Goal: Task Accomplishment & Management: Manage account settings

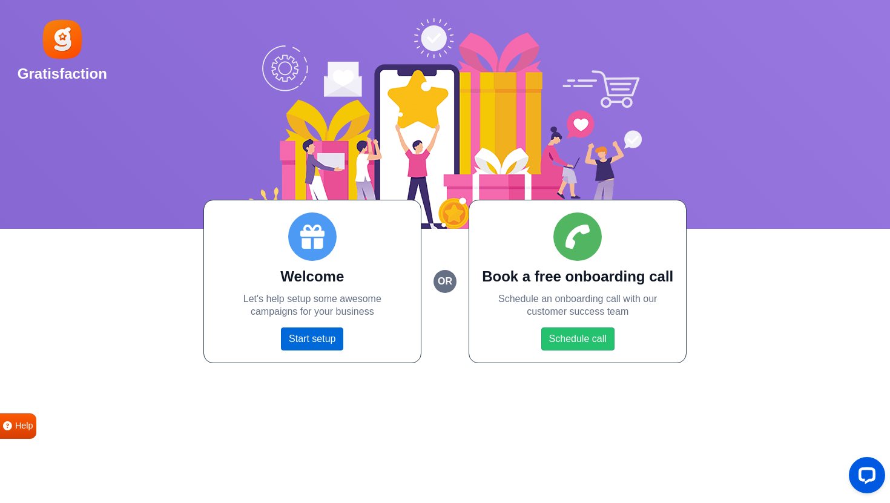
click at [300, 333] on link "Start setup" at bounding box center [312, 339] width 62 height 23
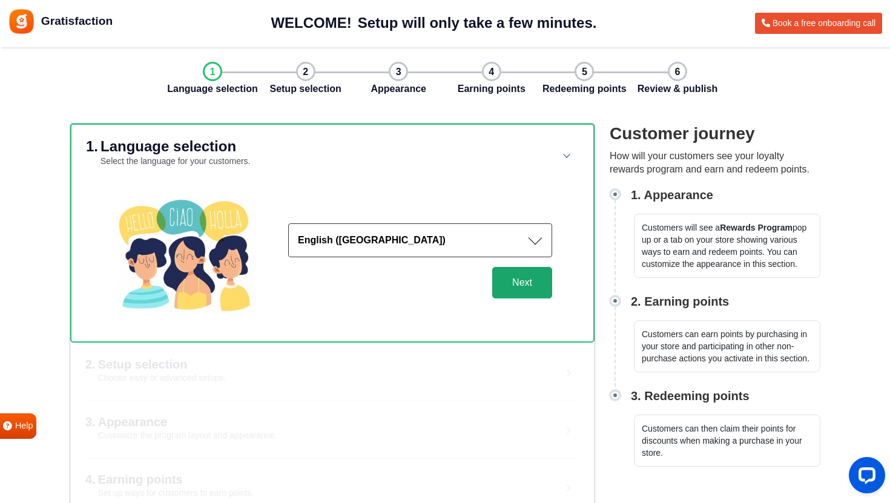
click at [522, 284] on button "Next" at bounding box center [522, 282] width 60 height 31
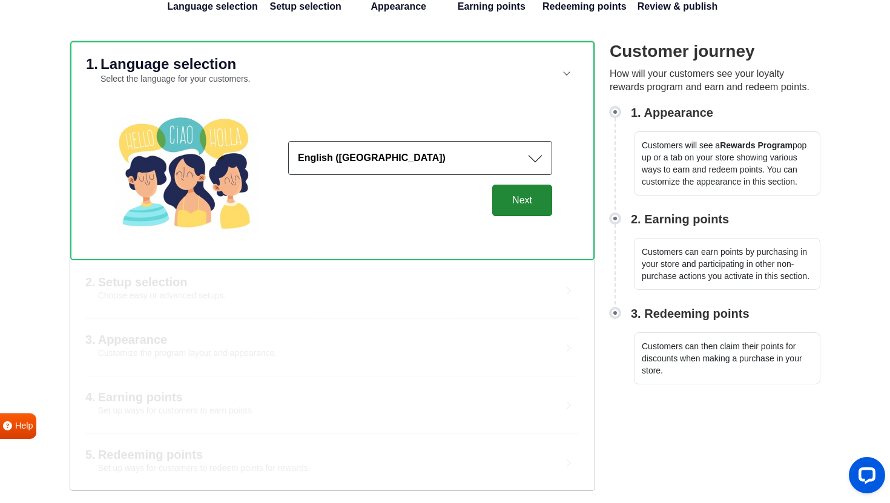
scroll to position [102, 0]
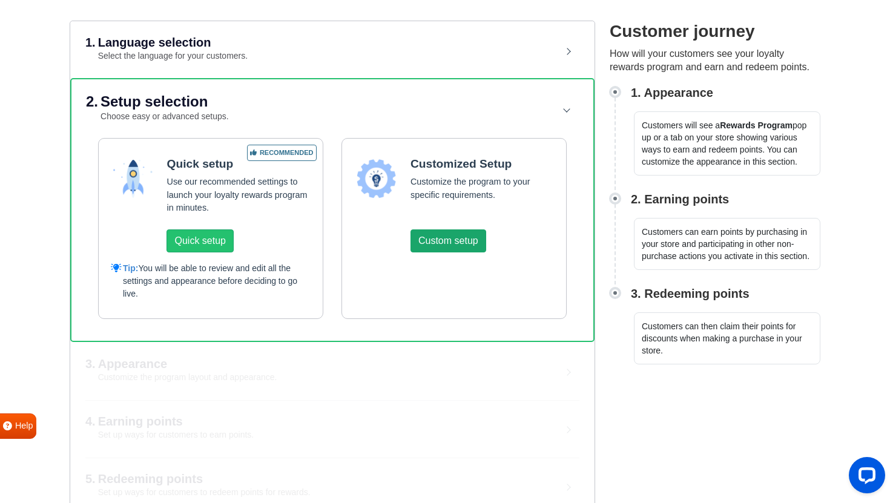
click at [461, 240] on button "Custom setup" at bounding box center [449, 241] width 76 height 23
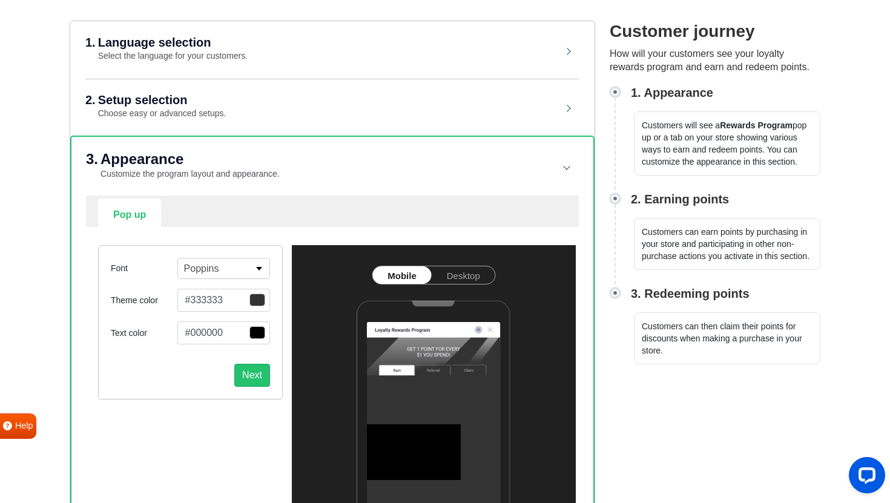
scroll to position [198, 0]
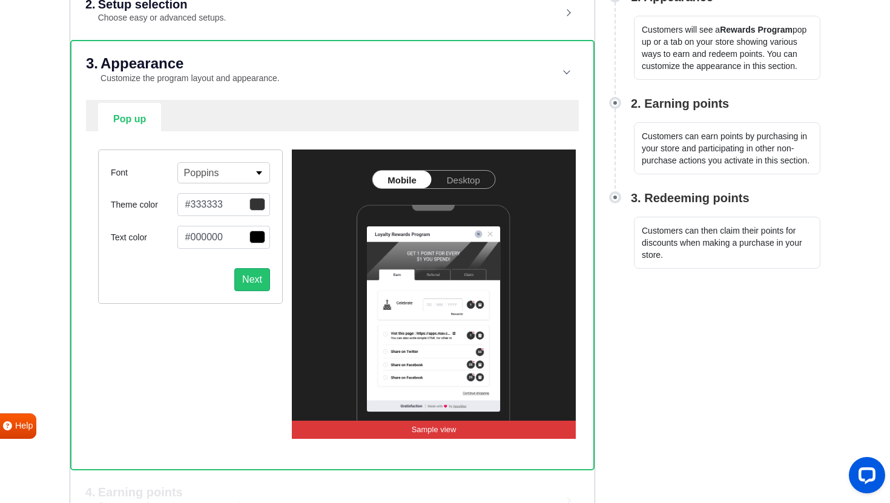
click at [231, 173] on button "Poppins" at bounding box center [223, 172] width 93 height 21
click at [185, 397] on div "Font Poppins Abel Alfa Slab One Anton Archivo Archivo Black Arimo Arvo Assistan…" at bounding box center [190, 294] width 203 height 289
click at [100, 305] on div "Font Poppins Abel Alfa Slab One Anton Archivo Archivo Black Arimo Arvo Assistan…" at bounding box center [190, 294] width 203 height 289
click at [194, 366] on div "Font Poppins Abel Alfa Slab One Anton Archivo Archivo Black Arimo Arvo Assistan…" at bounding box center [190, 294] width 203 height 289
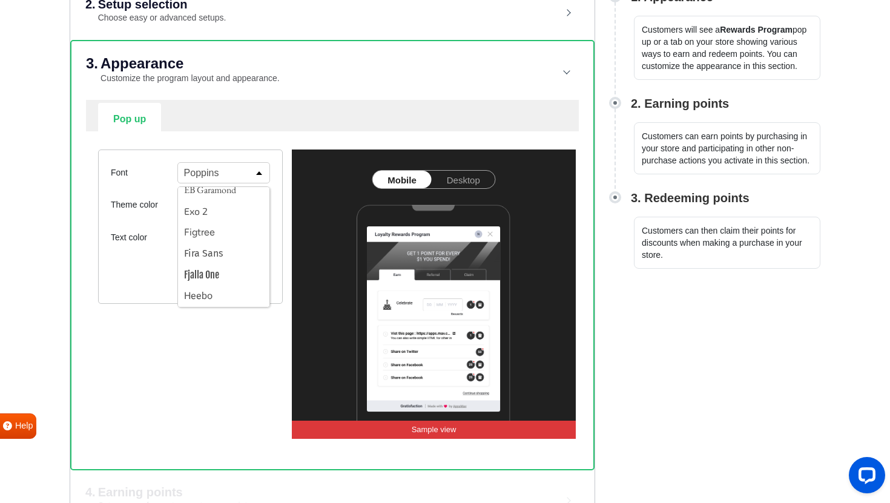
click at [253, 165] on button "Poppins" at bounding box center [223, 172] width 93 height 21
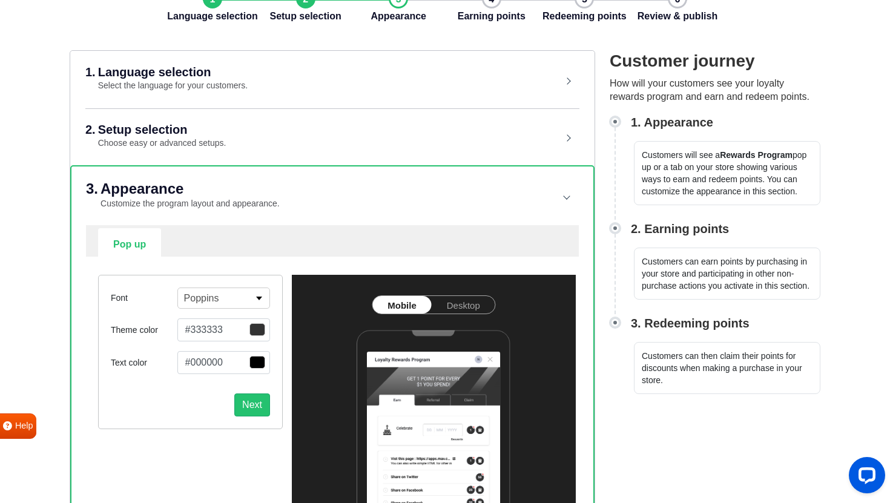
scroll to position [0, 0]
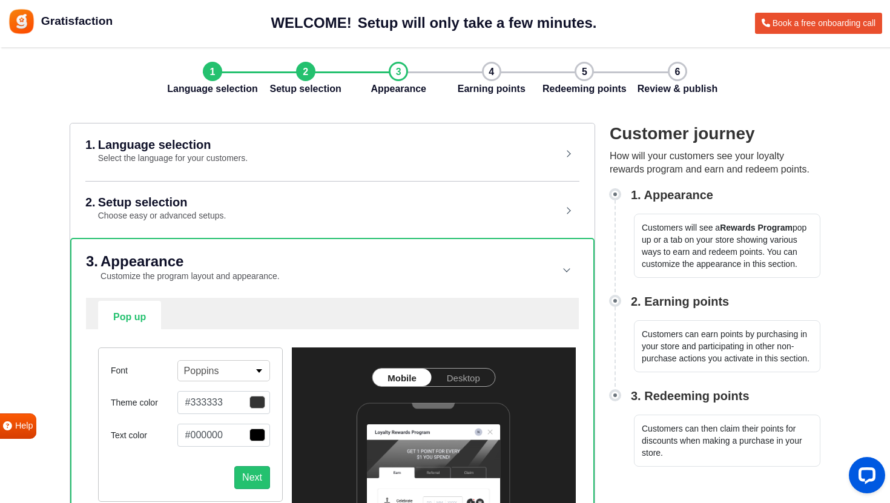
click at [211, 214] on small "Choose easy or advanced setups." at bounding box center [162, 216] width 128 height 10
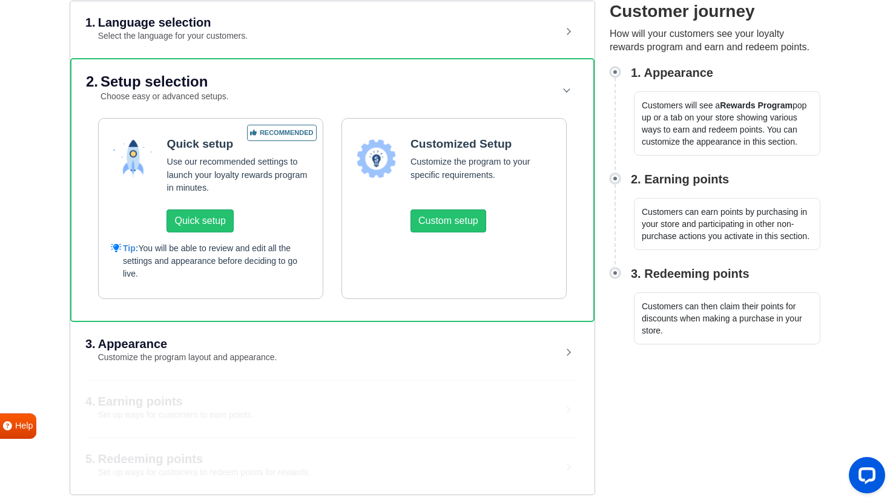
scroll to position [127, 0]
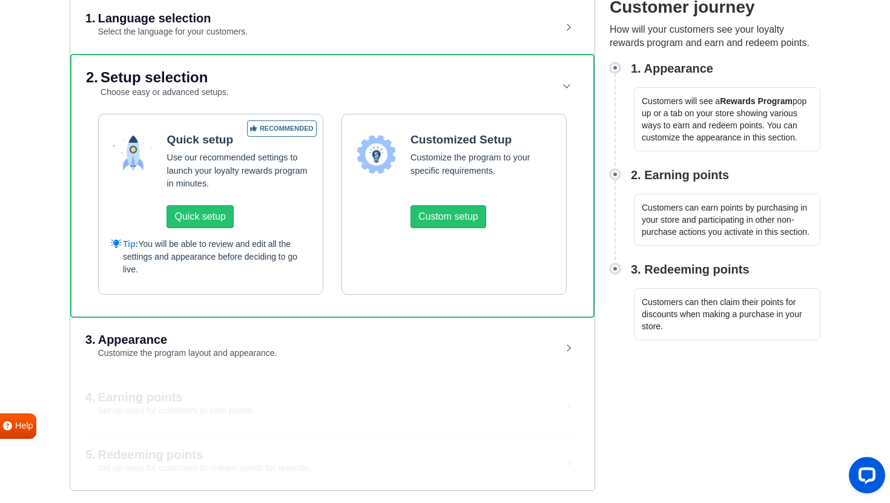
click at [300, 332] on header "3. Appearance Customize the program layout and appearance." at bounding box center [332, 347] width 494 height 56
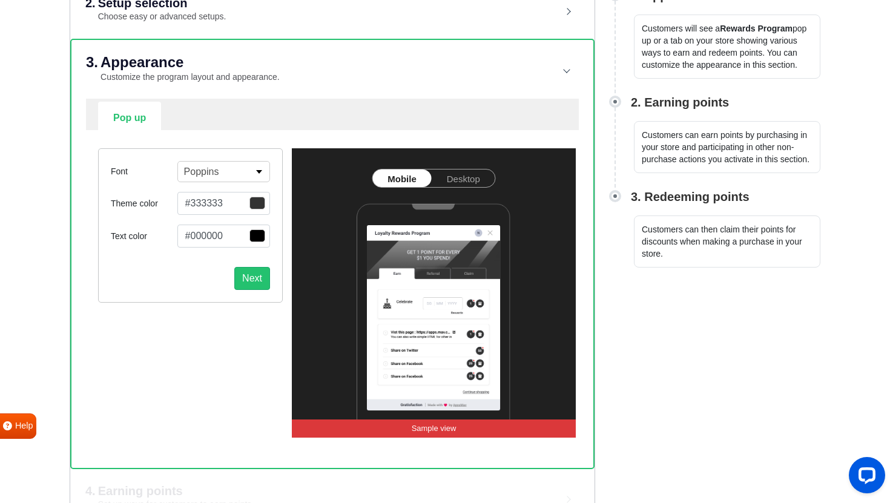
scroll to position [200, 0]
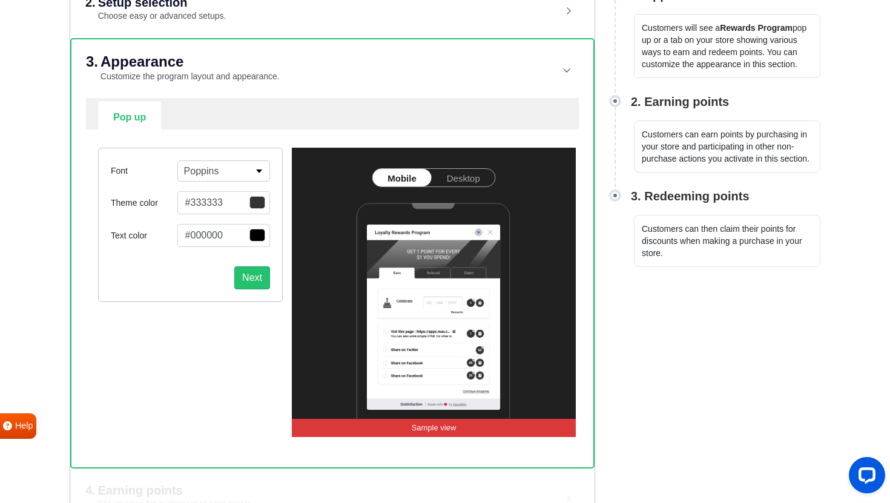
click at [257, 197] on span "button" at bounding box center [258, 202] width 16 height 13
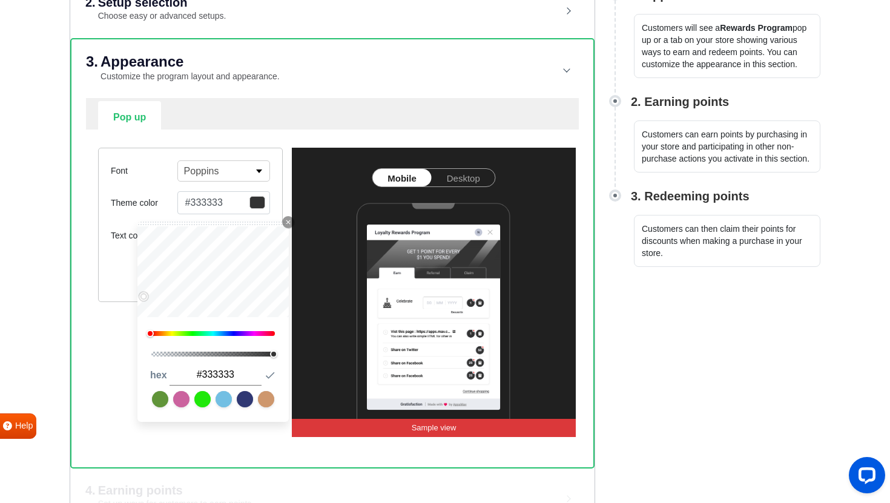
type input "#3c3838"
type input "#4a3f3f"
type input "#794d4d"
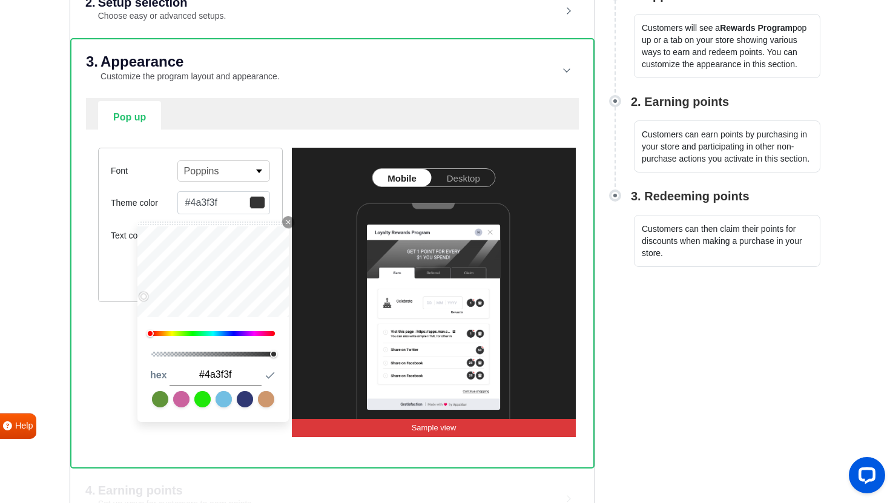
type input "#794d4d"
type input "#d04d4d"
type input "#ff3535"
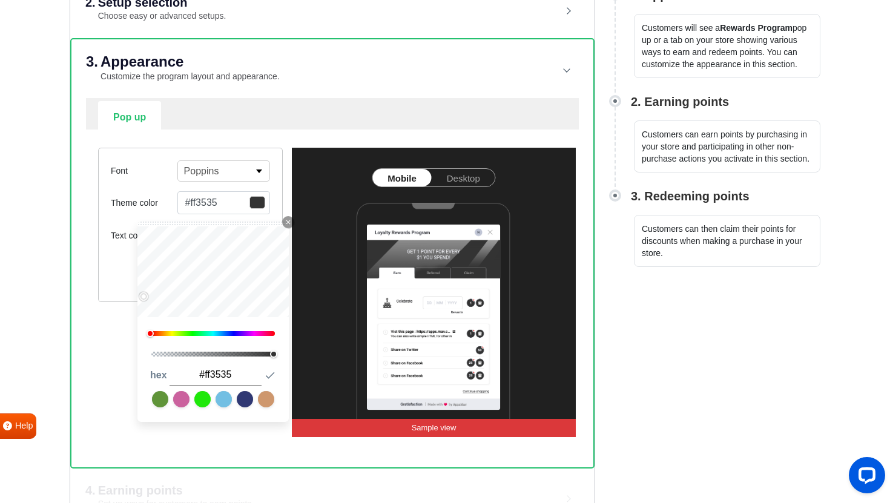
type input "#ff0f0f"
type input "#ff0000"
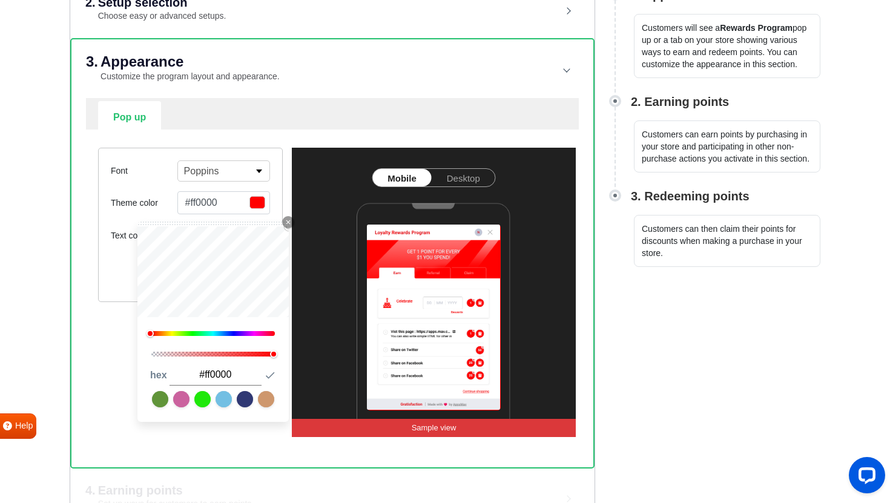
type input "#ff0909"
type input "#ec2626"
type input "#6e2525"
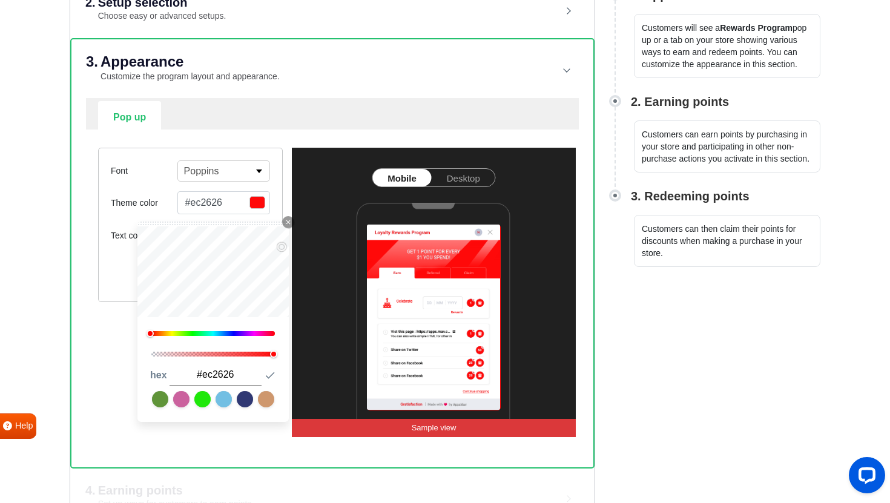
type input "#6e2525"
type input "#100808"
type input "#000000"
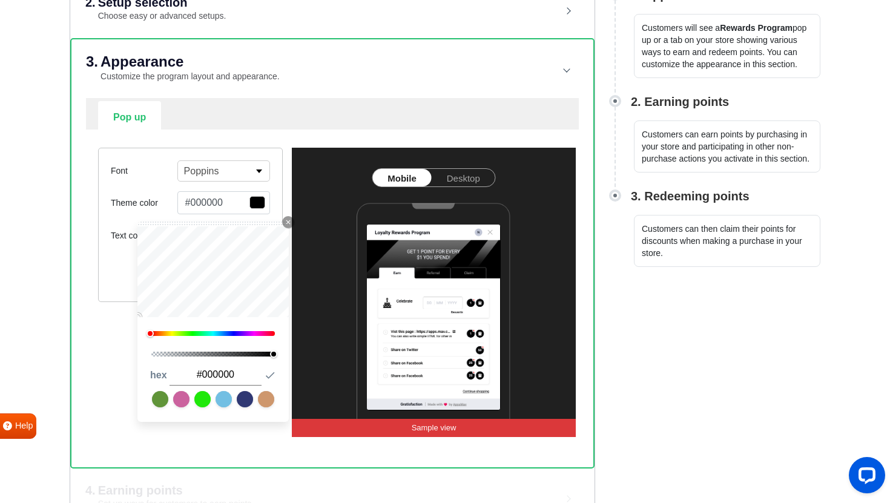
click at [79, 392] on div "3. Appearance Customize the program layout and appearance. Pop up Widget Setup …" at bounding box center [332, 253] width 525 height 430
click at [117, 271] on div "Next" at bounding box center [190, 273] width 159 height 33
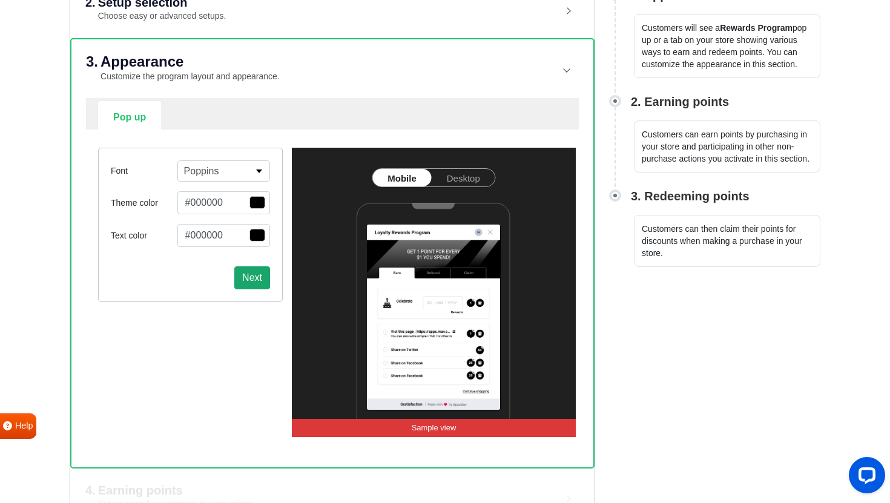
click at [256, 278] on button "Next" at bounding box center [252, 278] width 36 height 23
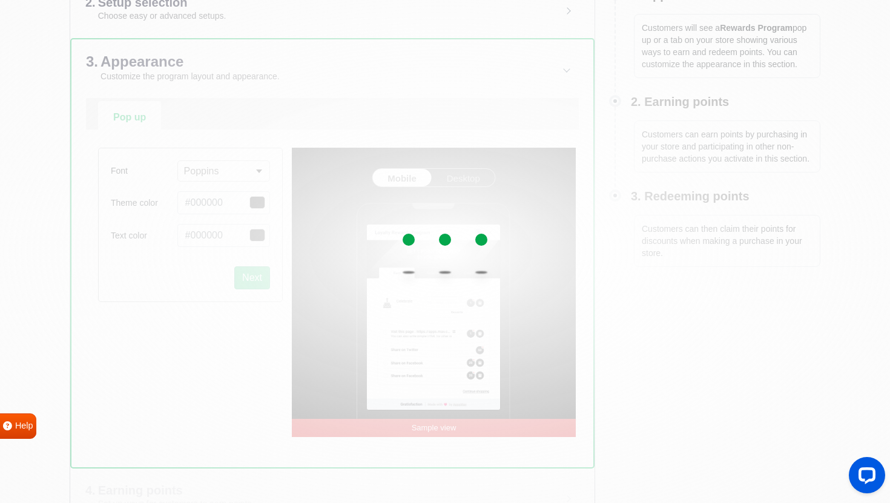
select select "right"
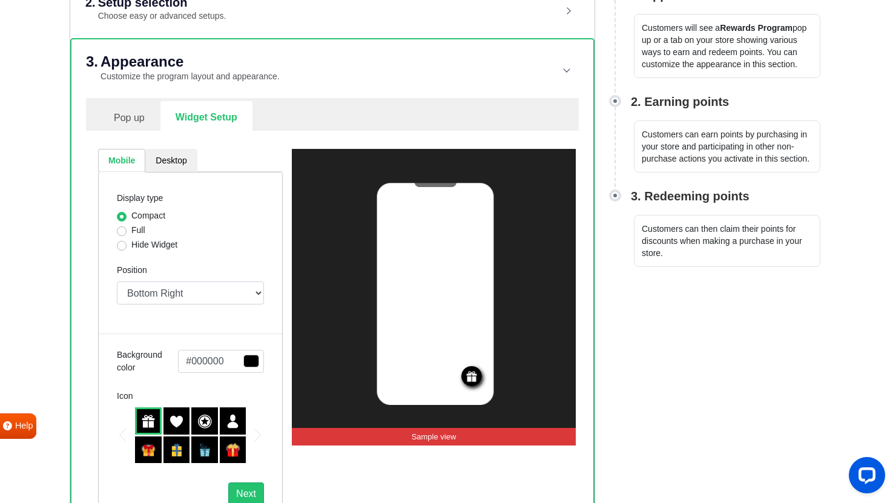
click at [138, 245] on label "Hide Widget" at bounding box center [154, 245] width 46 height 13
click at [127, 245] on input "Hide Widget" at bounding box center [122, 245] width 10 height 12
radio input "true"
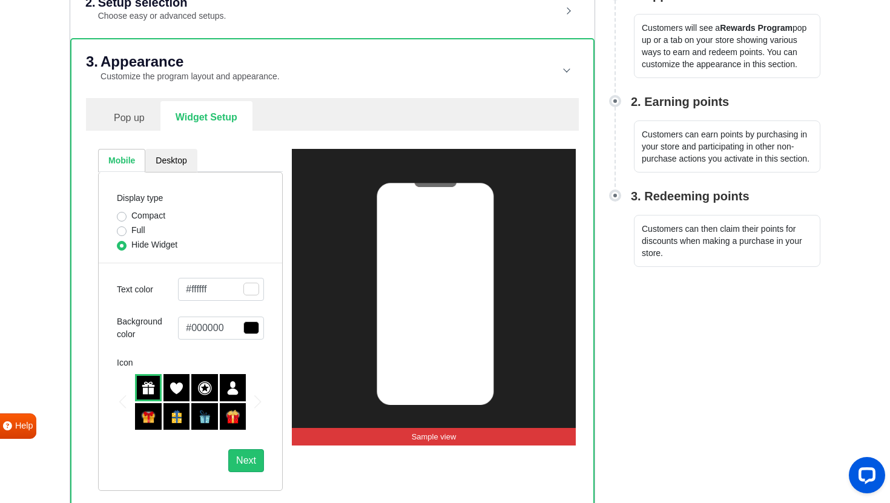
click at [132, 215] on label "Compact" at bounding box center [148, 216] width 34 height 13
click at [127, 215] on input "Compact" at bounding box center [122, 216] width 10 height 12
radio input "true"
select select "right"
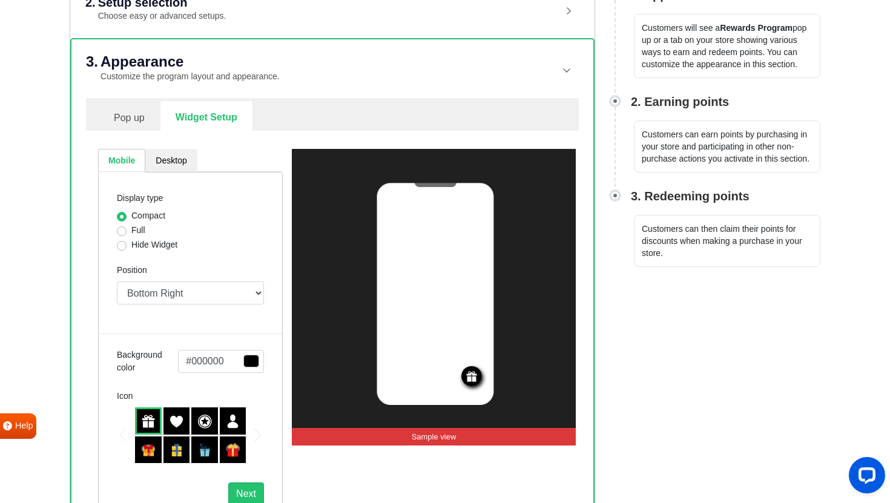
click at [128, 230] on div "Full" at bounding box center [190, 231] width 147 height 15
click at [131, 232] on label "Full" at bounding box center [138, 230] width 14 height 13
click at [121, 232] on input "Full" at bounding box center [122, 230] width 10 height 12
radio input "true"
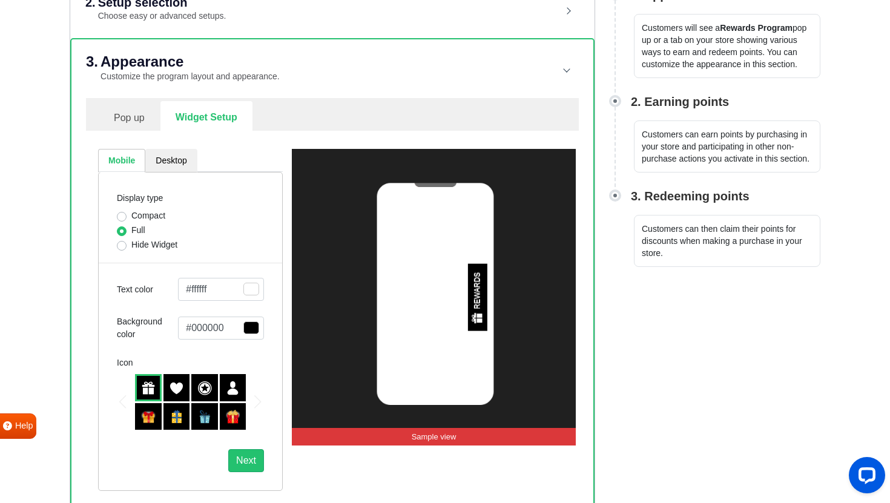
click at [140, 243] on label "Hide Widget" at bounding box center [154, 245] width 46 height 13
click at [127, 243] on input "Hide Widget" at bounding box center [122, 245] width 10 height 12
radio input "true"
click at [131, 233] on label "Full" at bounding box center [138, 230] width 14 height 13
click at [127, 233] on input "Full" at bounding box center [122, 230] width 10 height 12
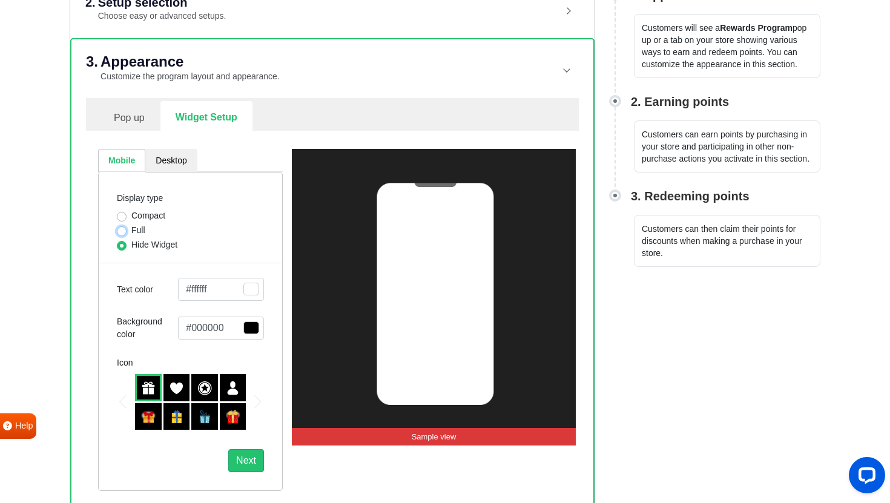
radio input "true"
click at [147, 214] on label "Compact" at bounding box center [148, 216] width 34 height 13
click at [127, 214] on input "Compact" at bounding box center [122, 216] width 10 height 12
radio input "true"
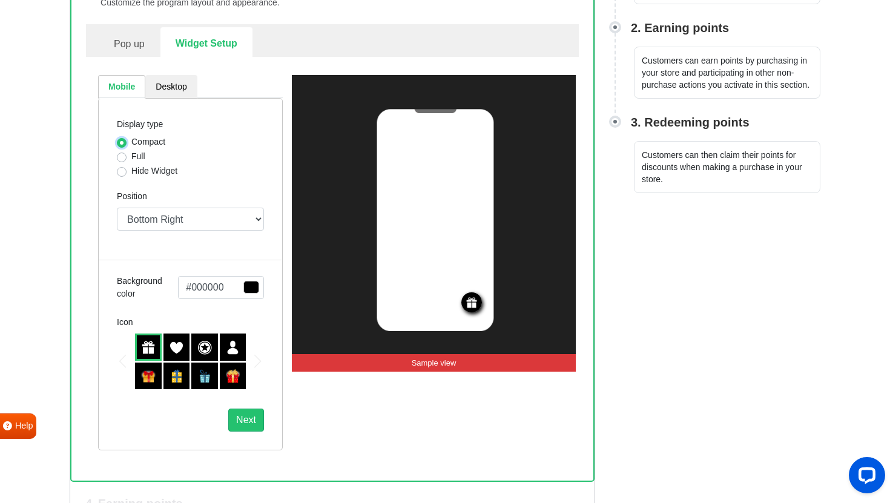
scroll to position [275, 0]
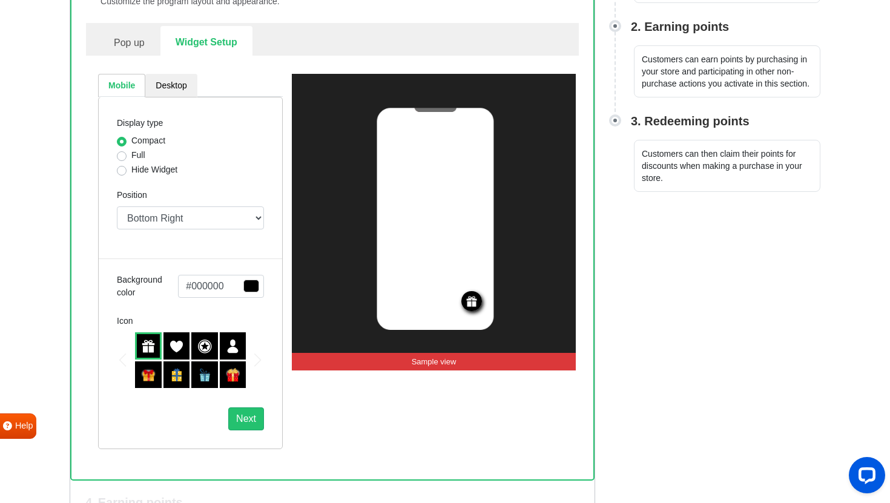
click at [232, 371] on img at bounding box center [233, 375] width 15 height 15
click at [151, 372] on img at bounding box center [148, 375] width 15 height 15
click at [150, 348] on img at bounding box center [148, 346] width 15 height 15
click at [204, 352] on img at bounding box center [204, 346] width 15 height 15
click at [177, 342] on img at bounding box center [177, 346] width 15 height 15
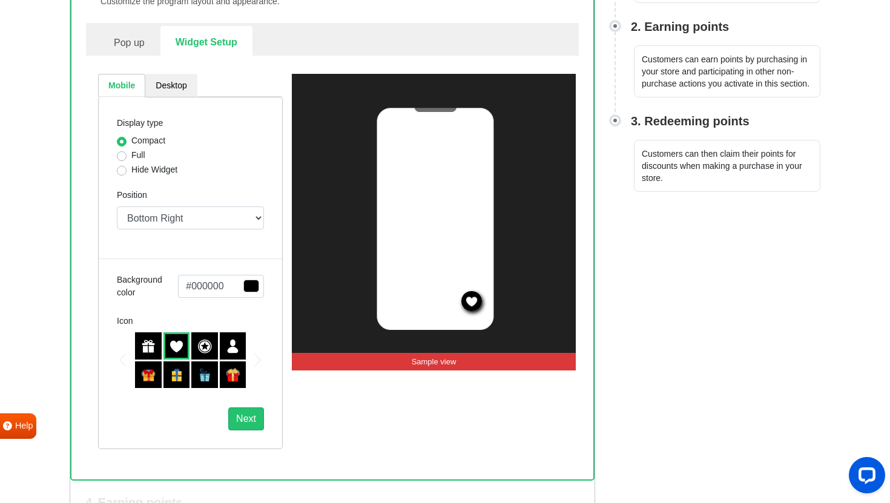
click at [141, 340] on img at bounding box center [148, 346] width 15 height 15
click at [239, 213] on select "Top Right Top Left Top Center Bottom Right Bottom Left Bottom Center" at bounding box center [190, 218] width 147 height 23
select select "left"
click at [117, 207] on select "Top Right Top Left Top Center Bottom Right Bottom Left Bottom Center" at bounding box center [190, 218] width 147 height 23
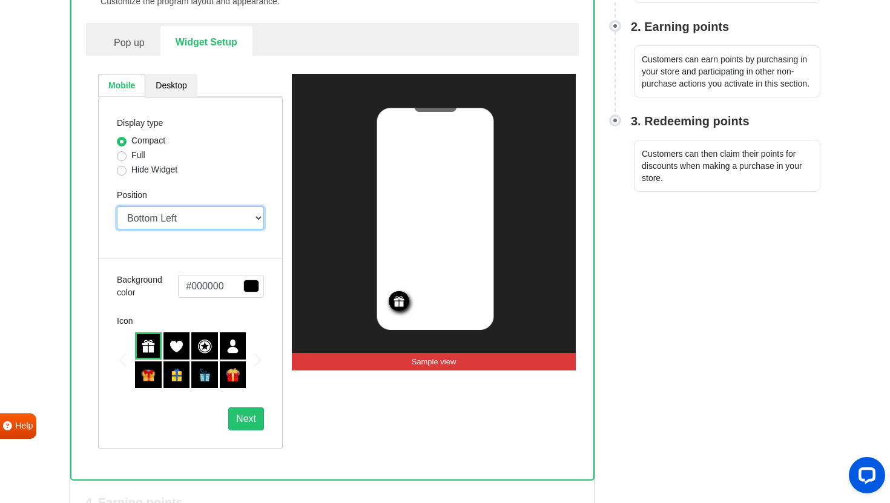
click at [156, 219] on select "Top Right Top Left Top Center Bottom Right Bottom Left Bottom Center" at bounding box center [190, 218] width 147 height 23
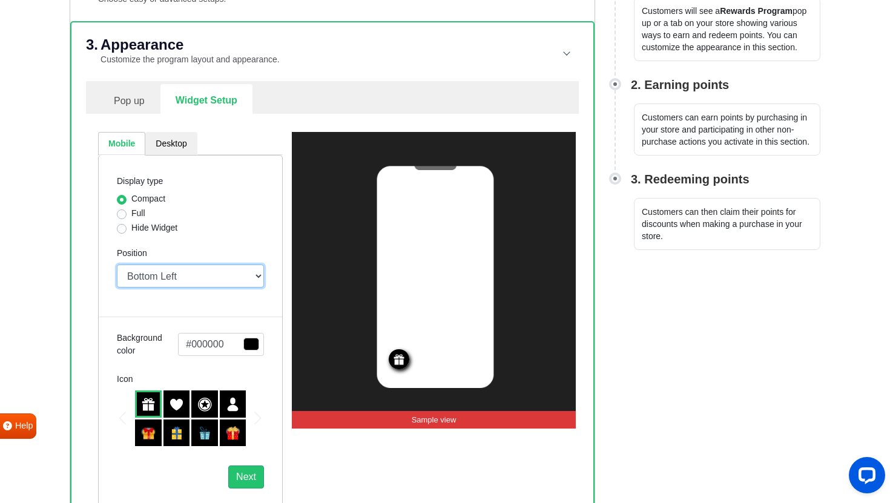
scroll to position [201, 0]
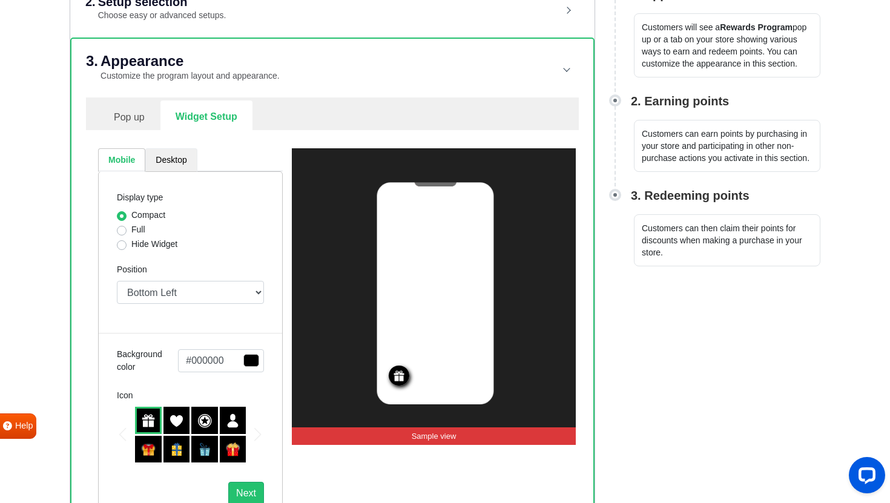
click at [165, 156] on link "Desktop" at bounding box center [170, 160] width 51 height 24
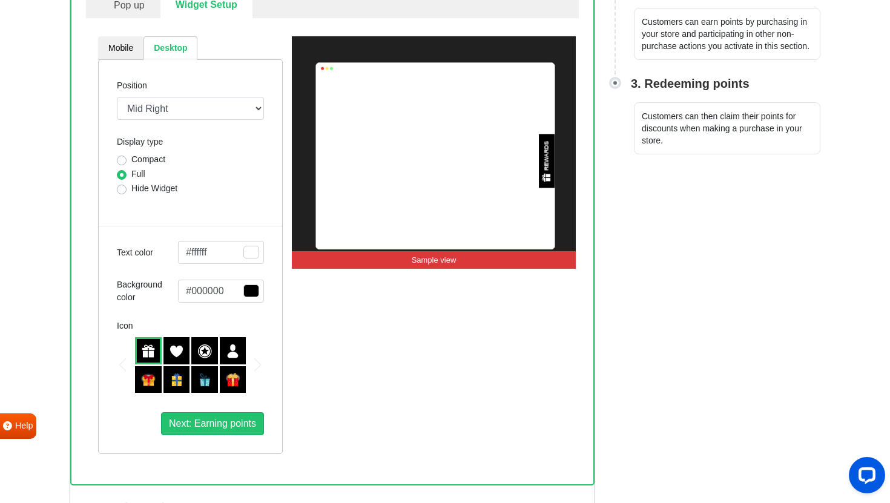
scroll to position [300, 0]
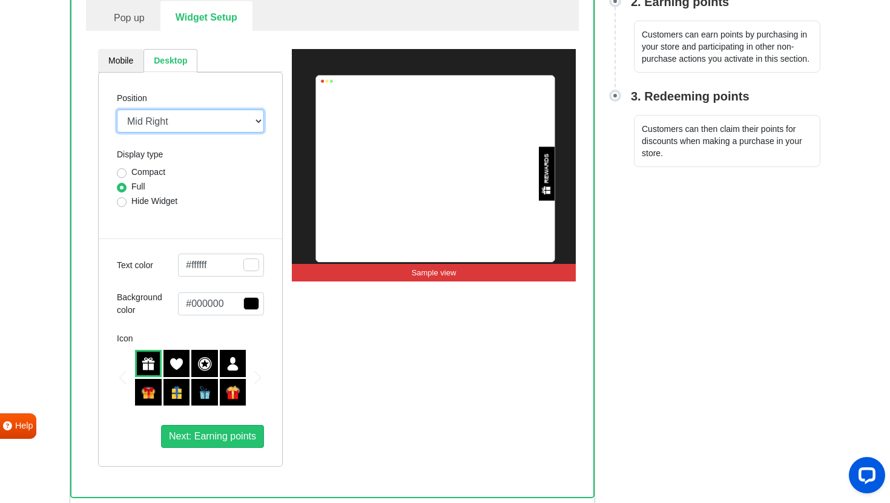
click at [206, 130] on select "Mid Right Mid Left Top Bar Top Left Top Right Top Center Bottom Bar Bottom Left…" at bounding box center [190, 121] width 147 height 23
select select "top-right-corner"
click at [117, 110] on select "Mid Right Mid Left Top Bar Top Left Top Right Top Center Bottom Bar Bottom Left…" at bounding box center [190, 121] width 147 height 23
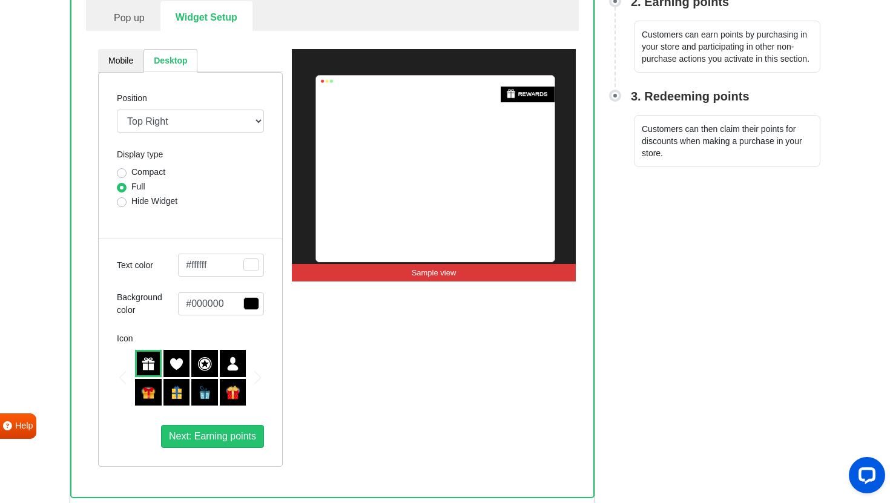
click at [146, 198] on label "Hide Widget" at bounding box center [154, 201] width 46 height 13
click at [127, 198] on input "Hide Widget" at bounding box center [122, 201] width 10 height 12
radio input "true"
click at [128, 181] on div "Full" at bounding box center [190, 188] width 147 height 15
click at [135, 187] on label "Full" at bounding box center [138, 187] width 14 height 13
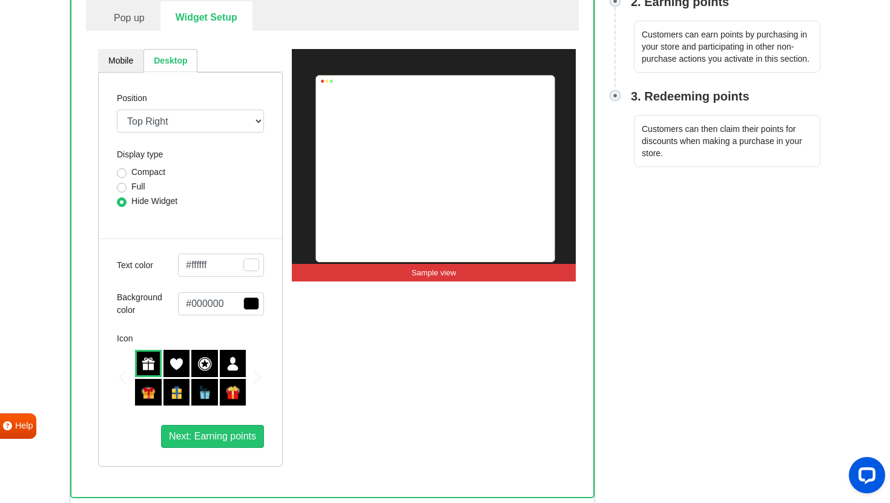
click at [127, 187] on input "Full" at bounding box center [122, 187] width 10 height 12
radio input "true"
click at [147, 173] on label "Compact" at bounding box center [148, 172] width 34 height 13
click at [127, 173] on input "Compact" at bounding box center [122, 172] width 10 height 12
radio input "true"
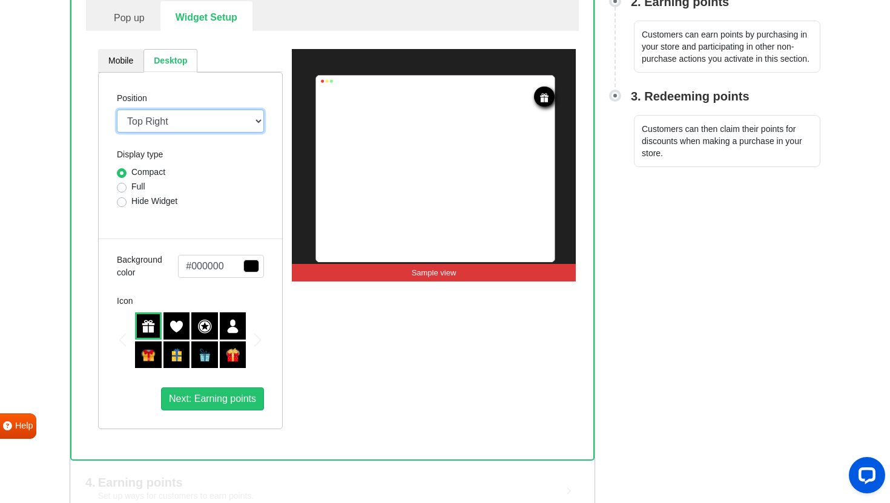
click at [194, 114] on select "Mid Right Mid Left Top Bar Top Left Top Right Top Center Bottom Bar Bottom Left…" at bounding box center [190, 121] width 147 height 23
click at [117, 110] on select "Mid Right Mid Left Top Bar Top Left Top Right Top Center Bottom Bar Bottom Left…" at bounding box center [190, 121] width 147 height 23
click at [165, 111] on select "Mid Right Mid Left Top Bar Top Left Top Right Top Center Bottom Bar Bottom Left…" at bounding box center [190, 121] width 147 height 23
select select "left-bottom-bar"
click at [117, 110] on select "Mid Right Mid Left Top Bar Top Left Top Right Top Center Bottom Bar Bottom Left…" at bounding box center [190, 121] width 147 height 23
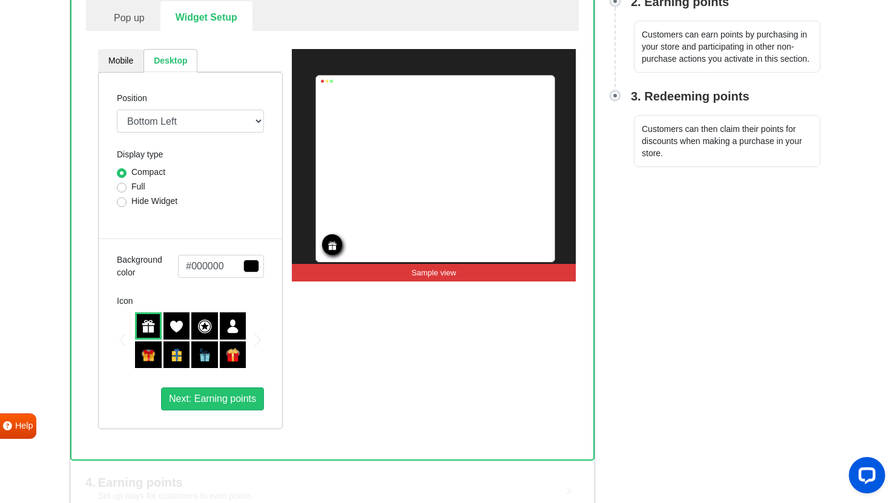
click at [253, 268] on span "button" at bounding box center [252, 266] width 16 height 13
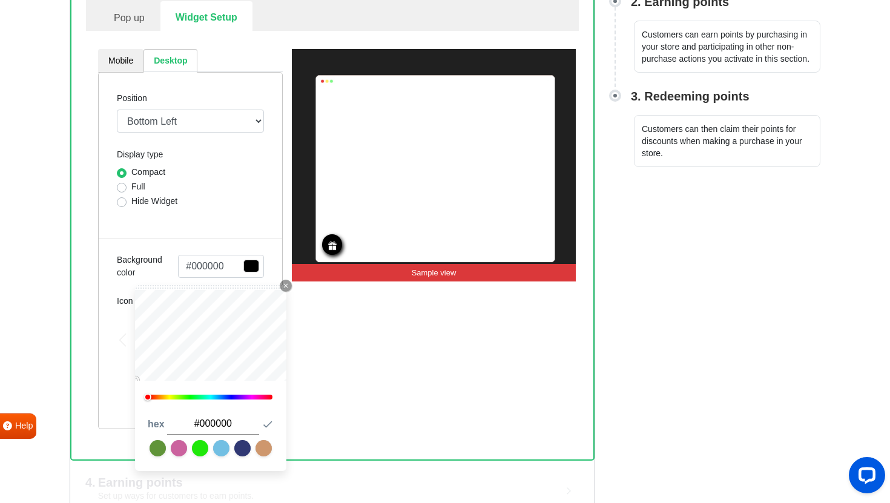
type input "#b24c4c"
type input "#be4f4f"
type input "#dd5454"
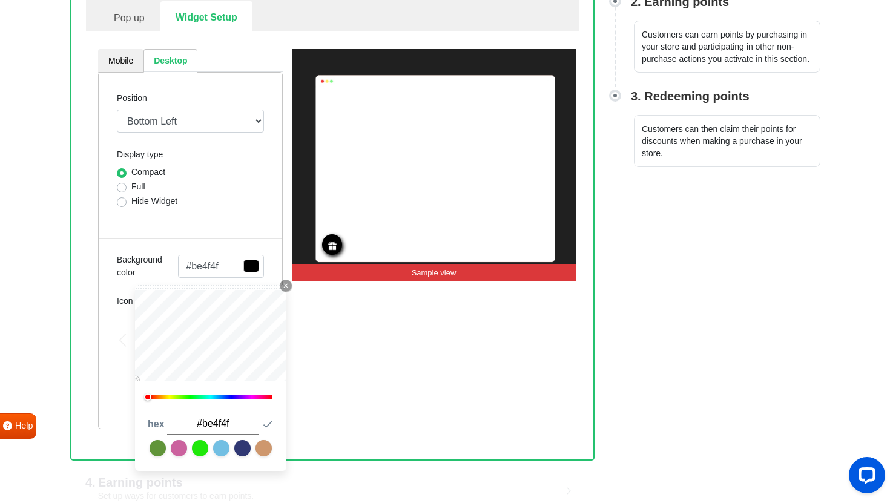
type input "#dd5454"
type input "#ff5757"
type input "#ff5454"
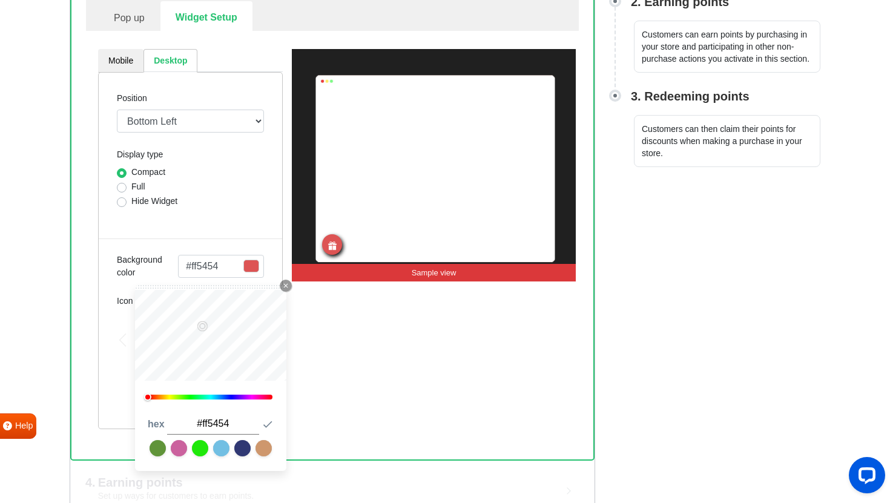
type input "#ff4747"
type input "#ff3030"
type input "#ff2121"
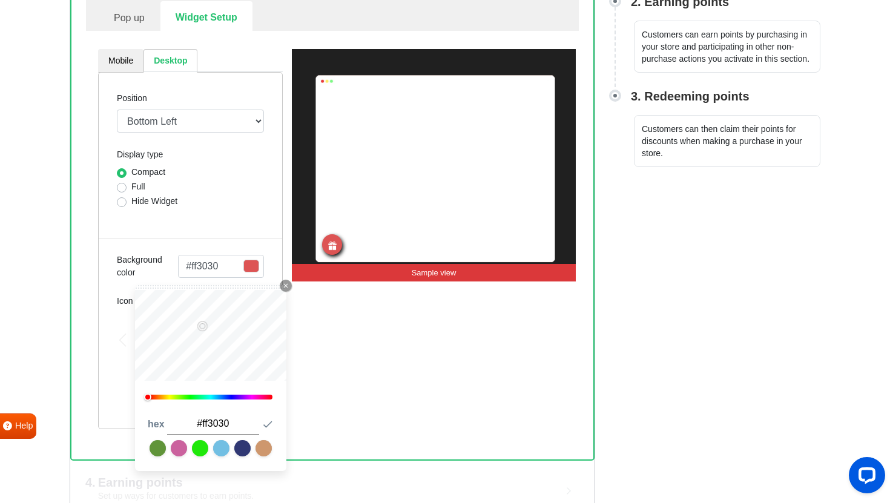
type input "#ff2121"
type input "#ff1616"
type input "#ff1111"
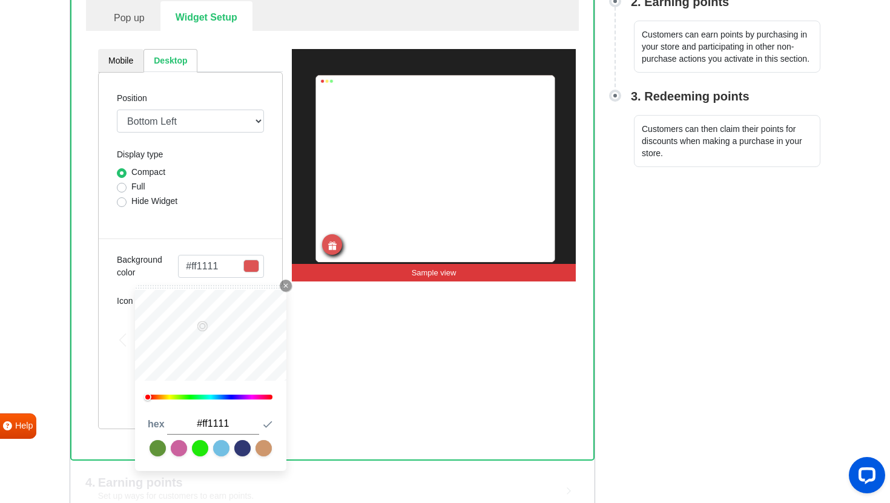
type input "#ff0f0f"
click at [277, 265] on div "Position Mid Right Mid Left Top Bar Top Left Top Right Top Center Bottom Bar Bo…" at bounding box center [190, 250] width 185 height 357
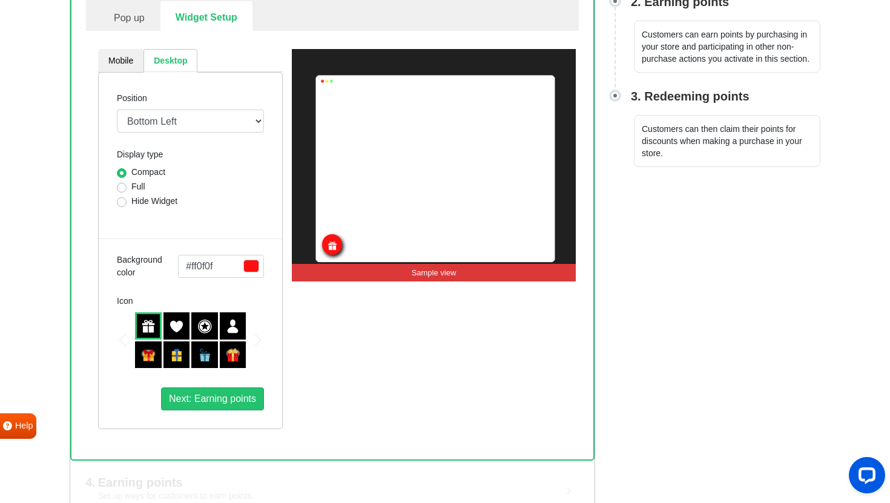
click at [237, 233] on div "Position Mid Right Mid Left Top Bar Top Left Top Right Top Center Bottom Bar Bo…" at bounding box center [190, 250] width 185 height 357
click at [181, 322] on img at bounding box center [177, 326] width 15 height 15
click at [200, 325] on img at bounding box center [204, 326] width 15 height 15
click at [161, 350] on div at bounding box center [148, 355] width 27 height 27
click at [226, 359] on img at bounding box center [233, 355] width 15 height 15
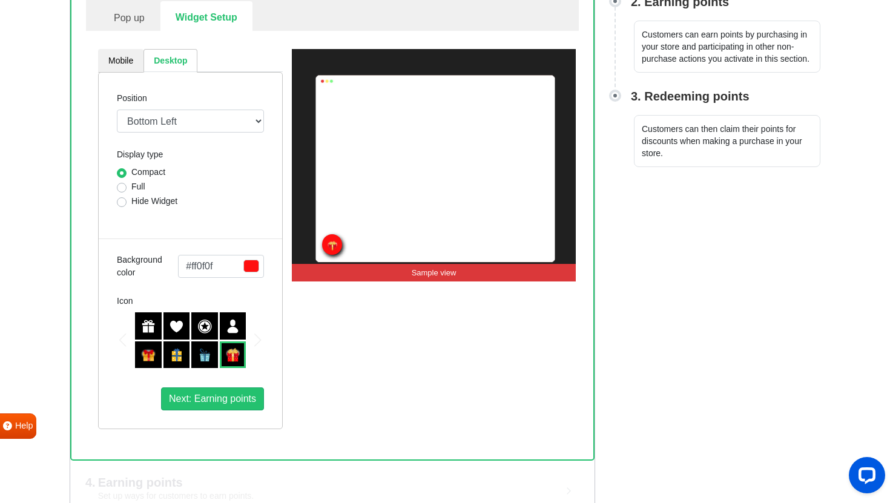
click at [259, 336] on div "Next slide" at bounding box center [258, 340] width 6 height 13
click at [123, 334] on div "Previous slide" at bounding box center [123, 340] width 6 height 13
click at [145, 321] on img at bounding box center [148, 326] width 15 height 15
click at [245, 262] on span "button" at bounding box center [252, 266] width 16 height 13
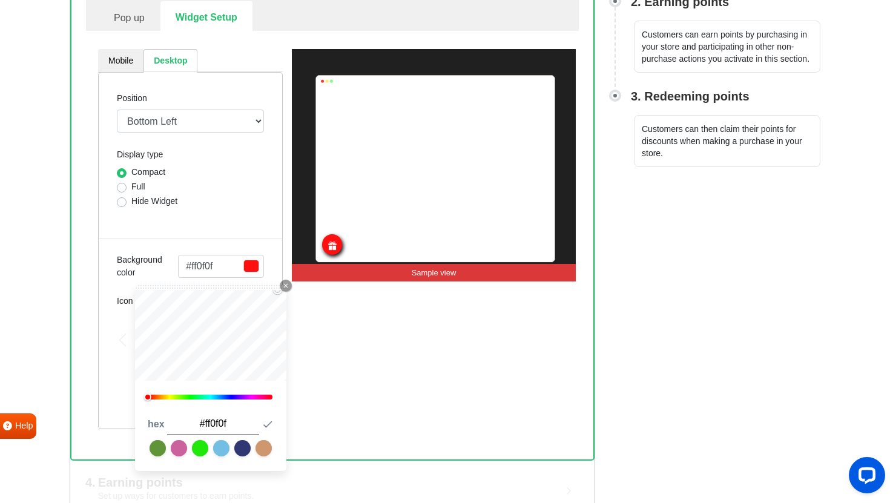
type input "#ff3232"
type input "#ff3535"
type input "#ff3f3f"
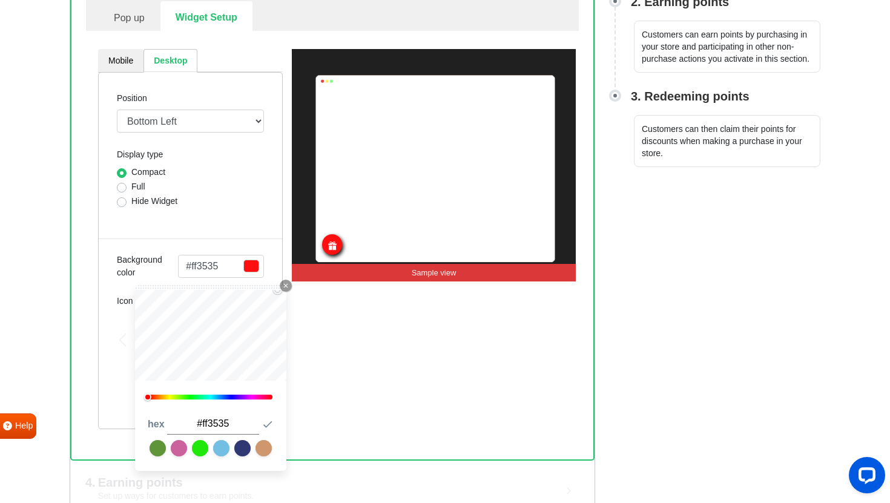
type input "#ff3f3f"
type input "#b84040"
type input "#3d2323"
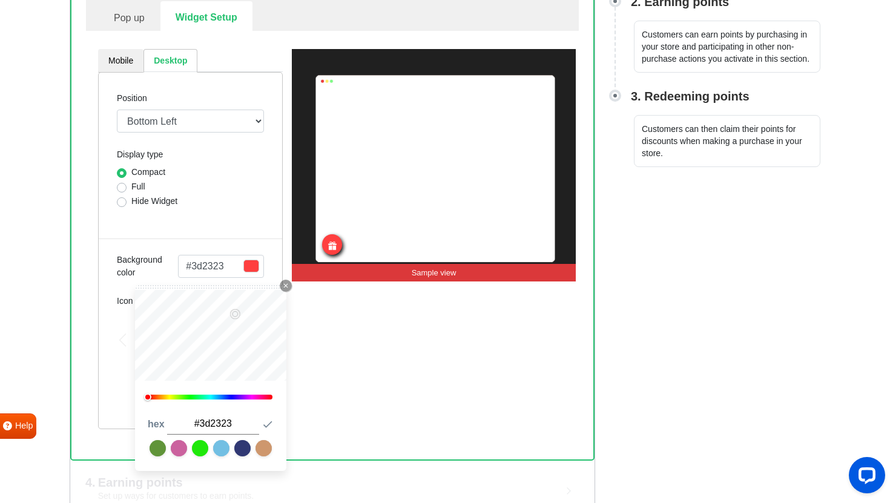
type input "#000000"
click at [79, 429] on div "3. Appearance Customize the program layout and appearance. Pop up Widget Setup …" at bounding box center [332, 199] width 525 height 523
click at [207, 209] on div "Hide Widget" at bounding box center [190, 202] width 147 height 15
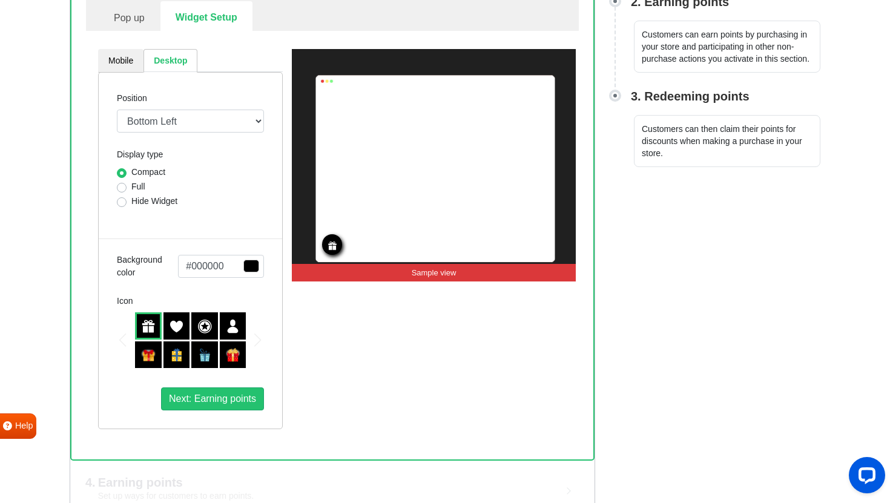
click at [132, 187] on label "Full" at bounding box center [138, 187] width 14 height 13
click at [127, 187] on input "Full" at bounding box center [122, 187] width 10 height 12
radio input "true"
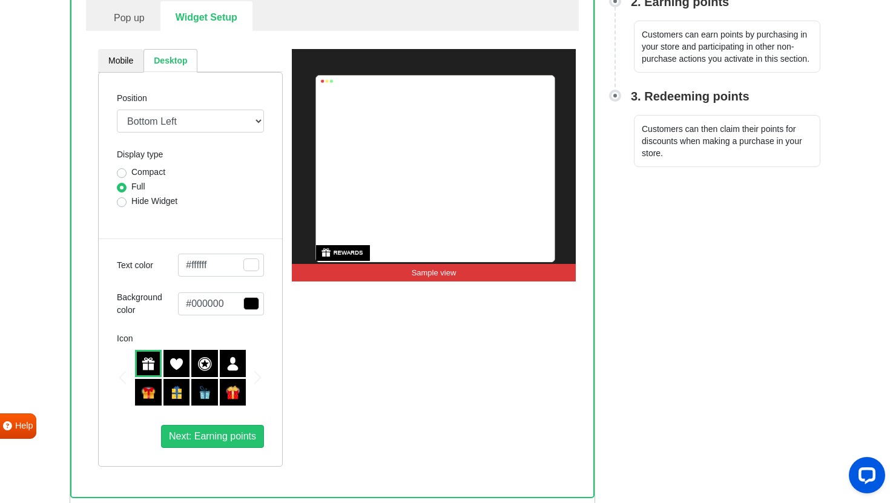
click at [130, 196] on div "Hide Widget" at bounding box center [190, 202] width 147 height 15
click at [131, 207] on label "Hide Widget" at bounding box center [154, 201] width 46 height 13
click at [124, 207] on input "Hide Widget" at bounding box center [122, 201] width 10 height 12
radio input "true"
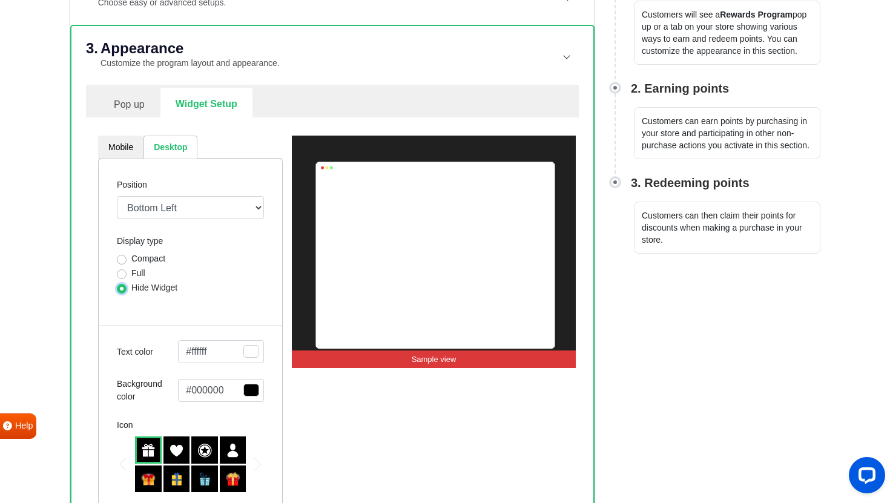
scroll to position [220, 0]
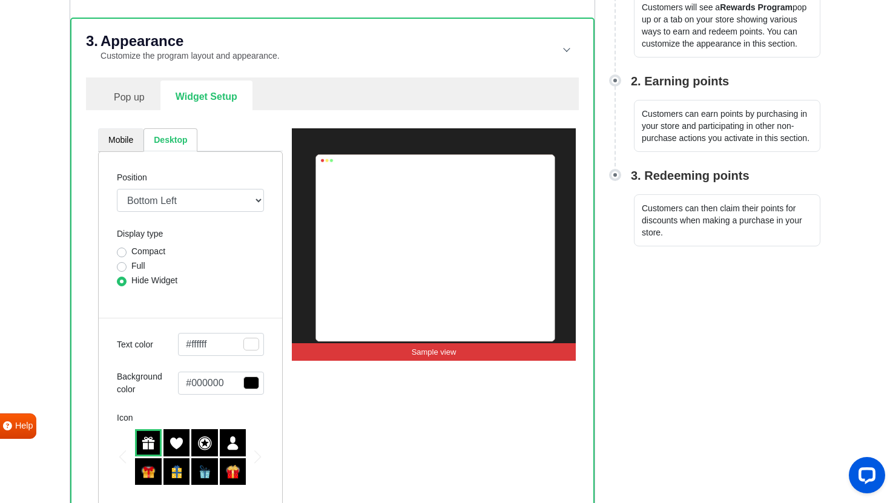
click at [125, 131] on link "Mobile" at bounding box center [120, 140] width 45 height 24
select select "left"
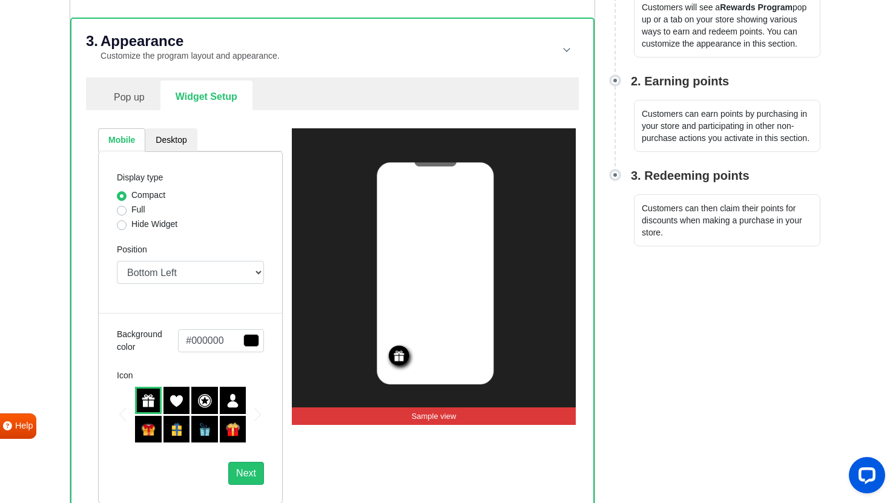
click at [129, 222] on div "Hide Widget" at bounding box center [190, 225] width 147 height 15
click at [131, 227] on label "Hide Widget" at bounding box center [154, 224] width 46 height 13
click at [120, 227] on input "Hide Widget" at bounding box center [122, 224] width 10 height 12
radio input "true"
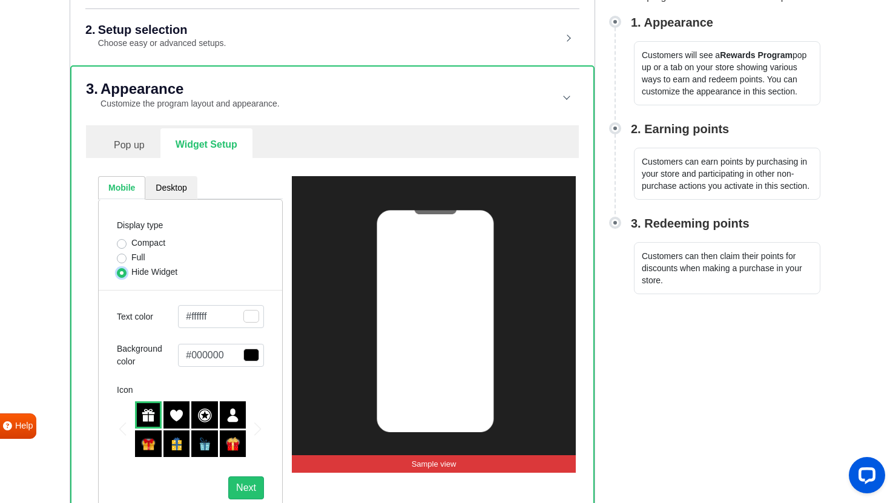
scroll to position [92, 0]
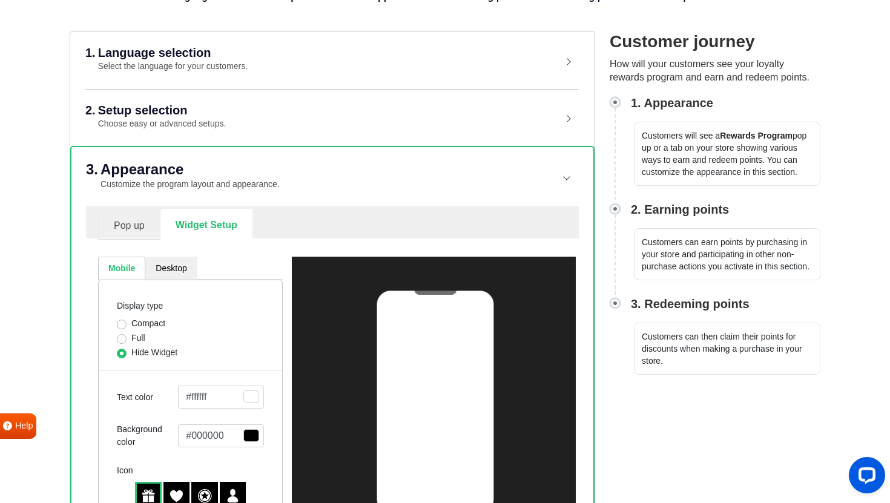
click at [130, 214] on link "Pop up" at bounding box center [129, 224] width 62 height 31
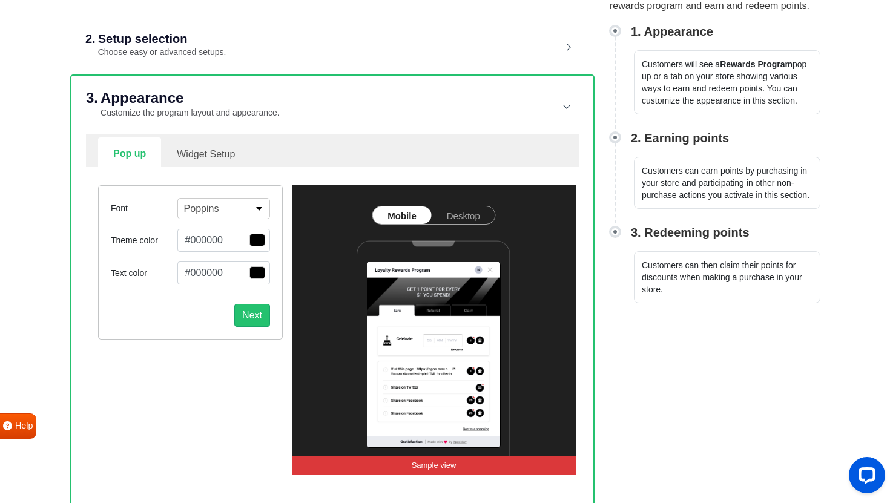
scroll to position [222, 0]
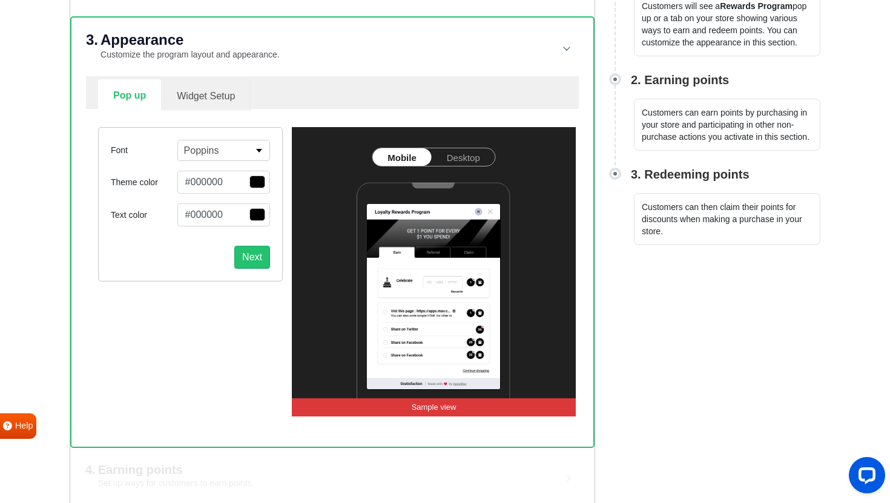
click at [215, 84] on link "Widget Setup" at bounding box center [206, 94] width 90 height 31
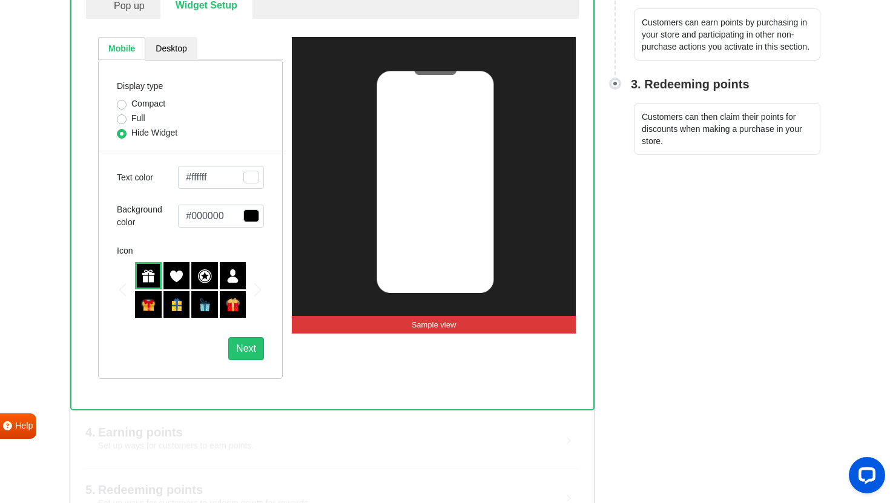
scroll to position [348, 0]
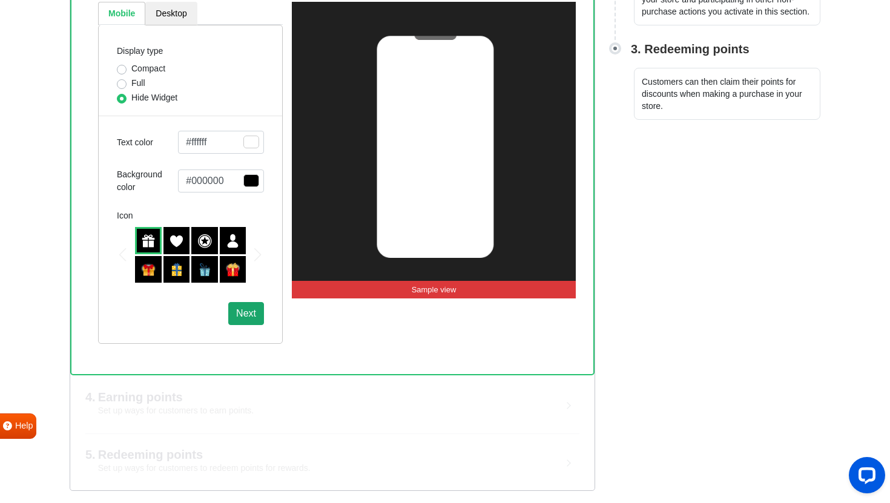
click at [250, 319] on button "Next" at bounding box center [246, 313] width 36 height 23
select select "left-bottom-bar"
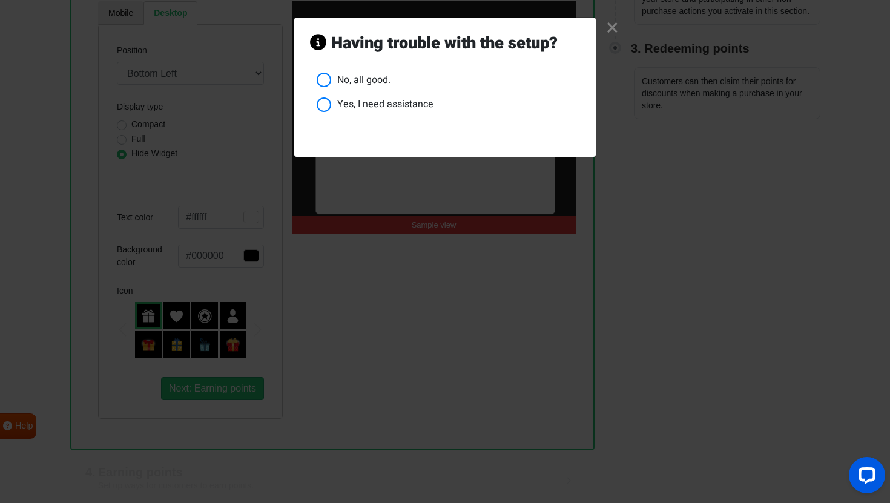
click at [365, 81] on li "No, all good." at bounding box center [449, 80] width 264 height 15
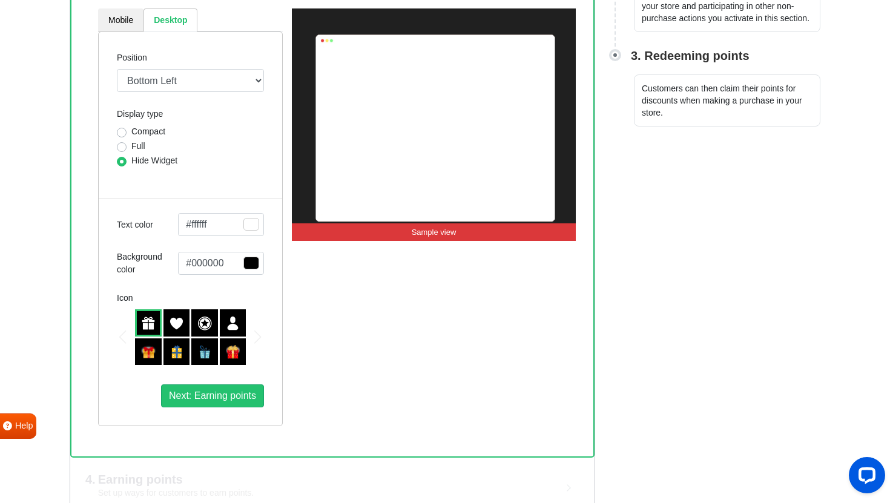
scroll to position [423, 0]
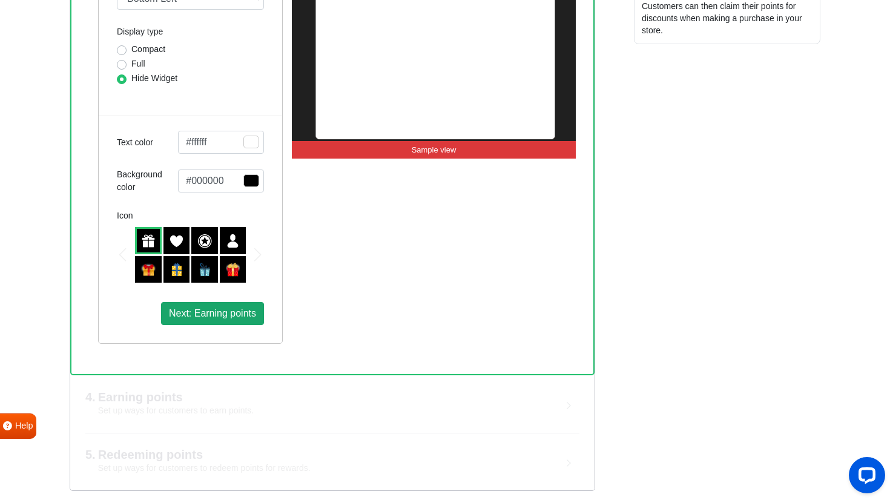
click at [186, 314] on span "Next: Earning points" at bounding box center [212, 313] width 87 height 10
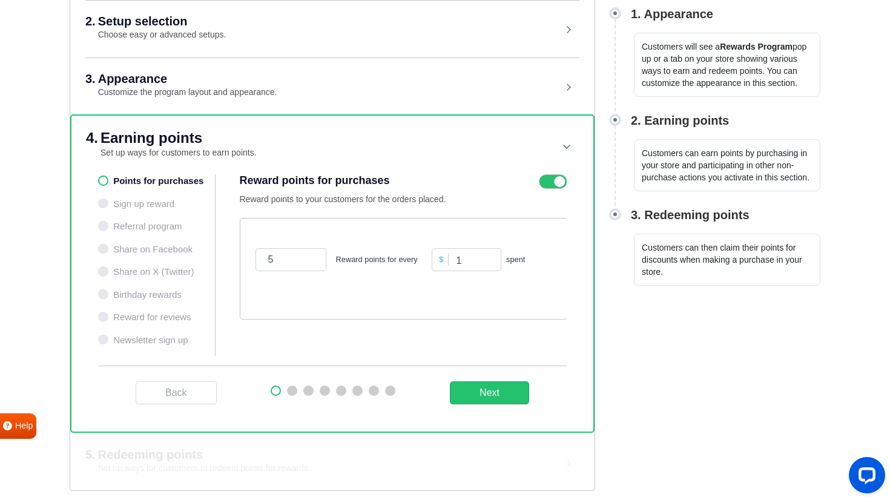
scroll to position [181, 0]
click at [284, 258] on input "5" at bounding box center [291, 259] width 71 height 23
type input "1"
click at [382, 282] on div "1 Reward point for every $ 1 spent" at bounding box center [404, 260] width 302 height 52
click at [299, 265] on input "1" at bounding box center [291, 259] width 71 height 23
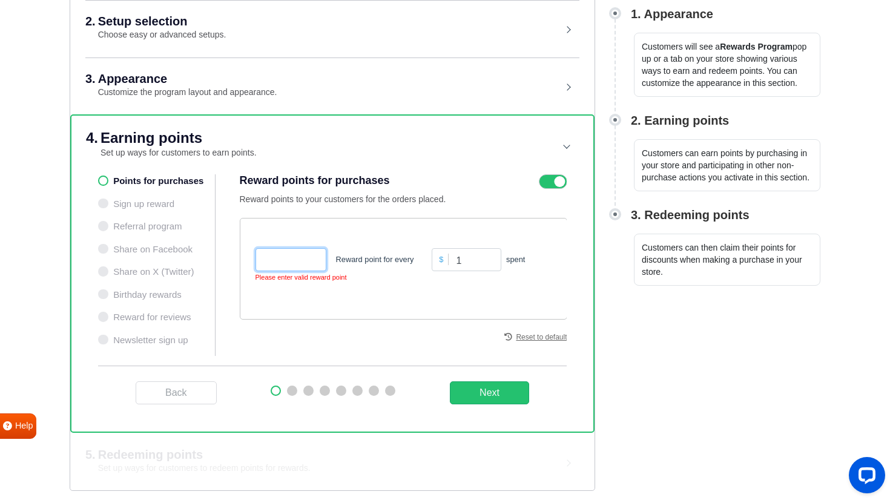
type input "0"
type input "0.0"
type input "0"
type input "1"
click at [497, 392] on button "Next" at bounding box center [489, 393] width 79 height 23
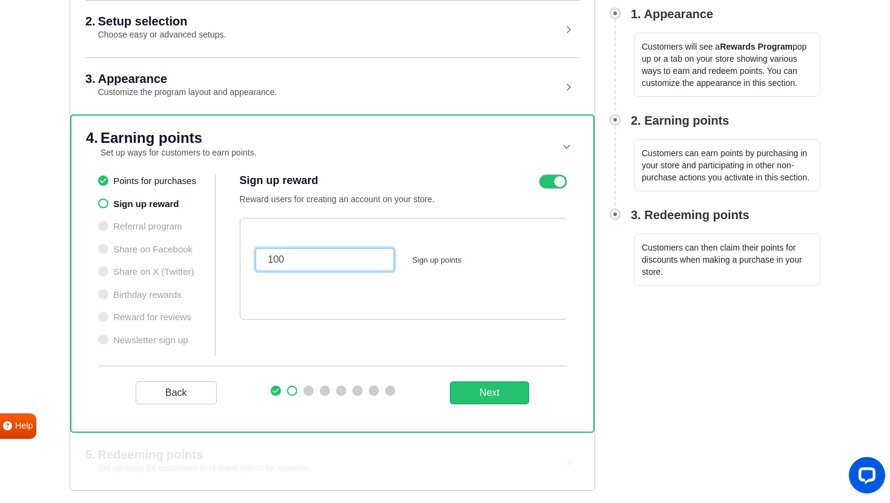
click at [310, 260] on input "100" at bounding box center [325, 259] width 139 height 23
click at [321, 220] on div "100 Sign up points" at bounding box center [404, 269] width 328 height 102
click at [292, 260] on input "100" at bounding box center [325, 259] width 139 height 23
type input "1"
click at [303, 293] on div "200 Sign up points" at bounding box center [404, 269] width 328 height 102
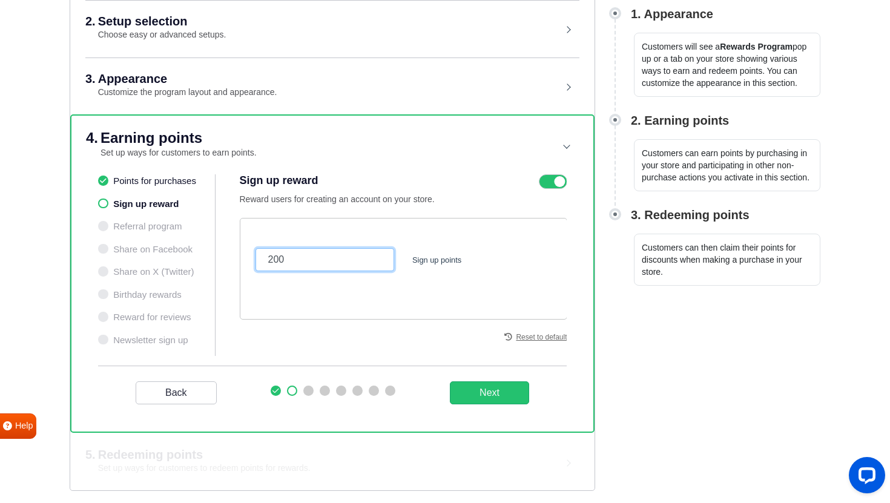
click at [273, 262] on input "200" at bounding box center [325, 259] width 139 height 23
type input "150"
click at [338, 280] on div "150 Sign up points" at bounding box center [404, 260] width 314 height 52
click at [485, 394] on button "Next" at bounding box center [489, 393] width 79 height 23
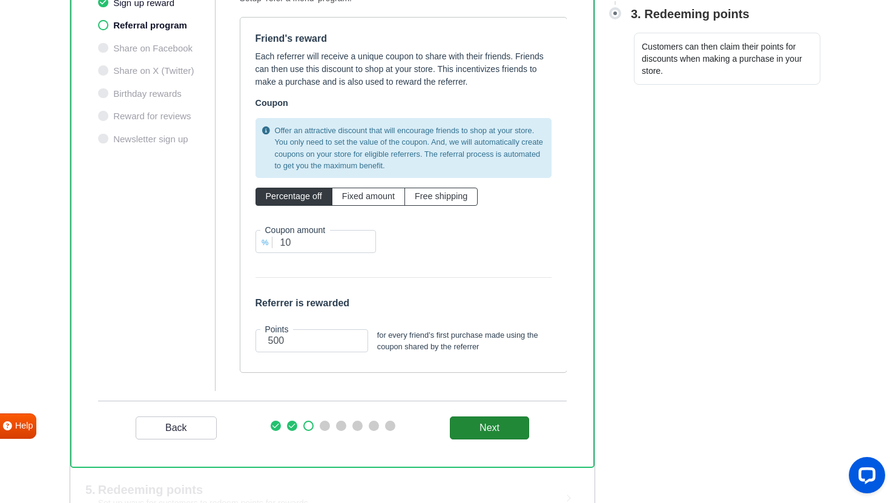
scroll to position [359, 0]
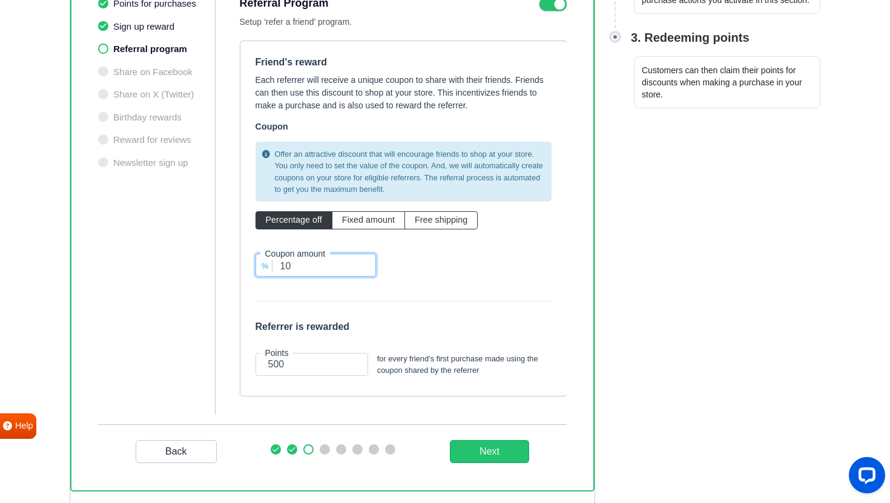
click at [317, 269] on input "10" at bounding box center [316, 265] width 121 height 23
type input "1"
type input "7"
click at [487, 268] on div "Offer an attractive discount that will encourage friends to shop at your store.…" at bounding box center [404, 214] width 314 height 154
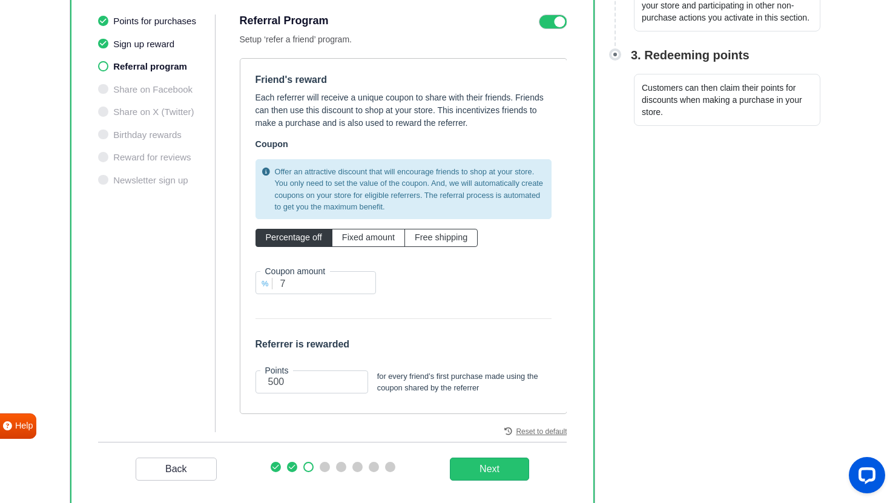
scroll to position [339, 0]
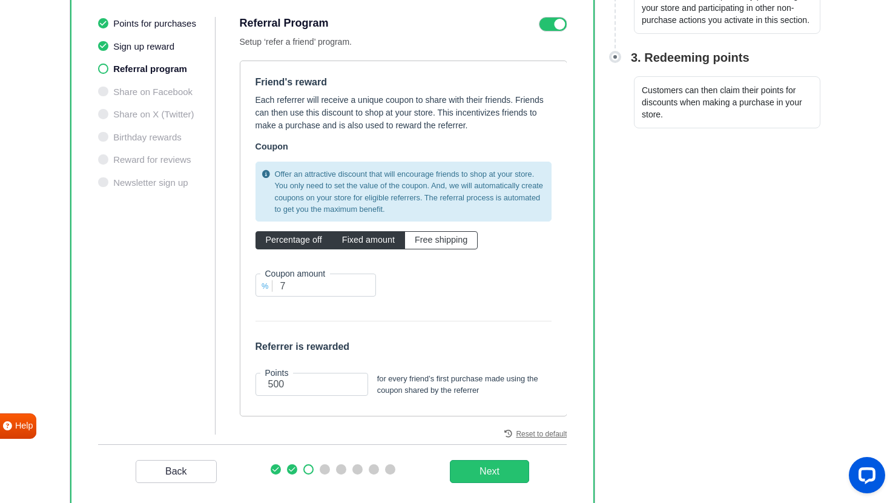
click at [374, 240] on span "Fixed amount" at bounding box center [368, 240] width 53 height 10
click at [350, 240] on input "Fixed amount" at bounding box center [346, 238] width 8 height 8
radio input "true"
click at [302, 287] on input "7" at bounding box center [316, 285] width 121 height 23
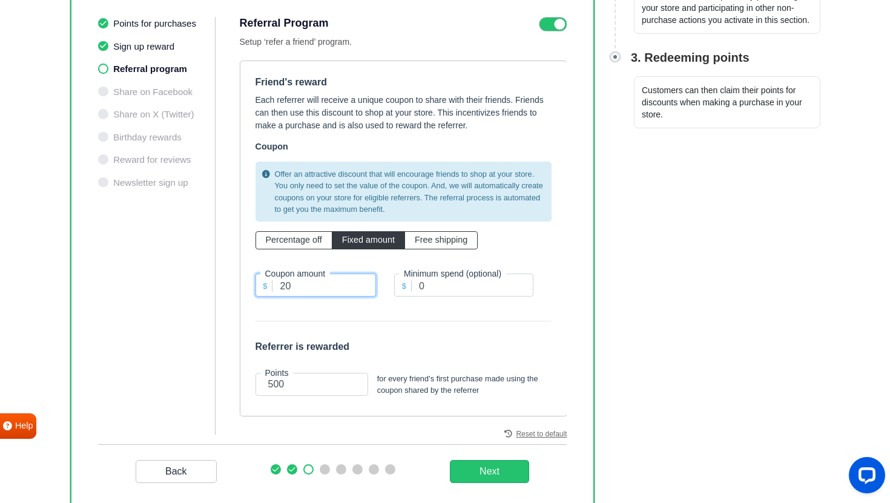
type input "2"
click at [296, 292] on input "110" at bounding box center [316, 285] width 121 height 23
type input "120"
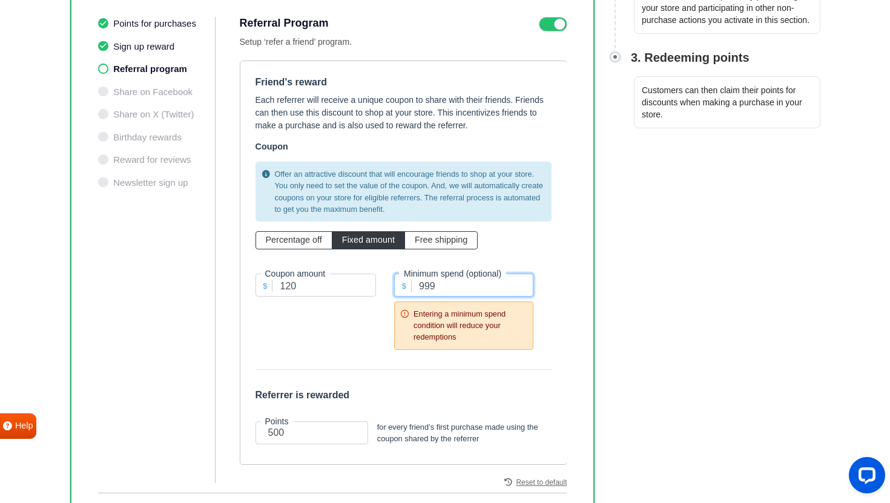
type input "999"
click at [552, 277] on div "Offer an attractive discount that will encourage friends to shop at your store.…" at bounding box center [404, 258] width 314 height 202
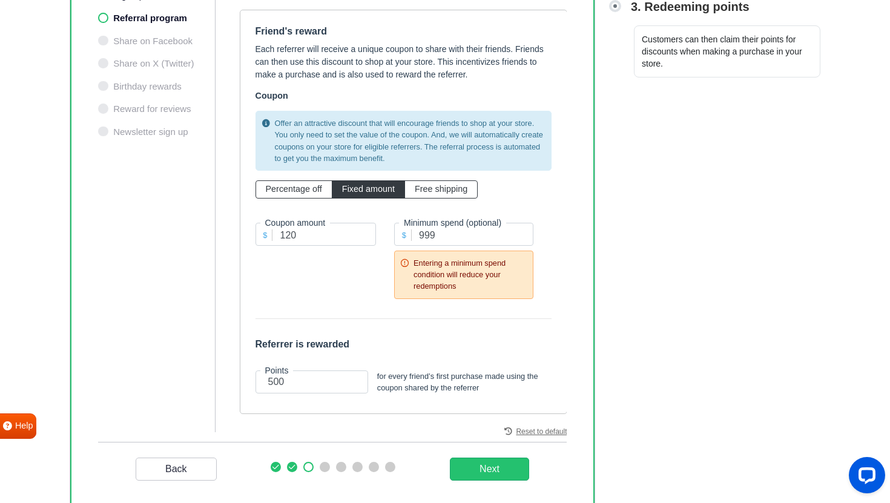
scroll to position [385, 0]
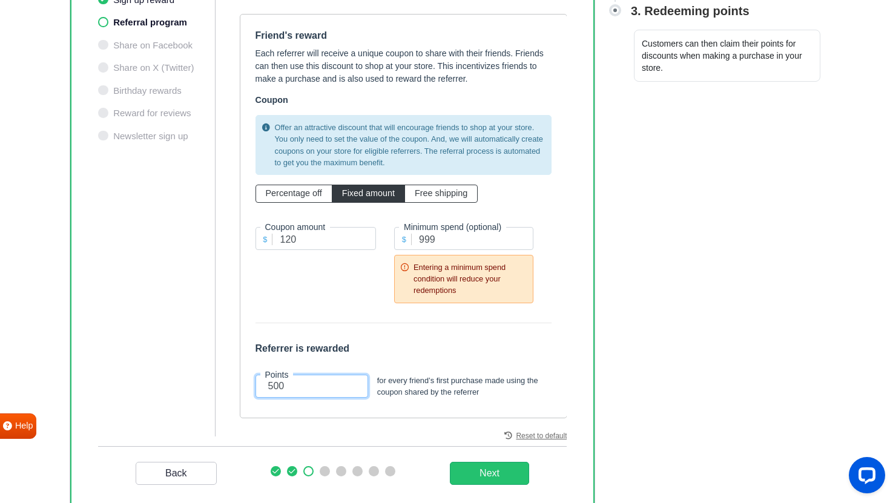
click at [291, 390] on input "500" at bounding box center [312, 386] width 113 height 23
type input "5"
type input "850"
click at [377, 362] on div "Referrer is rewarded Points 850 for every friend’s first purchase made using th…" at bounding box center [404, 370] width 314 height 65
click at [333, 237] on input "120" at bounding box center [316, 238] width 121 height 23
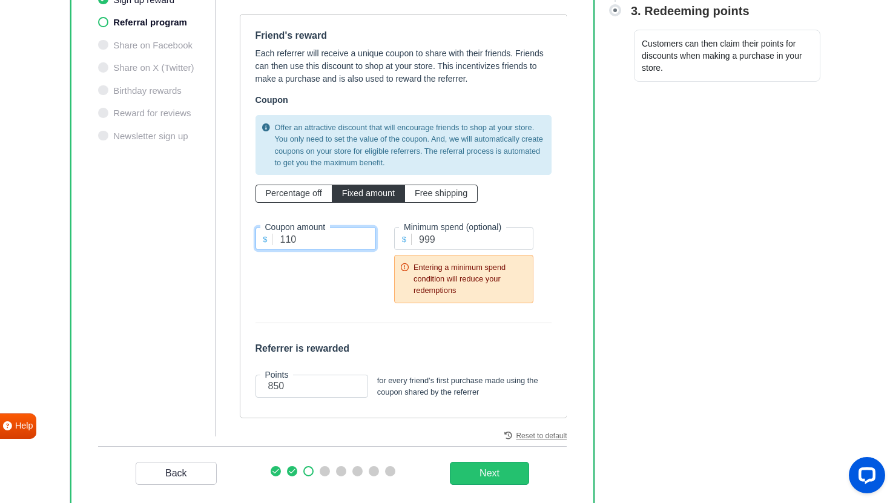
type input "110"
click at [331, 301] on div "$ Coupon amount 110" at bounding box center [315, 263] width 157 height 101
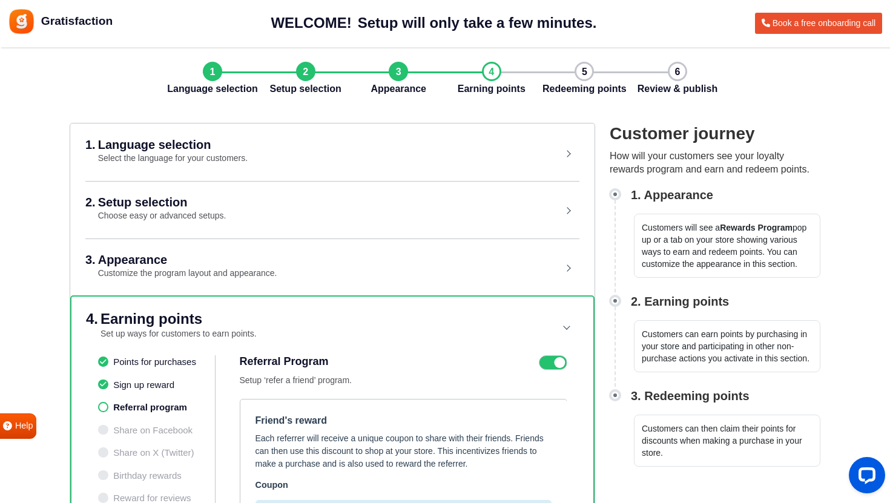
scroll to position [466, 0]
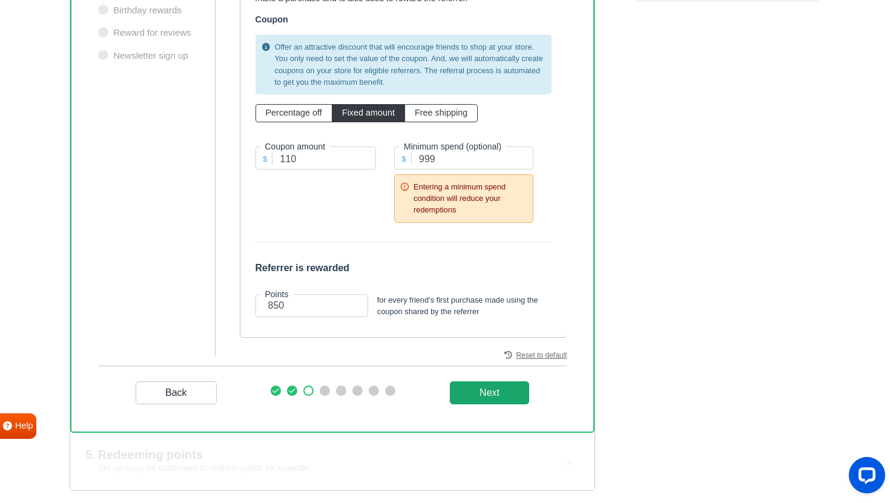
click at [471, 394] on _program "Next" at bounding box center [489, 393] width 79 height 23
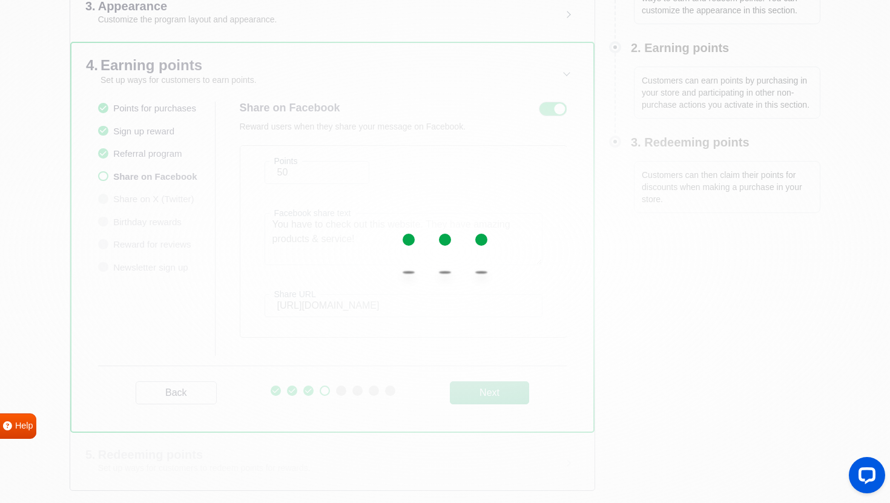
scroll to position [254, 0]
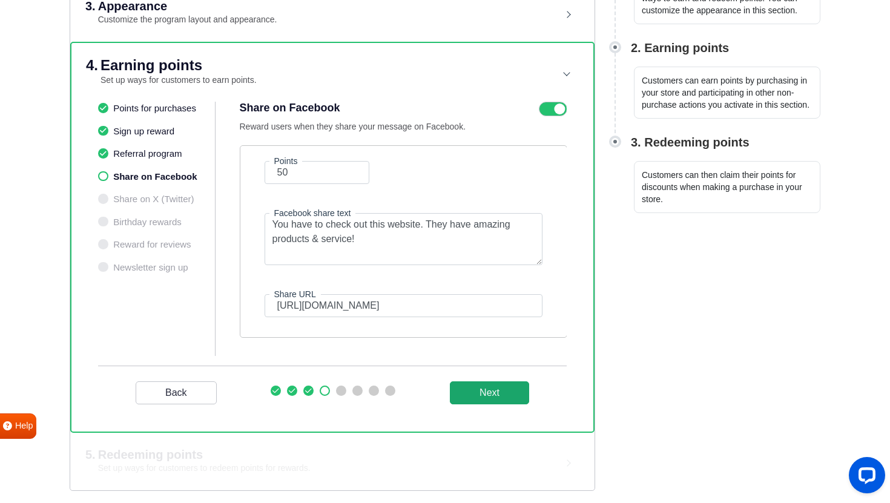
click at [509, 394] on button "Next" at bounding box center [489, 393] width 79 height 23
click at [147, 132] on li "Sign up reward" at bounding box center [156, 132] width 117 height 14
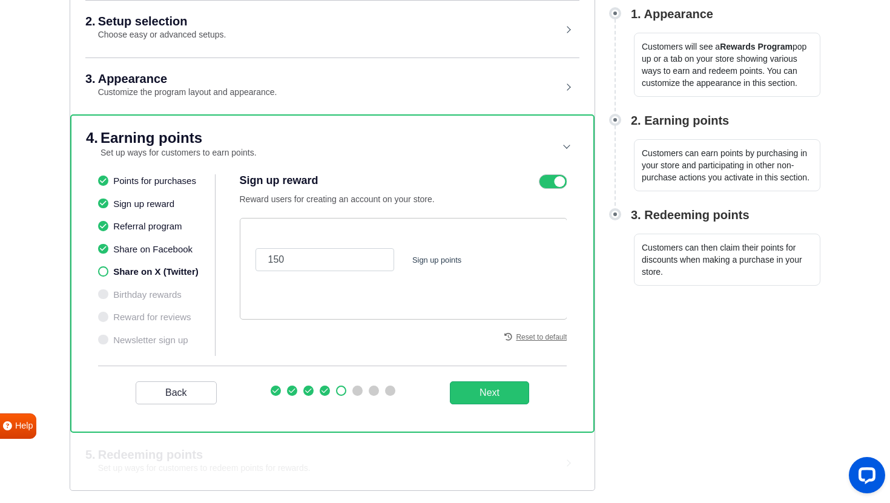
scroll to position [181, 0]
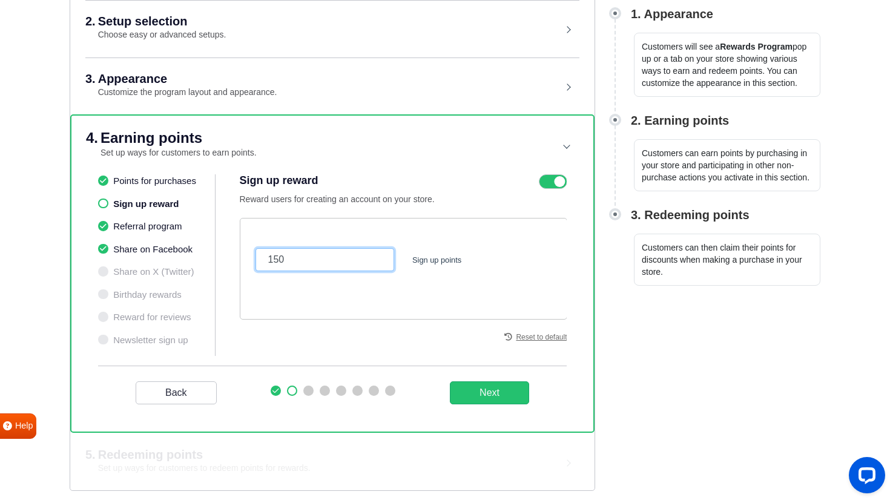
click at [301, 257] on input "150" at bounding box center [325, 259] width 139 height 23
type input "120"
click at [492, 284] on div "120 Sign up points" at bounding box center [404, 260] width 314 height 52
click at [489, 394] on button "Next" at bounding box center [489, 393] width 79 height 23
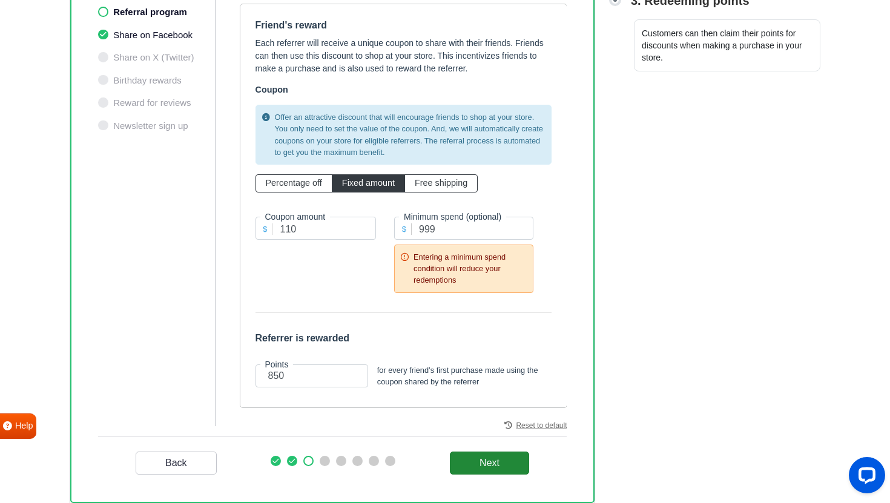
scroll to position [466, 0]
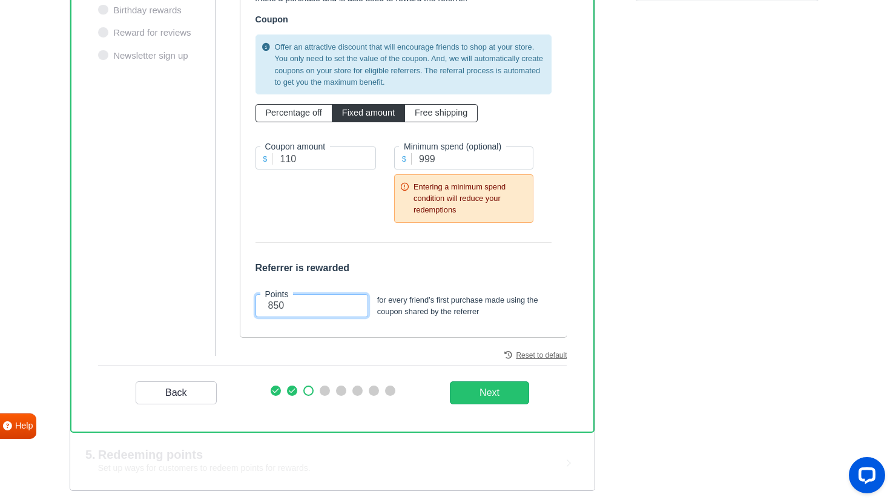
click at [291, 305] on input "850" at bounding box center [312, 305] width 113 height 23
type input "600"
click at [370, 271] on h6 "Referrer is rewarded" at bounding box center [404, 268] width 296 height 12
click at [503, 397] on _program "Next" at bounding box center [489, 393] width 79 height 23
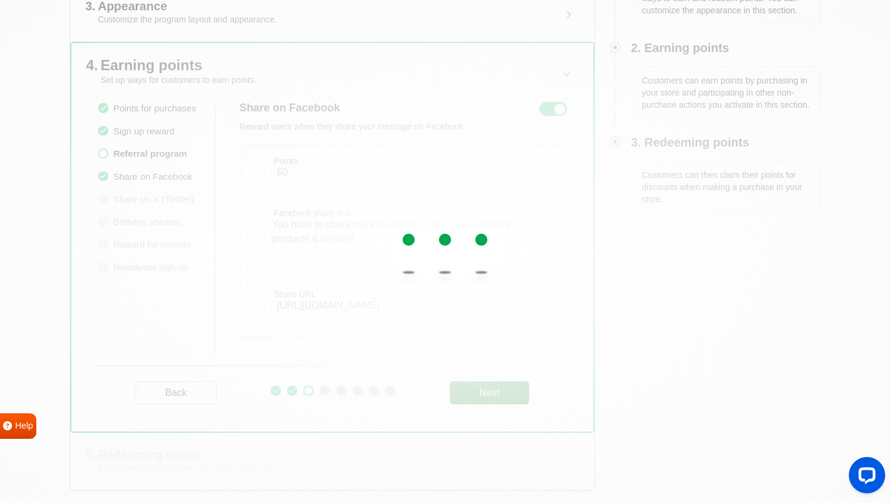
scroll to position [254, 0]
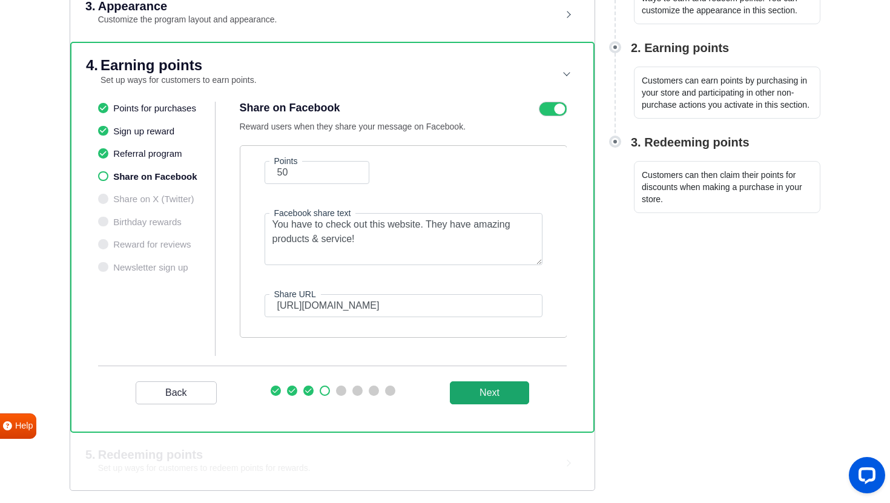
click at [482, 396] on button "Next" at bounding box center [489, 393] width 79 height 23
click at [556, 108] on icon at bounding box center [553, 109] width 28 height 15
click at [0, 0] on input "checkbox" at bounding box center [0, 0] width 0 height 0
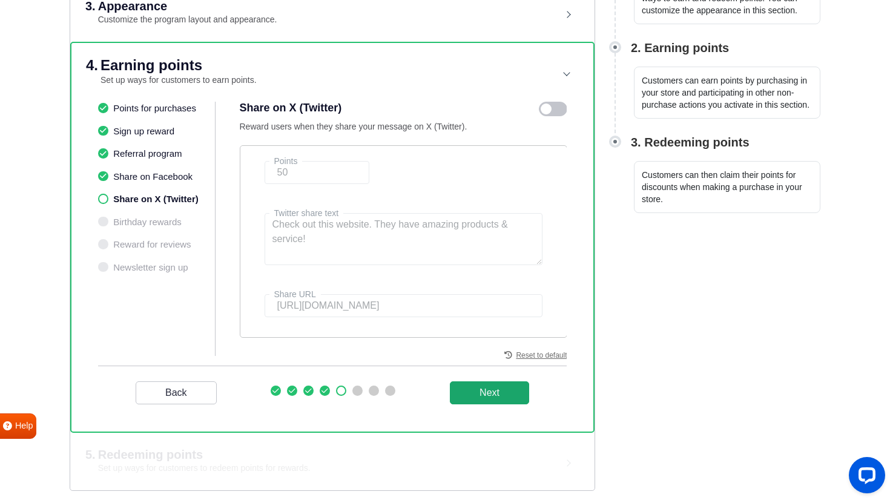
click at [472, 392] on button "Next" at bounding box center [489, 393] width 79 height 23
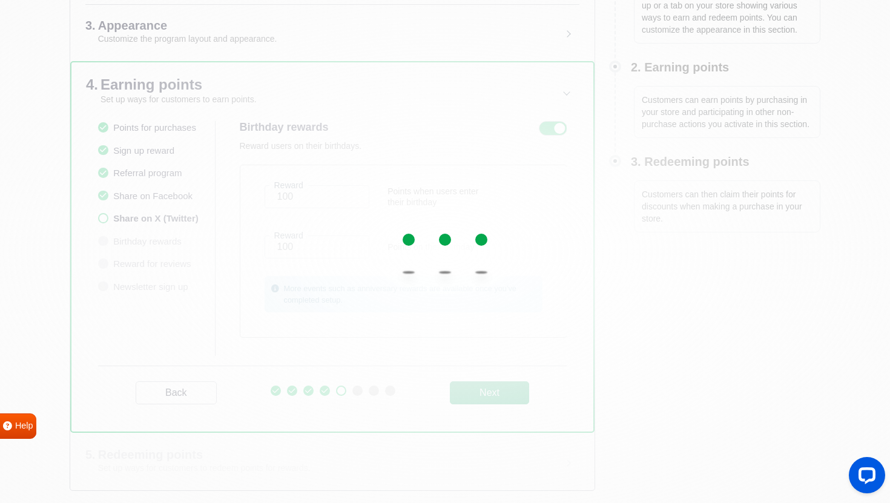
scroll to position [234, 0]
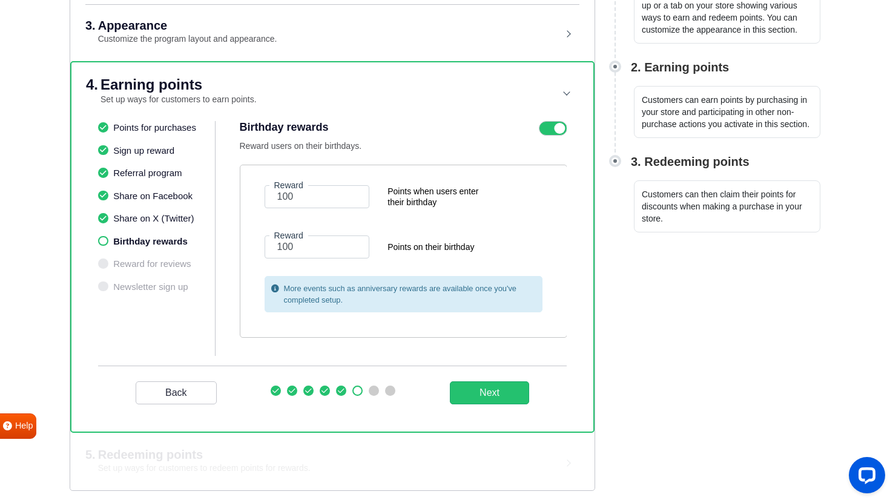
click at [552, 133] on icon at bounding box center [553, 128] width 28 height 15
click at [0, 0] on input "checkbox" at bounding box center [0, 0] width 0 height 0
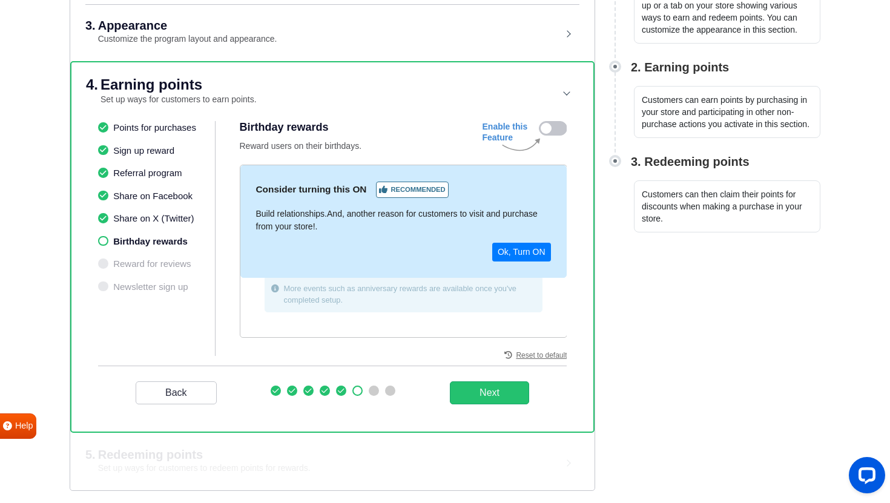
click at [549, 131] on icon at bounding box center [553, 128] width 28 height 15
click at [0, 0] on input "checkbox" at bounding box center [0, 0] width 0 height 0
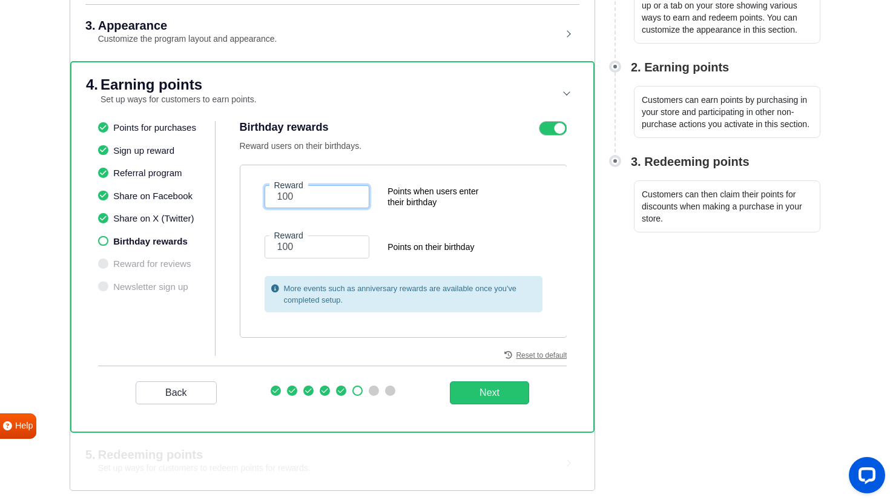
drag, startPoint x: 299, startPoint y: 194, endPoint x: 231, endPoint y: 194, distance: 67.8
click at [231, 194] on div "Points for purchases Sign up reward Referral program Share on Facebook Share on…" at bounding box center [332, 243] width 469 height 245
click at [316, 276] on div "More events such as anniversary rewards are available once you've completed set…" at bounding box center [404, 294] width 278 height 36
click at [546, 123] on icon at bounding box center [553, 128] width 28 height 15
click at [0, 0] on input "checkbox" at bounding box center [0, 0] width 0 height 0
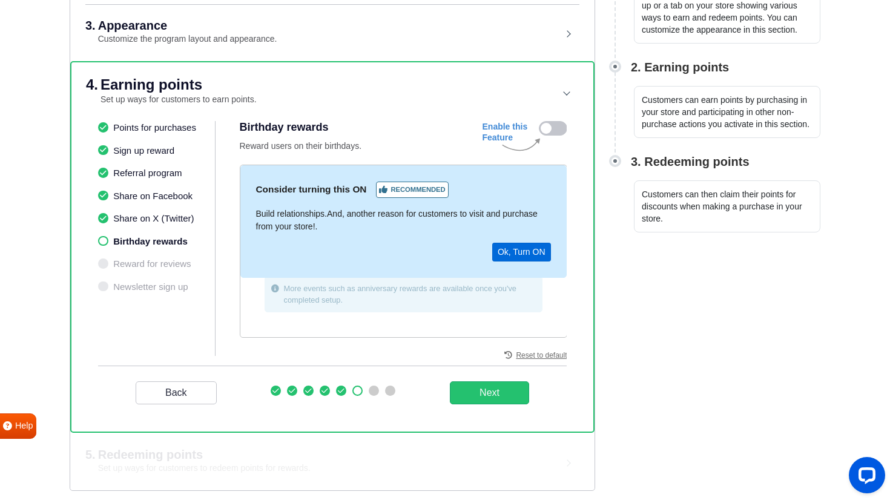
click at [516, 251] on button "Ok, Turn ON" at bounding box center [521, 252] width 59 height 19
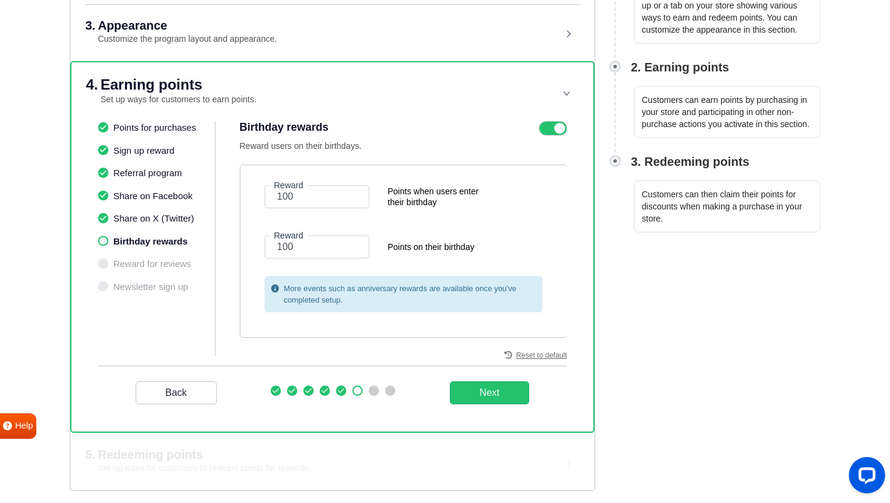
click at [564, 115] on header "4. Earning points Set up ways for customers to earn points." at bounding box center [332, 91] width 493 height 59
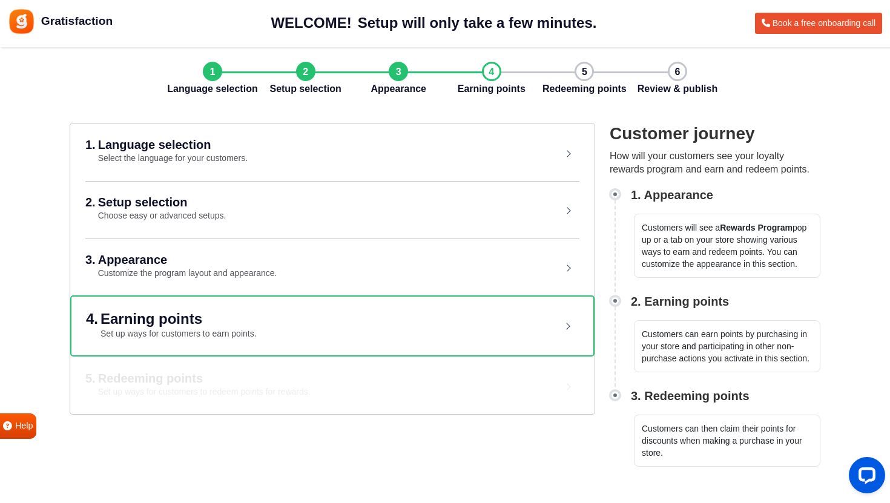
scroll to position [0, 0]
click at [435, 299] on header "4. Earning points Set up ways for customers to earn points." at bounding box center [332, 326] width 493 height 59
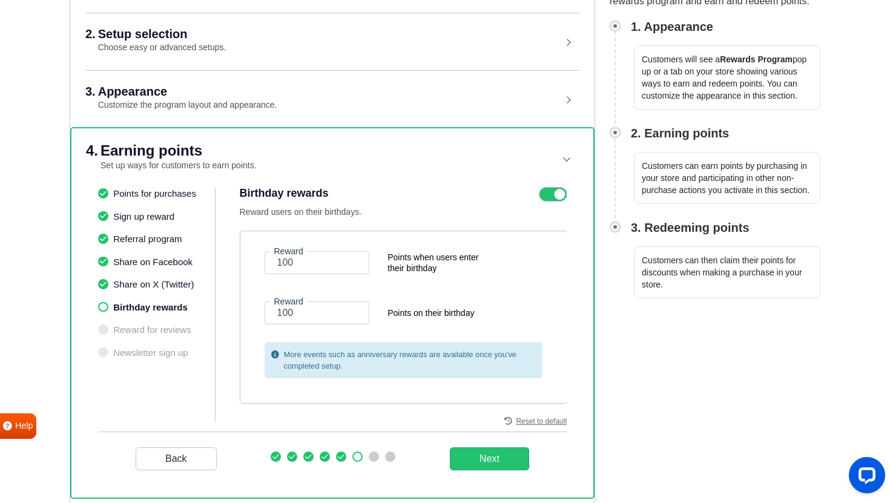
scroll to position [234, 0]
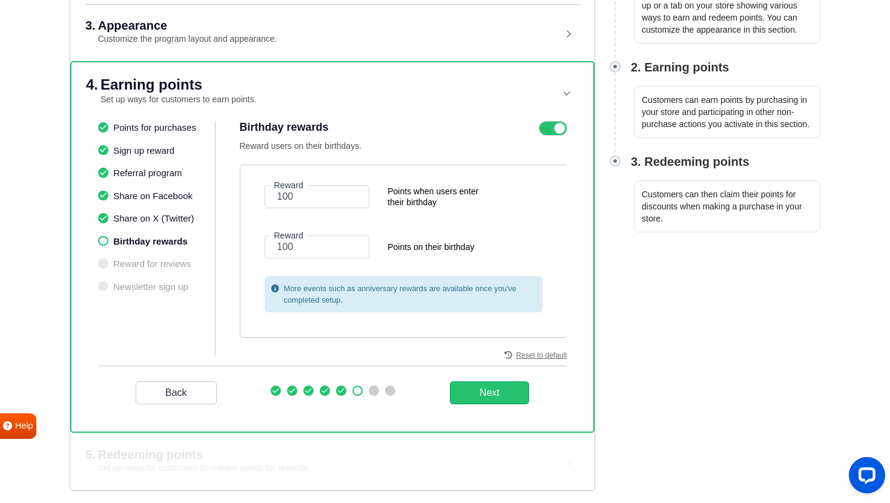
click at [563, 134] on icon at bounding box center [553, 128] width 28 height 15
click at [0, 0] on input "checkbox" at bounding box center [0, 0] width 0 height 0
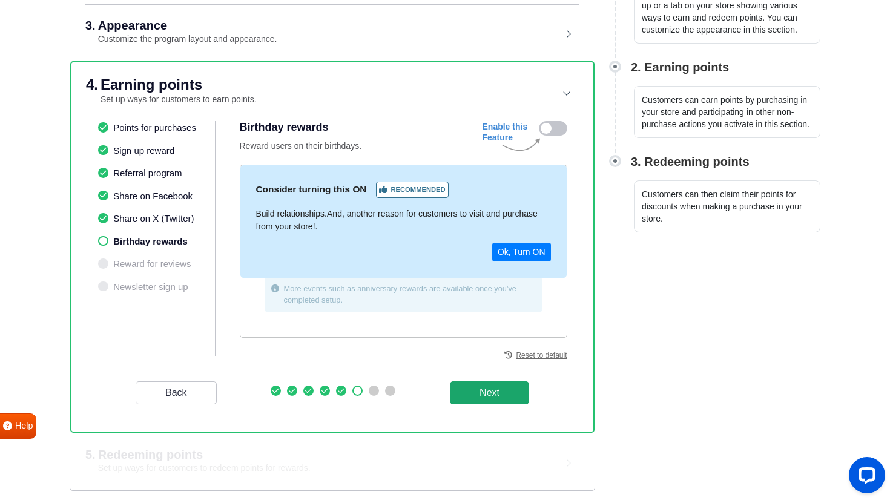
click at [491, 388] on button "Next" at bounding box center [489, 393] width 79 height 23
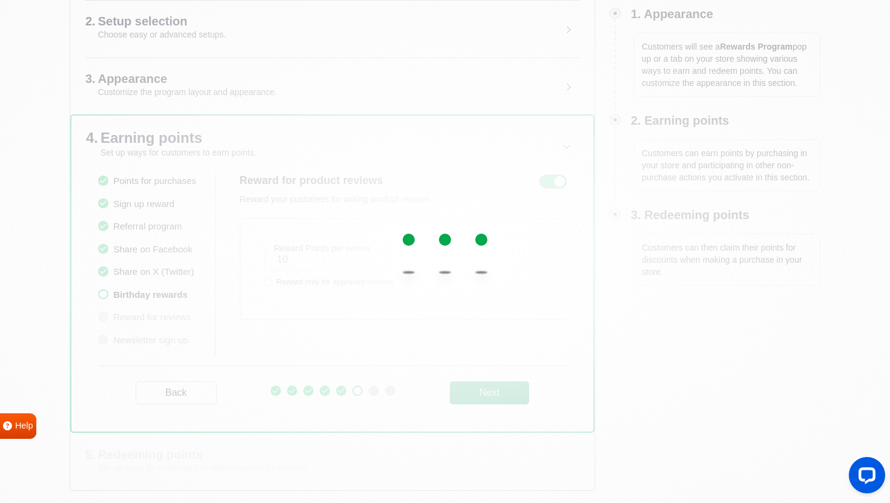
scroll to position [181, 0]
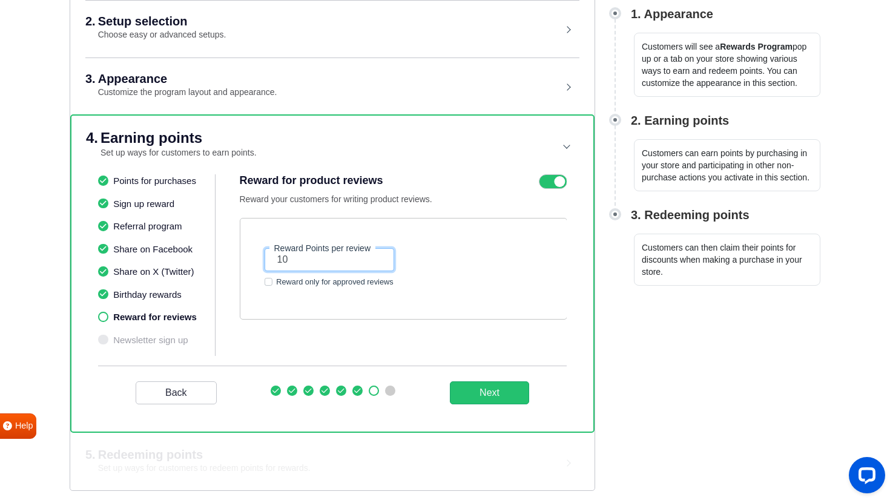
click at [301, 262] on input "10" at bounding box center [330, 259] width 130 height 23
type input "1"
type input "150"
click at [439, 290] on div "Reward only for approved reviews" at bounding box center [404, 283] width 296 height 15
click at [486, 395] on button "Next" at bounding box center [489, 393] width 79 height 23
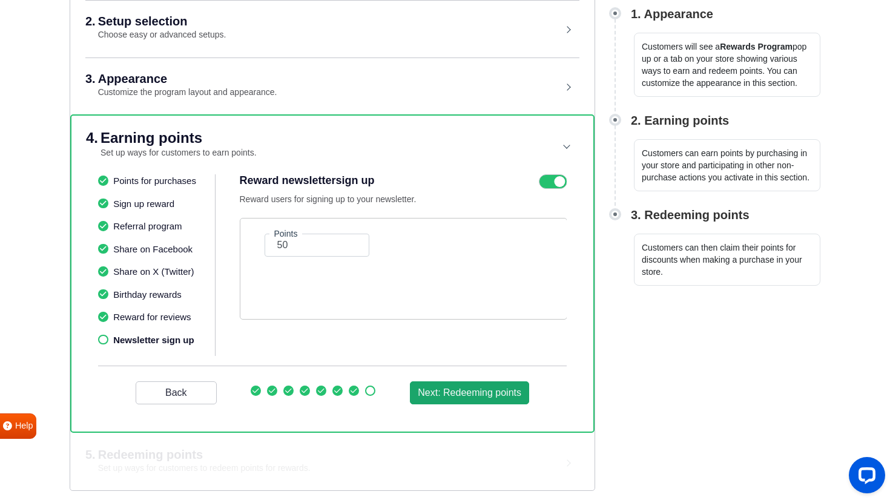
click at [494, 394] on button "Next: Redeeming points" at bounding box center [469, 393] width 119 height 23
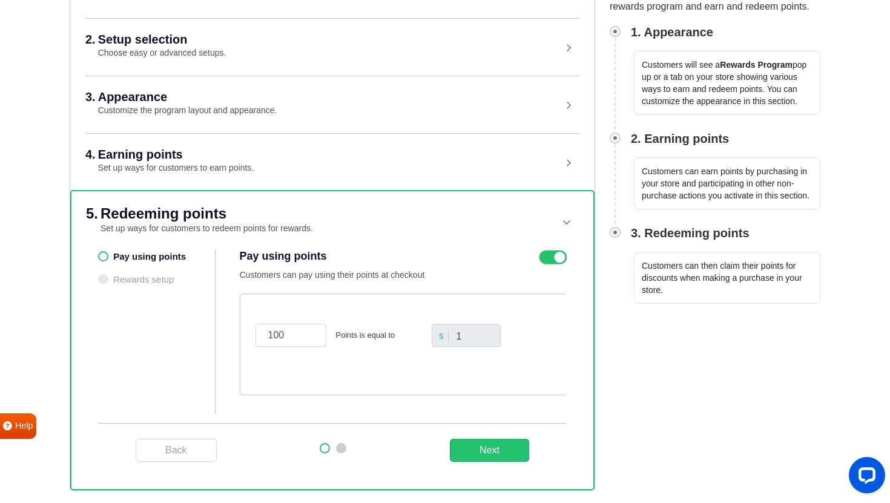
scroll to position [163, 0]
click at [287, 340] on input "100" at bounding box center [291, 335] width 71 height 23
type input "7"
click at [402, 301] on div "7 Points is equal to $ 1" at bounding box center [404, 345] width 328 height 102
click at [285, 335] on input "7" at bounding box center [291, 335] width 71 height 23
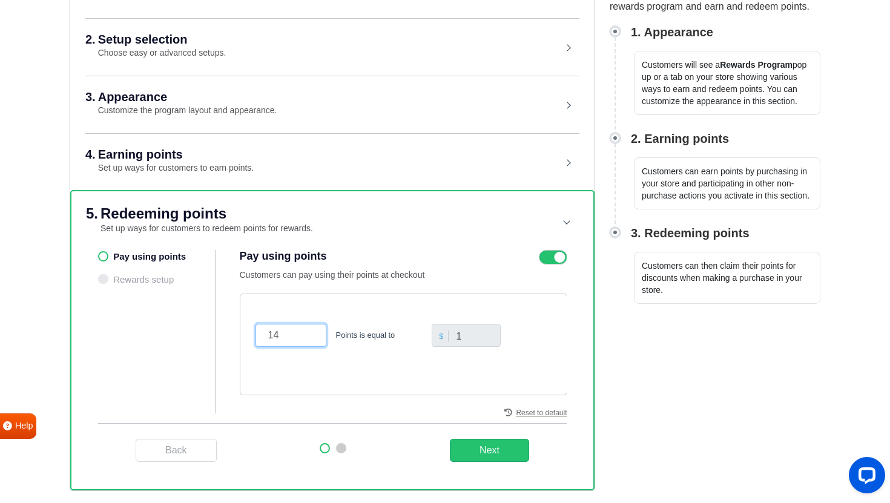
type input "14"
click at [366, 302] on div "14 Points is equal to $ 1" at bounding box center [404, 345] width 328 height 102
click at [276, 382] on div "14 Points is equal to $ 1" at bounding box center [404, 345] width 328 height 102
click at [501, 449] on button "Next" at bounding box center [489, 450] width 79 height 23
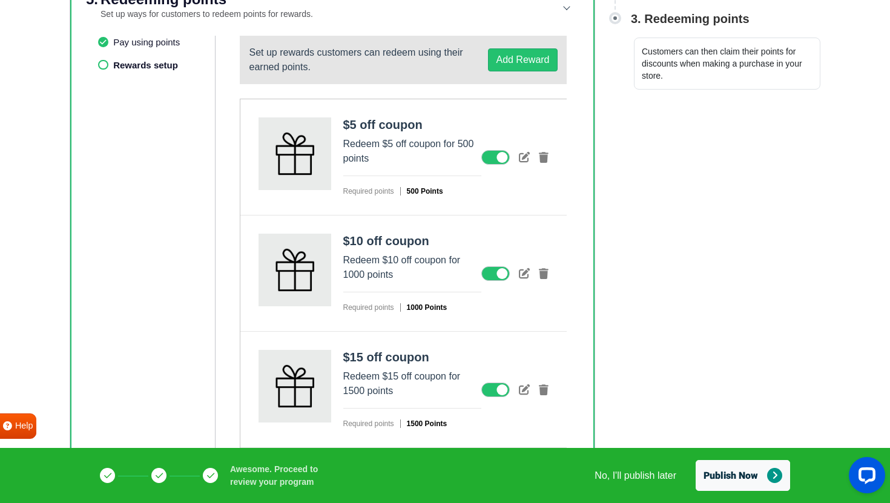
scroll to position [337, 0]
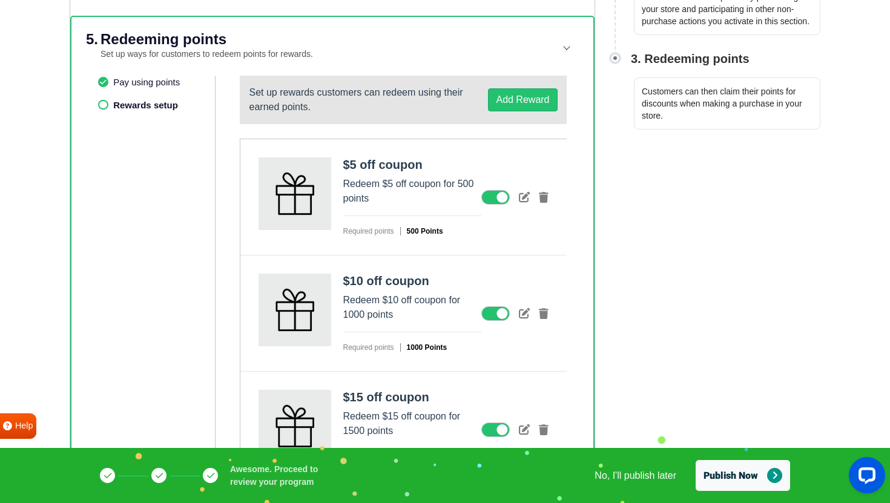
click at [538, 198] on div at bounding box center [515, 197] width 67 height 15
click at [542, 198] on icon at bounding box center [544, 197] width 10 height 11
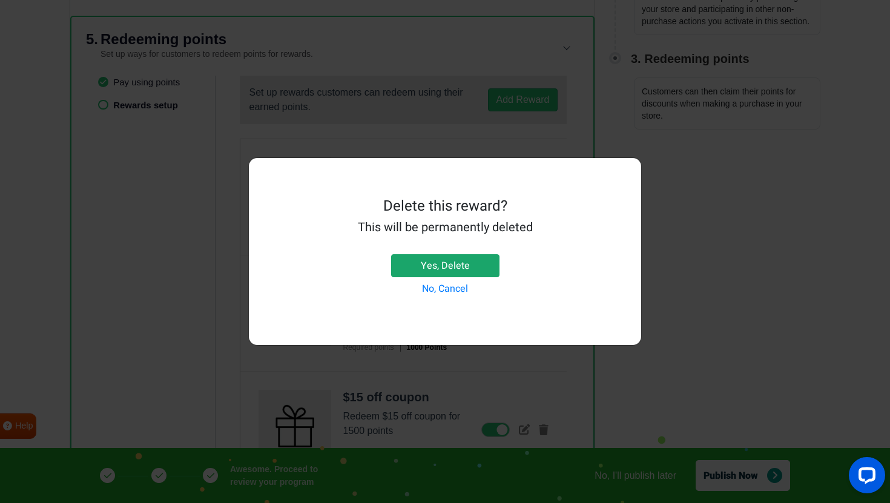
click at [445, 267] on button "Yes, Delete" at bounding box center [445, 265] width 108 height 23
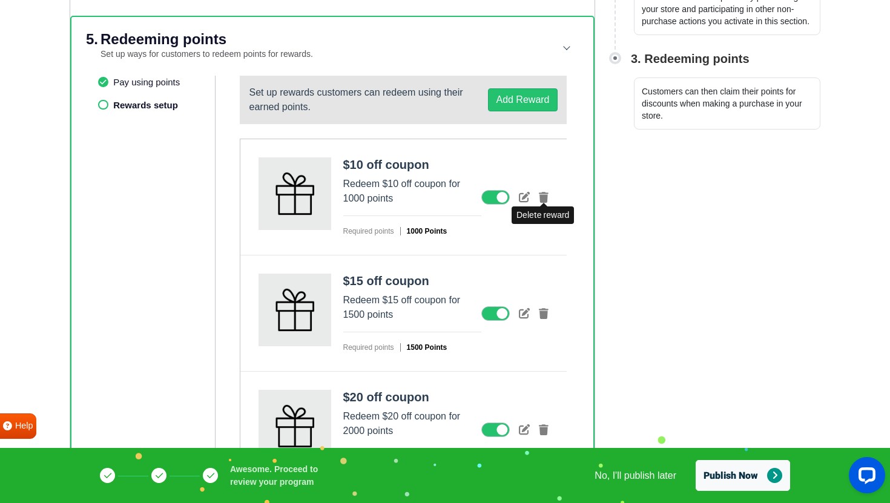
click at [546, 199] on icon at bounding box center [544, 197] width 10 height 11
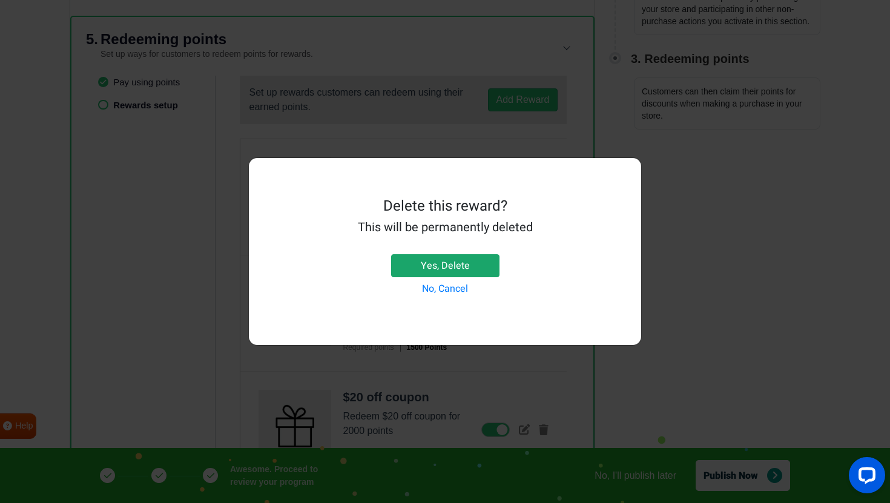
click at [459, 262] on button "Yes, Delete" at bounding box center [445, 265] width 108 height 23
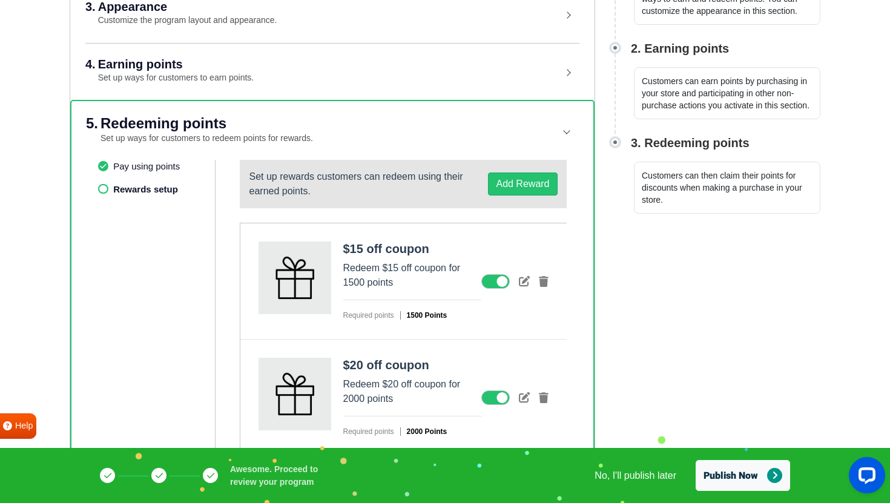
scroll to position [253, 0]
click at [540, 287] on icon at bounding box center [544, 281] width 10 height 11
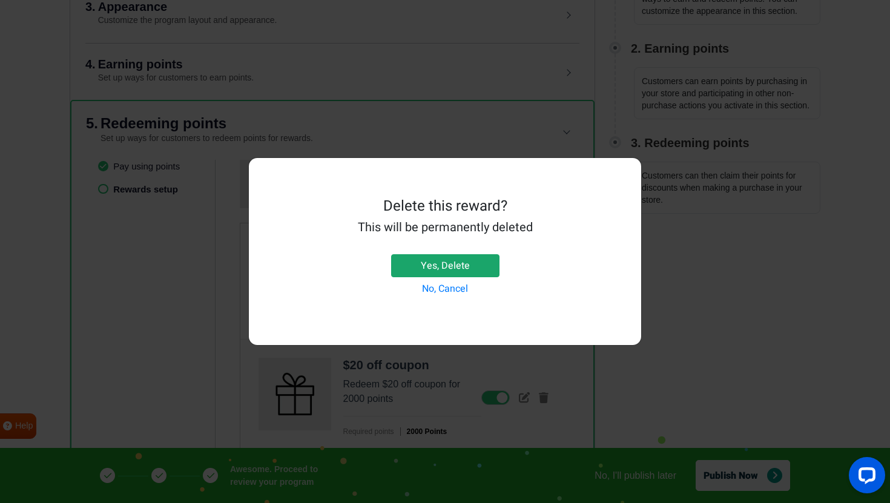
click at [477, 256] on button "Yes, Delete" at bounding box center [445, 265] width 108 height 23
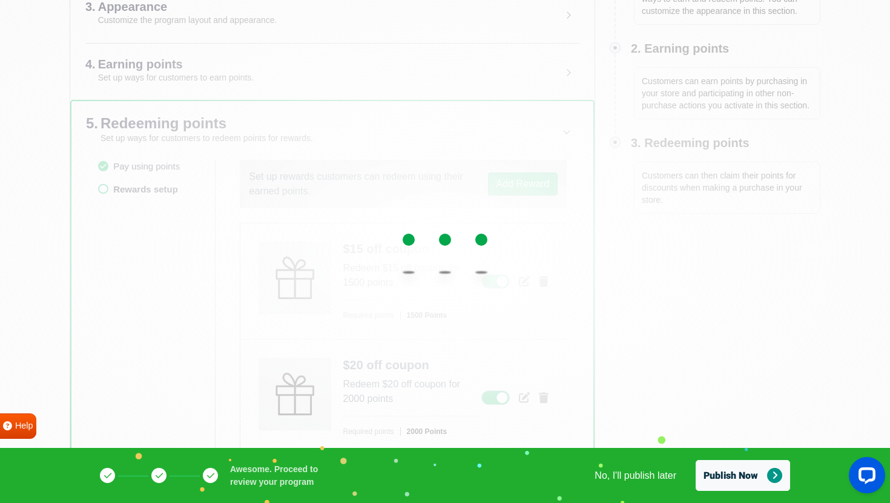
scroll to position [137, 0]
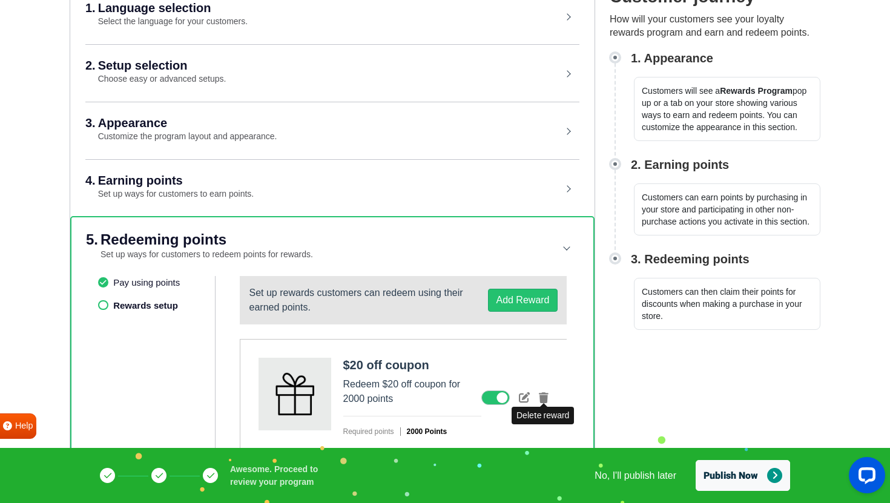
click at [543, 396] on icon at bounding box center [544, 398] width 10 height 11
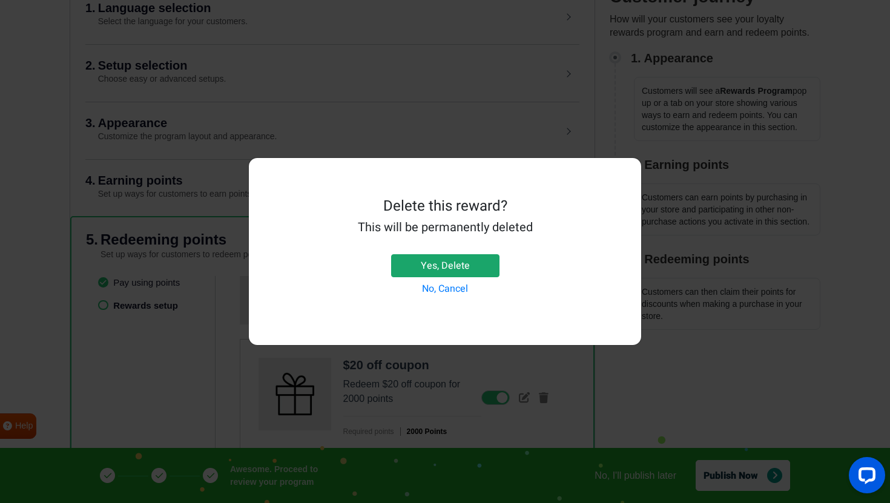
click at [470, 259] on button "Yes, Delete" at bounding box center [445, 265] width 108 height 23
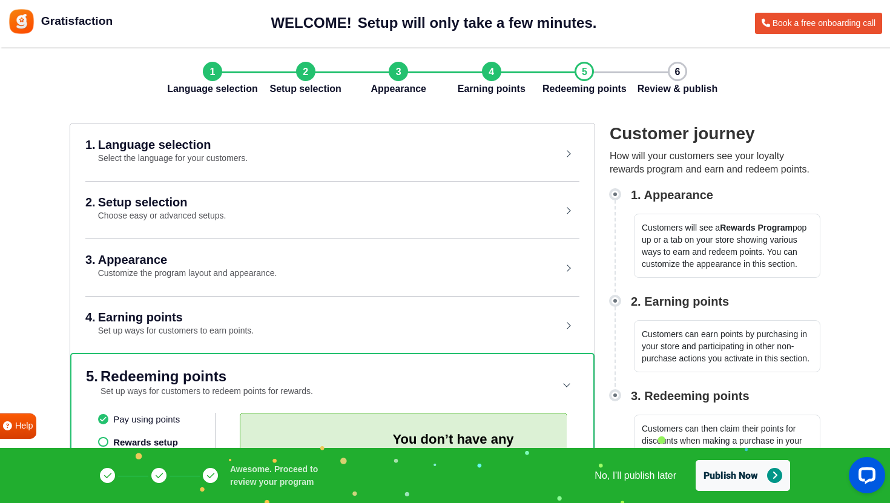
scroll to position [108, 0]
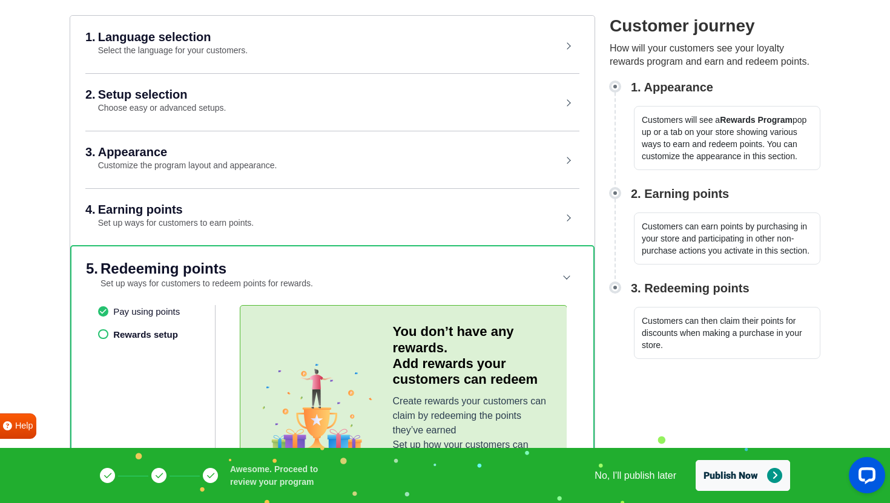
click at [125, 339] on ul "Pay using points Rewards setup" at bounding box center [157, 385] width 118 height 160
click at [154, 314] on li "Pay using points" at bounding box center [156, 312] width 117 height 14
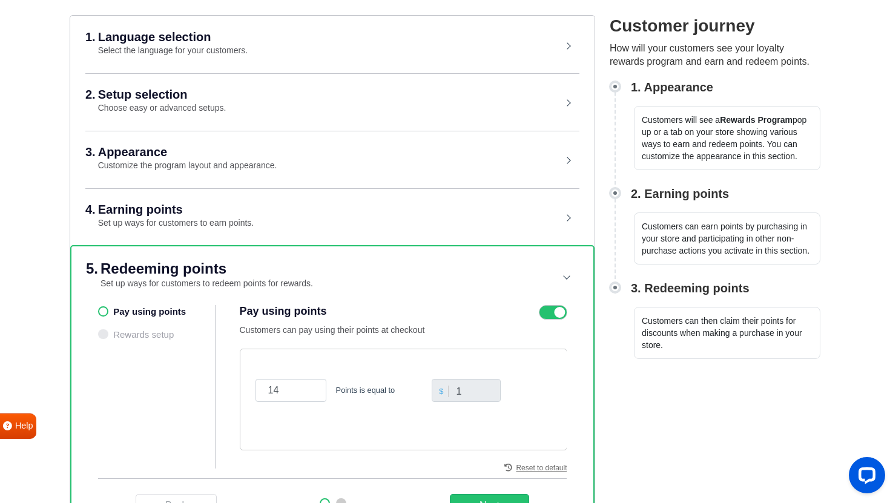
click at [148, 330] on ul "Pay using points Rewards setup" at bounding box center [157, 387] width 118 height 164
click at [141, 333] on ul "Pay using points Rewards setup" at bounding box center [157, 387] width 118 height 164
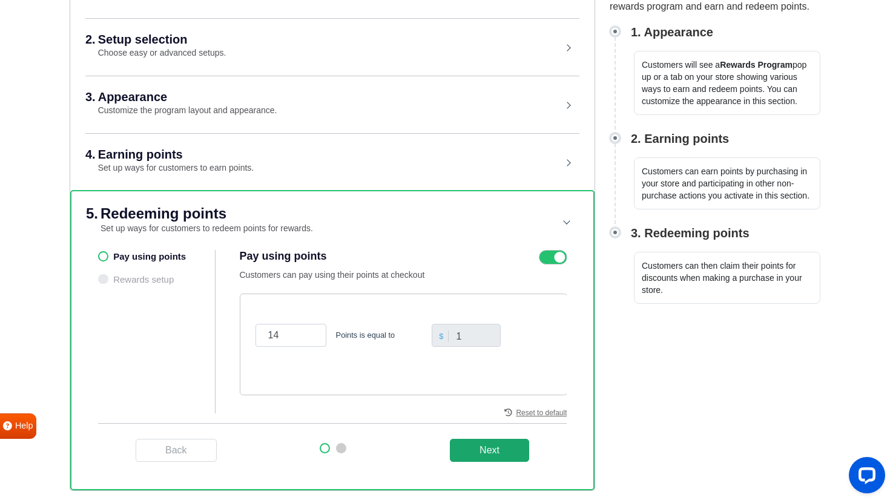
click at [509, 453] on button "Next" at bounding box center [489, 450] width 79 height 23
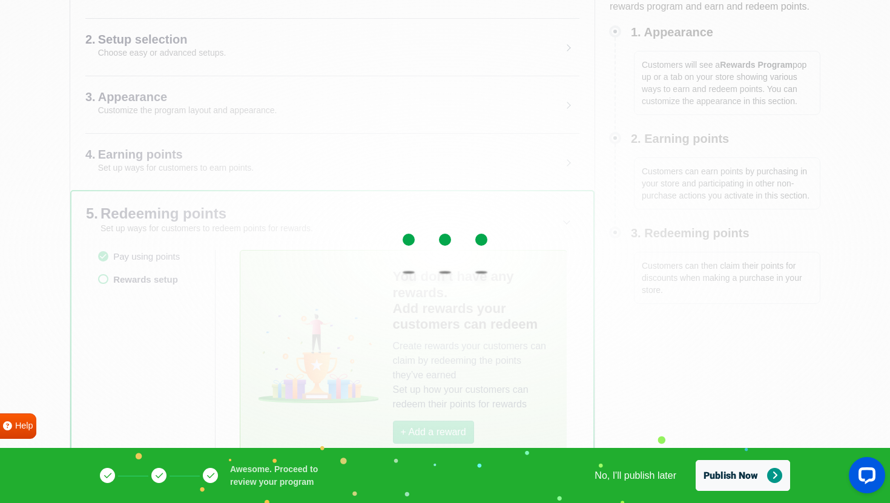
click at [417, 434] on div at bounding box center [445, 251] width 890 height 503
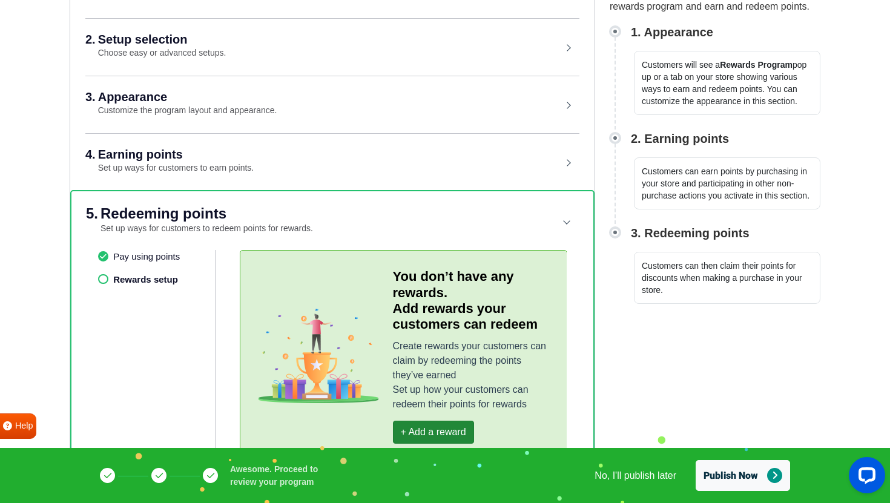
click at [428, 435] on button "+ Add a reward" at bounding box center [433, 432] width 81 height 23
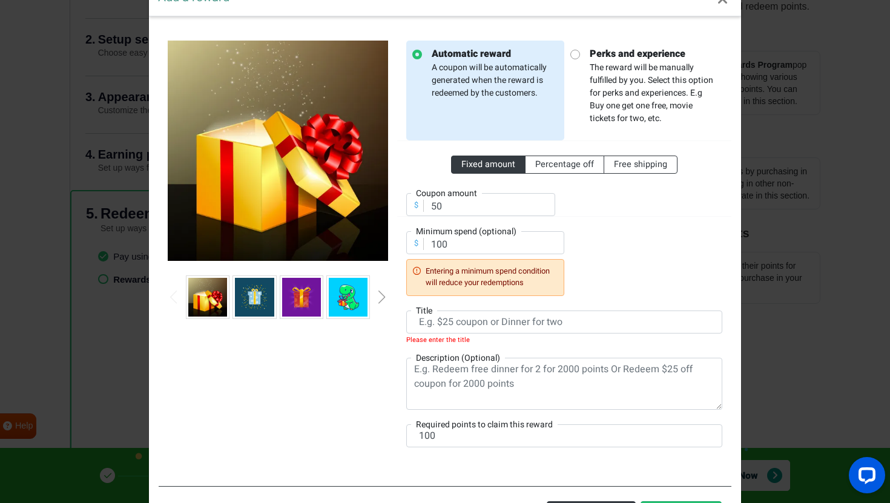
scroll to position [32, 0]
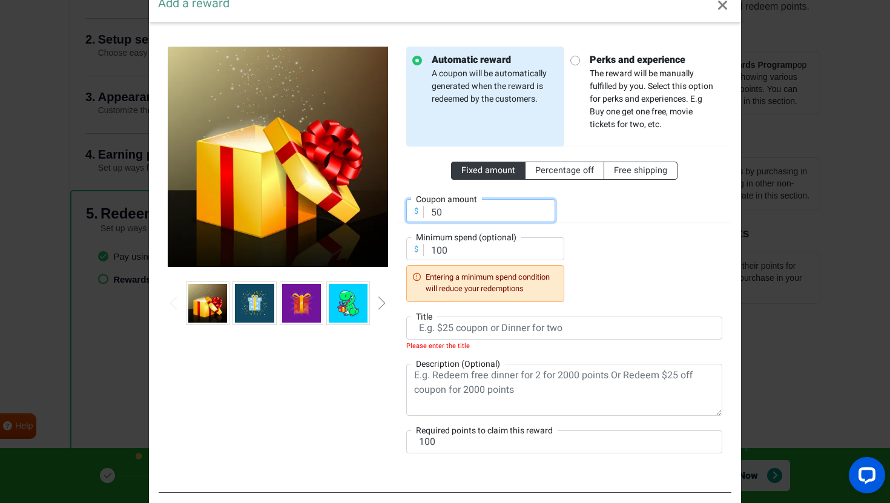
click at [444, 219] on input "50" at bounding box center [480, 210] width 149 height 23
click at [376, 302] on div at bounding box center [278, 304] width 220 height 44
click at [248, 300] on img at bounding box center [254, 303] width 39 height 39
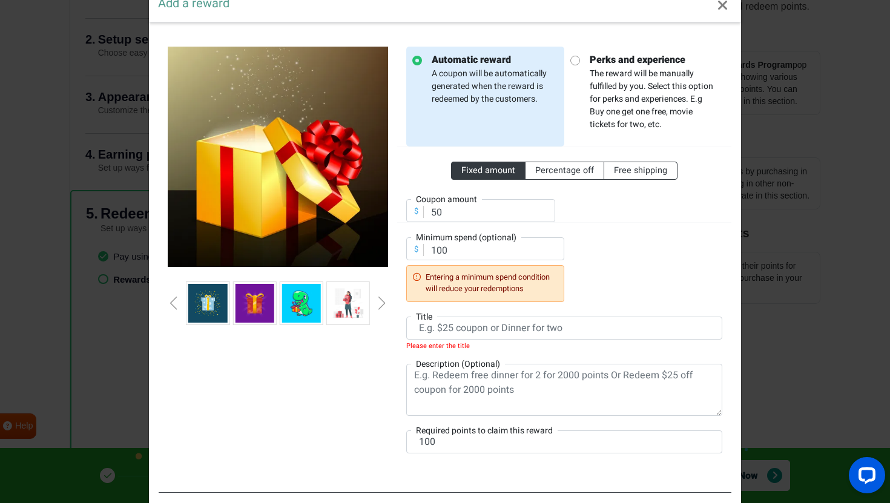
click at [342, 305] on img at bounding box center [348, 303] width 39 height 39
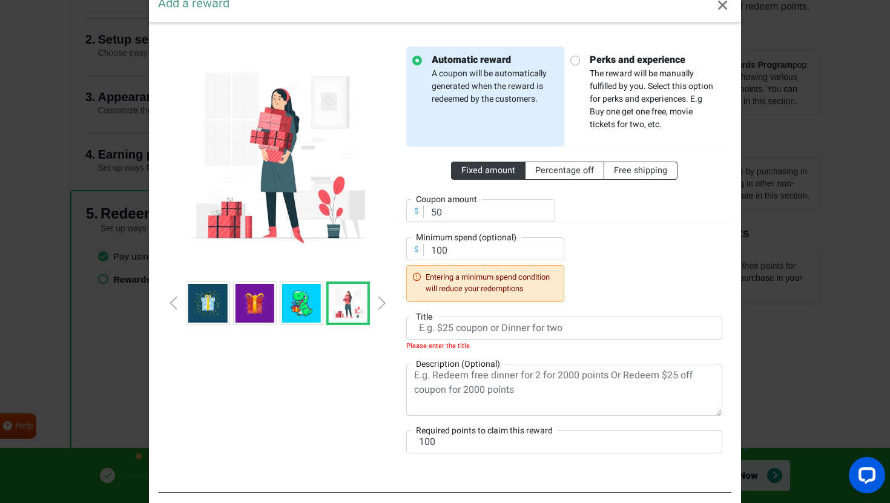
click at [313, 302] on img at bounding box center [301, 303] width 39 height 39
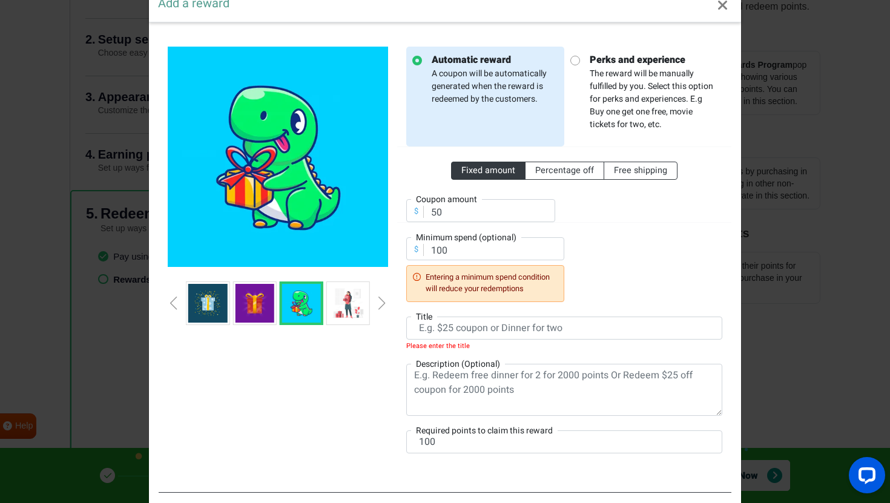
click at [247, 293] on img at bounding box center [254, 303] width 39 height 39
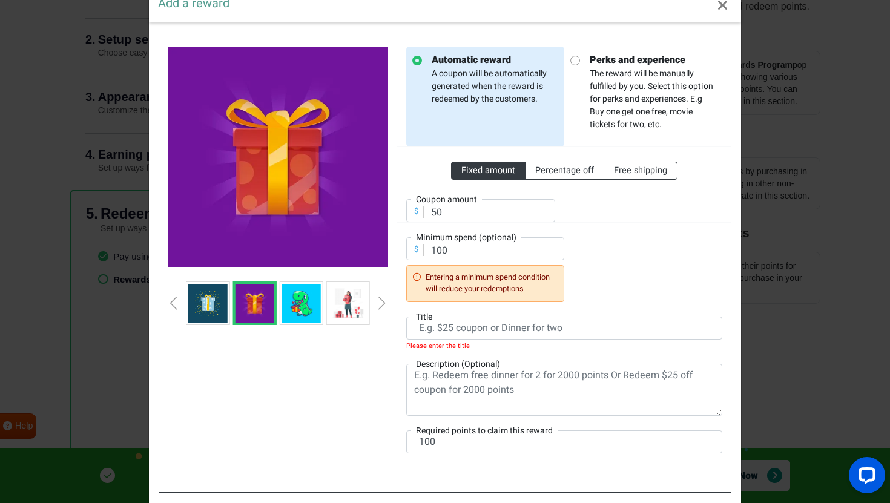
click at [170, 299] on div at bounding box center [278, 304] width 220 height 44
click at [172, 302] on div "Previous slide" at bounding box center [174, 303] width 6 height 13
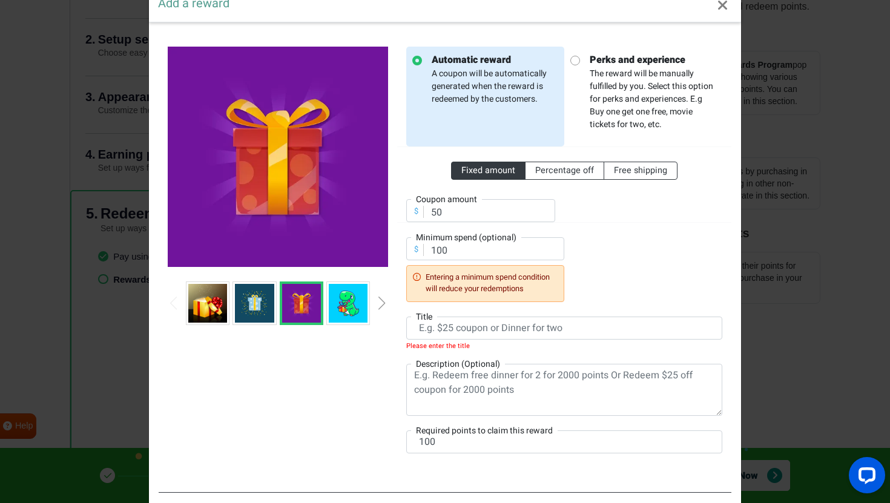
click at [172, 302] on div "Previous slide" at bounding box center [174, 303] width 6 height 13
click at [607, 98] on p "Perks and experience The reward will be manually fulfilled by you. Select this …" at bounding box center [648, 92] width 136 height 78
radio input "false"
radio input "true"
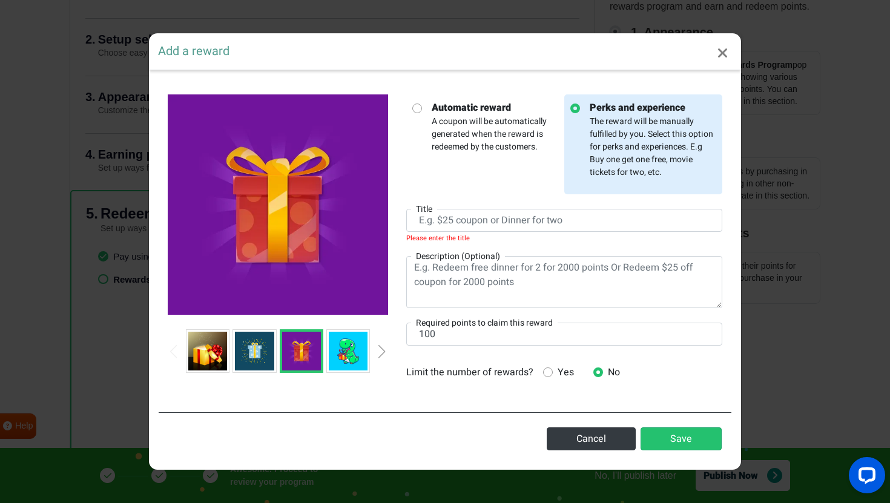
scroll to position [0, 0]
click at [491, 137] on p "Automatic reward A coupon will be automatically generated when the reward is re…" at bounding box center [490, 127] width 136 height 53
radio input "true"
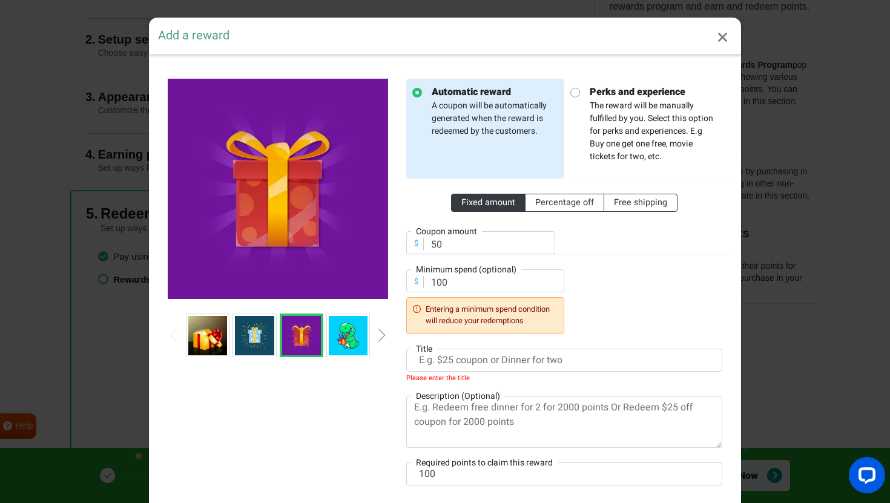
click at [202, 328] on img at bounding box center [207, 335] width 39 height 39
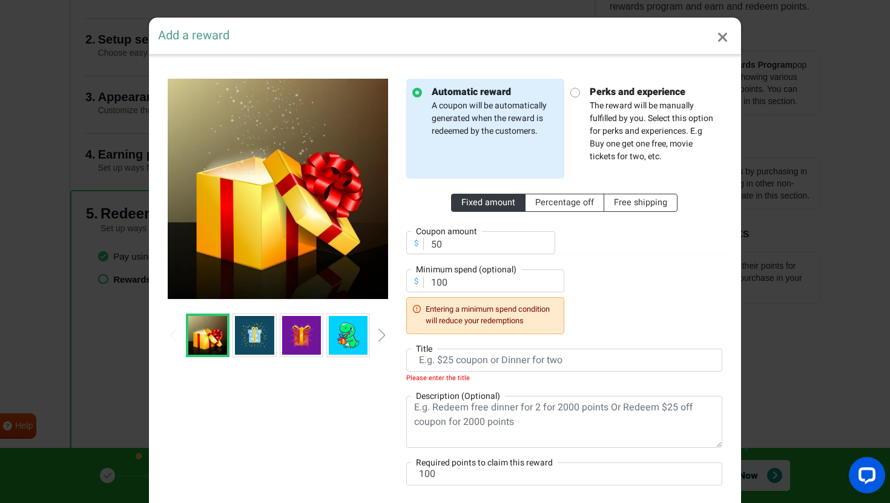
click at [244, 330] on img at bounding box center [254, 335] width 39 height 39
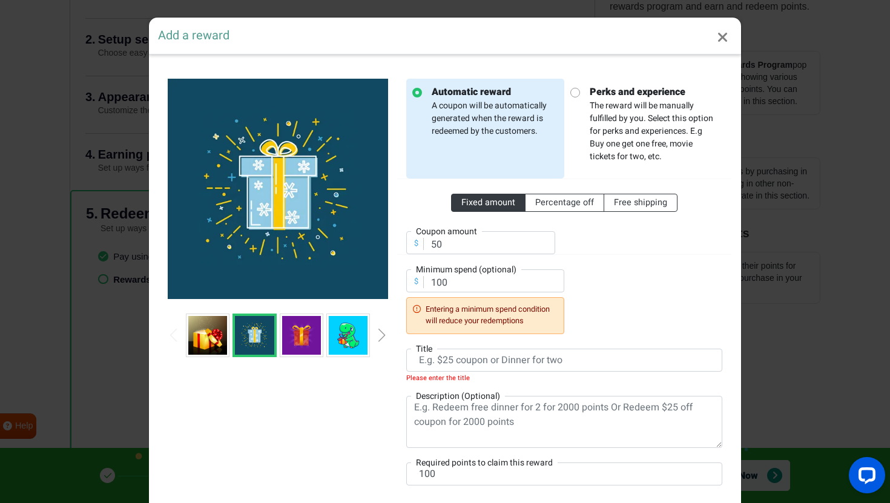
click at [177, 328] on div at bounding box center [278, 336] width 220 height 44
click at [196, 334] on img at bounding box center [207, 335] width 39 height 39
click at [206, 337] on img at bounding box center [207, 335] width 39 height 39
click at [217, 337] on img at bounding box center [207, 335] width 39 height 39
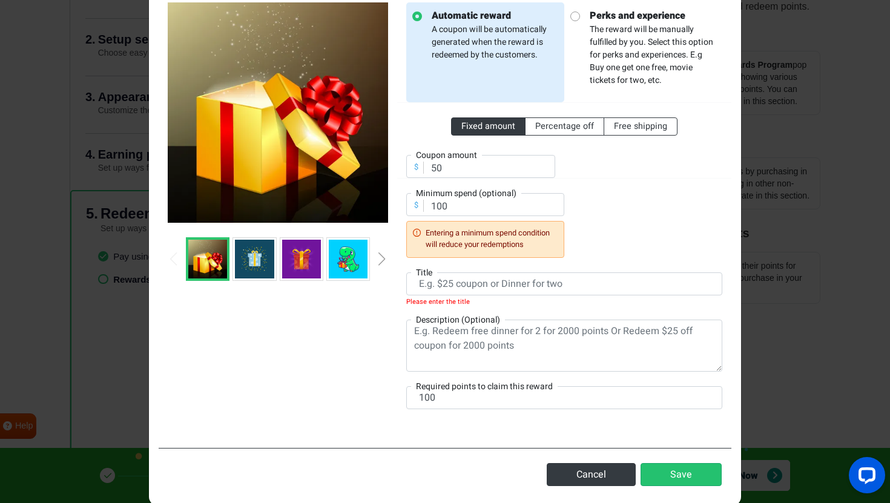
scroll to position [96, 0]
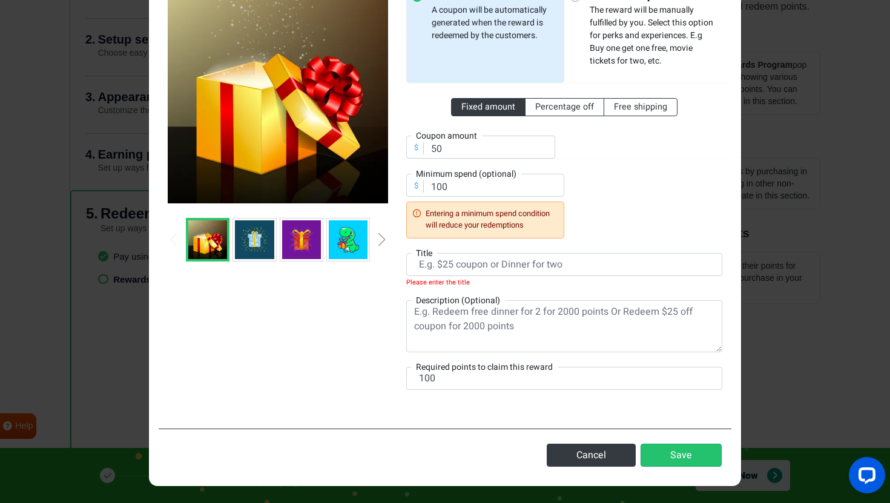
click at [474, 370] on label "Required points to claim this reward" at bounding box center [484, 366] width 147 height 13
click at [0, 0] on input "1" at bounding box center [0, 0] width 0 height 0
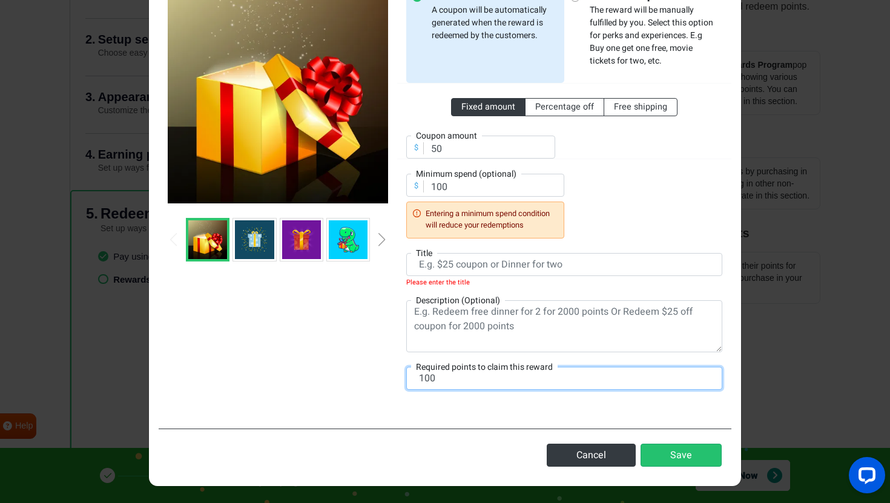
click at [468, 379] on input "100" at bounding box center [564, 378] width 316 height 23
type input "700"
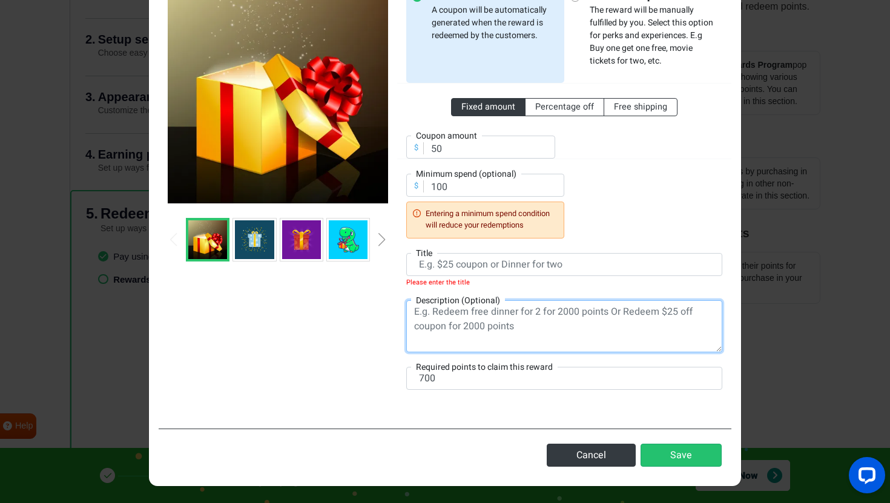
click at [546, 342] on textarea at bounding box center [564, 326] width 316 height 52
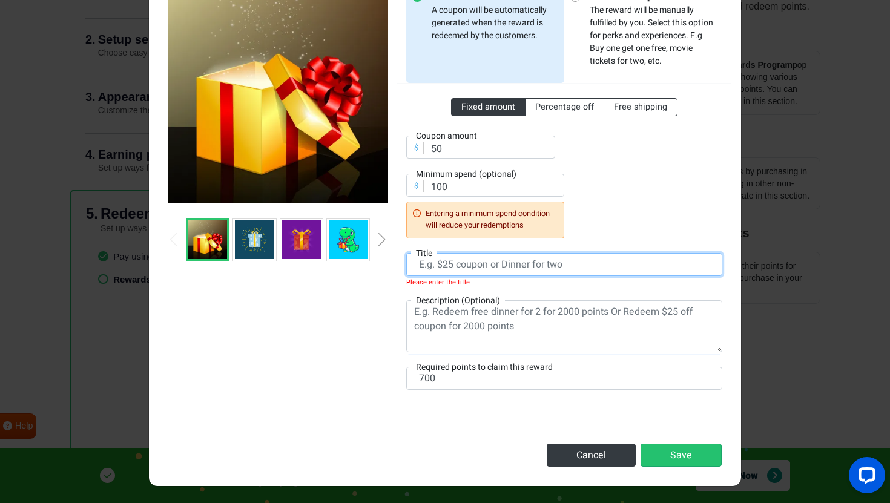
click at [482, 263] on input "text" at bounding box center [564, 264] width 316 height 23
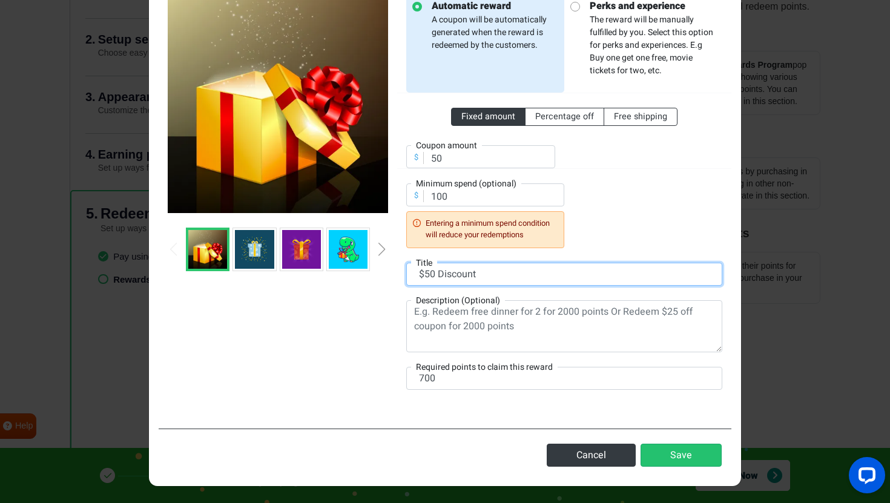
type input "$50 Discount"
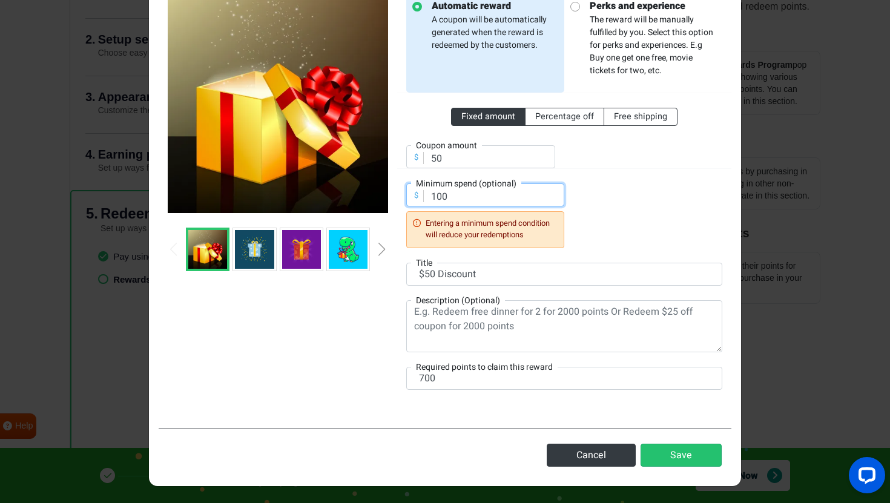
click at [495, 201] on input "100" at bounding box center [485, 195] width 158 height 23
type input "400"
click at [615, 214] on div "Fixed amount Percentage off Free shipping $ Coupon amount 50 $ Minimum spend (o…" at bounding box center [564, 170] width 316 height 155
click at [494, 198] on input "400" at bounding box center [485, 195] width 158 height 23
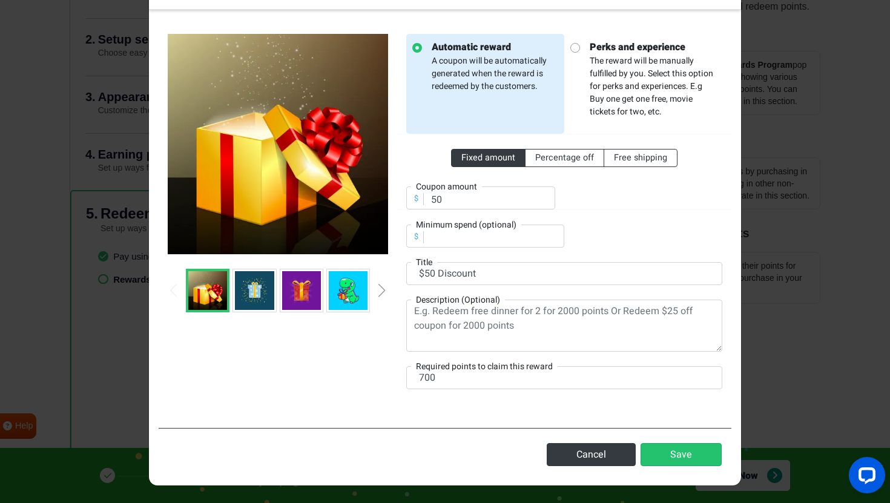
click at [609, 210] on div "Fixed amount Percentage off Free shipping $ Coupon amount 50" at bounding box center [564, 172] width 334 height 76
click at [680, 459] on button "Save" at bounding box center [681, 454] width 81 height 23
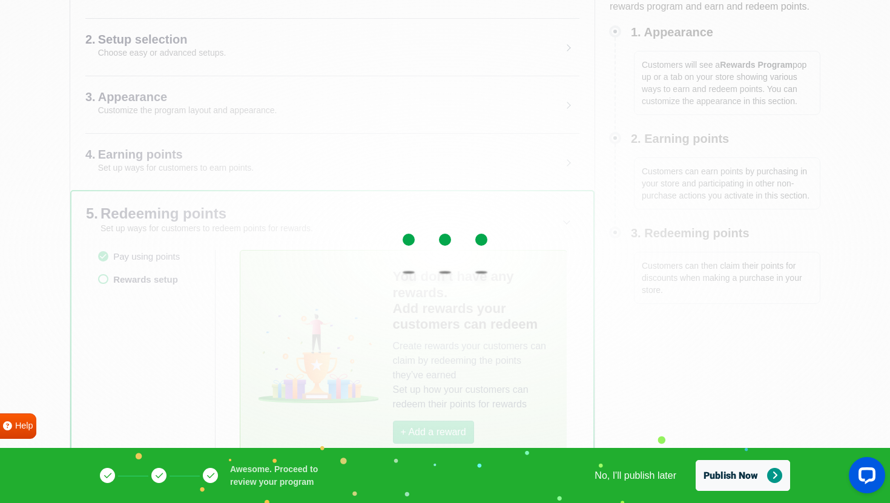
scroll to position [130, 0]
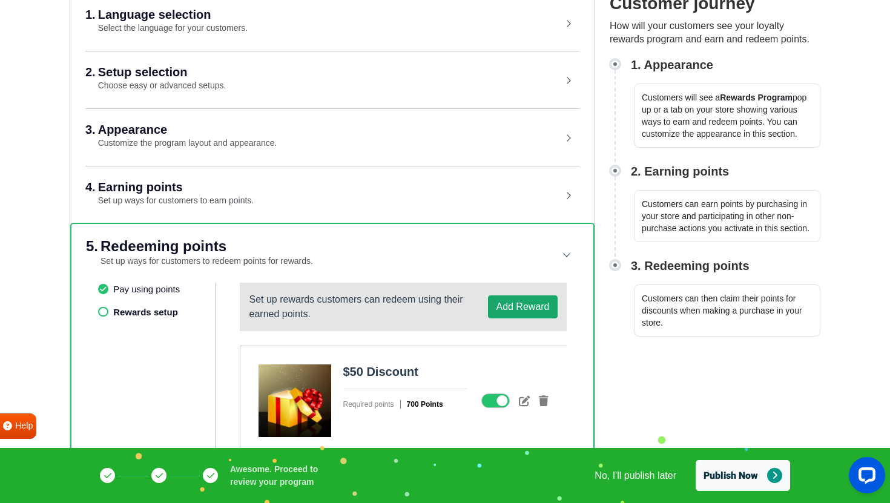
click at [523, 313] on button "Add Reward" at bounding box center [522, 307] width 69 height 23
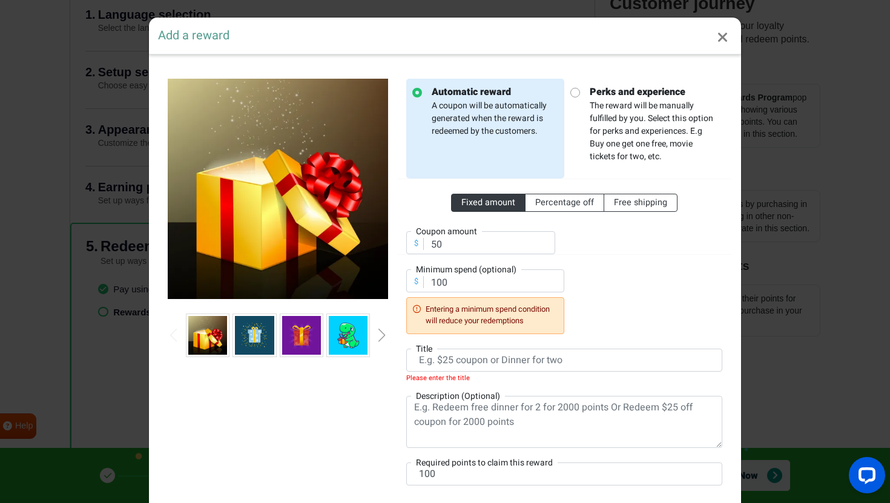
scroll to position [0, 0]
click at [471, 253] on input "50" at bounding box center [480, 242] width 149 height 23
type input "100"
click at [472, 288] on input "100" at bounding box center [485, 281] width 158 height 23
type input "500"
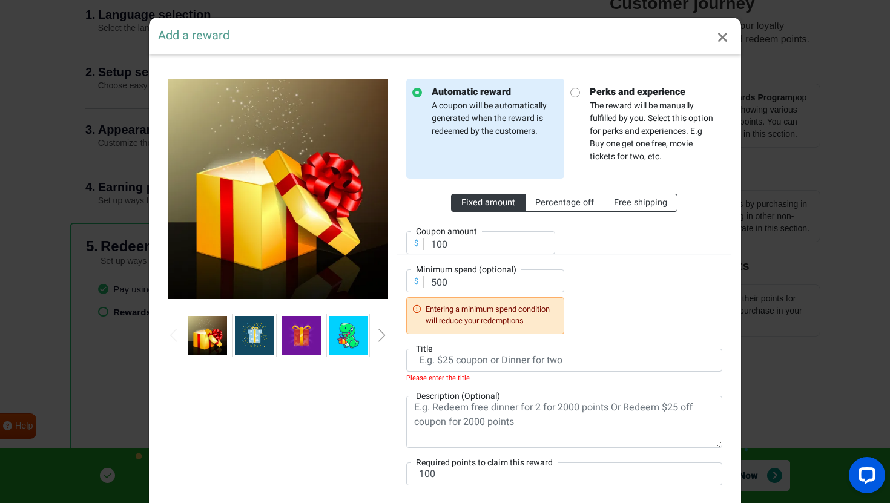
click at [602, 259] on div "Fixed amount Percentage off Free shipping $ Coupon amount 100 $ Minimum spend (…" at bounding box center [564, 256] width 316 height 155
click at [449, 423] on textarea at bounding box center [564, 422] width 316 height 52
click at [498, 360] on input "text" at bounding box center [564, 360] width 316 height 23
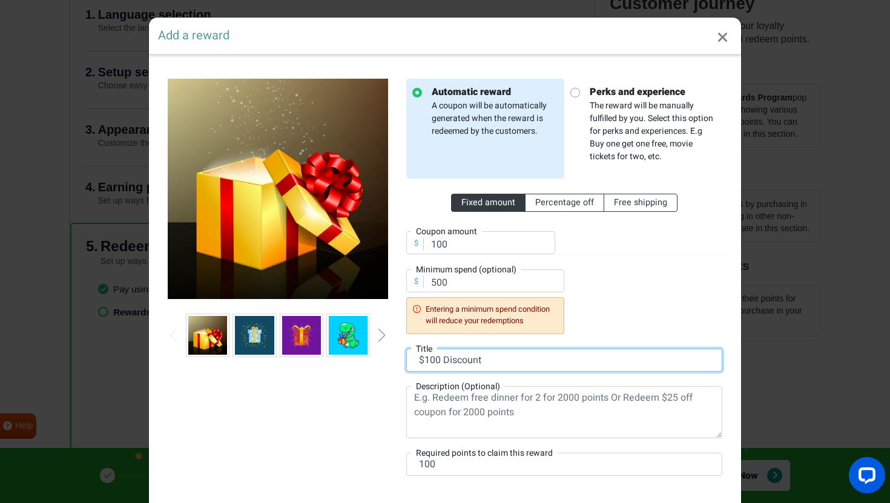
type input "$100 Discount"
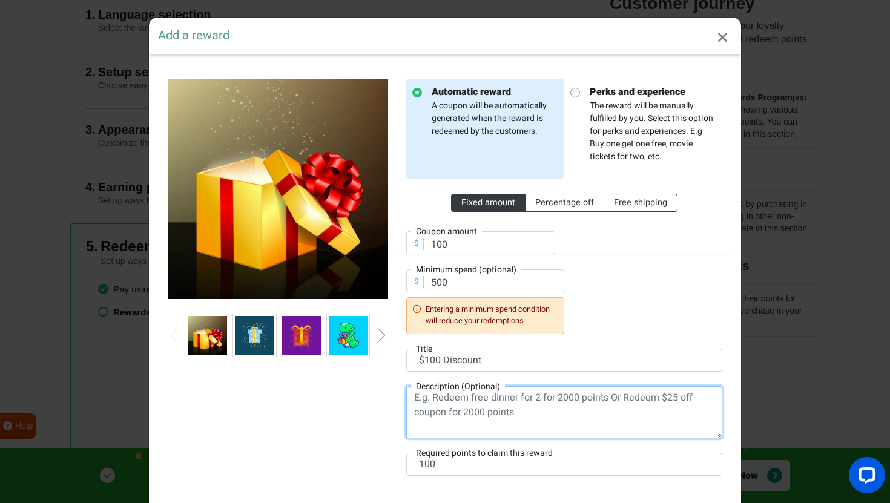
click at [521, 408] on textarea at bounding box center [564, 412] width 316 height 52
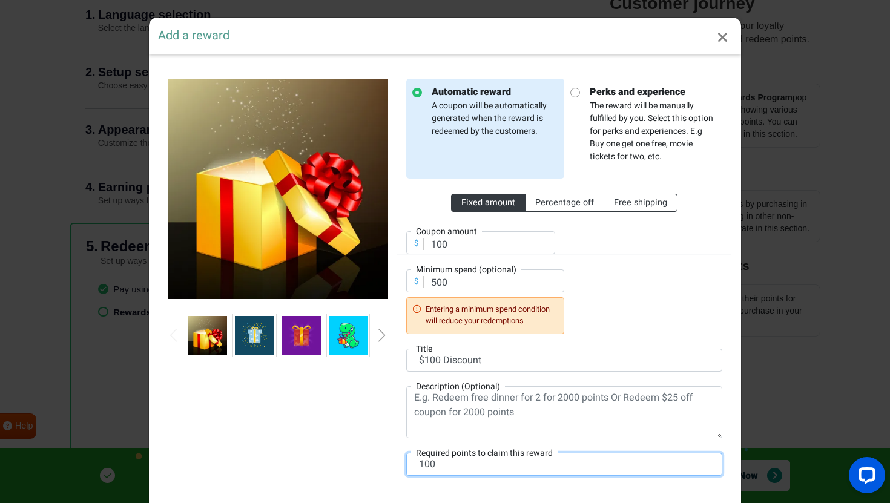
click at [506, 466] on input "100" at bounding box center [564, 464] width 316 height 23
type input "1400"
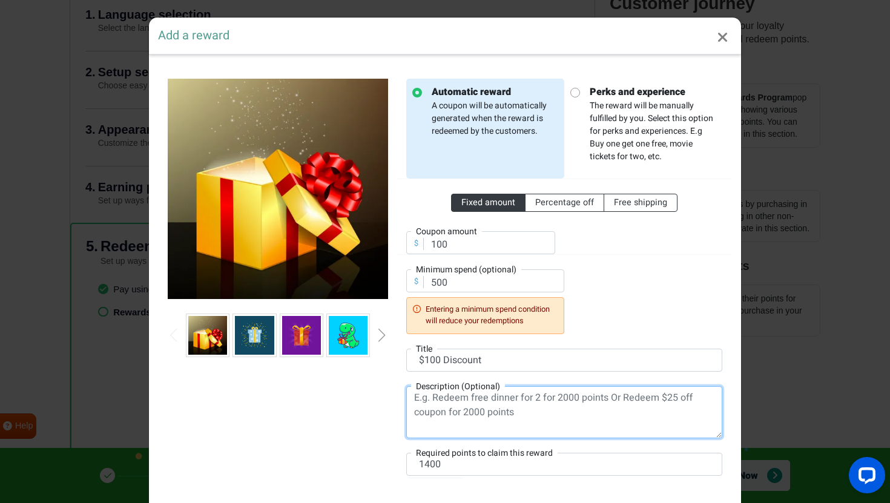
click at [596, 435] on textarea at bounding box center [564, 412] width 316 height 52
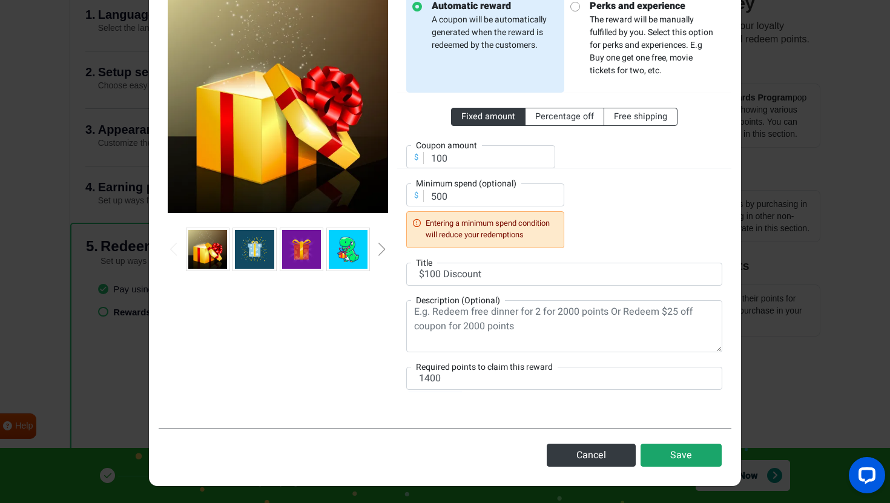
click at [667, 458] on button "Save" at bounding box center [681, 455] width 81 height 23
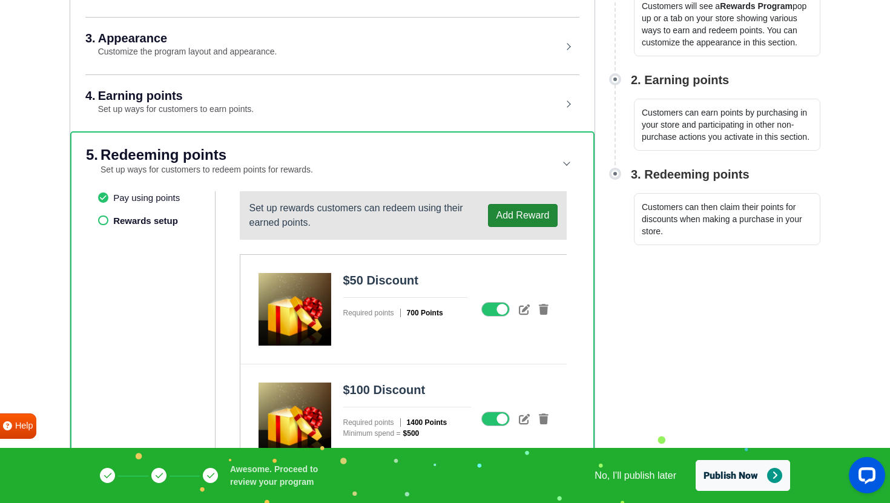
scroll to position [240, 0]
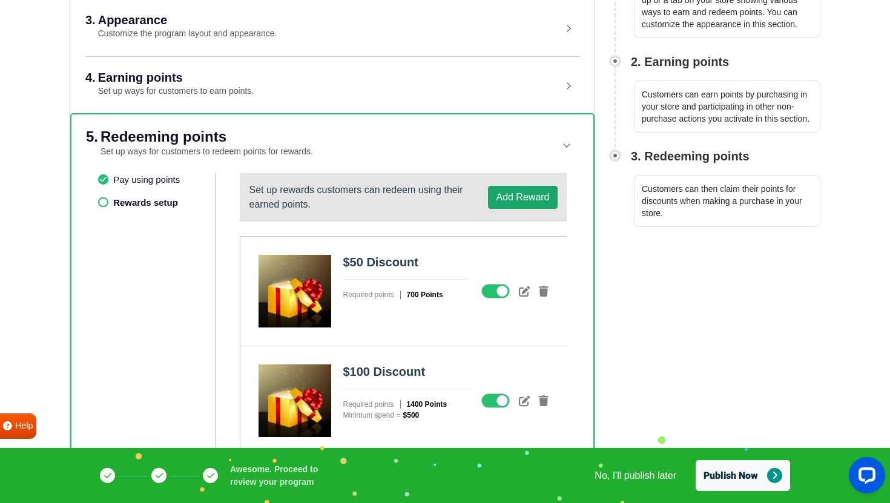
click at [514, 202] on button "Add Reward" at bounding box center [522, 197] width 69 height 23
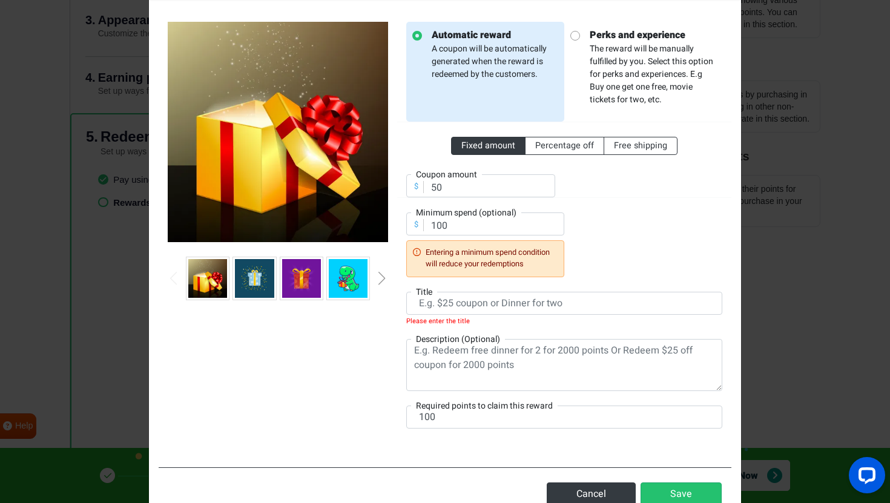
scroll to position [70, 0]
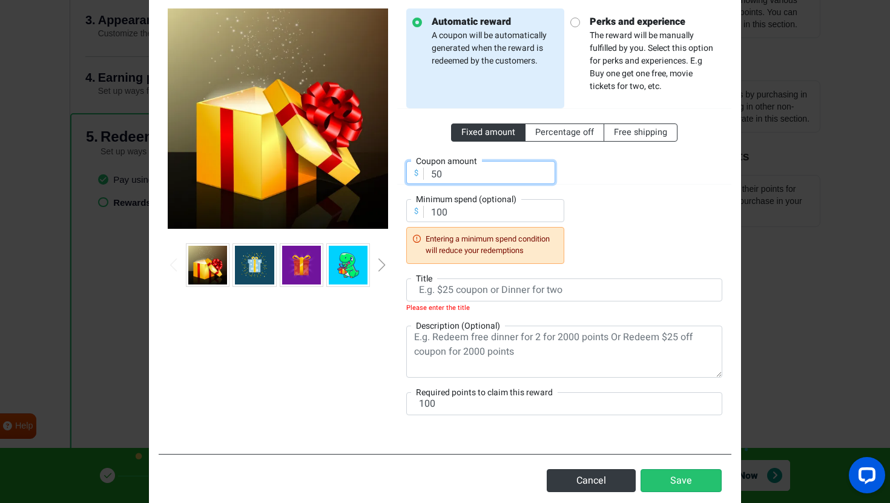
click at [430, 176] on input "50" at bounding box center [480, 172] width 149 height 23
type input "150"
click at [465, 212] on input "100" at bounding box center [485, 210] width 158 height 23
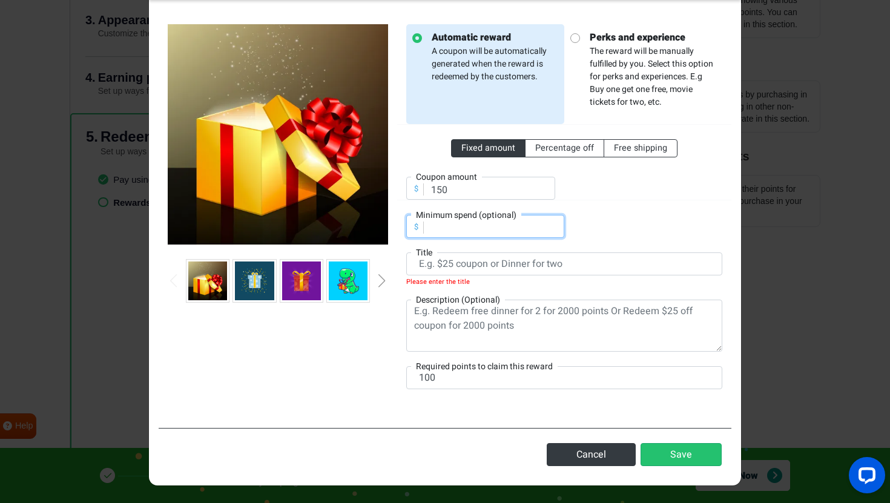
scroll to position [55, 0]
type input "5"
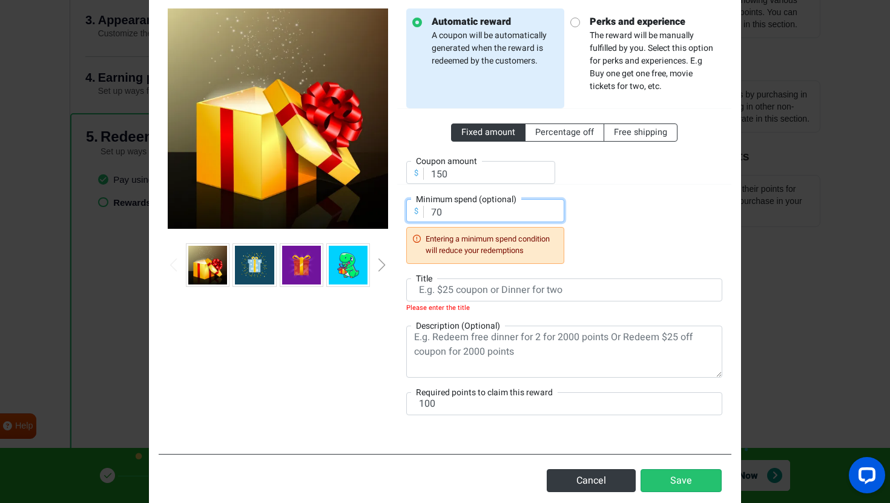
type input "7"
type input "500"
click at [612, 217] on div "Fixed amount Percentage off Free shipping $ Coupon amount 150 $ Minimum spend (…" at bounding box center [564, 185] width 316 height 155
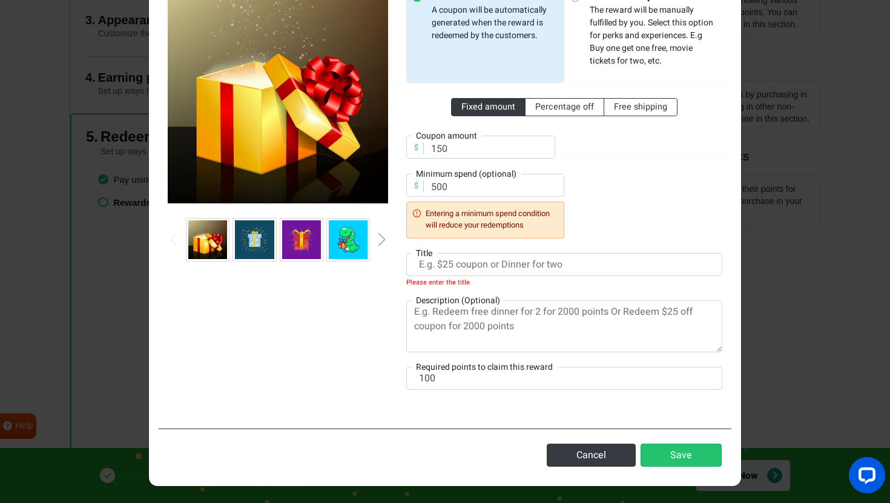
click at [495, 357] on div "Automatic reward A coupon will be automatically generated when the reward is re…" at bounding box center [564, 194] width 334 height 422
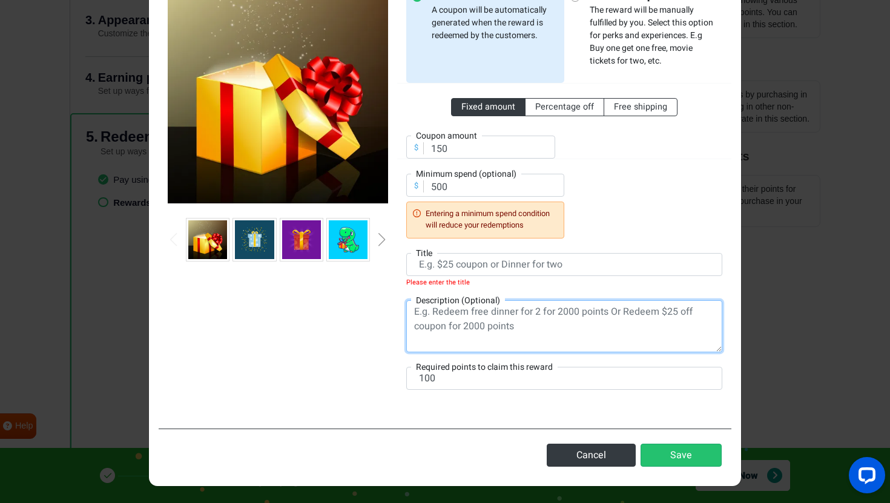
click at [497, 328] on textarea at bounding box center [564, 326] width 316 height 52
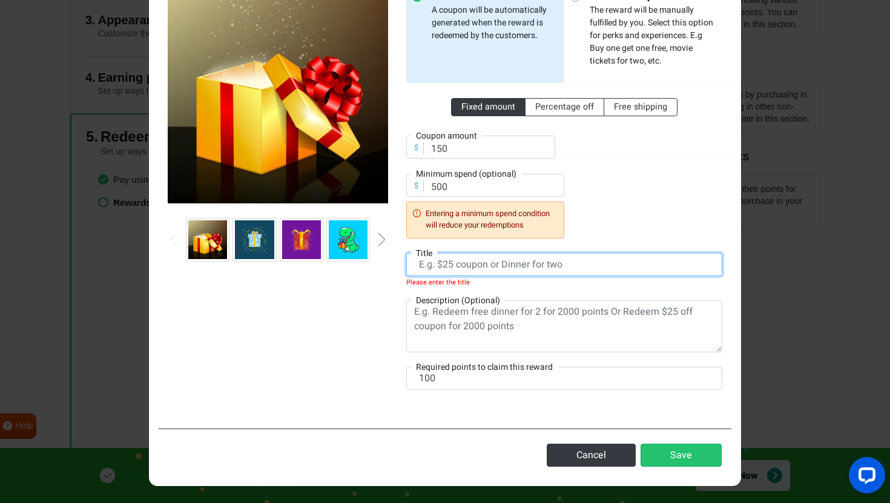
click at [465, 271] on input "text" at bounding box center [564, 264] width 316 height 23
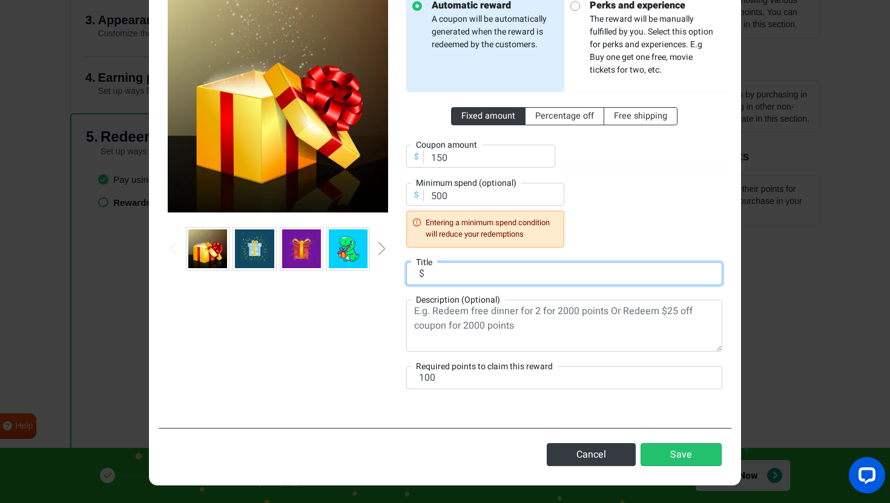
scroll to position [86, 0]
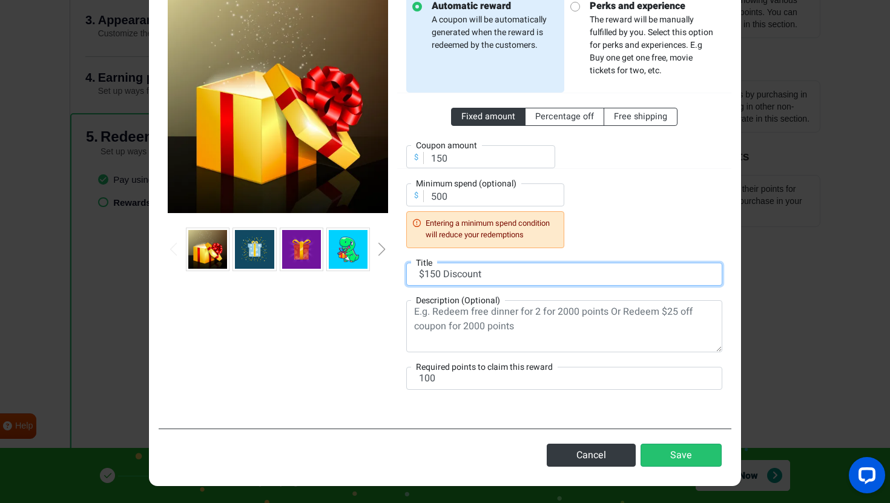
type input "$150 Discount"
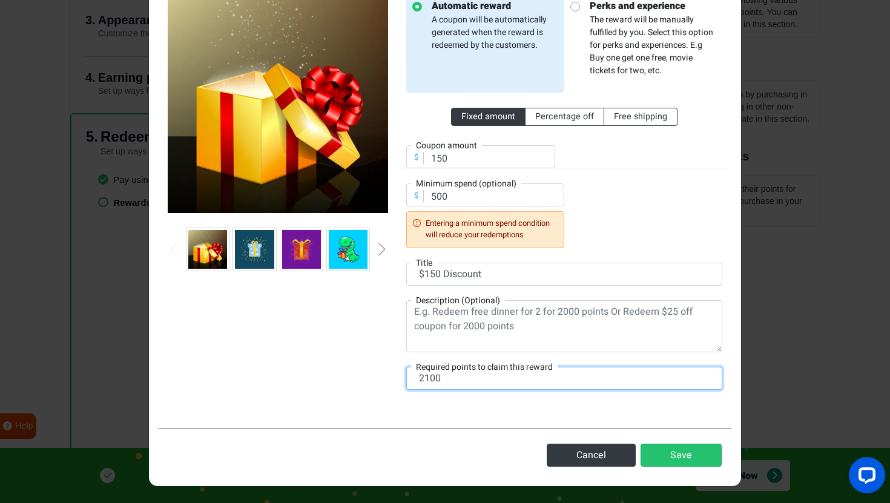
type input "2100"
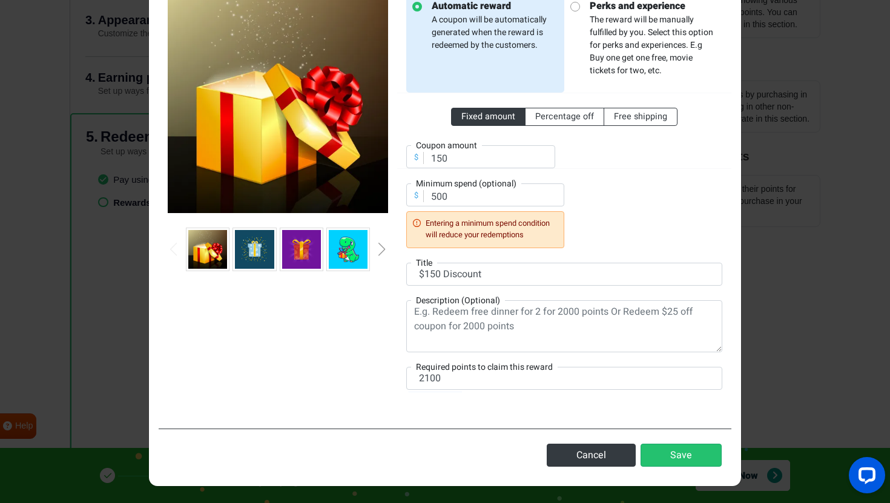
click at [579, 402] on div "Automatic reward A coupon will be automatically generated when the reward is re…" at bounding box center [564, 199] width 334 height 412
click at [697, 451] on button "Save" at bounding box center [681, 455] width 81 height 23
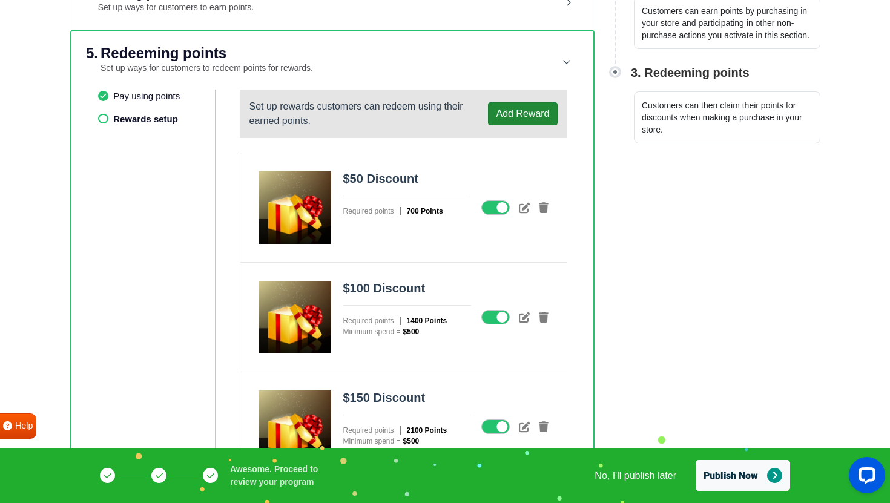
scroll to position [350, 0]
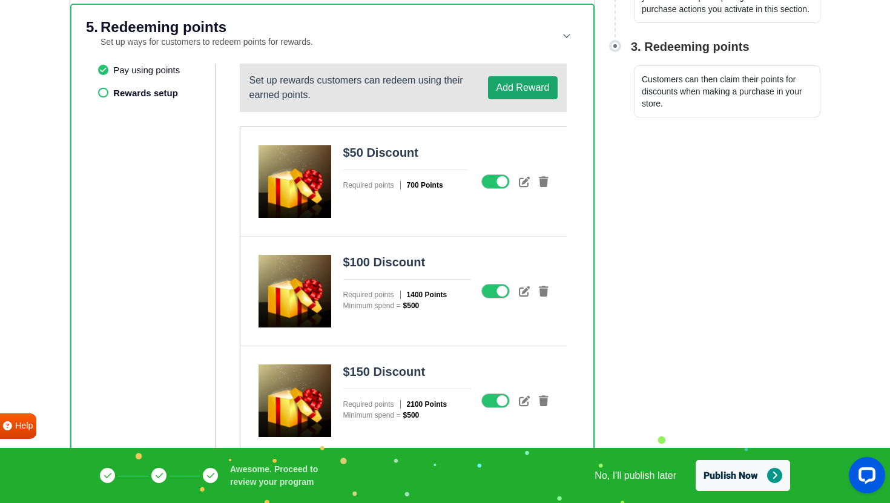
click at [535, 84] on button "Add Reward" at bounding box center [522, 87] width 69 height 23
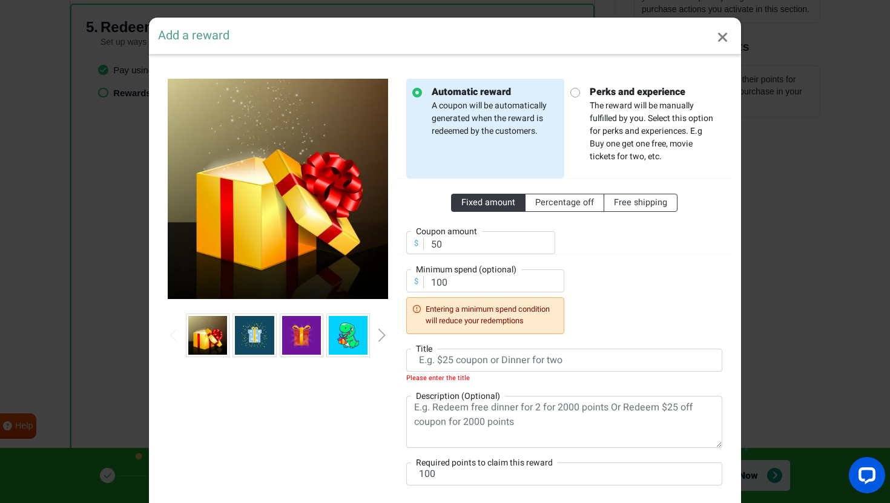
scroll to position [0, 0]
click at [469, 242] on input "50" at bounding box center [480, 242] width 149 height 23
type input "5"
type input "200"
click at [456, 274] on label "Minimum spend (optional)" at bounding box center [466, 270] width 110 height 13
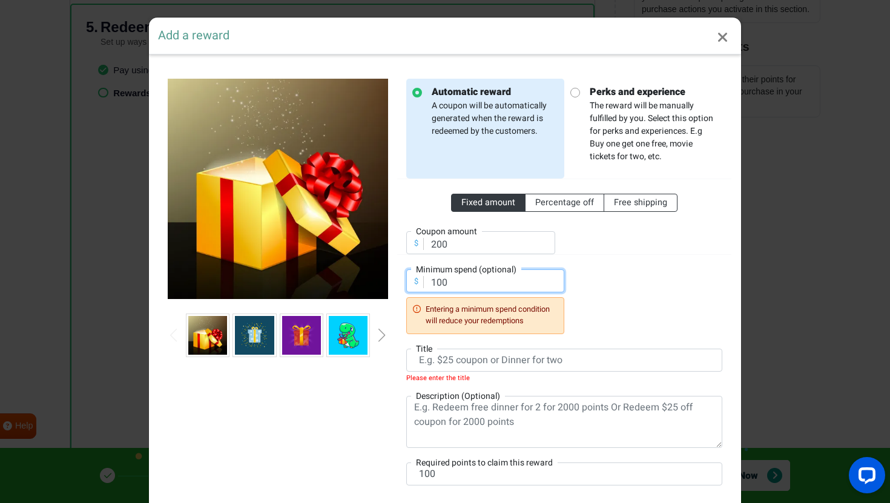
click at [456, 285] on input "100" at bounding box center [485, 281] width 158 height 23
type input "500"
click at [614, 290] on div "Fixed amount Percentage off Free shipping $ Coupon amount 200 $ Minimum spend (…" at bounding box center [564, 256] width 316 height 155
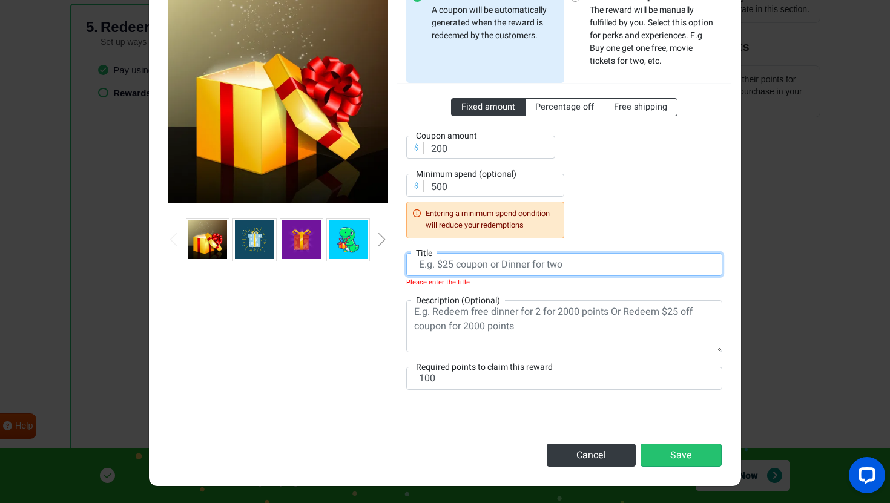
click at [572, 264] on input "text" at bounding box center [564, 264] width 316 height 23
type input "D"
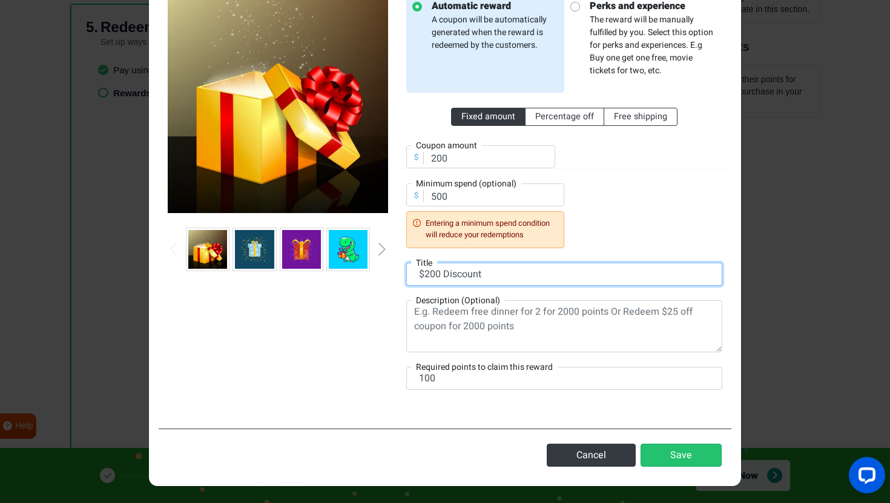
type input "$200 Discount"
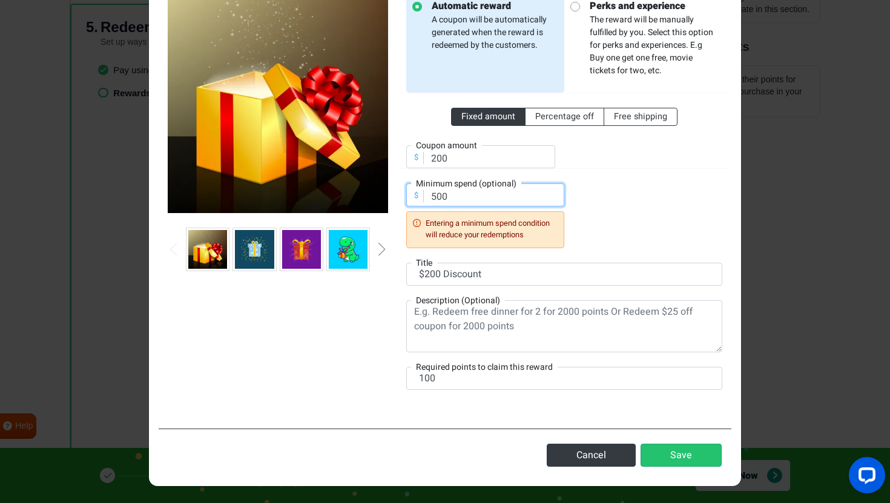
click at [494, 202] on input "500" at bounding box center [485, 195] width 158 height 23
type input "999"
click at [618, 194] on div "Fixed amount Percentage off Free shipping $ Coupon amount 200 $ Minimum spend (…" at bounding box center [564, 170] width 316 height 155
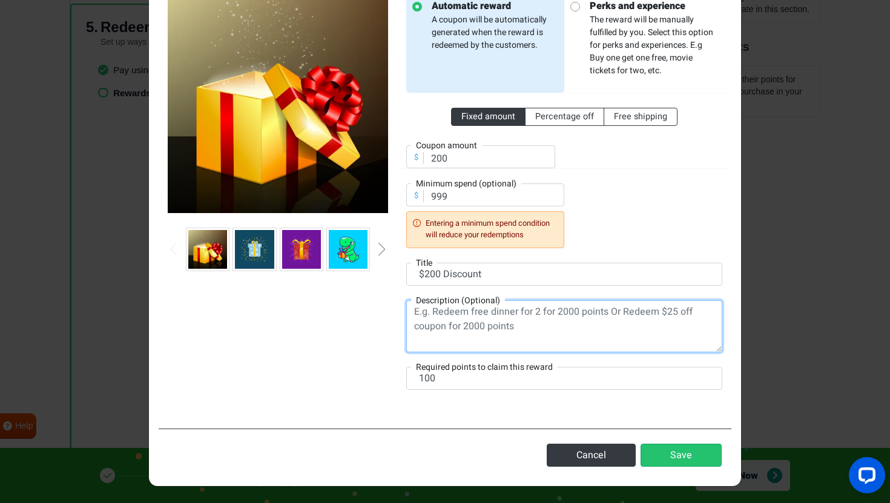
click at [480, 326] on textarea at bounding box center [564, 326] width 316 height 52
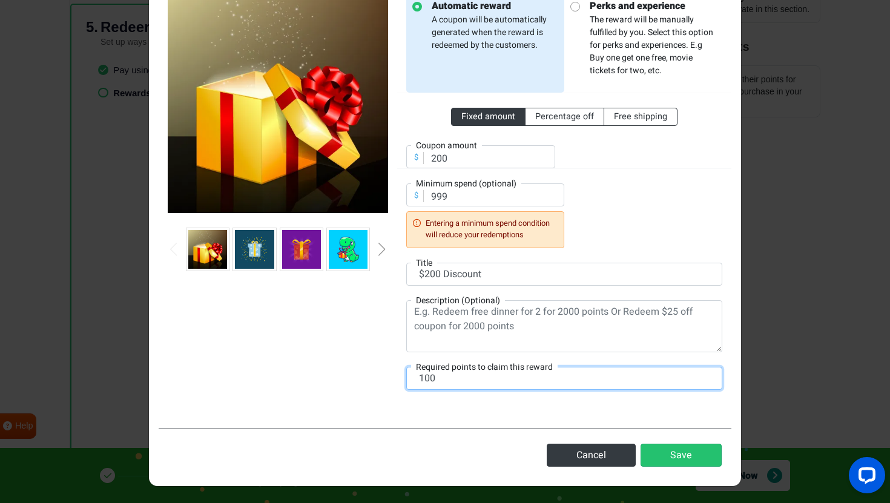
click at [454, 378] on input "100" at bounding box center [564, 378] width 316 height 23
type input "2800"
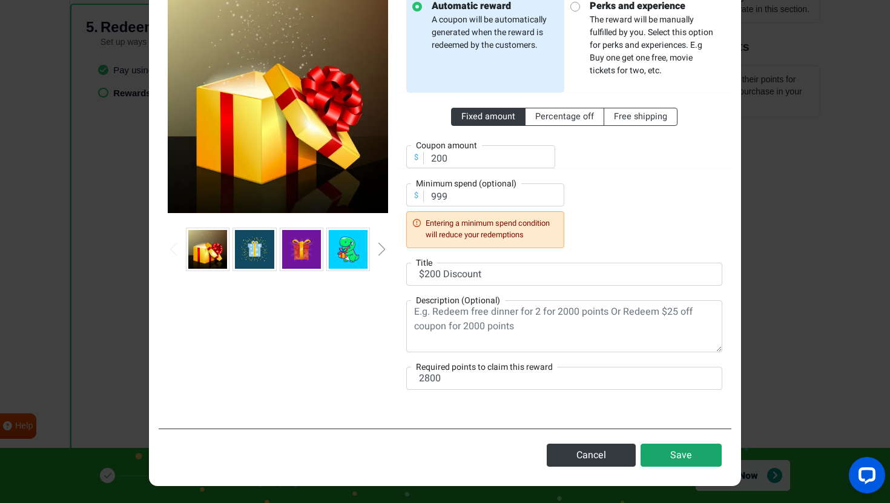
click at [677, 453] on button "Save" at bounding box center [681, 455] width 81 height 23
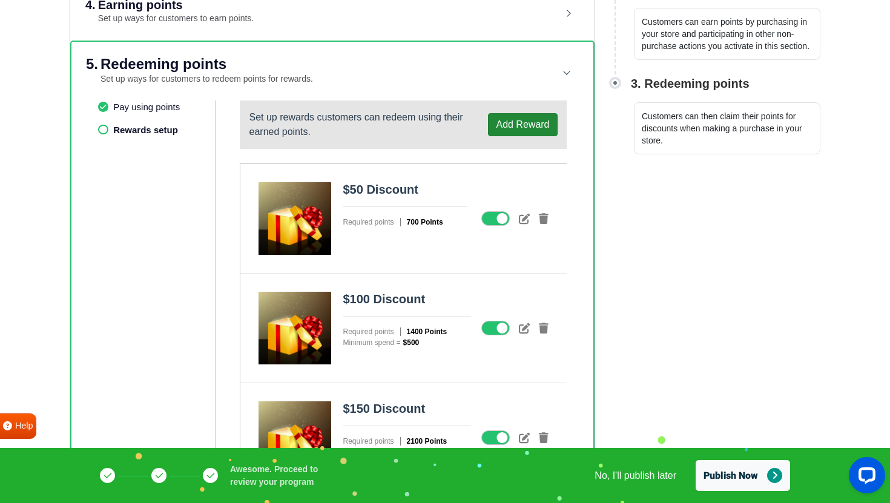
scroll to position [298, 0]
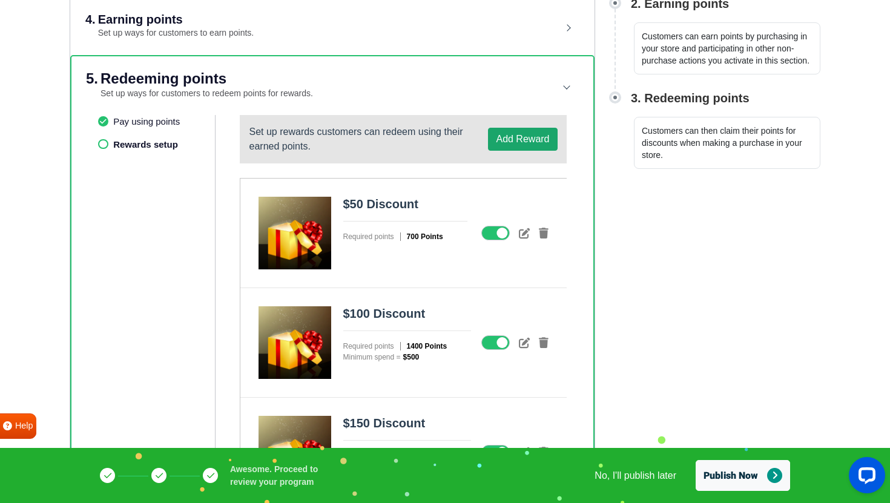
click at [533, 131] on button "Add Reward" at bounding box center [522, 139] width 69 height 23
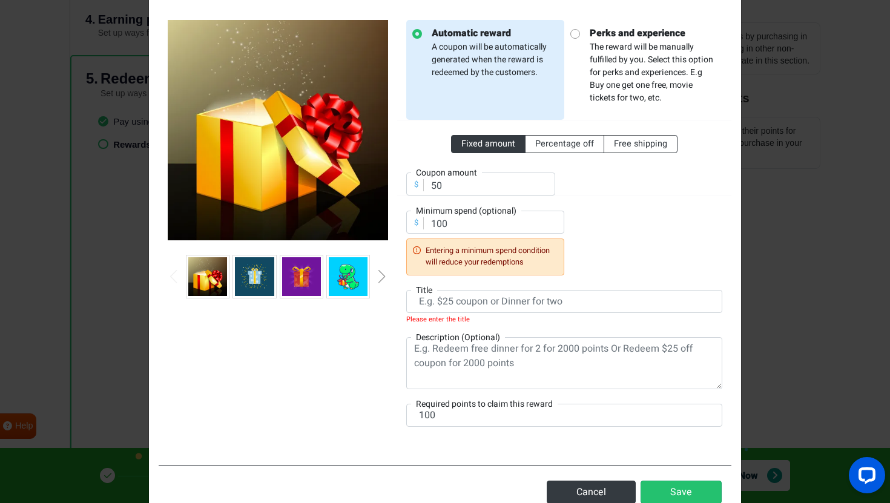
scroll to position [62, 0]
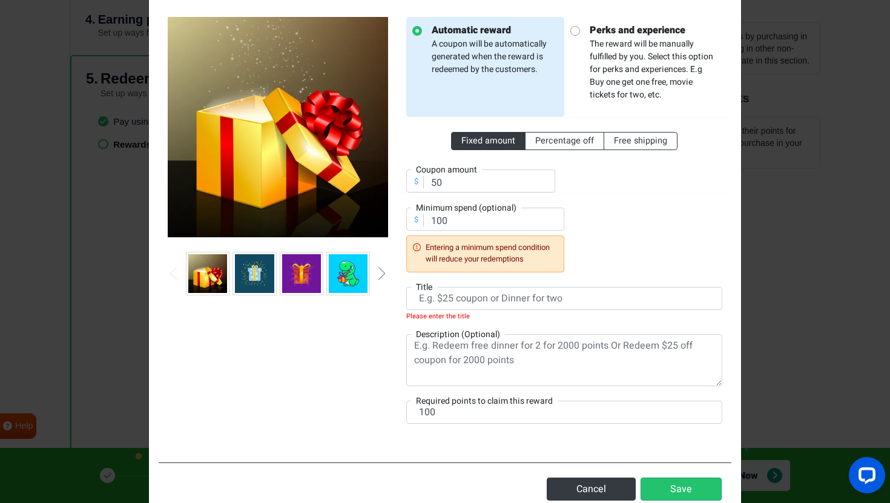
click at [471, 193] on div "Fixed amount Percentage off Free shipping $ Coupon amount 50 $ Minimum spend (o…" at bounding box center [564, 194] width 316 height 155
click at [481, 182] on input "50" at bounding box center [480, 181] width 149 height 23
type input "250"
click at [583, 194] on div "Fixed amount Percentage off Free shipping $ Coupon amount 250 $ Minimum spend (…" at bounding box center [564, 194] width 316 height 155
type input "999100"
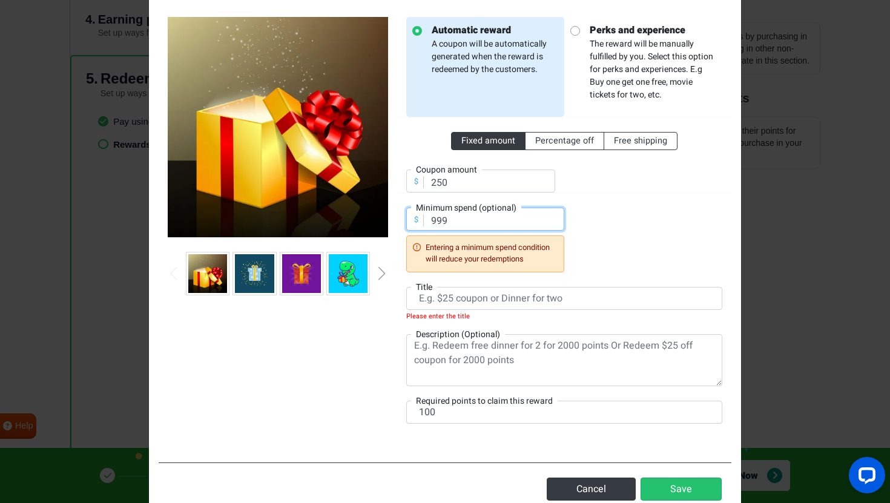
type input "999"
click at [613, 228] on div "Fixed amount Percentage off Free shipping $ Coupon amount 250 $ Minimum spend (…" at bounding box center [564, 194] width 316 height 155
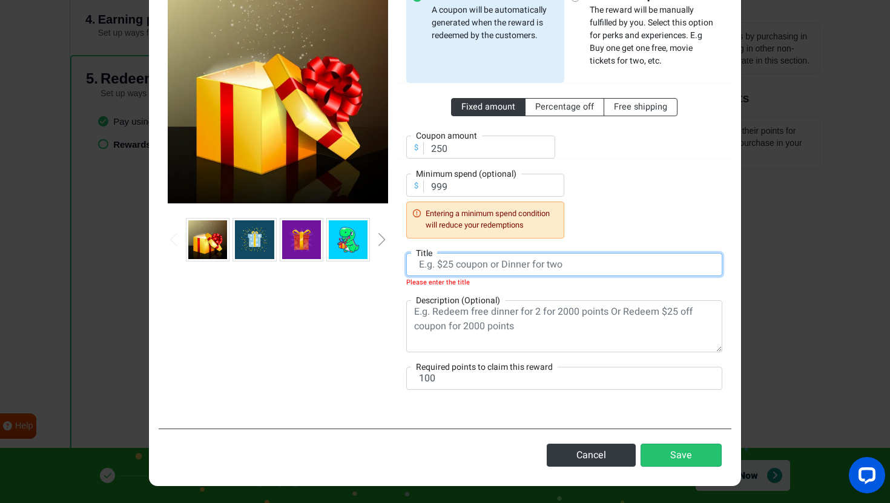
click at [514, 271] on input "text" at bounding box center [564, 264] width 316 height 23
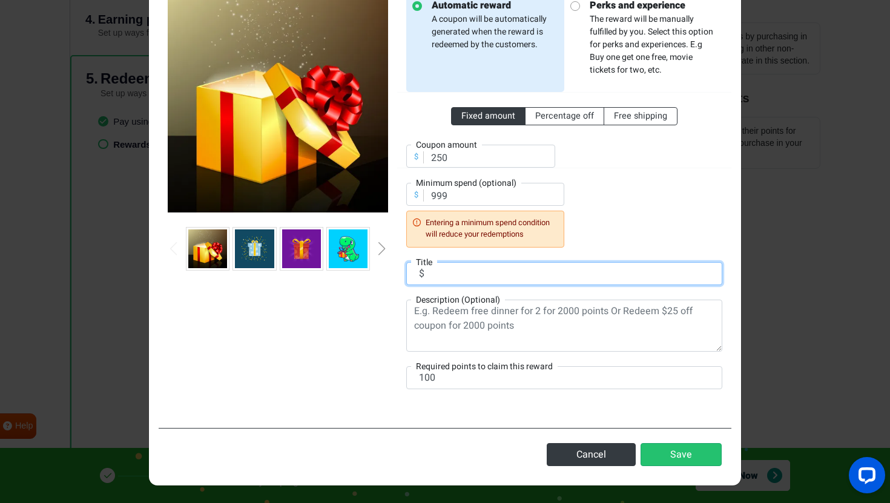
scroll to position [86, 0]
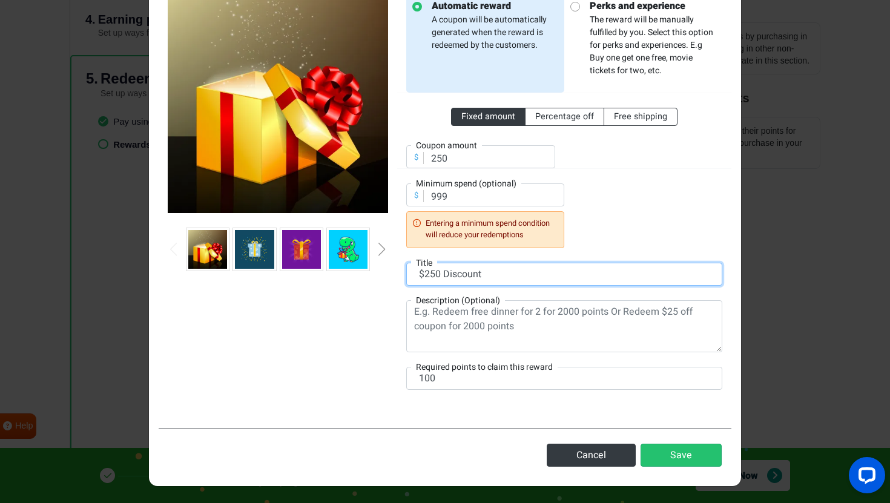
type input "$250 Discount"
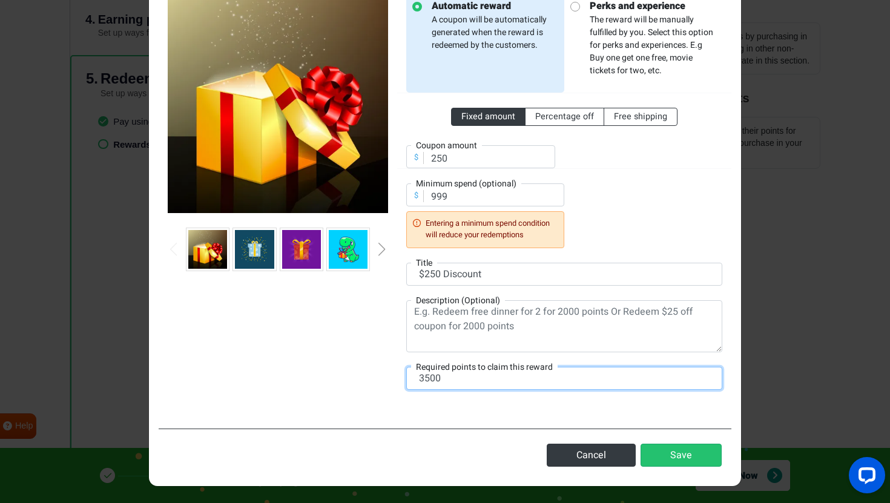
type input "3500"
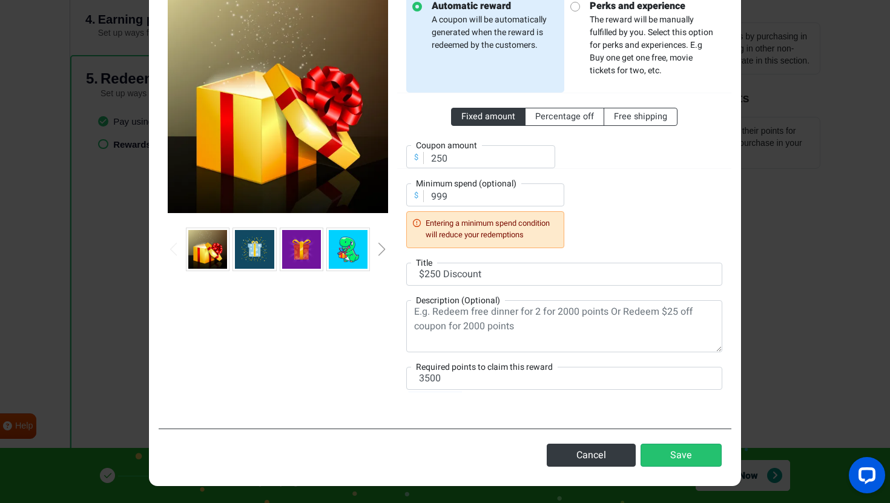
click at [348, 348] on div at bounding box center [278, 199] width 239 height 412
click at [686, 456] on button "Save" at bounding box center [681, 455] width 81 height 23
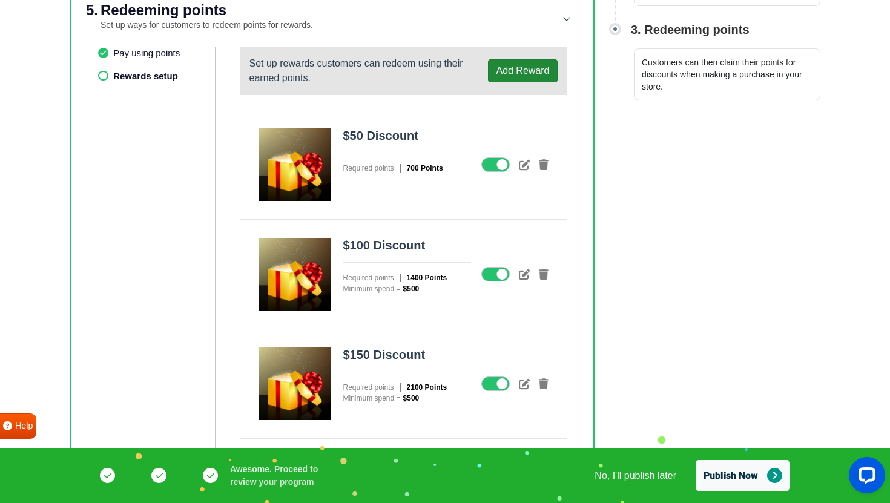
scroll to position [297, 0]
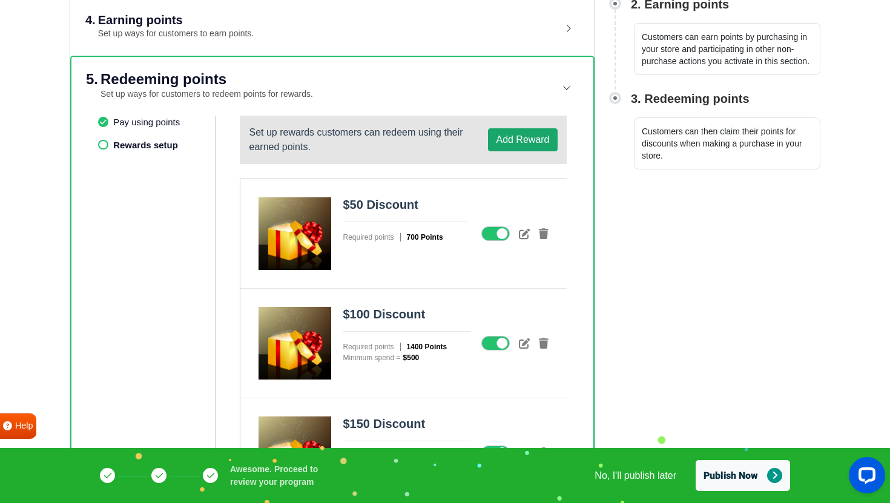
click at [516, 134] on button "Add Reward" at bounding box center [522, 139] width 69 height 23
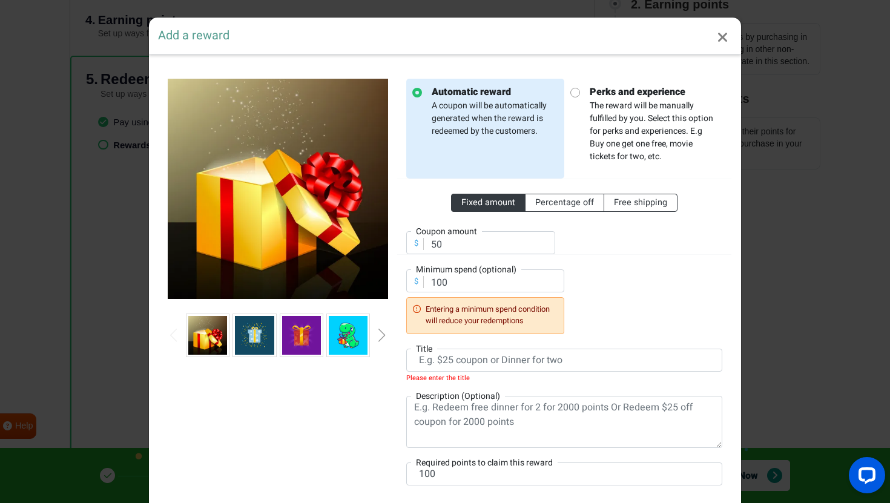
scroll to position [0, 0]
click at [465, 244] on input "50" at bounding box center [480, 242] width 149 height 23
type input "4"
type input "300"
click at [470, 279] on input "100" at bounding box center [485, 281] width 158 height 23
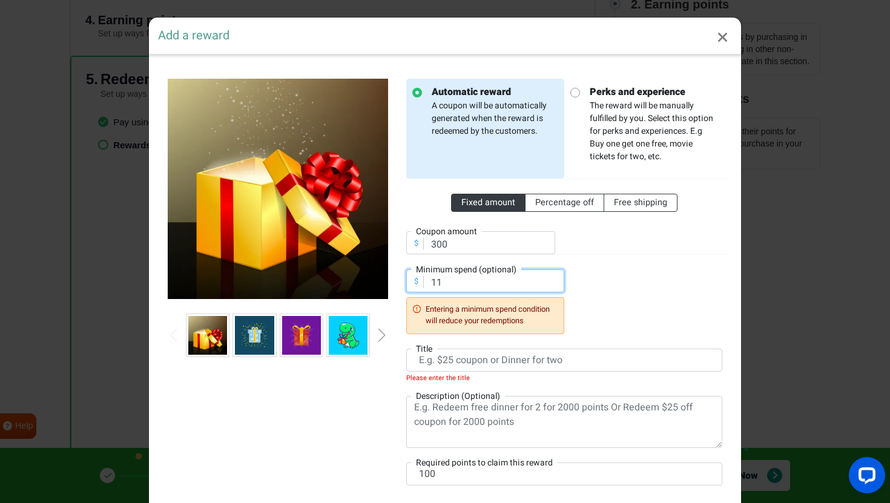
type input "1"
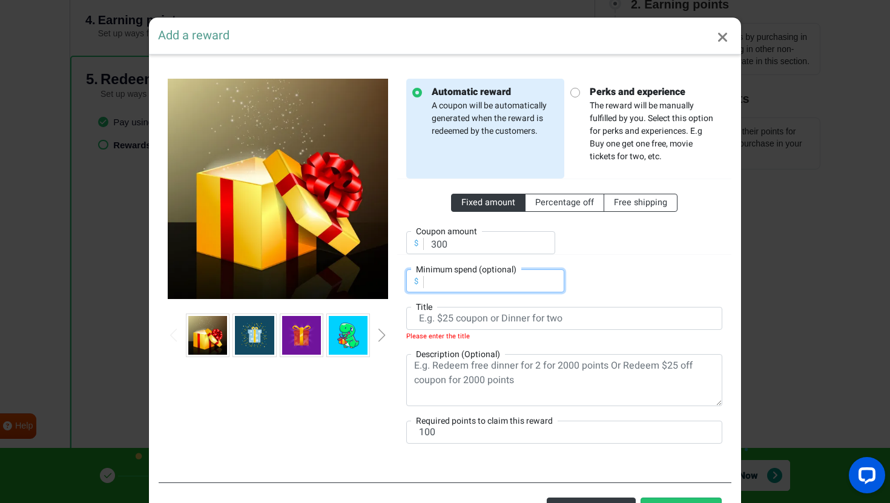
scroll to position [55, 0]
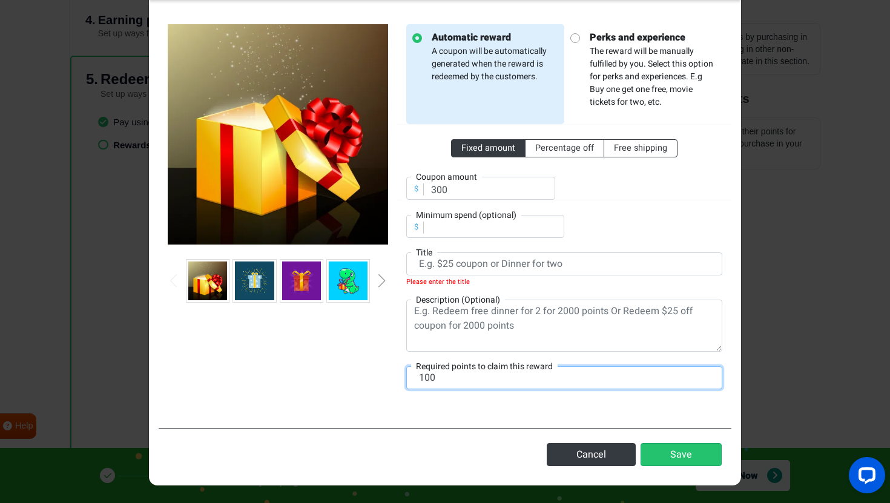
click at [442, 377] on input "100" at bounding box center [564, 377] width 316 height 23
type input "4200"
click at [536, 354] on div "Automatic reward A coupon will be automatically generated when the reward is re…" at bounding box center [564, 214] width 334 height 380
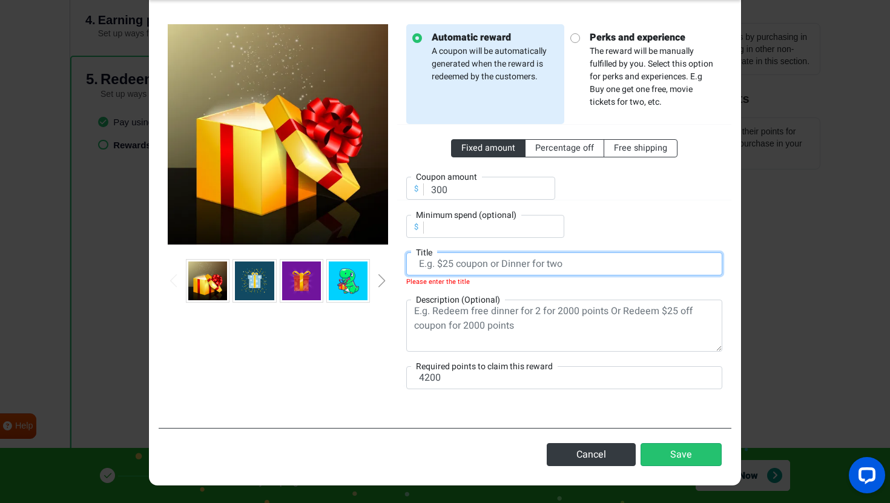
click at [486, 270] on input "text" at bounding box center [564, 264] width 316 height 23
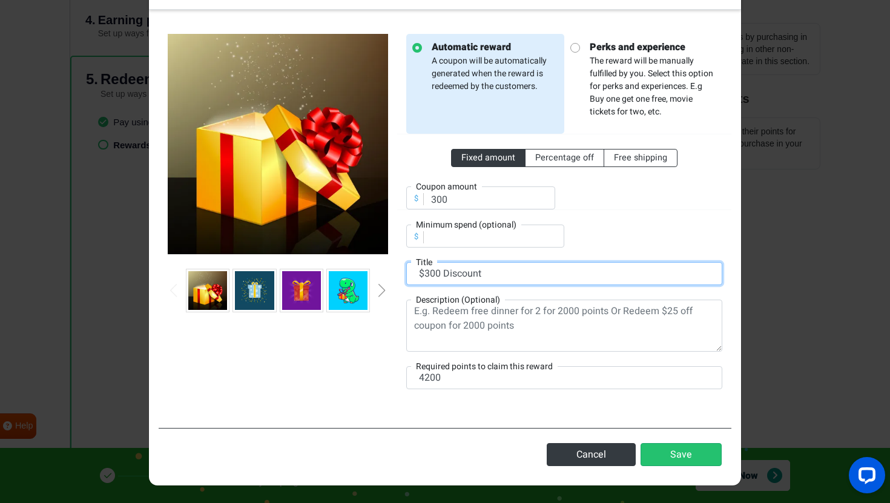
type input "$300 Discount"
click at [511, 414] on div "Automatic reward A coupon will be automatically generated when the reward is re…" at bounding box center [445, 218] width 573 height 399
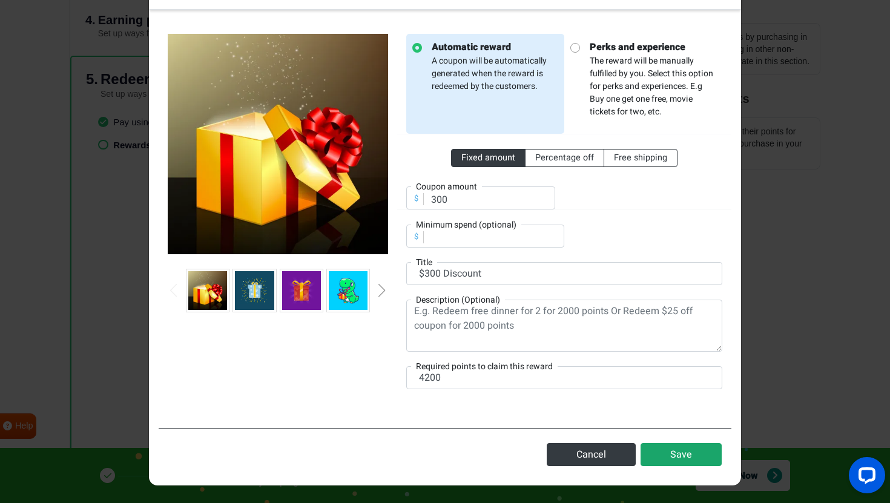
click at [666, 445] on button "Save" at bounding box center [681, 454] width 81 height 23
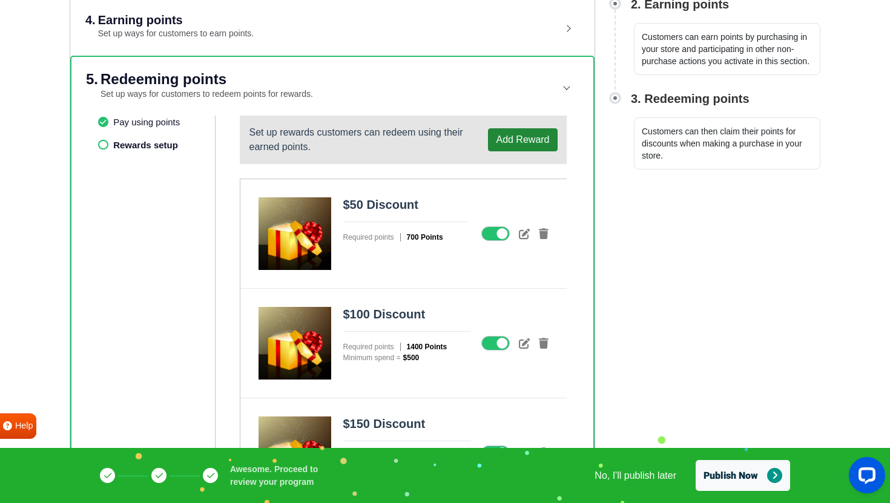
scroll to position [678, 0]
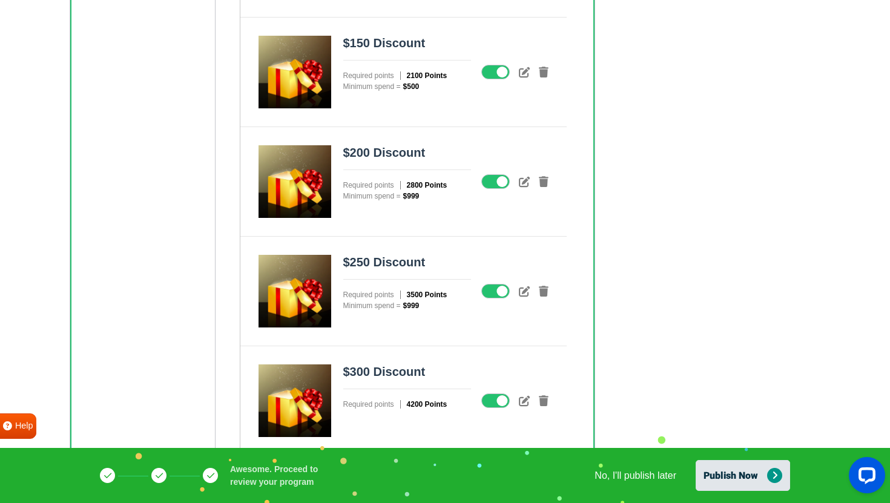
click at [738, 469] on button "Publish Now" at bounding box center [743, 475] width 94 height 31
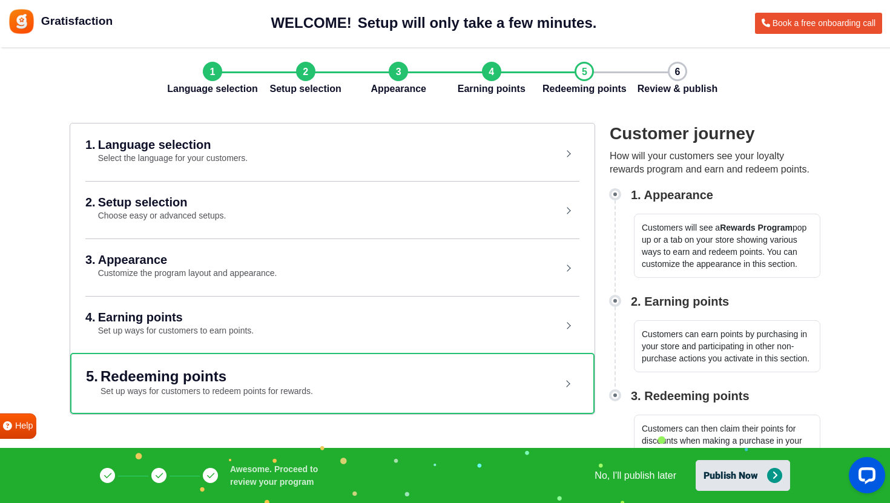
scroll to position [0, 0]
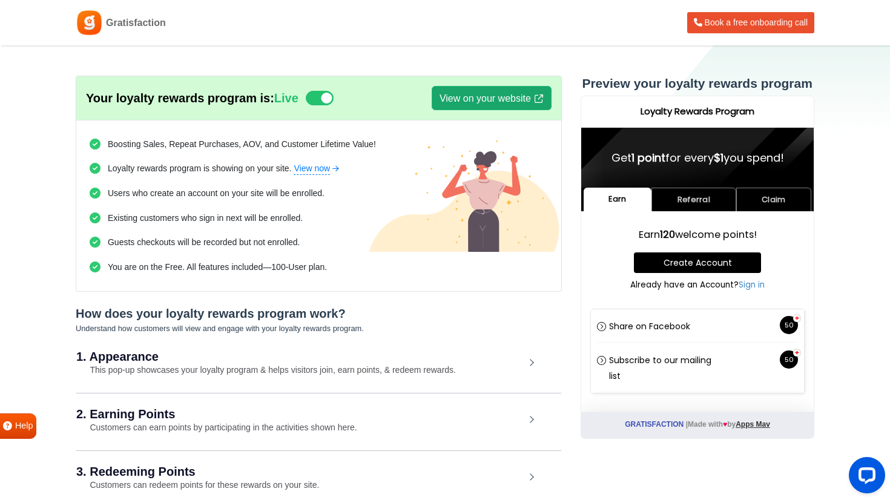
click at [483, 96] on link "View on your website" at bounding box center [492, 98] width 120 height 24
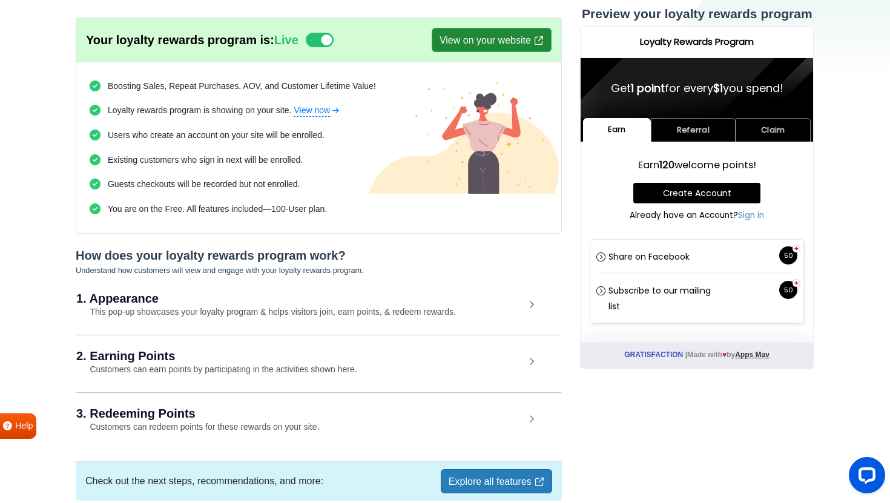
scroll to position [116, 0]
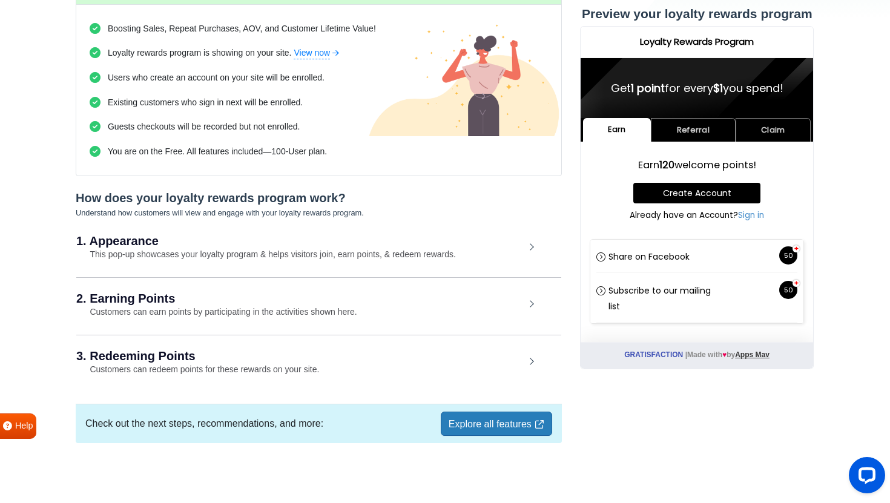
click at [500, 240] on h2 "1. Appearance" at bounding box center [300, 241] width 449 height 12
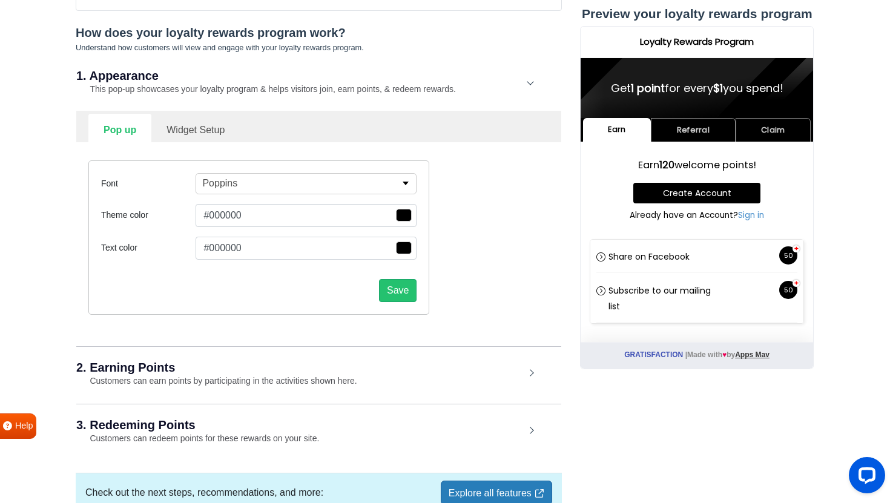
scroll to position [316, 0]
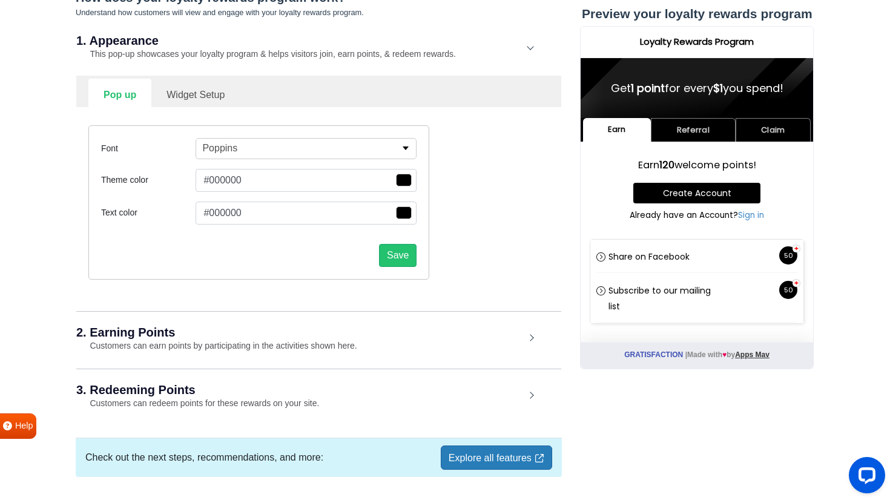
click at [200, 88] on link "Widget Setup" at bounding box center [195, 94] width 88 height 30
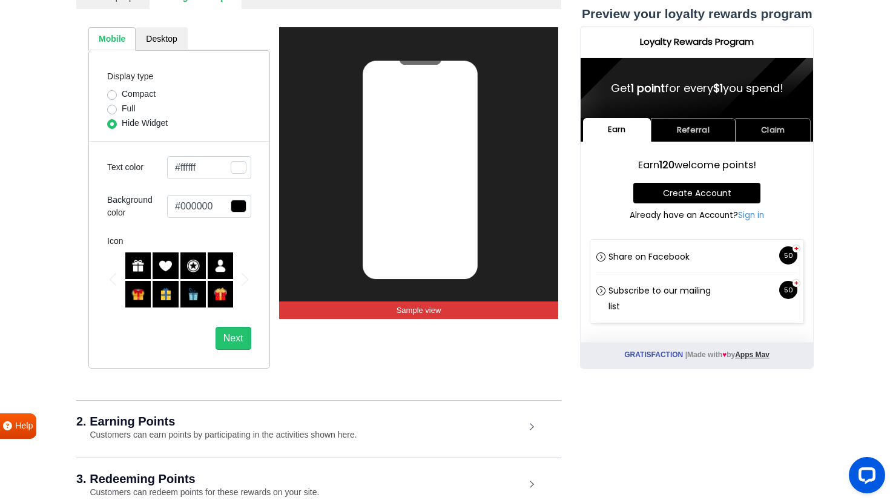
scroll to position [415, 0]
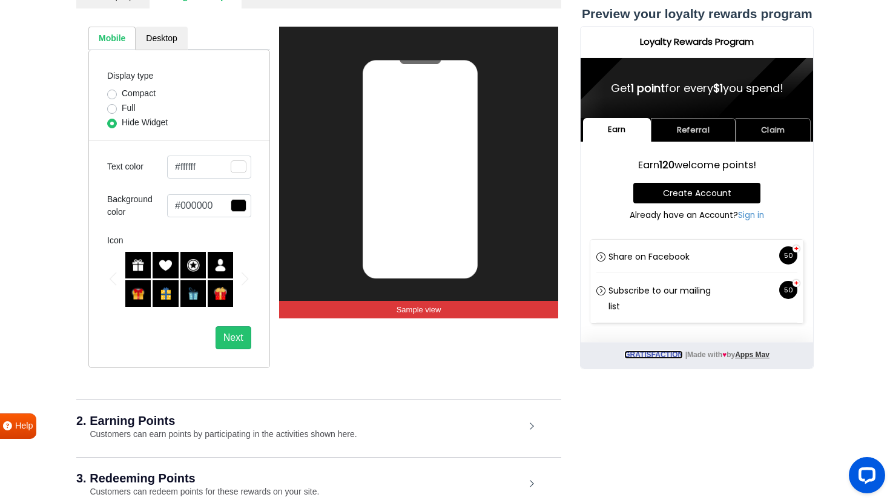
click at [669, 352] on link "Gratisfaction" at bounding box center [654, 355] width 59 height 8
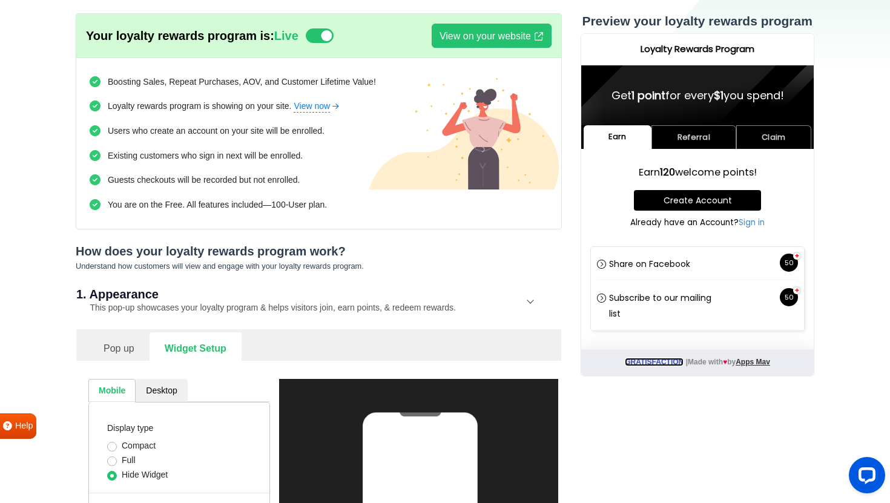
scroll to position [0, 0]
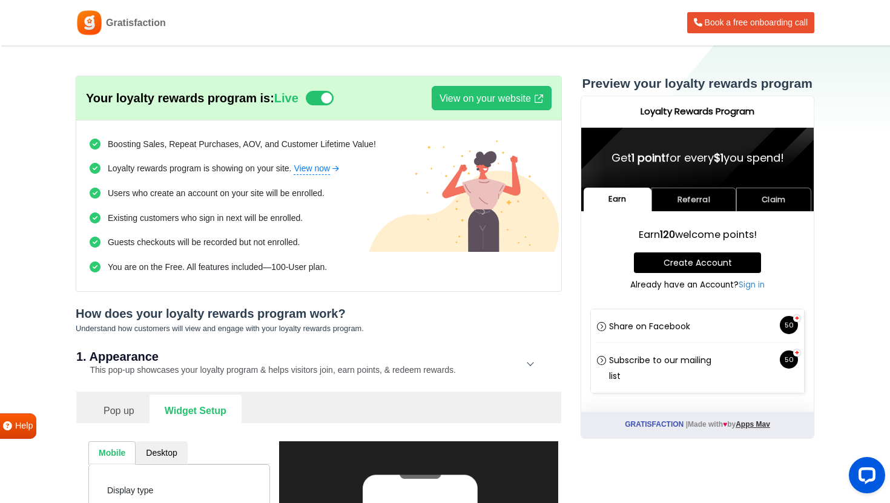
click at [119, 400] on link "Pop up" at bounding box center [118, 410] width 61 height 30
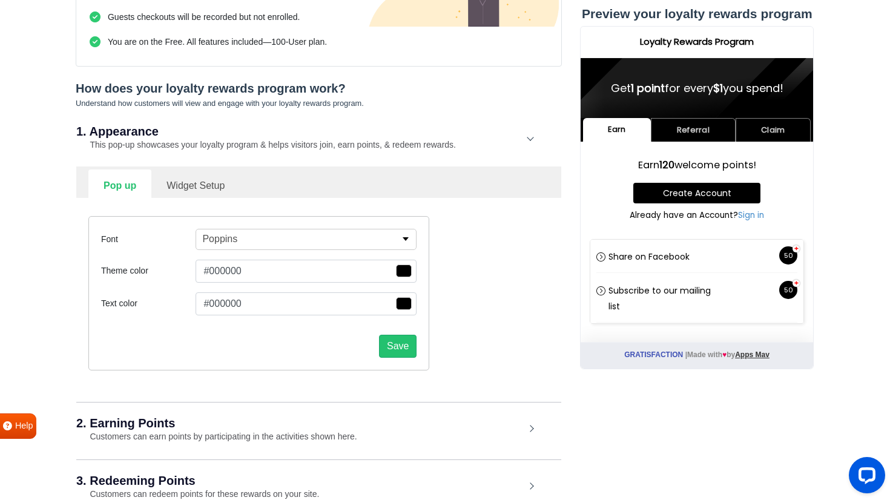
scroll to position [350, 0]
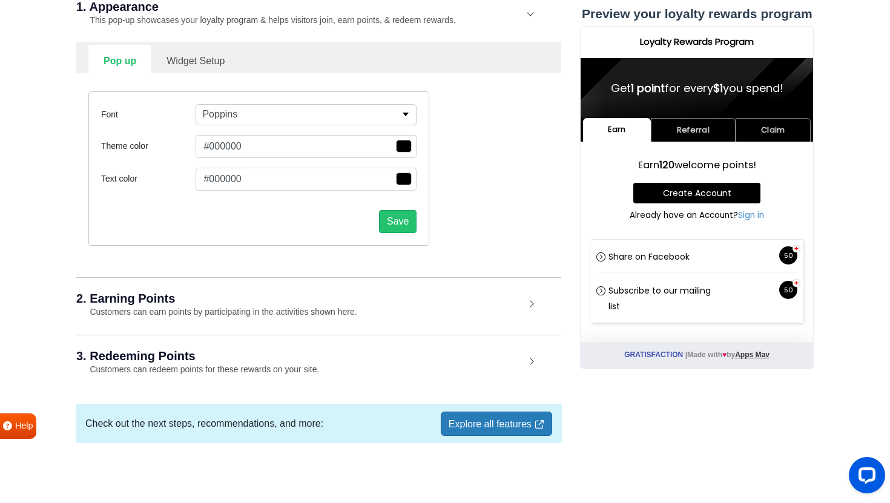
click at [533, 306] on div "2. Earning Points Customers can earn points by participating in the activities …" at bounding box center [318, 305] width 485 height 56
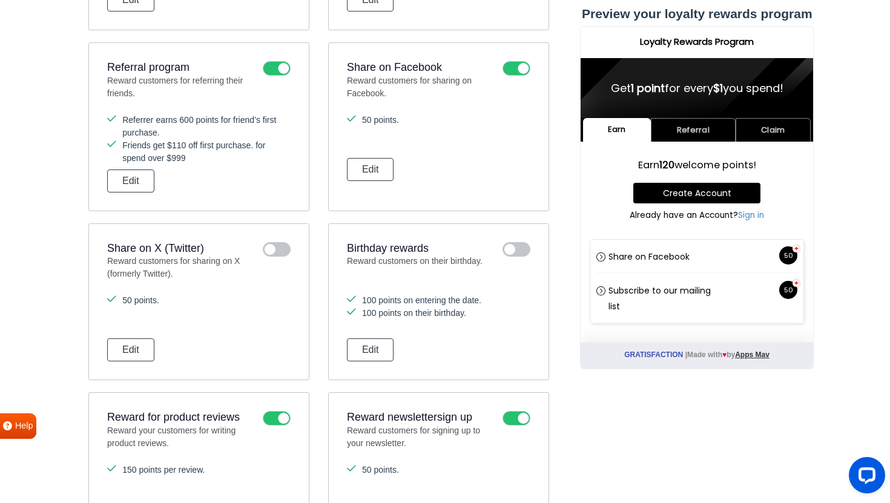
scroll to position [1039, 0]
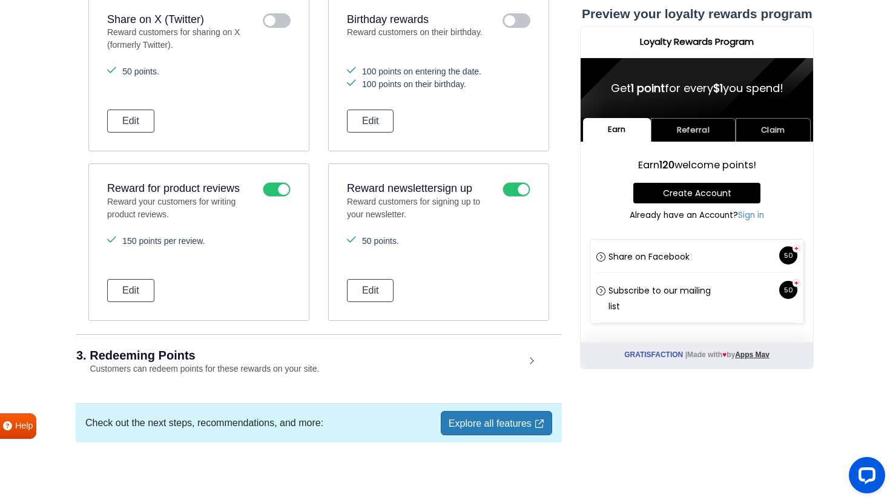
click at [400, 357] on h2 "3. Redeeming Points" at bounding box center [300, 356] width 449 height 12
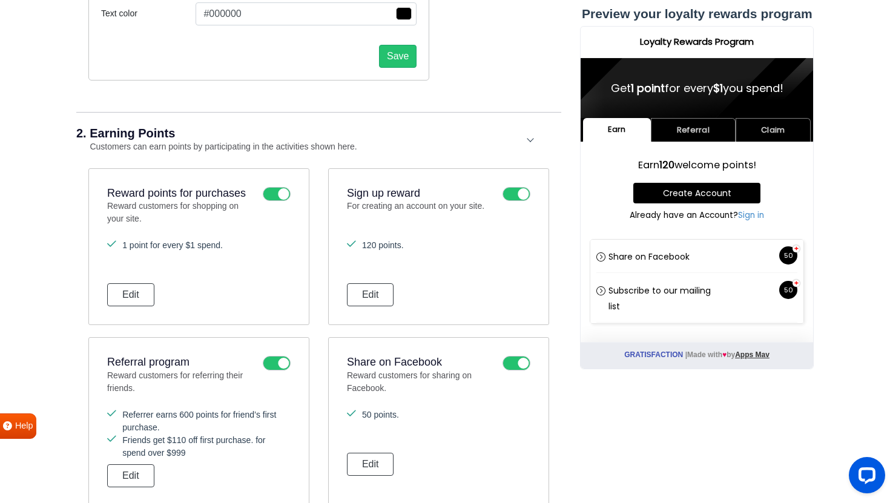
scroll to position [0, 0]
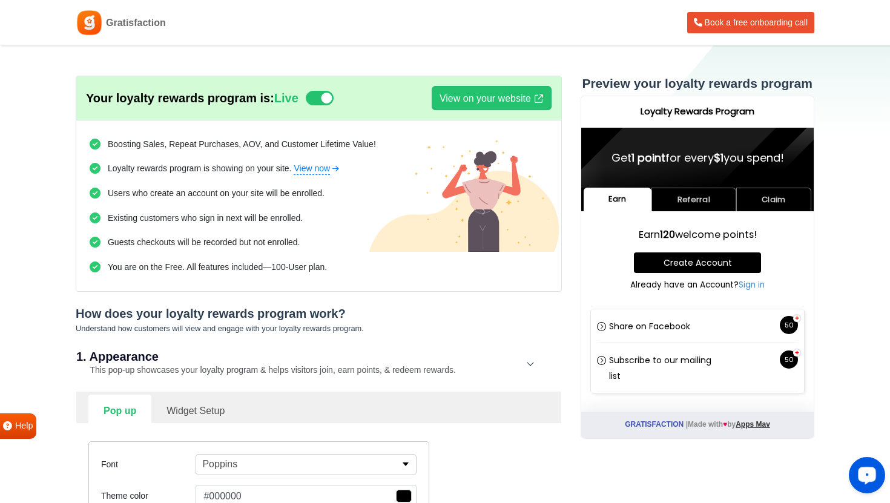
click at [867, 486] on button "Open LiveChat chat widget" at bounding box center [867, 475] width 36 height 36
click at [319, 165] on link "View now" at bounding box center [317, 168] width 47 height 13
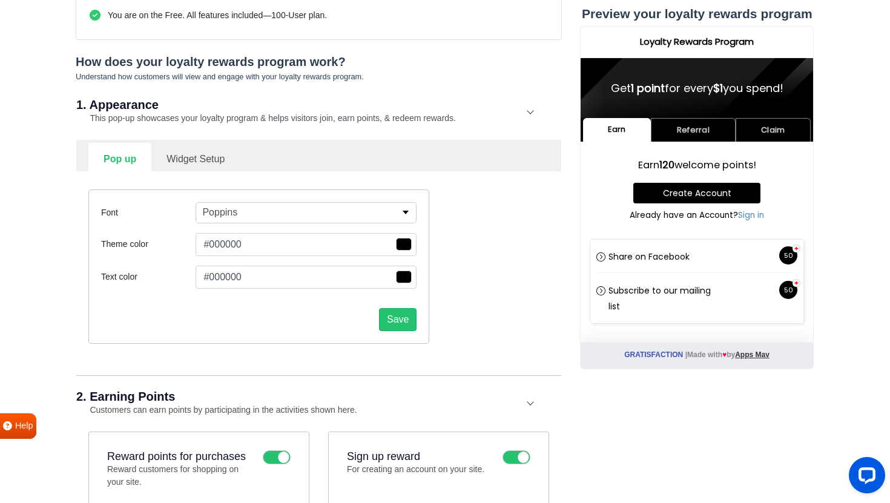
click at [192, 164] on link "Widget Setup" at bounding box center [195, 158] width 88 height 30
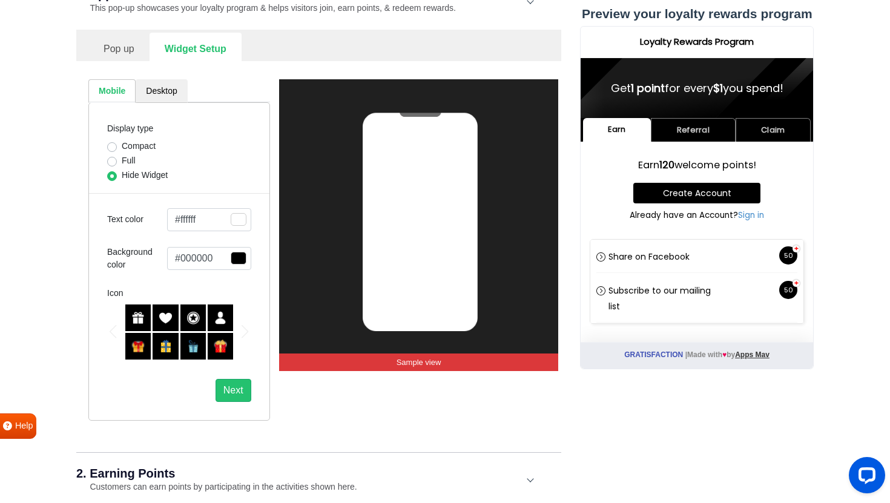
scroll to position [387, 0]
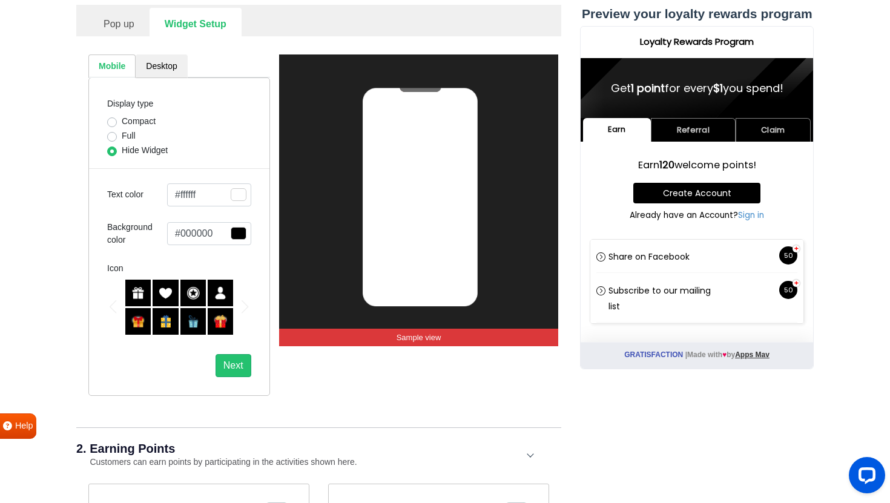
click at [136, 297] on img at bounding box center [137, 293] width 13 height 13
click at [122, 118] on label "Compact" at bounding box center [139, 121] width 34 height 13
click at [117, 118] on input "Compact" at bounding box center [112, 121] width 10 height 12
radio input "true"
select select "left"
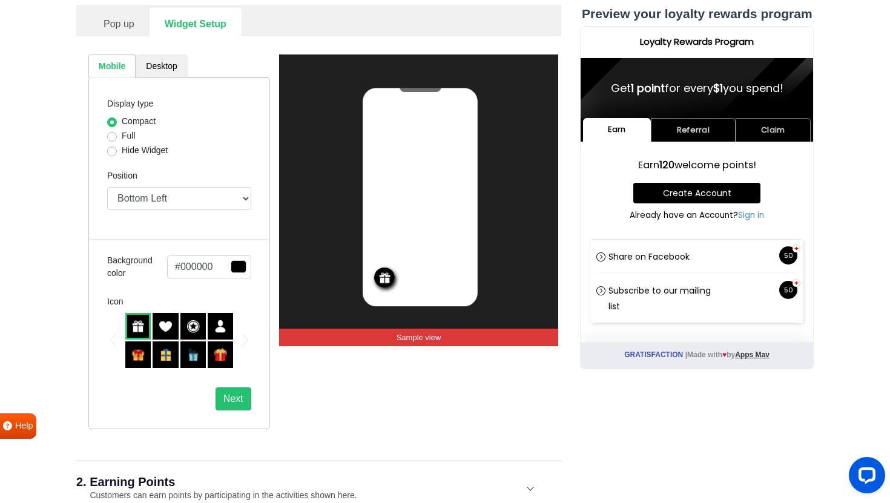
click at [155, 65] on link "Desktop" at bounding box center [161, 67] width 51 height 24
select select "left-bottom-bar"
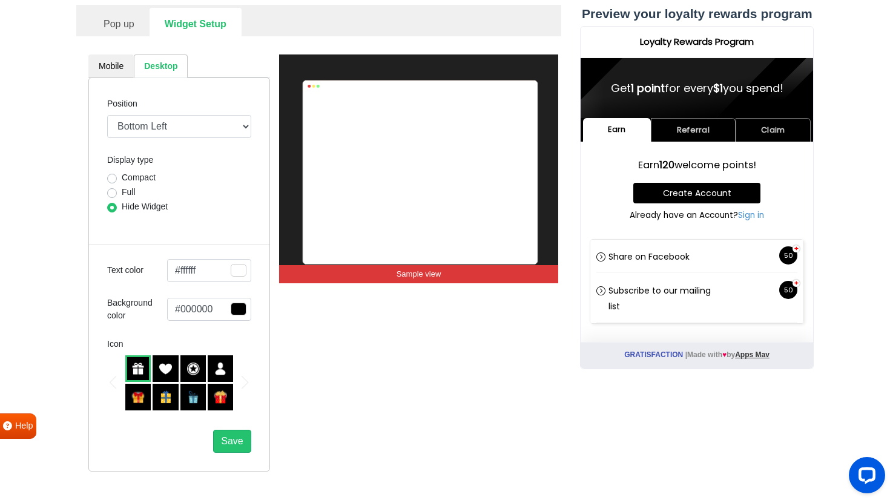
click at [134, 179] on label "Compact" at bounding box center [139, 177] width 34 height 13
click at [117, 179] on input "Compact" at bounding box center [112, 177] width 10 height 12
radio input "true"
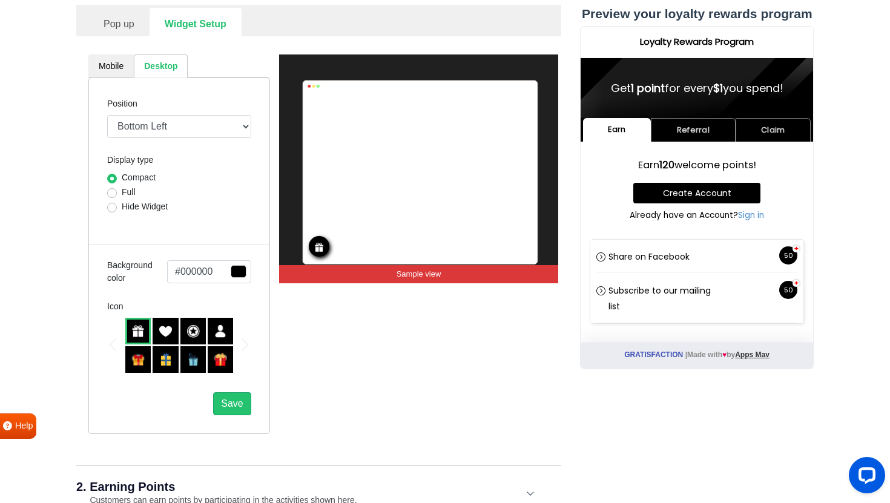
click at [118, 70] on link "Mobile" at bounding box center [110, 67] width 45 height 24
select select "left"
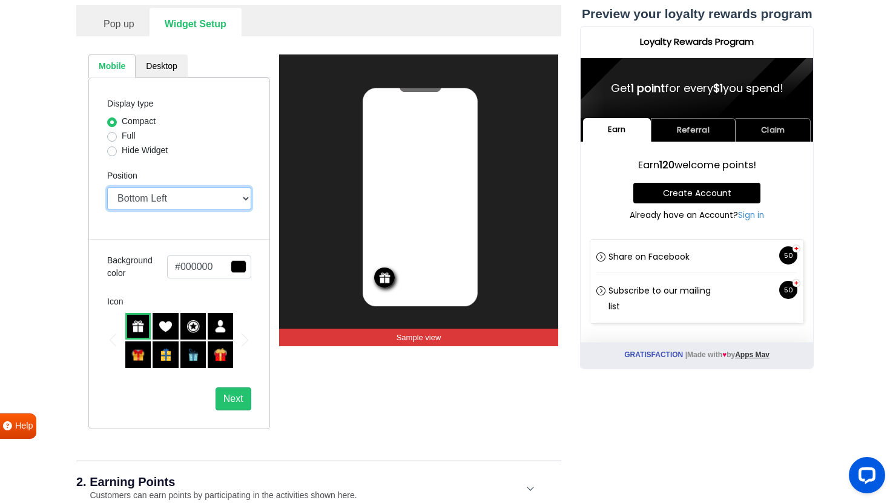
click at [185, 202] on select "Top Right Top Left Top Center Bottom Right Bottom Left Bottom Center" at bounding box center [179, 198] width 144 height 23
click at [129, 148] on label "Hide Widget" at bounding box center [145, 150] width 46 height 13
click at [117, 148] on input "Hide Widget" at bounding box center [112, 150] width 10 height 12
radio input "true"
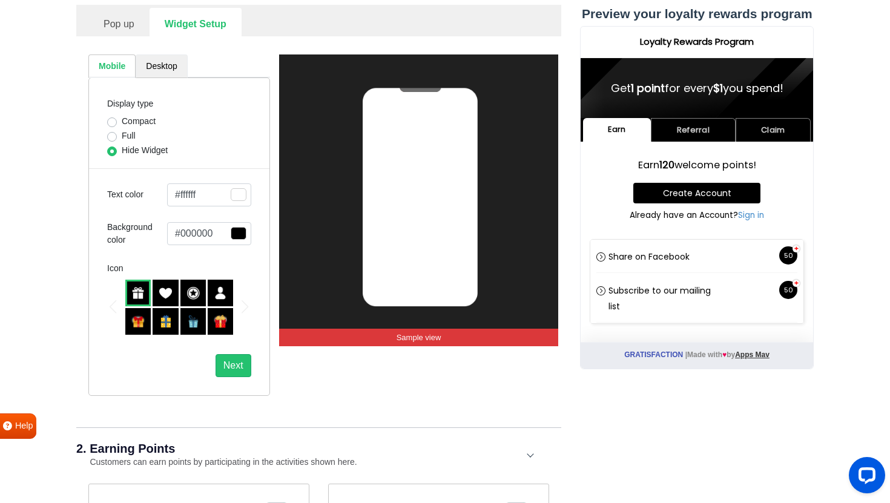
click at [168, 68] on link "Desktop" at bounding box center [161, 67] width 51 height 24
select select "left-bottom-bar"
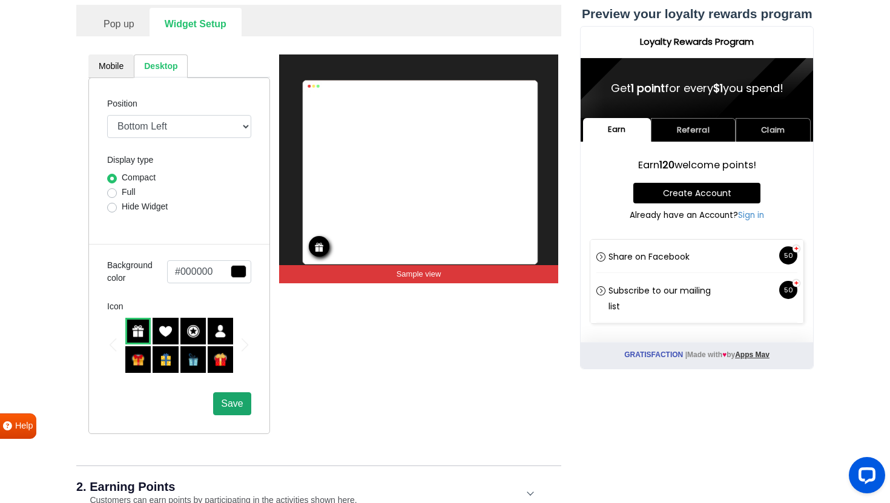
click at [229, 405] on span "Save" at bounding box center [232, 404] width 22 height 10
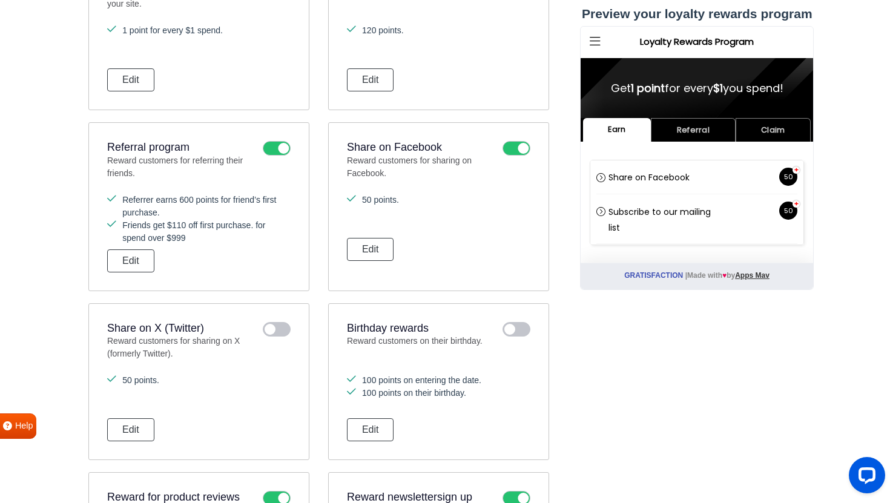
scroll to position [923, 0]
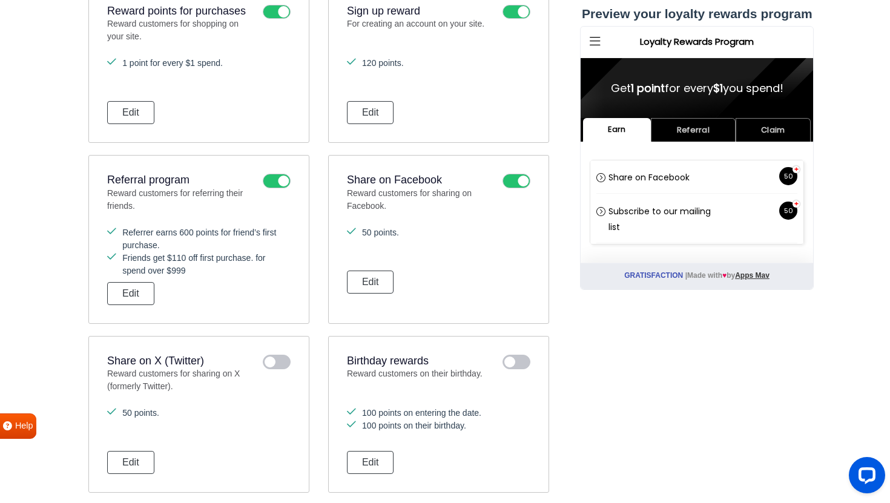
click at [515, 363] on icon at bounding box center [517, 362] width 28 height 15
click at [0, 0] on input "checkbox" at bounding box center [0, 0] width 0 height 0
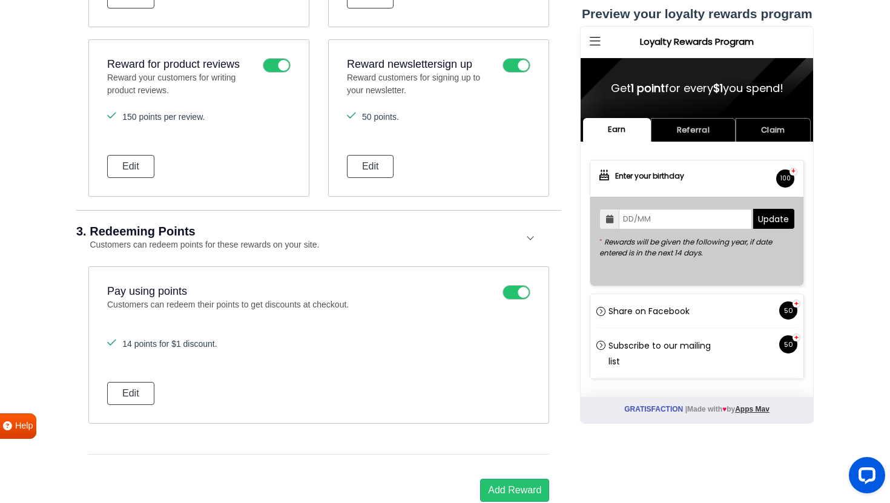
scroll to position [1242, 0]
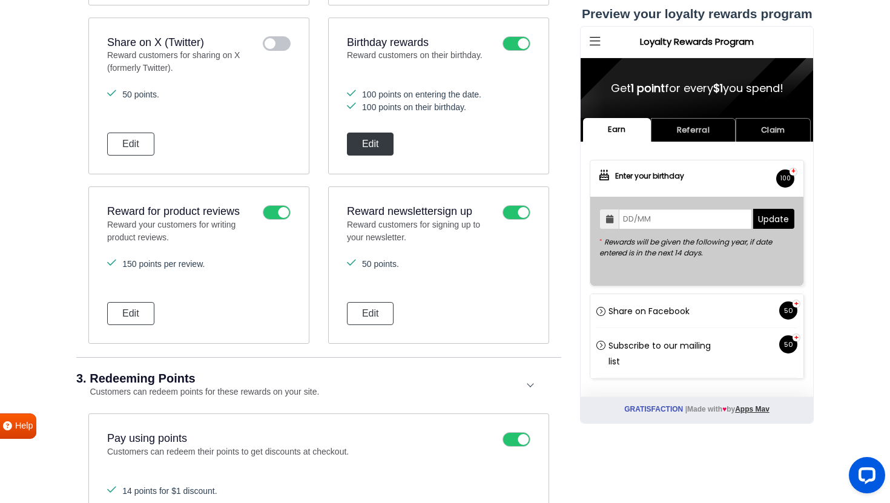
click at [382, 146] on button "Edit" at bounding box center [370, 144] width 47 height 23
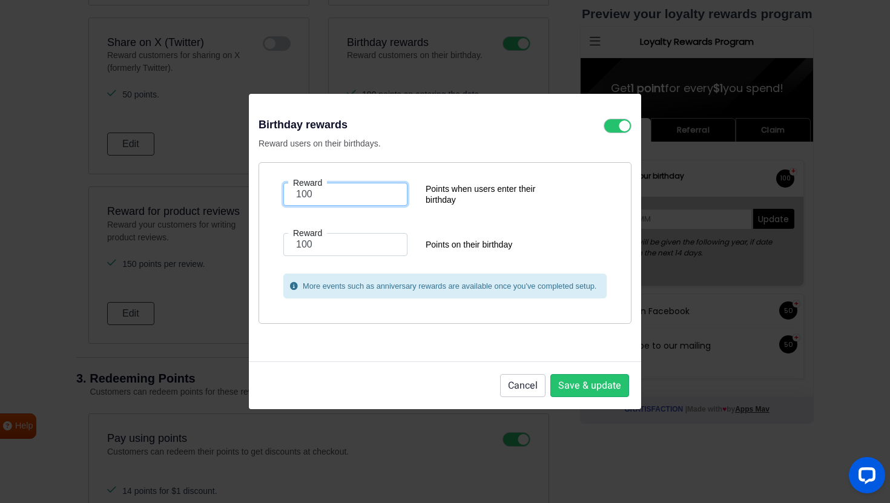
click at [325, 201] on input "100" at bounding box center [345, 194] width 124 height 23
drag, startPoint x: 327, startPoint y: 201, endPoint x: 300, endPoint y: 201, distance: 27.3
click at [300, 201] on input "100" at bounding box center [345, 194] width 124 height 23
type input "1"
type input "50"
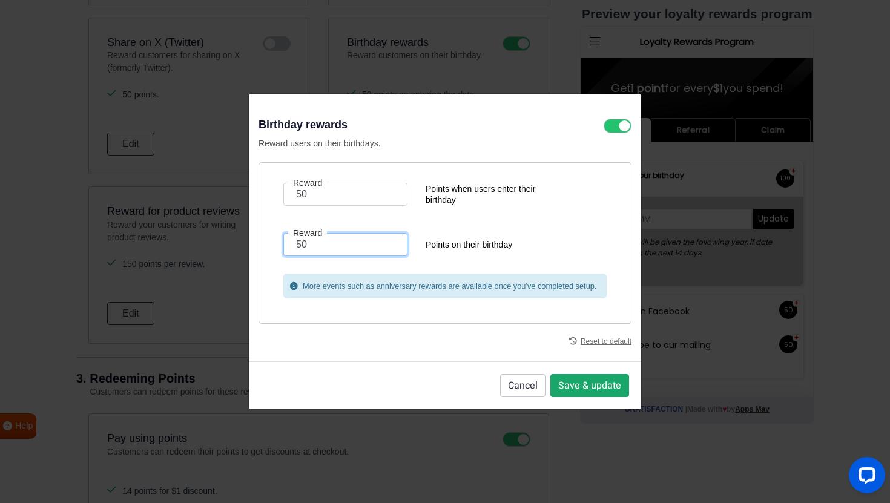
type input "50"
click at [583, 389] on button "Save & update" at bounding box center [590, 385] width 79 height 23
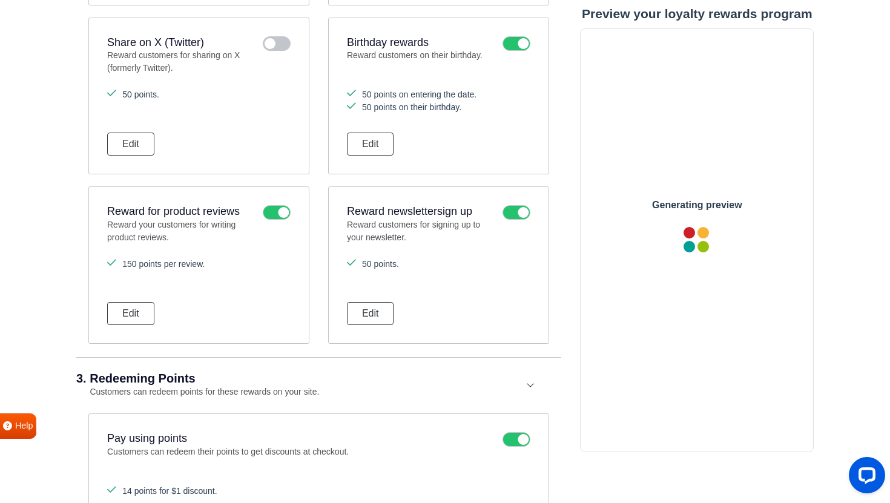
scroll to position [0, 0]
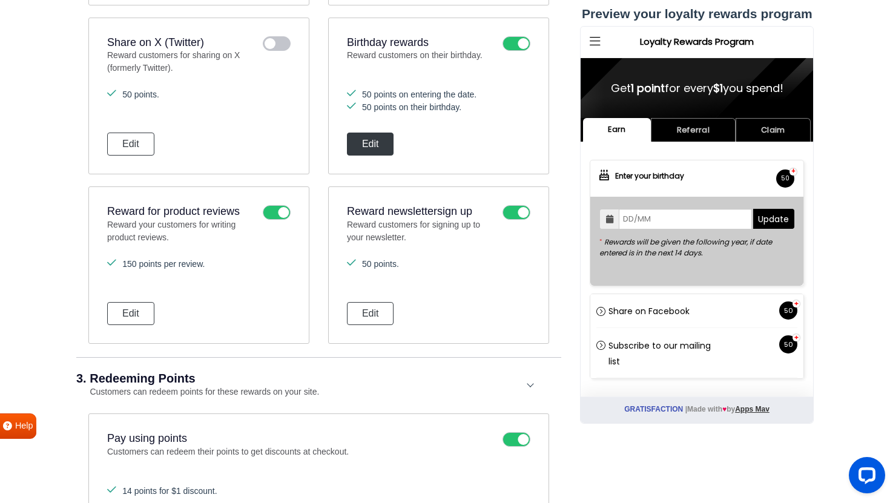
click at [383, 148] on button "Edit" at bounding box center [370, 144] width 47 height 23
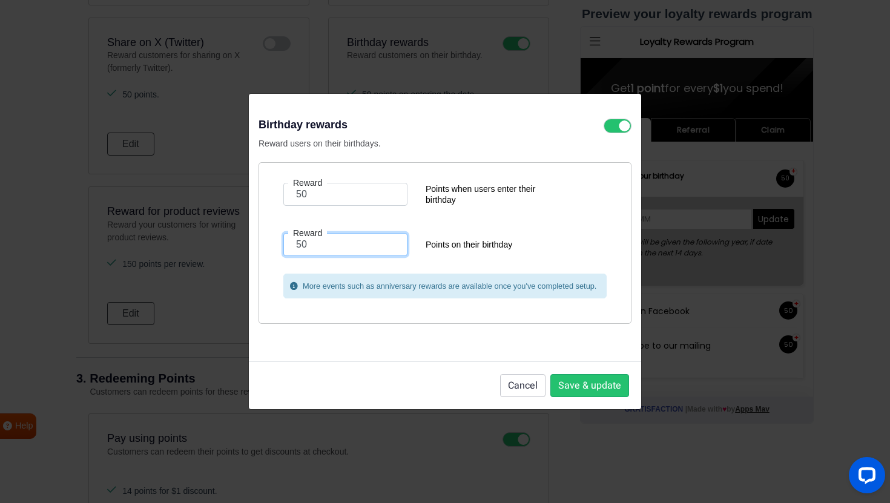
click at [340, 254] on input "50" at bounding box center [345, 244] width 124 height 23
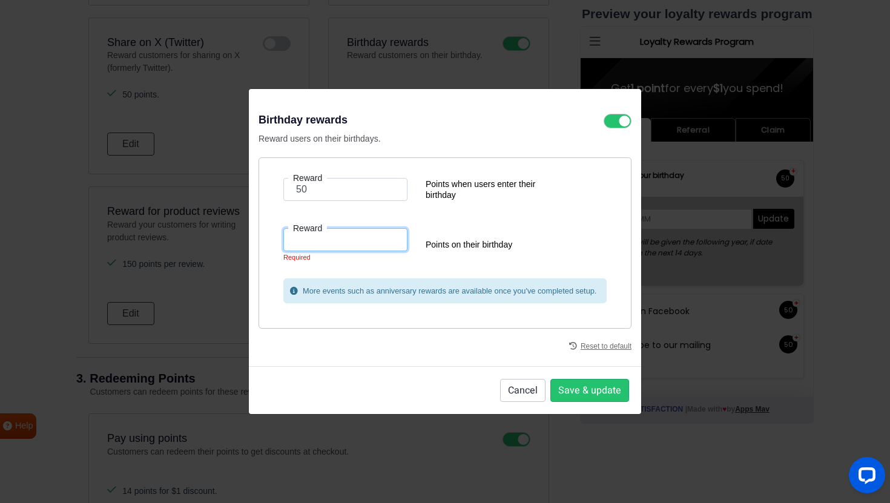
type input "2"
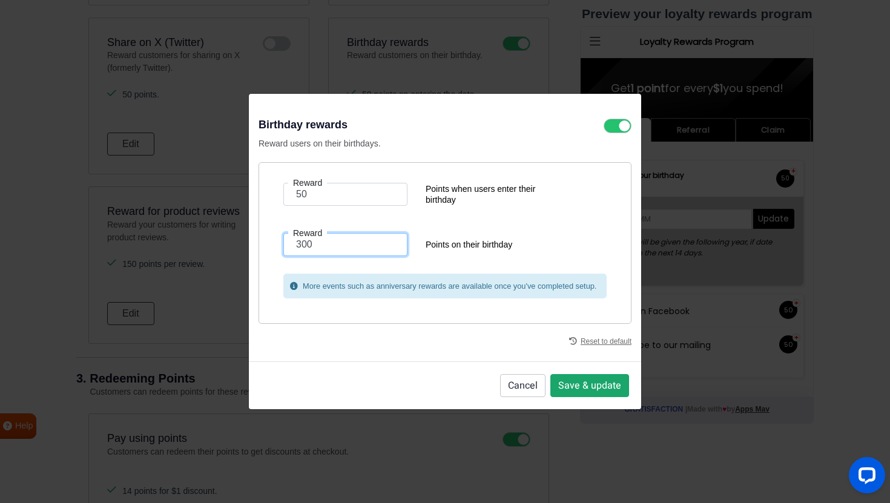
type input "300"
click at [622, 387] on button "Save & update" at bounding box center [590, 385] width 79 height 23
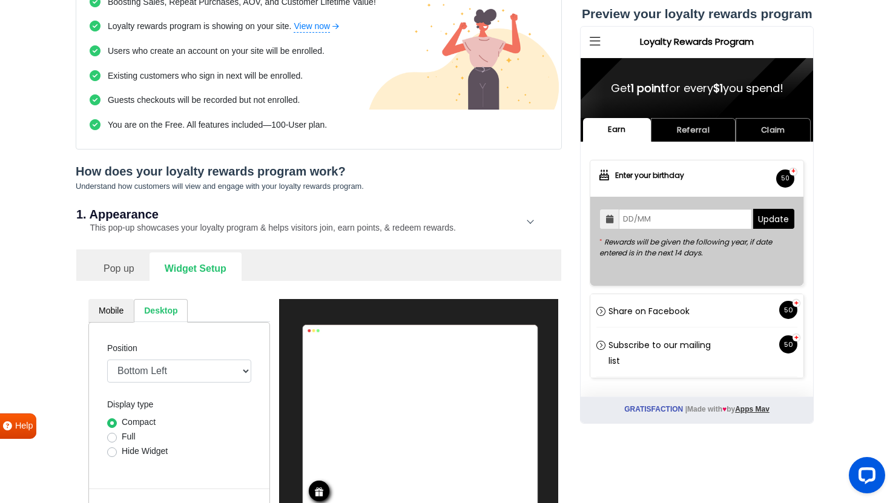
scroll to position [143, 0]
click at [121, 279] on link "Pop up" at bounding box center [118, 267] width 61 height 30
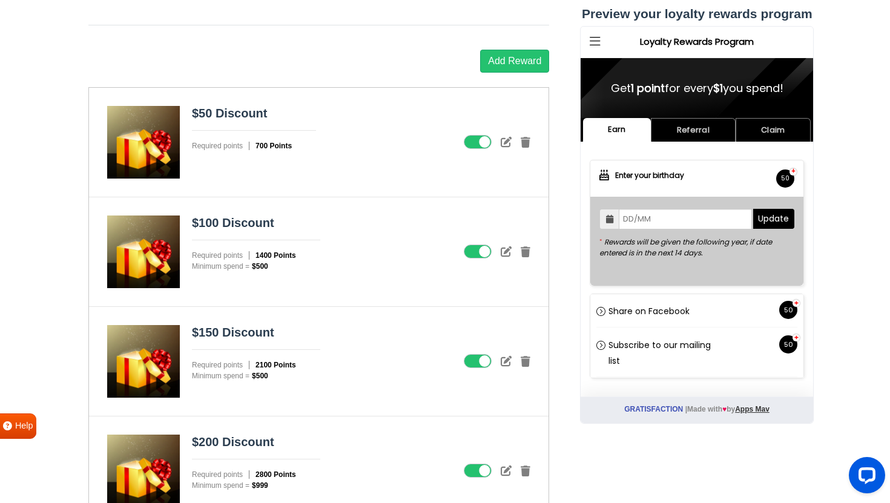
scroll to position [1960, 0]
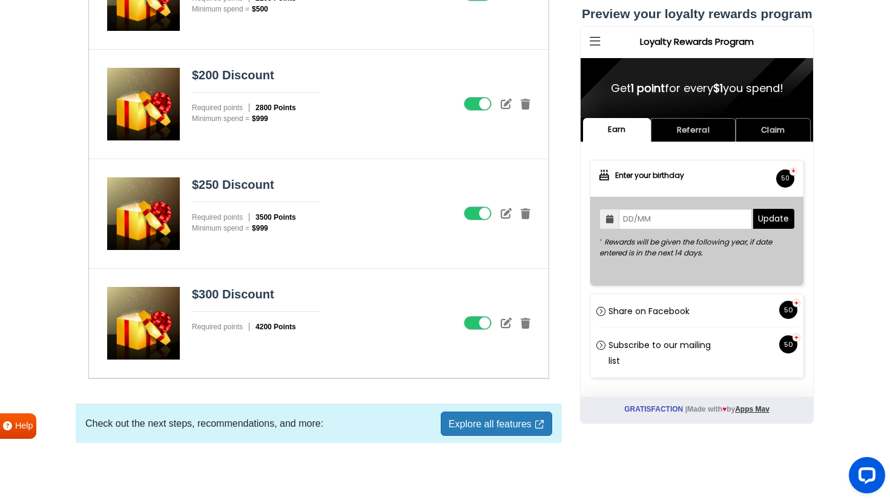
click at [467, 422] on link "Explore all features" at bounding box center [496, 424] width 111 height 24
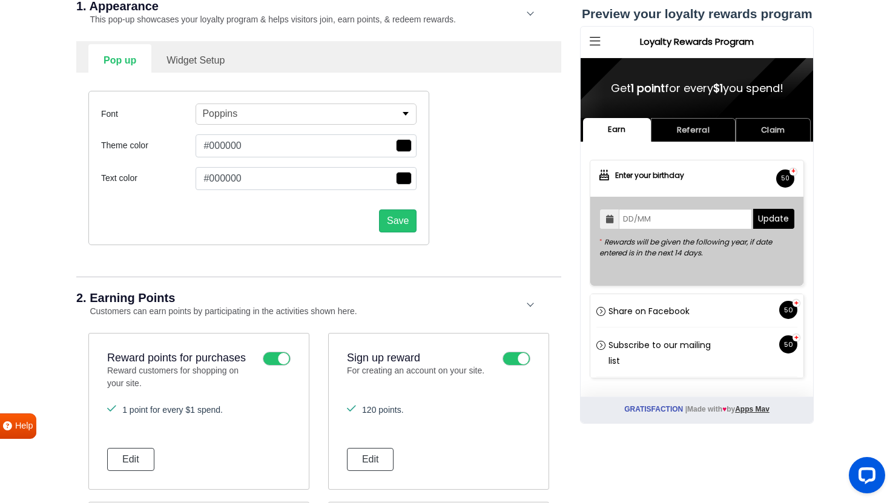
scroll to position [0, 0]
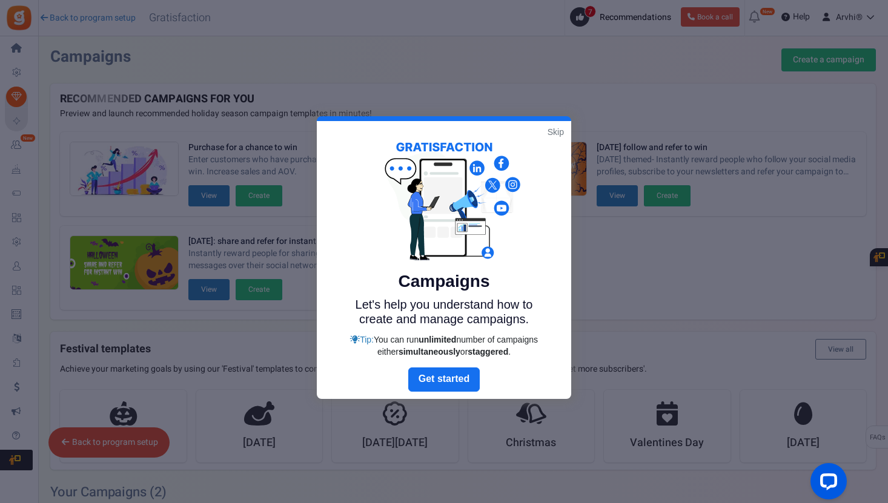
scroll to position [24, 0]
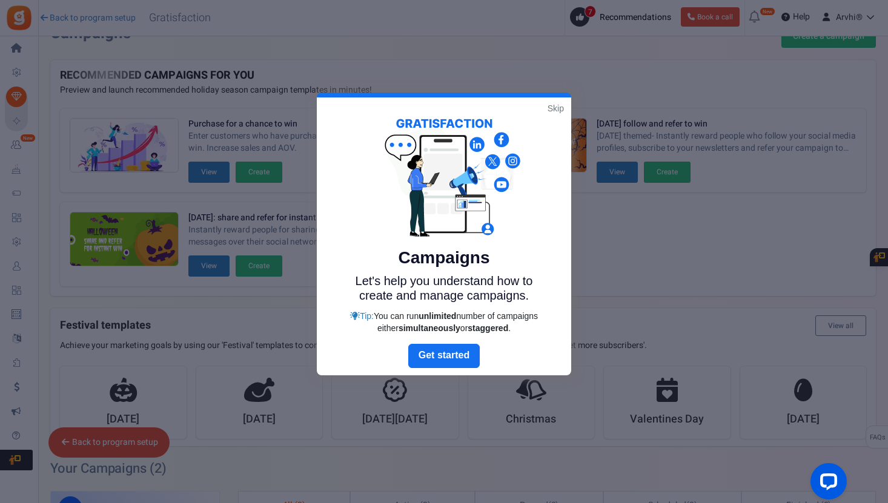
click at [554, 107] on link "Skip" at bounding box center [556, 108] width 16 height 12
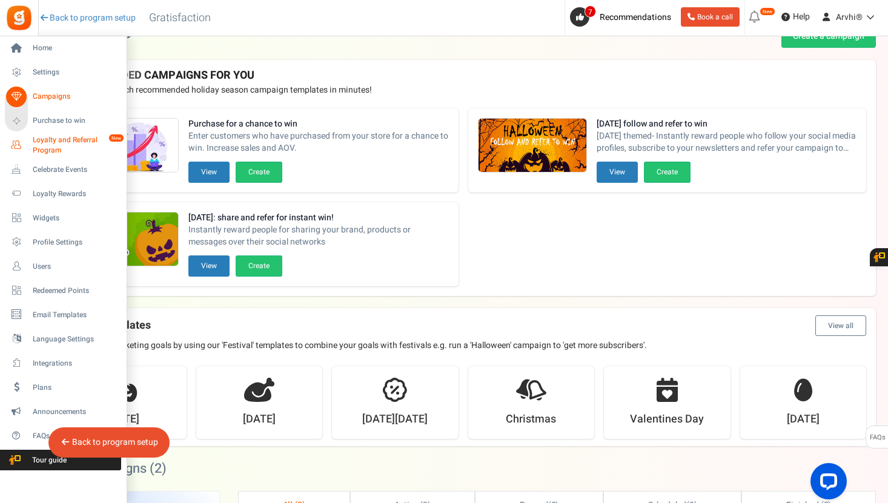
click at [52, 144] on span "Loyalty and Referral Program" at bounding box center [77, 145] width 88 height 21
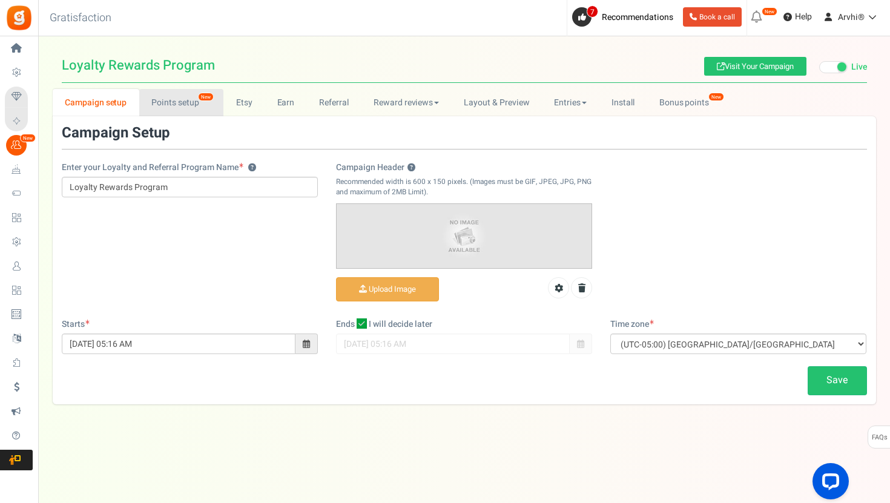
click at [176, 94] on link "Points setup New" at bounding box center [181, 102] width 84 height 27
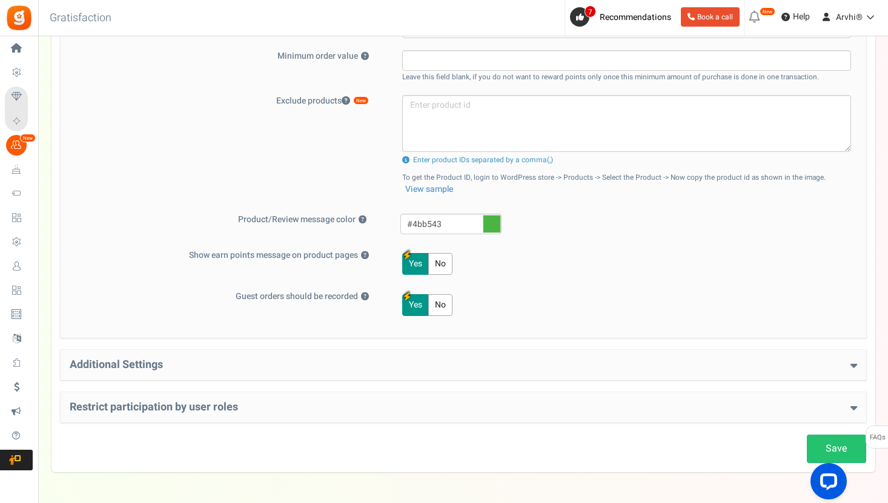
scroll to position [489, 0]
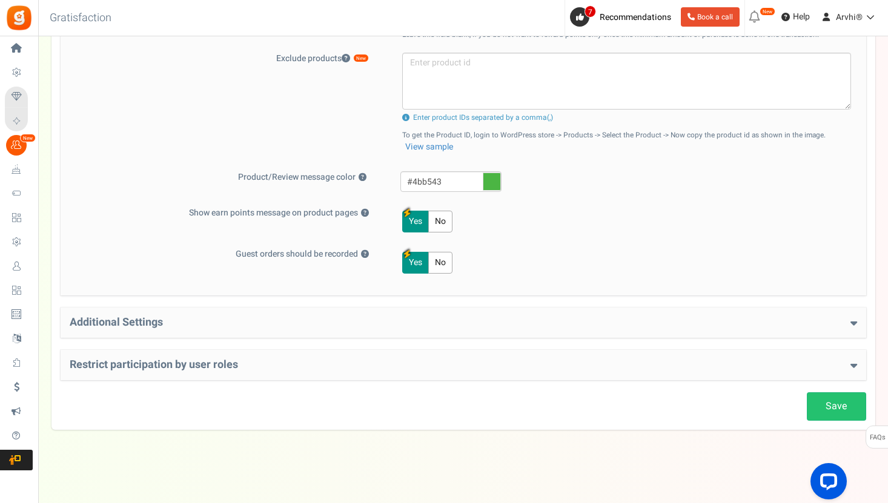
click at [377, 312] on div "Additional Settings Welcome Bonus ? Yes No Enter Welcome Points 120 Welcome Not…" at bounding box center [464, 323] width 806 height 30
click at [377, 321] on h4 "Additional Settings" at bounding box center [463, 323] width 787 height 12
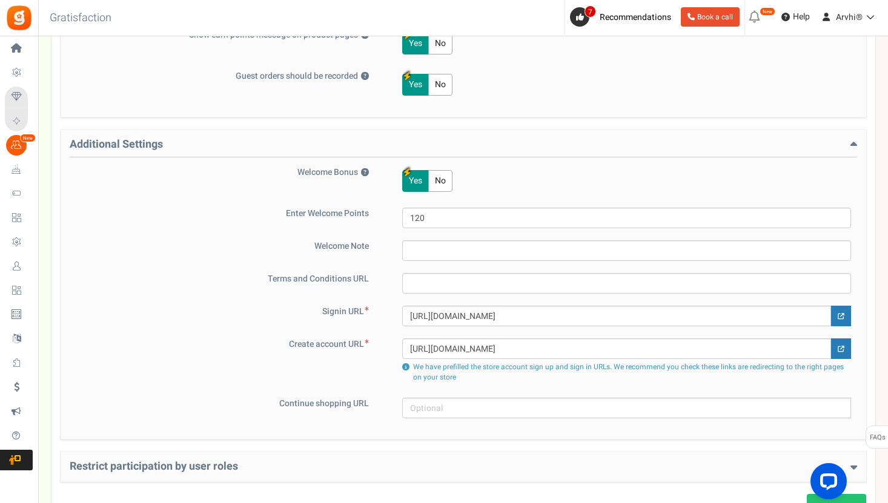
click at [401, 151] on h4 "Additional Settings" at bounding box center [463, 148] width 787 height 19
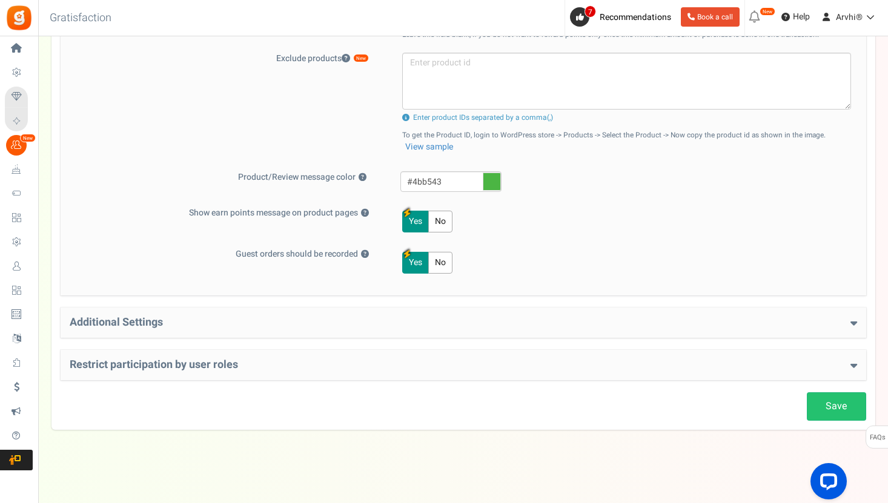
click at [364, 374] on div "Restrict participation by user roles Restrict user roles from participating in …" at bounding box center [464, 365] width 806 height 30
click at [388, 352] on div "Restrict participation by user roles Restrict user roles from participating in …" at bounding box center [464, 365] width 806 height 30
click at [386, 359] on h4 "Restrict participation by user roles" at bounding box center [463, 365] width 787 height 12
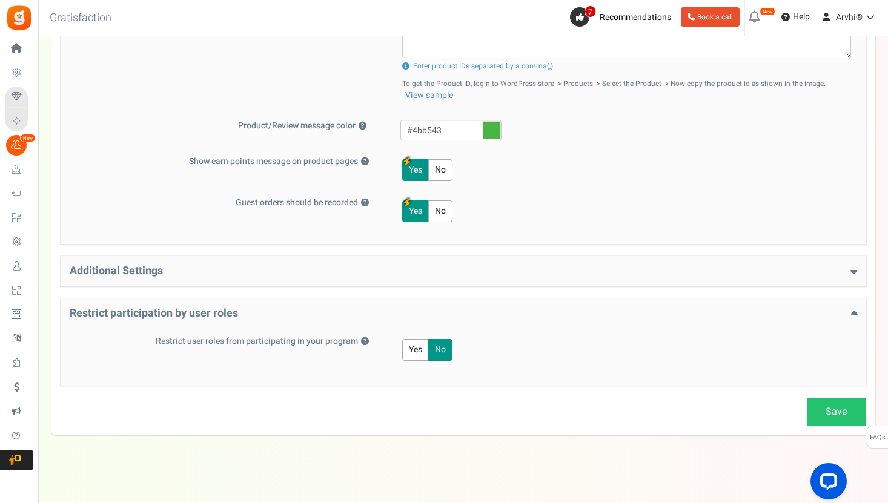
scroll to position [546, 0]
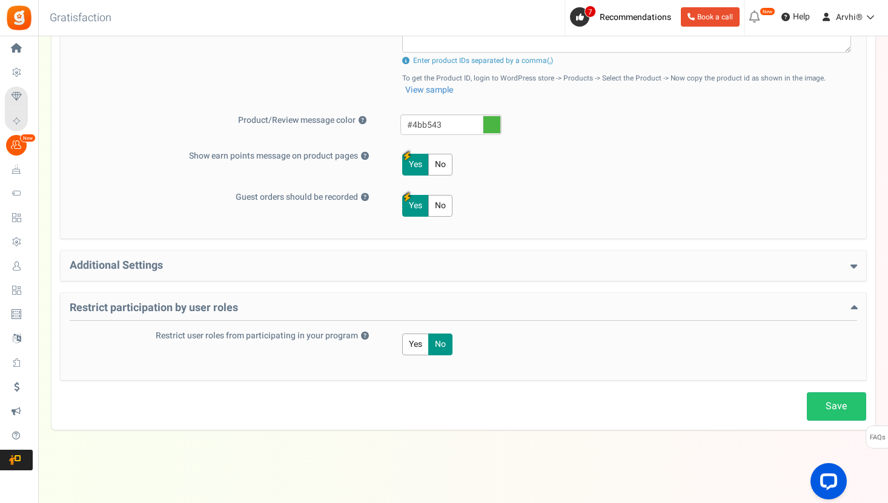
click at [414, 313] on h4 "Restrict participation by user roles" at bounding box center [463, 311] width 787 height 19
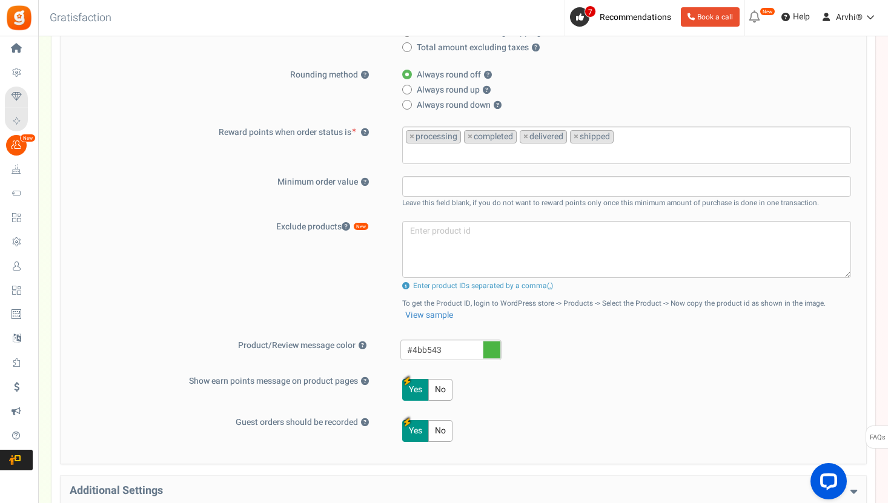
scroll to position [0, 0]
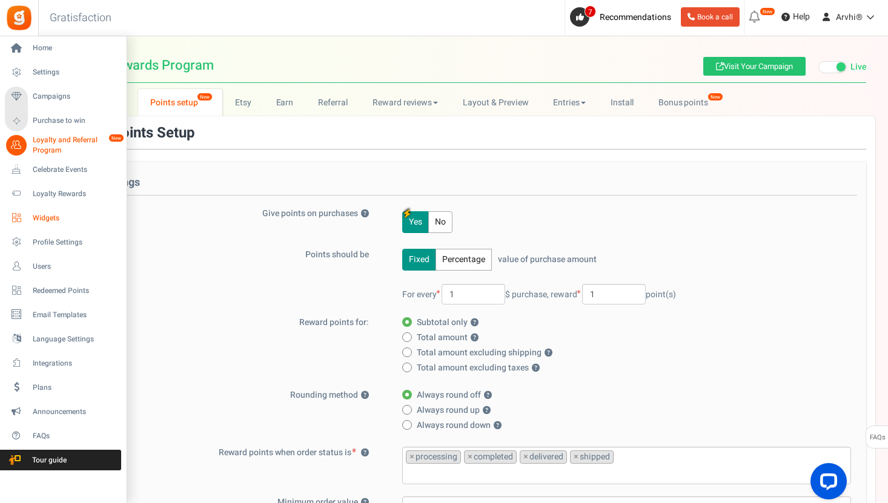
click at [60, 213] on span "Widgets" at bounding box center [75, 218] width 85 height 10
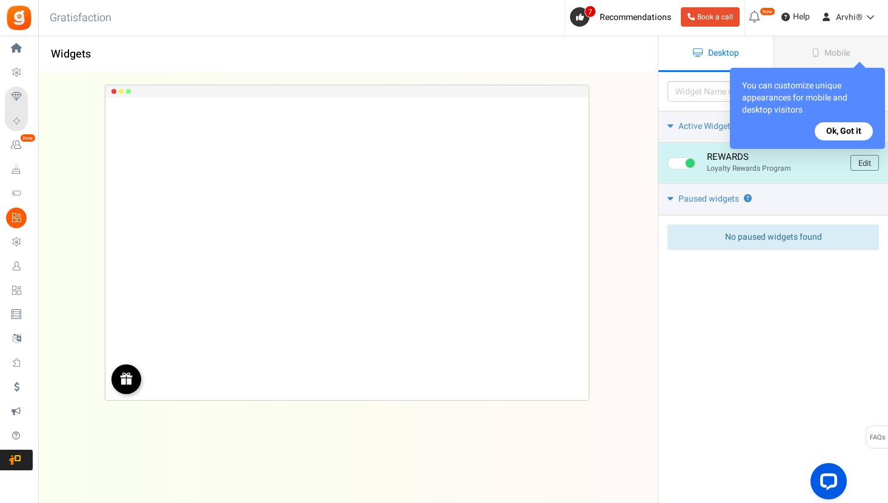
click at [127, 385] on img at bounding box center [126, 379] width 14 height 14
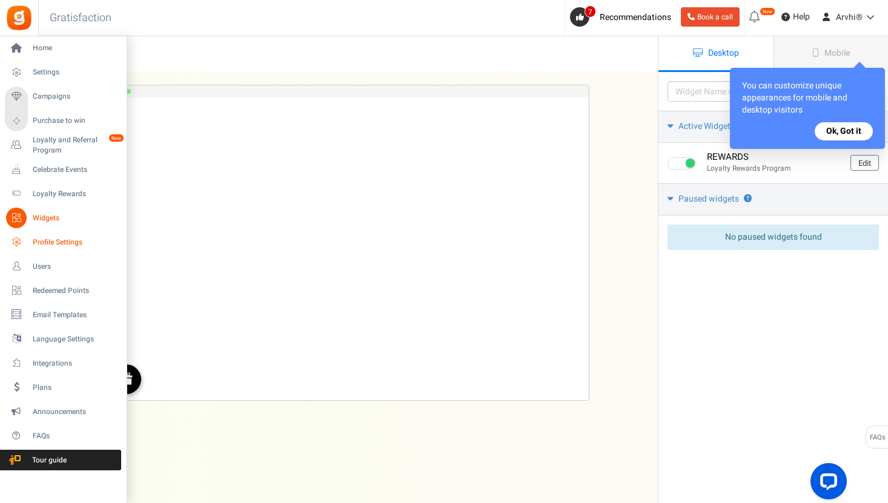
click at [58, 242] on span "Profile Settings" at bounding box center [75, 242] width 85 height 10
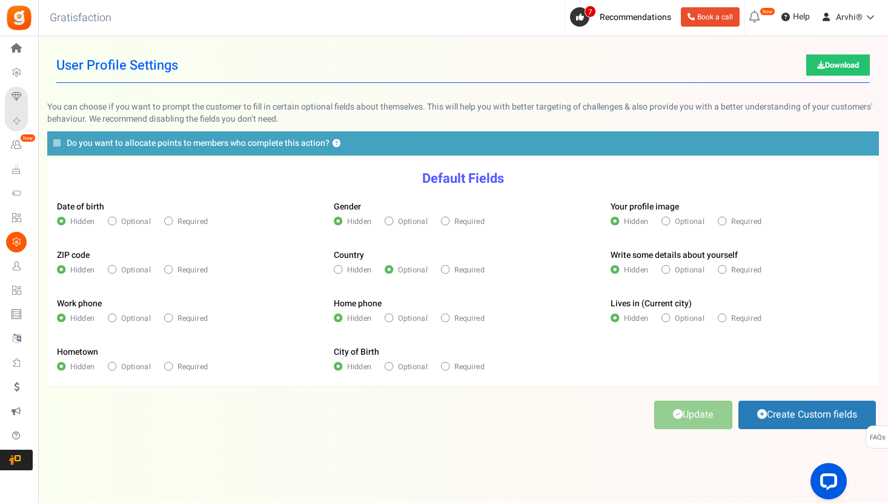
click at [117, 224] on label "Optional" at bounding box center [129, 221] width 42 height 11
click at [115, 224] on input "Optional" at bounding box center [111, 222] width 7 height 7
radio input "true"
click at [71, 219] on span "Hidden" at bounding box center [82, 221] width 25 height 11
click at [64, 219] on input "Hidden" at bounding box center [60, 222] width 7 height 7
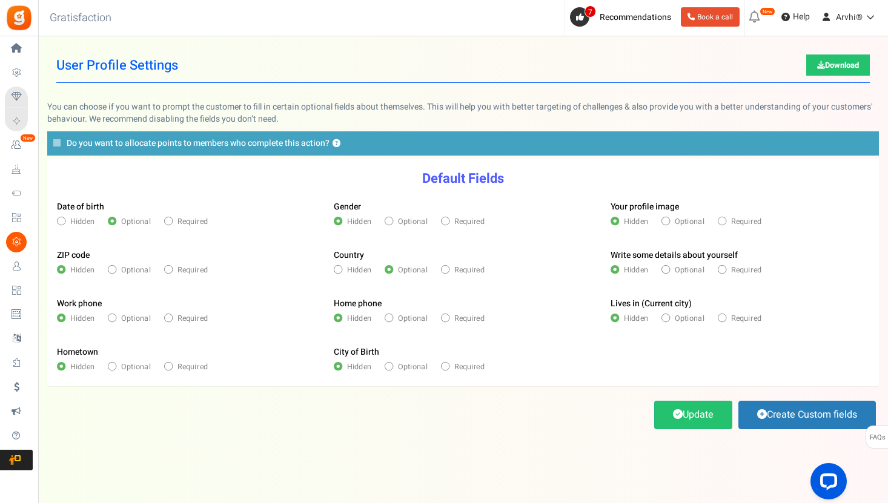
radio input "true"
click at [441, 220] on span at bounding box center [445, 221] width 8 height 8
click at [441, 220] on input "Required" at bounding box center [444, 222] width 7 height 7
radio input "true"
click at [442, 268] on span at bounding box center [445, 269] width 8 height 8
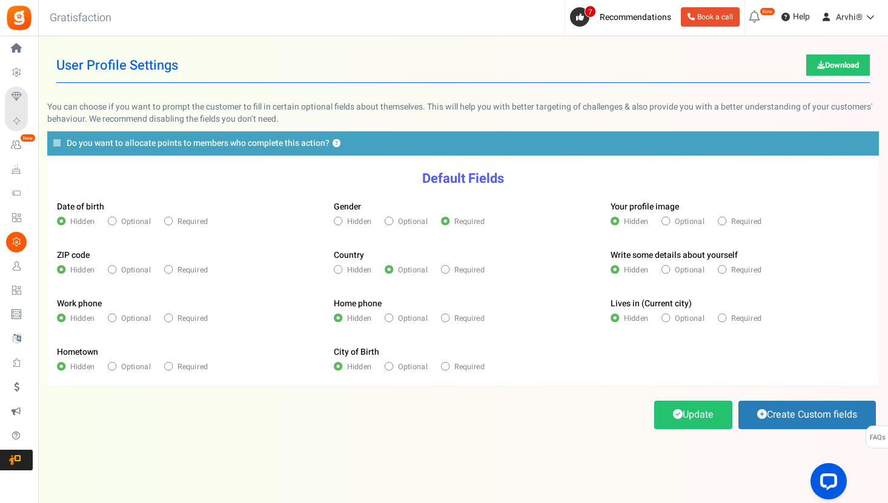
click at [442, 268] on input "Required" at bounding box center [444, 270] width 7 height 7
radio input "true"
click at [673, 411] on span at bounding box center [678, 414] width 10 height 10
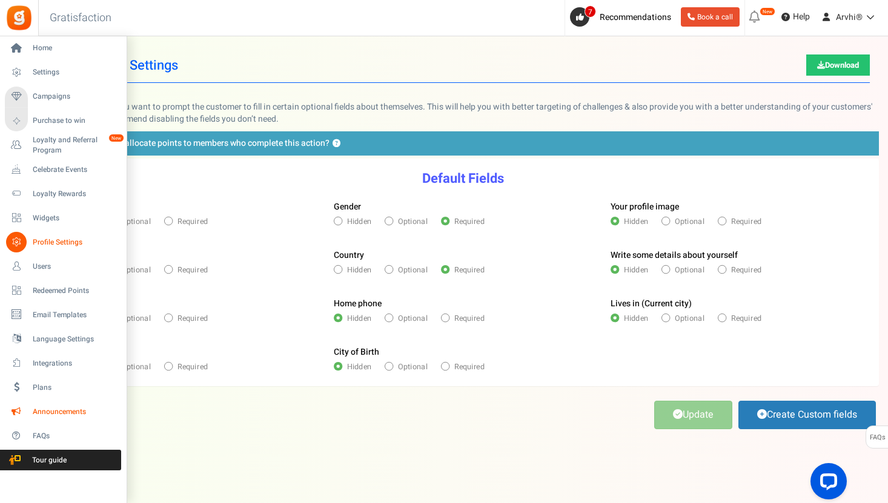
click at [48, 417] on link "Announcements" at bounding box center [63, 412] width 116 height 21
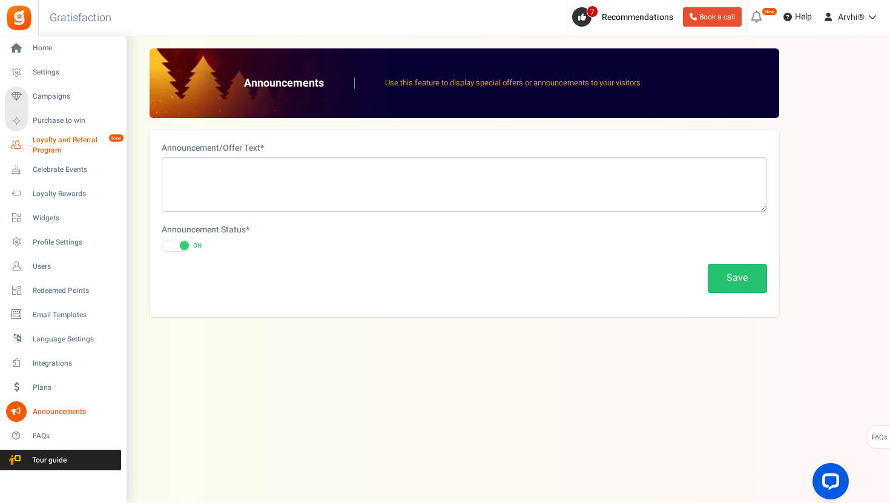
click at [53, 155] on span "Loyalty and Referral Program" at bounding box center [77, 145] width 88 height 21
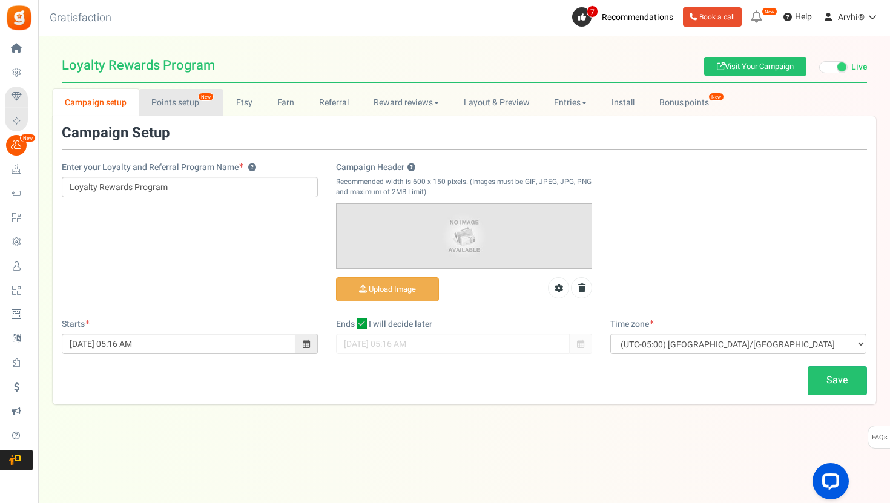
click at [179, 108] on link "Points setup New" at bounding box center [181, 102] width 84 height 27
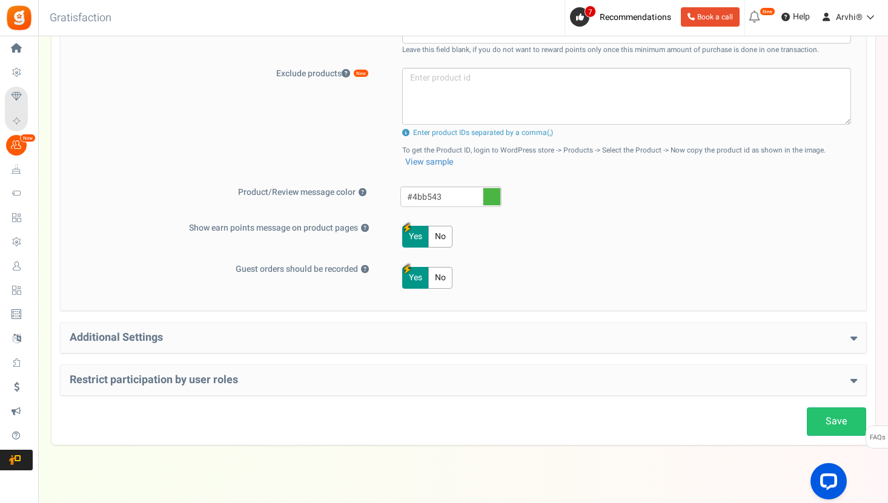
scroll to position [467, 0]
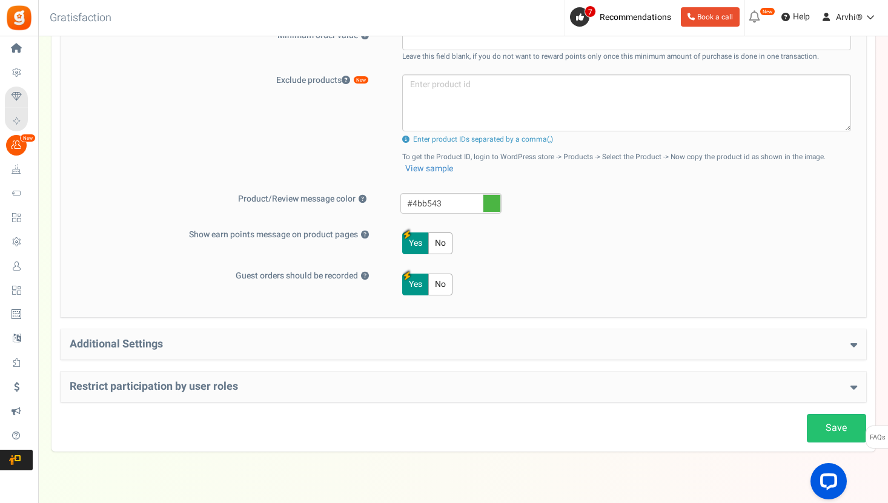
click at [282, 339] on h4 "Additional Settings" at bounding box center [463, 345] width 787 height 12
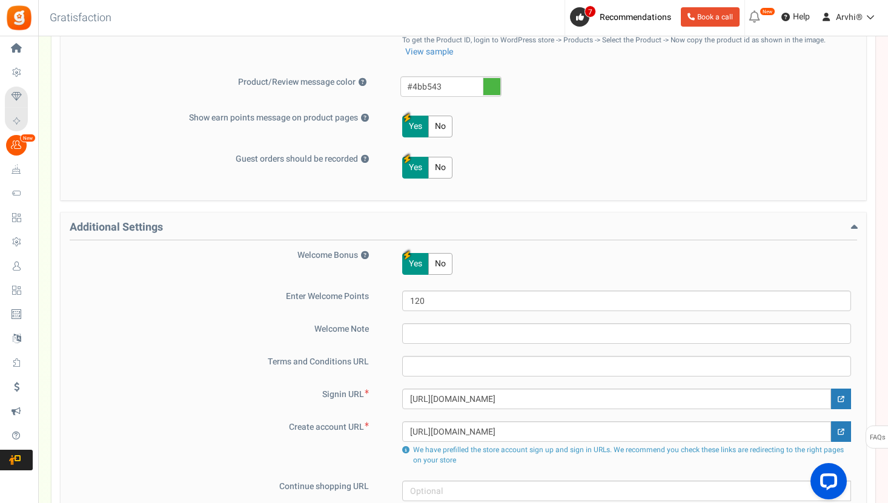
scroll to position [769, 0]
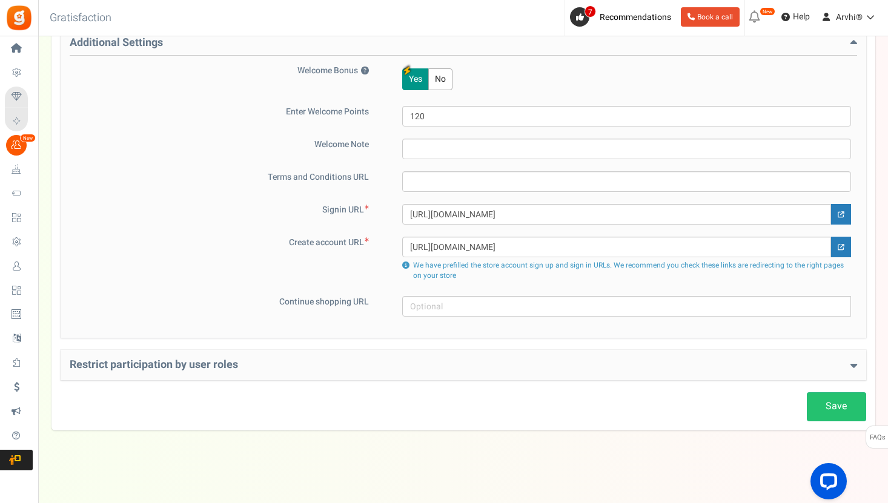
click at [271, 362] on h4 "Restrict participation by user roles" at bounding box center [463, 365] width 787 height 12
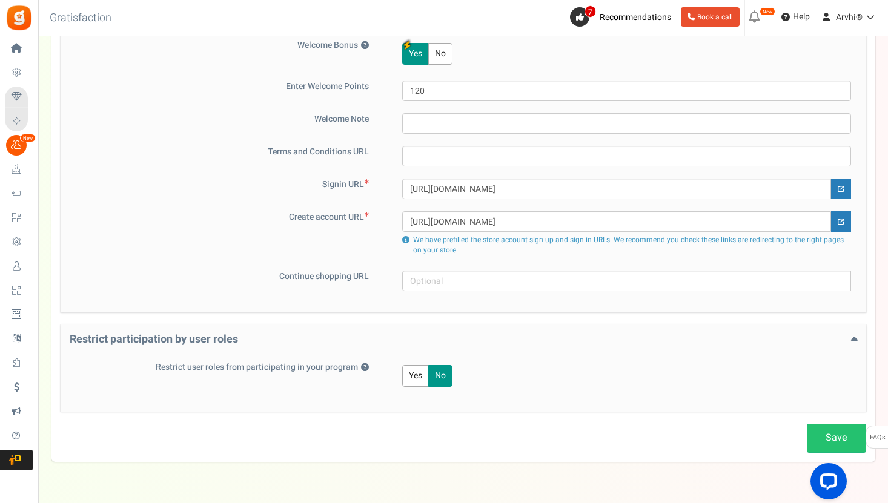
scroll to position [804, 0]
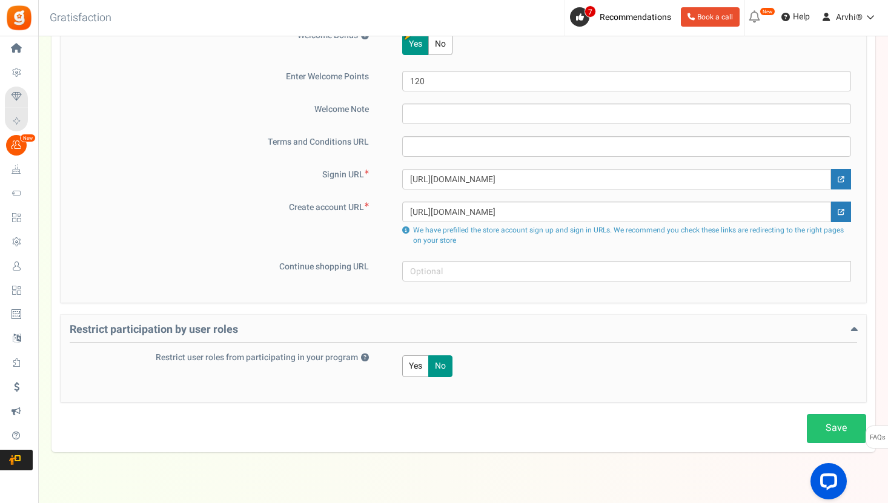
click at [301, 331] on h4 "Restrict participation by user roles" at bounding box center [463, 333] width 787 height 19
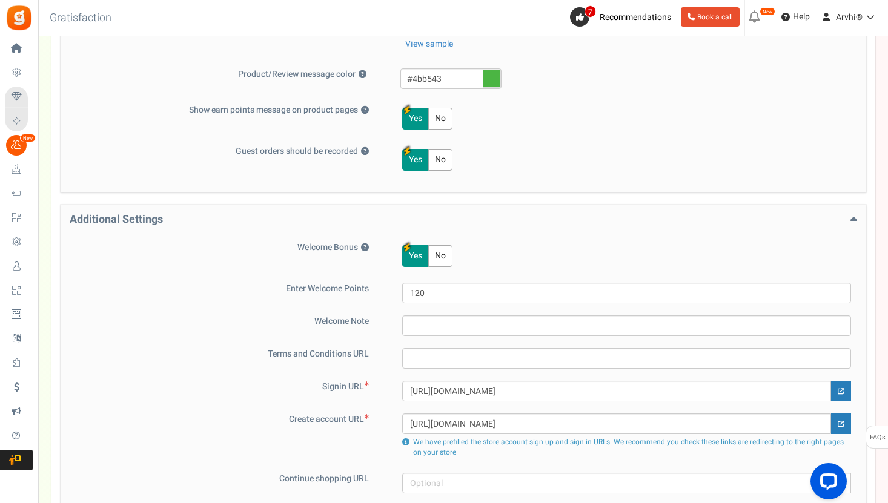
scroll to position [571, 0]
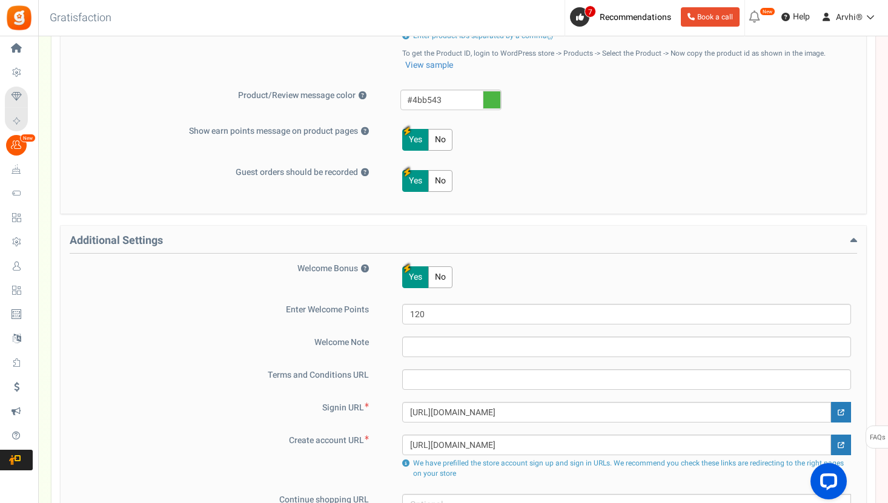
click at [296, 242] on h4 "Additional Settings" at bounding box center [463, 244] width 787 height 19
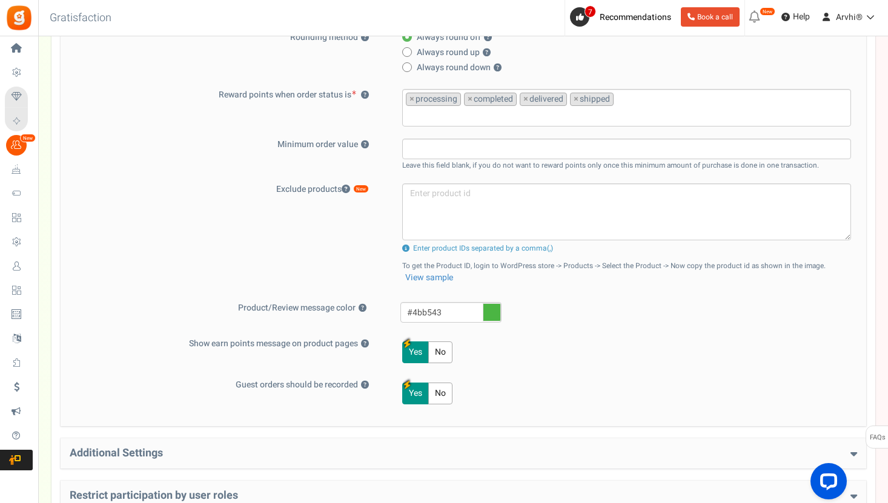
scroll to position [345, 0]
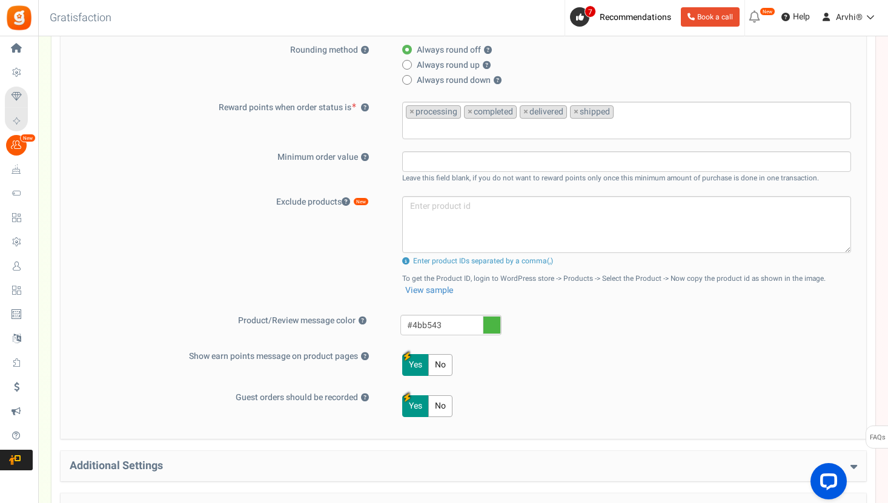
click at [492, 332] on icon at bounding box center [492, 325] width 18 height 18
click at [492, 332] on input "#4bb543" at bounding box center [450, 325] width 101 height 21
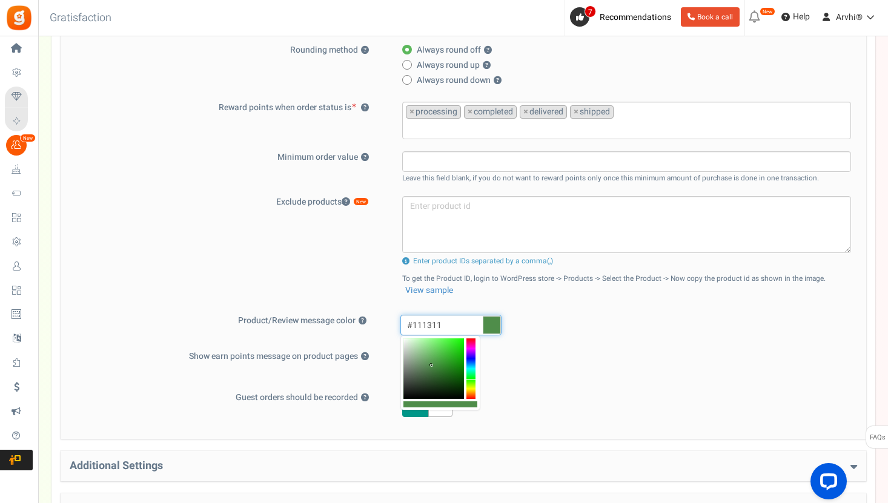
type input "#000000"
drag, startPoint x: 441, startPoint y: 356, endPoint x: 388, endPoint y: 420, distance: 83.9
click at [388, 420] on body "Install now Back to Home Back to program setup Home Settings Campaigns Purchase…" at bounding box center [444, 151] width 888 height 992
click at [634, 300] on div "Product exclusion limit exceeded. Please contact us to add more products Enter …" at bounding box center [618, 249] width 465 height 107
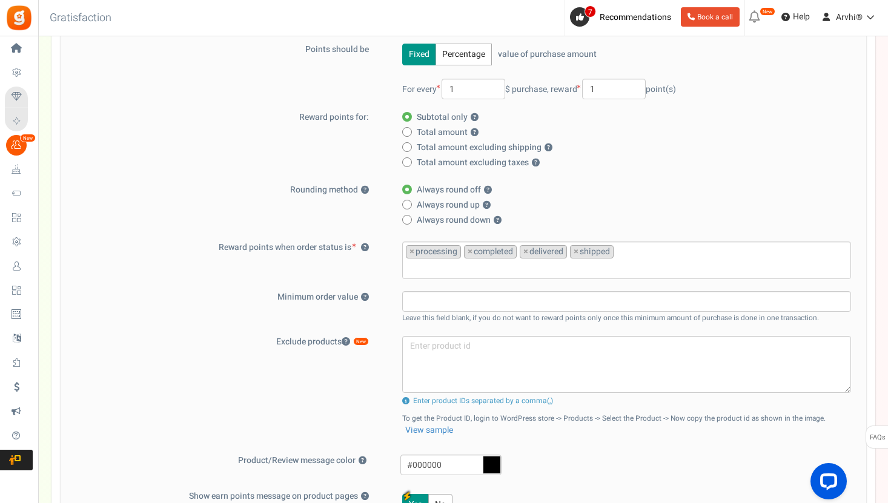
scroll to position [207, 0]
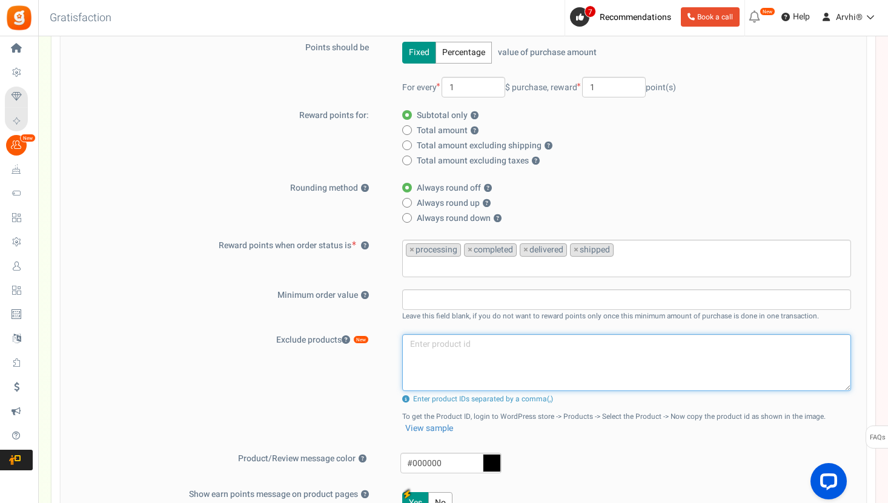
click at [535, 340] on textarea at bounding box center [626, 362] width 449 height 57
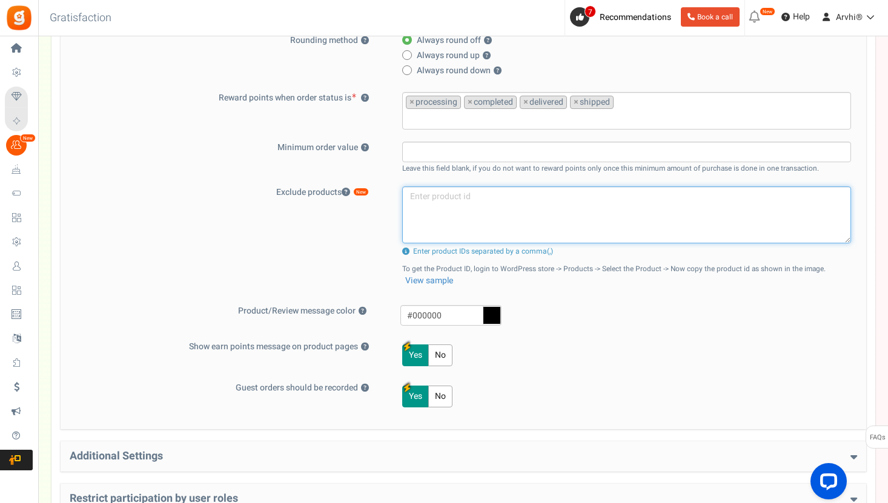
scroll to position [369, 0]
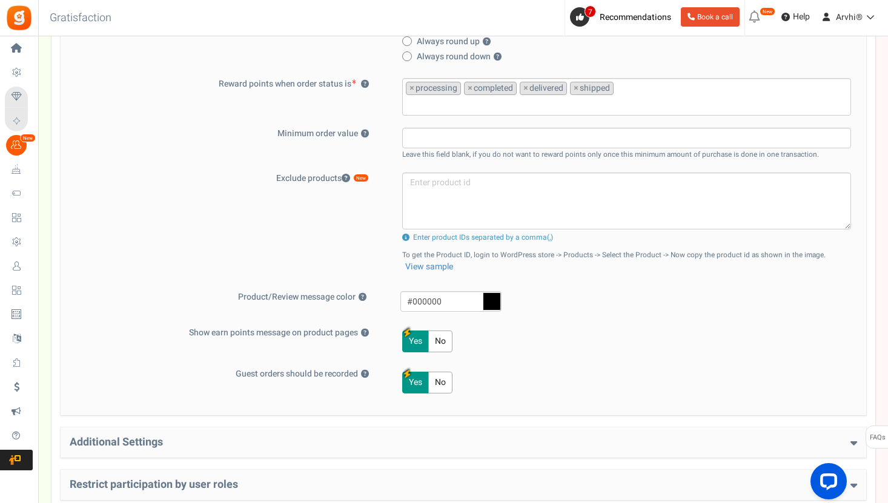
click at [192, 329] on label "Show earn points message on product pages ?" at bounding box center [227, 333] width 315 height 12
click at [361, 330] on button "?" at bounding box center [365, 334] width 8 height 8
drag, startPoint x: 177, startPoint y: 329, endPoint x: 362, endPoint y: 337, distance: 184.3
click at [362, 337] on label "Show earn points message on product pages ?" at bounding box center [227, 333] width 315 height 12
click at [314, 350] on div "Show earn points message on product pages ? Yes No" at bounding box center [463, 341] width 787 height 29
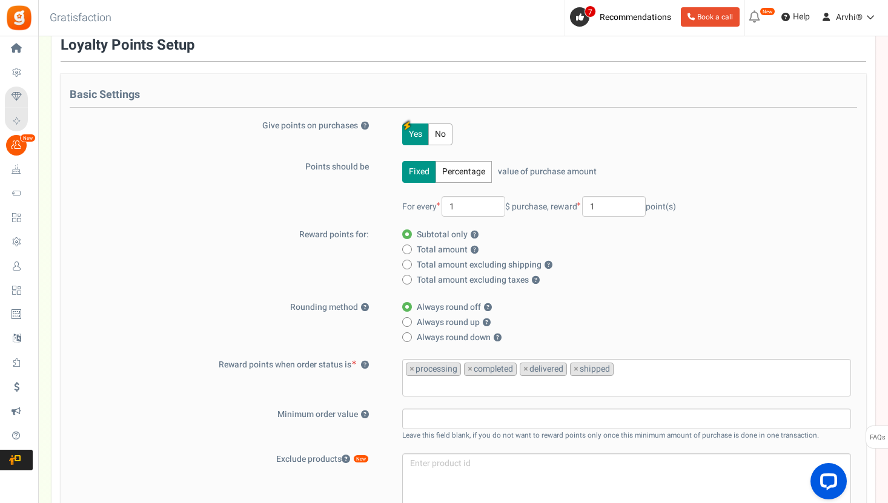
scroll to position [88, 0]
click at [464, 164] on button "Percentage" at bounding box center [464, 172] width 56 height 22
click at [414, 169] on button "Fixed" at bounding box center [419, 172] width 34 height 22
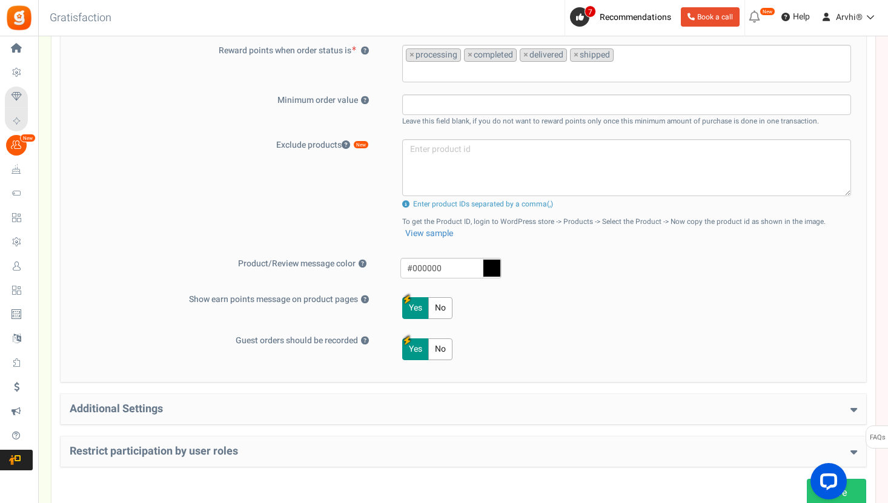
scroll to position [489, 0]
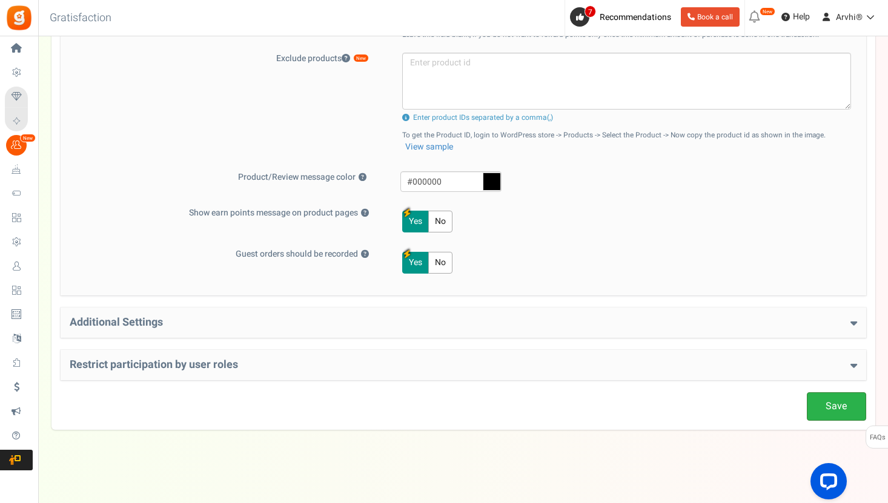
click at [837, 413] on link "Save" at bounding box center [836, 407] width 59 height 28
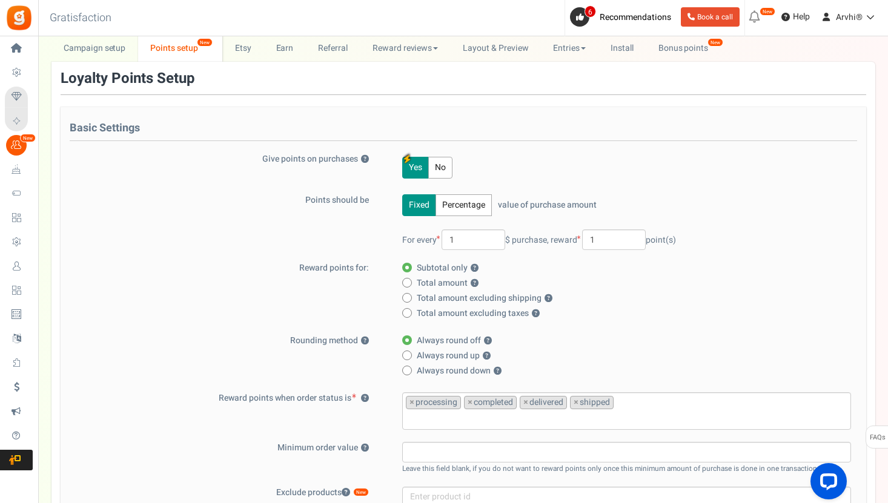
scroll to position [0, 0]
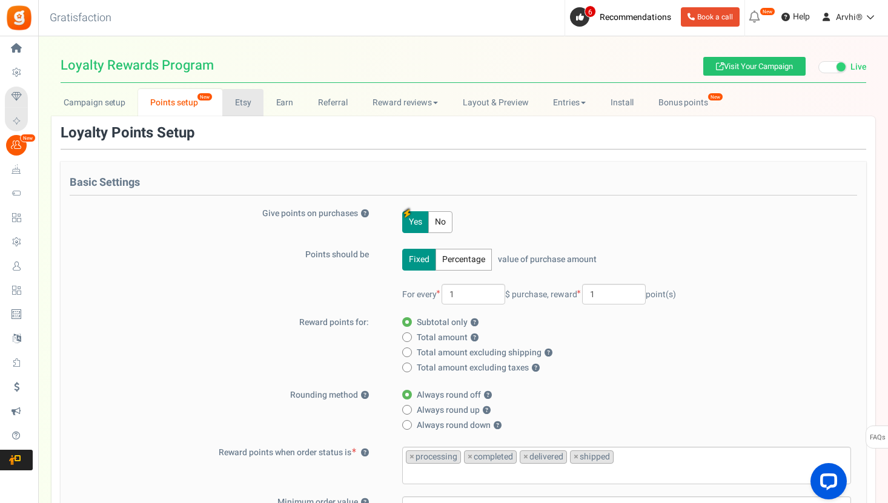
click at [254, 95] on link "Etsy" at bounding box center [242, 102] width 41 height 27
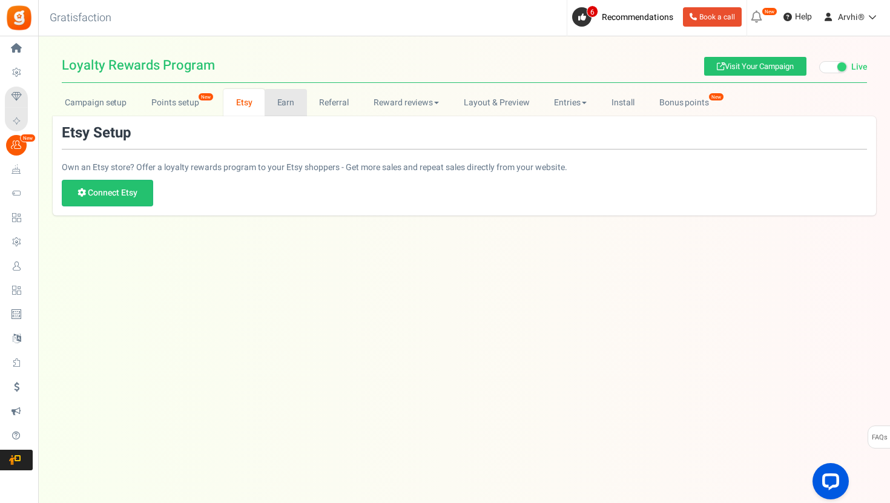
click at [283, 112] on link "Earn" at bounding box center [286, 102] width 42 height 27
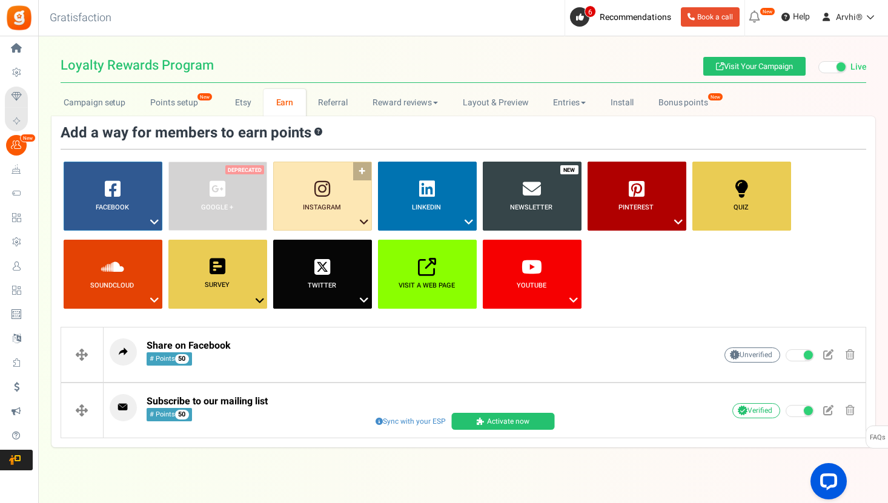
click at [330, 215] on link "Instagram ?" at bounding box center [322, 196] width 99 height 69
click at [360, 165] on link "Instagram ?" at bounding box center [322, 196] width 99 height 69
click at [359, 168] on link "Instagram ?" at bounding box center [322, 196] width 99 height 69
click at [314, 245] on link "Follow on Instagram" at bounding box center [318, 244] width 97 height 15
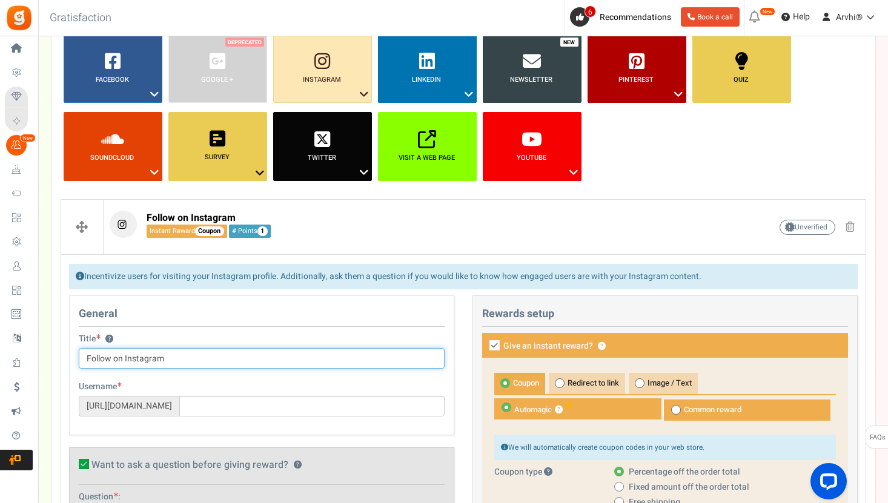
scroll to position [193, 0]
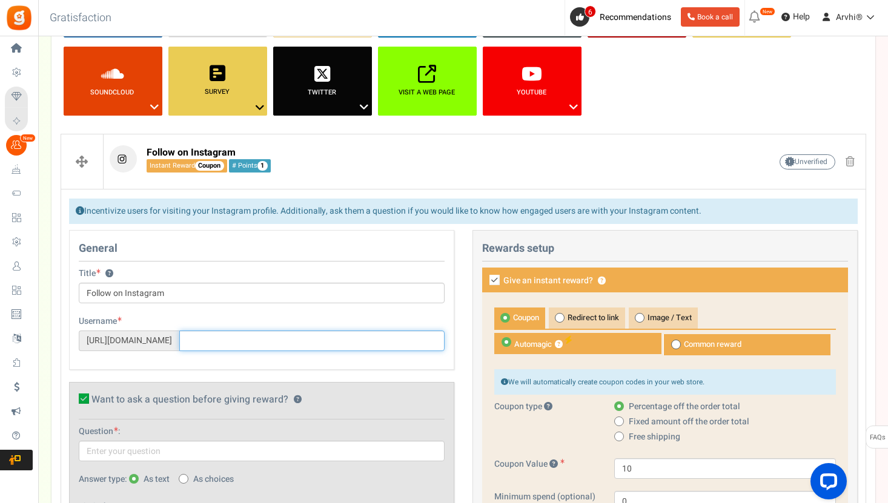
click at [216, 350] on input "text" at bounding box center [311, 341] width 265 height 21
type input "arvhimodular"
click at [263, 321] on div "Username Visit Page [URL][DOMAIN_NAME] arvhimodular" at bounding box center [262, 334] width 366 height 36
click at [409, 320] on link "Visit Page" at bounding box center [425, 321] width 39 height 10
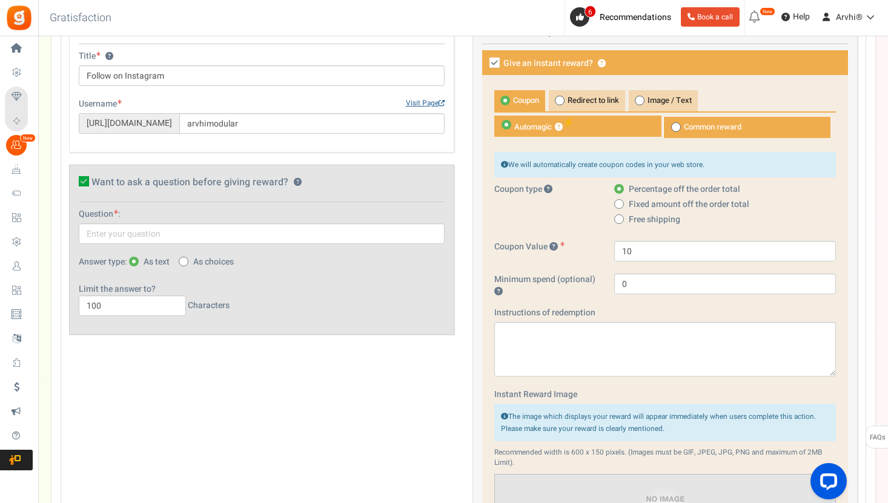
scroll to position [417, 0]
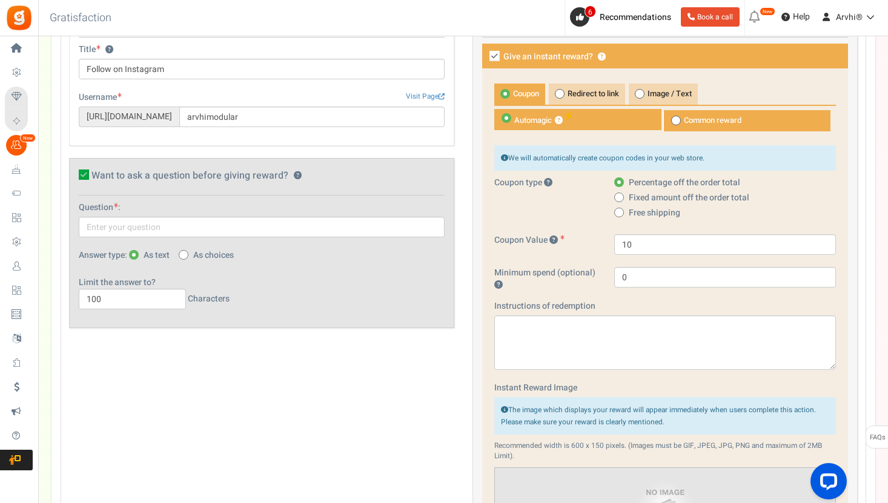
click at [81, 175] on icon at bounding box center [84, 175] width 10 height 10
click at [75, 175] on input "Want to ask a question before giving reward? ?" at bounding box center [71, 177] width 8 height 8
checkbox input "false"
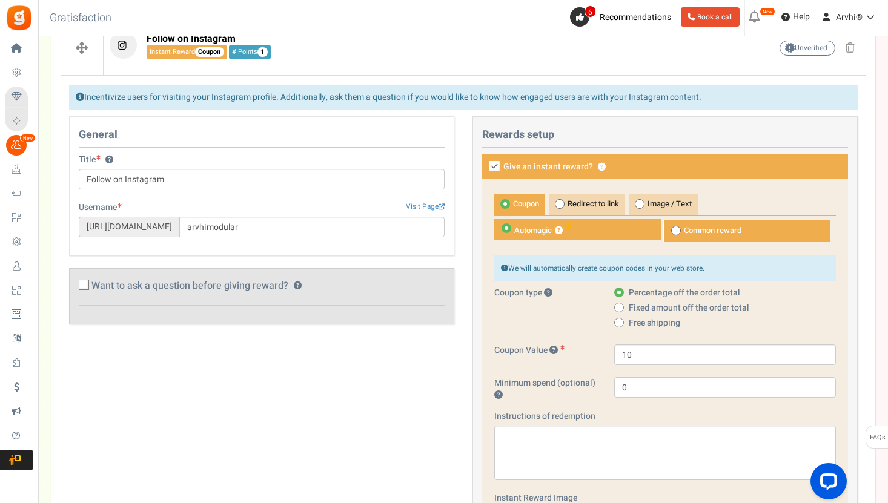
scroll to position [264, 0]
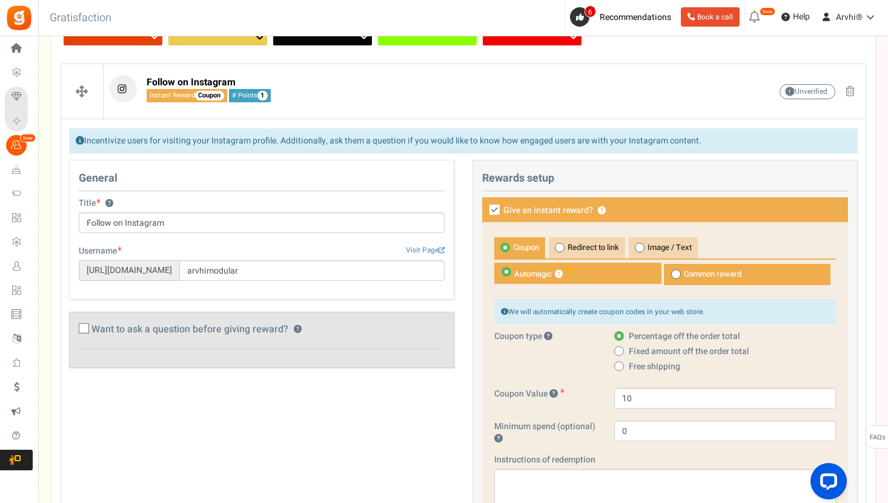
click at [492, 212] on icon at bounding box center [494, 210] width 10 height 10
click at [485, 212] on input "Give an instant reward? ?" at bounding box center [481, 211] width 8 height 8
checkbox input "false"
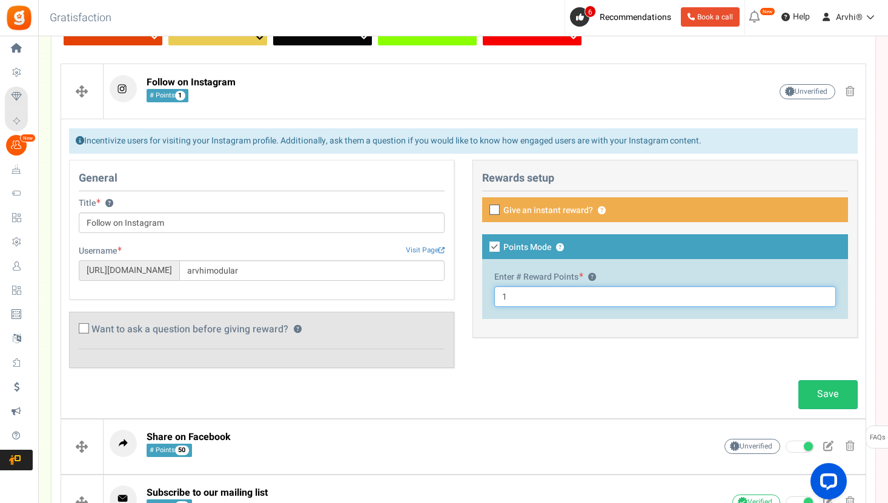
click at [510, 293] on input "1" at bounding box center [665, 297] width 342 height 21
type input "20"
click at [628, 365] on div "General Title ? Follow on Instagram Tip! Your title should show the huge saving…" at bounding box center [463, 270] width 807 height 220
click at [821, 393] on link "Save" at bounding box center [827, 394] width 59 height 28
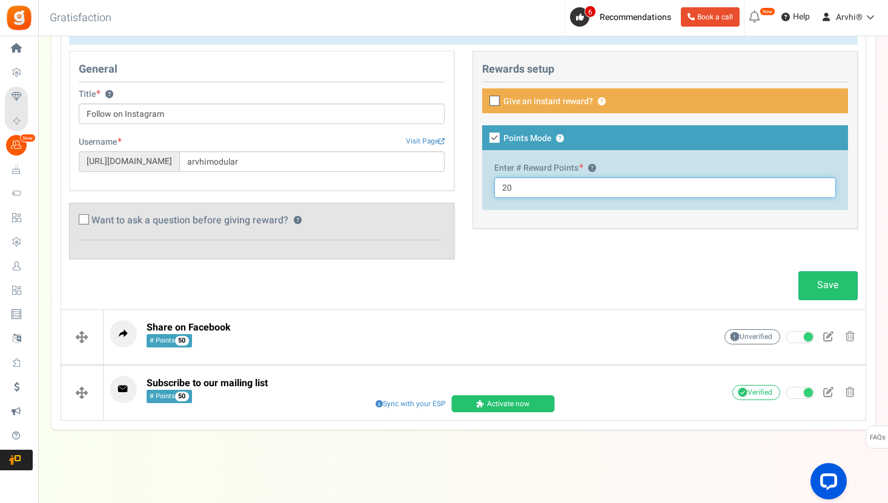
scroll to position [372, 0]
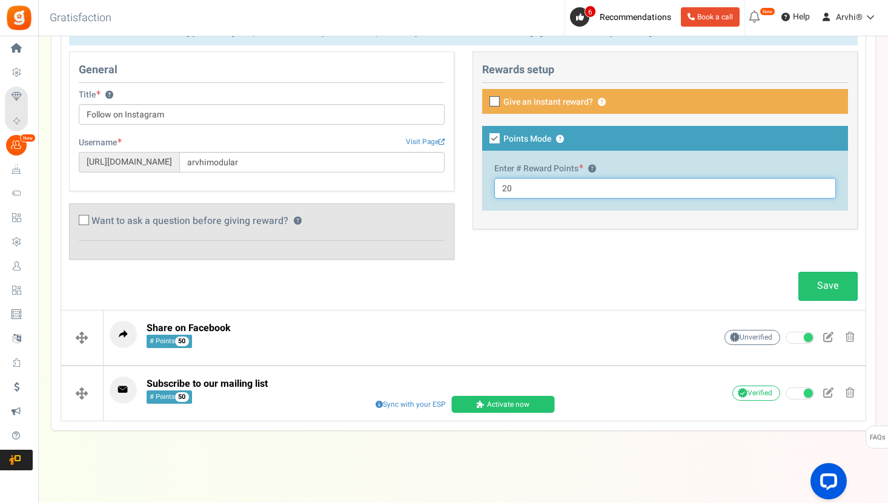
drag, startPoint x: 546, startPoint y: 164, endPoint x: 434, endPoint y: 164, distance: 112.1
click at [437, 164] on div "General Title ? Follow on Instagram Tip! Your title should show the huge saving…" at bounding box center [463, 161] width 807 height 220
type input "50"
click at [837, 294] on link "Save" at bounding box center [827, 286] width 59 height 28
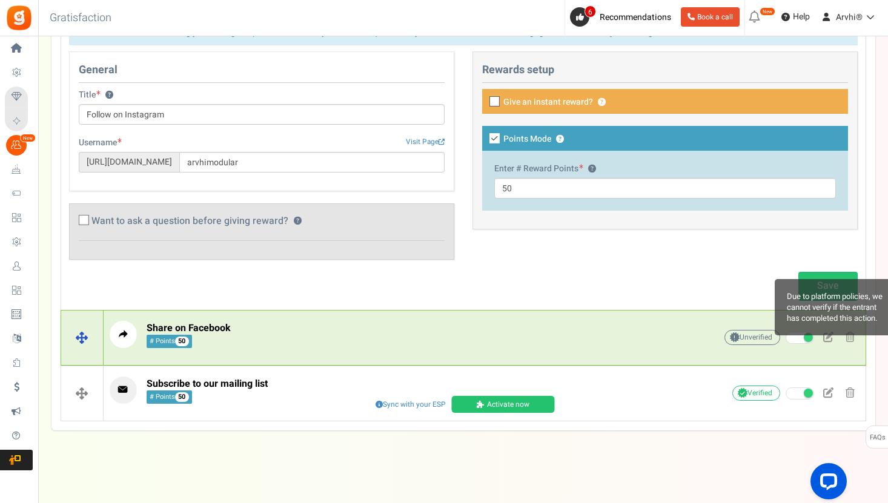
click at [758, 336] on span "Unverified Due to platform policies, we cannot verify if the entrant has comple…" at bounding box center [752, 337] width 56 height 15
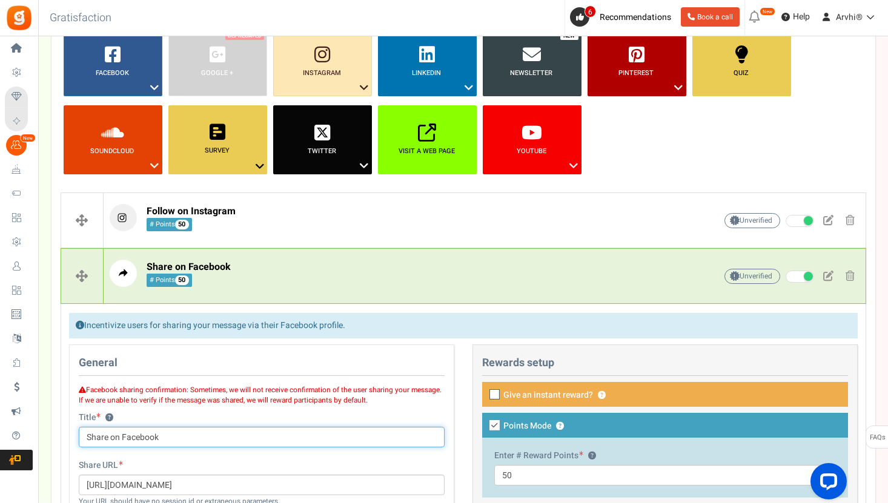
scroll to position [0, 0]
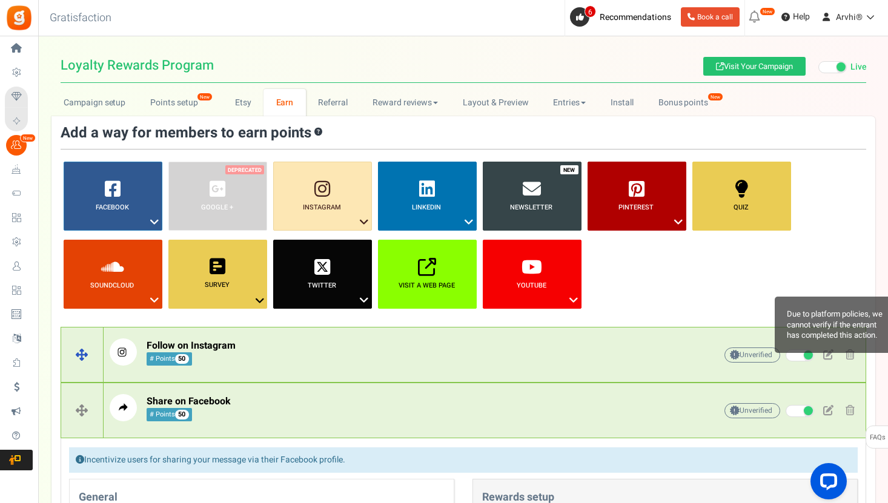
click at [763, 351] on span "Unverified Due to platform policies, we cannot verify if the entrant has comple…" at bounding box center [752, 355] width 56 height 15
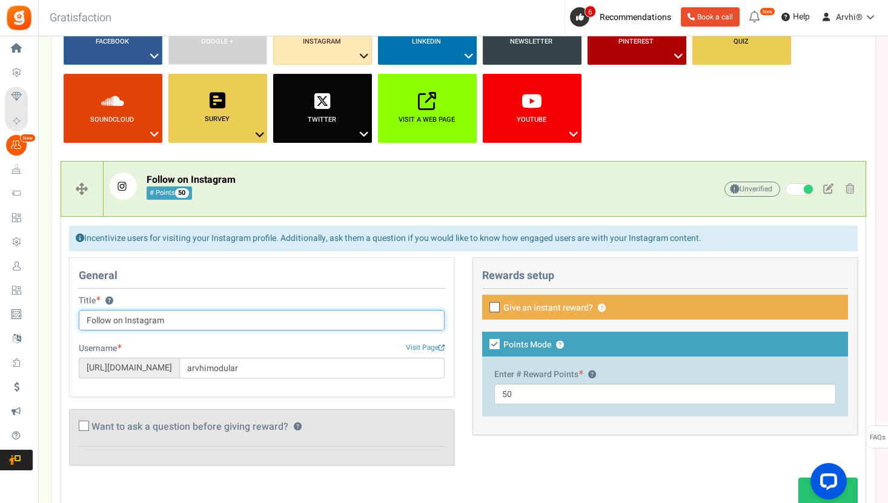
scroll to position [372, 0]
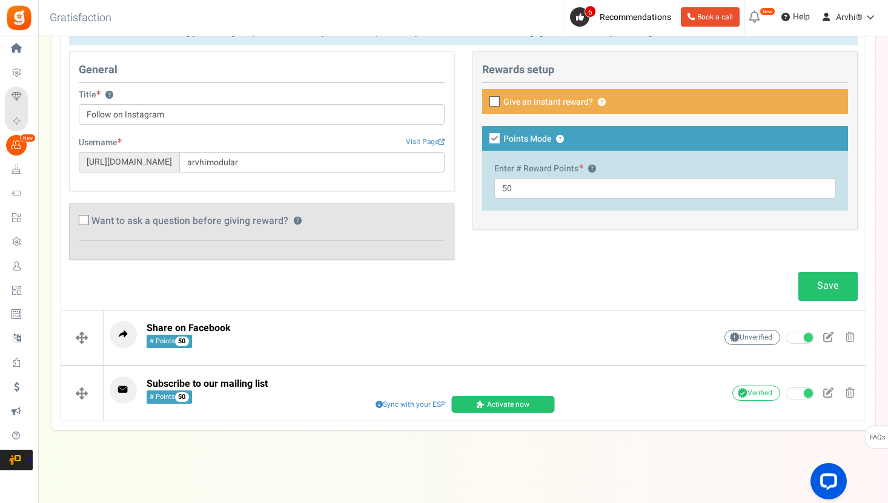
click at [231, 142] on div "Username Visit Page [URL][DOMAIN_NAME] arvhimodular" at bounding box center [262, 155] width 366 height 36
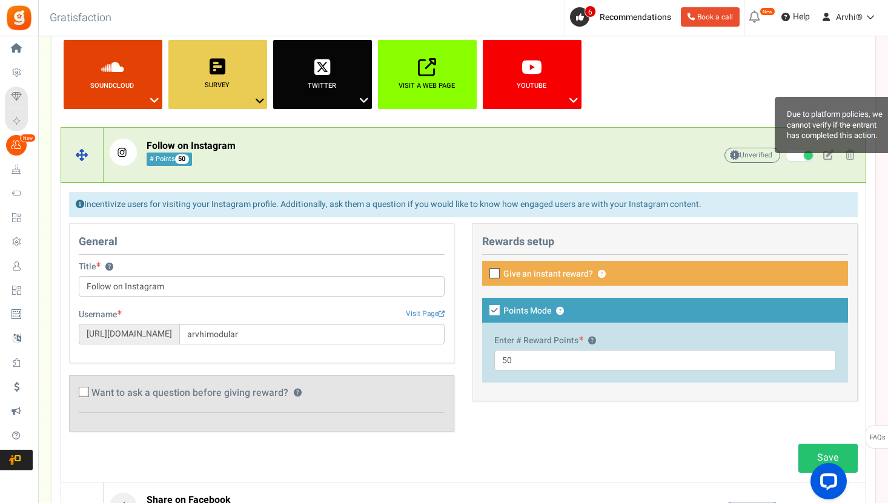
scroll to position [199, 0]
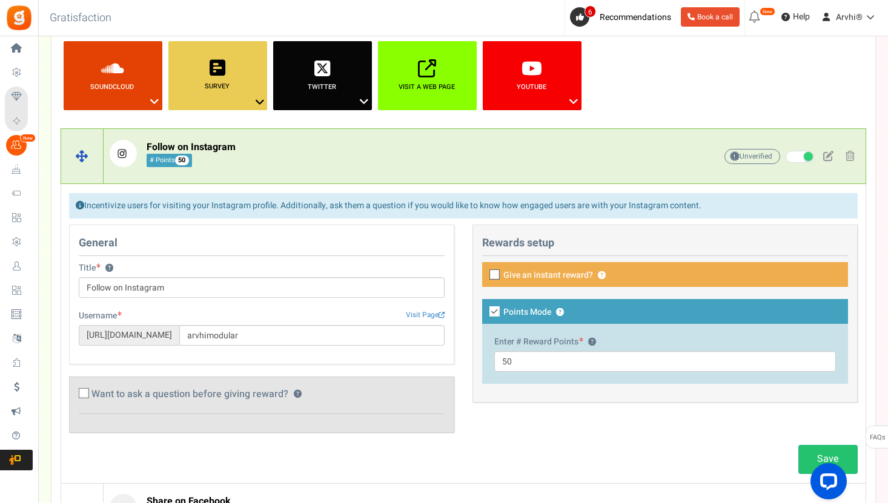
click at [271, 154] on p "Follow on Instagram # Points 50" at bounding box center [394, 153] width 568 height 27
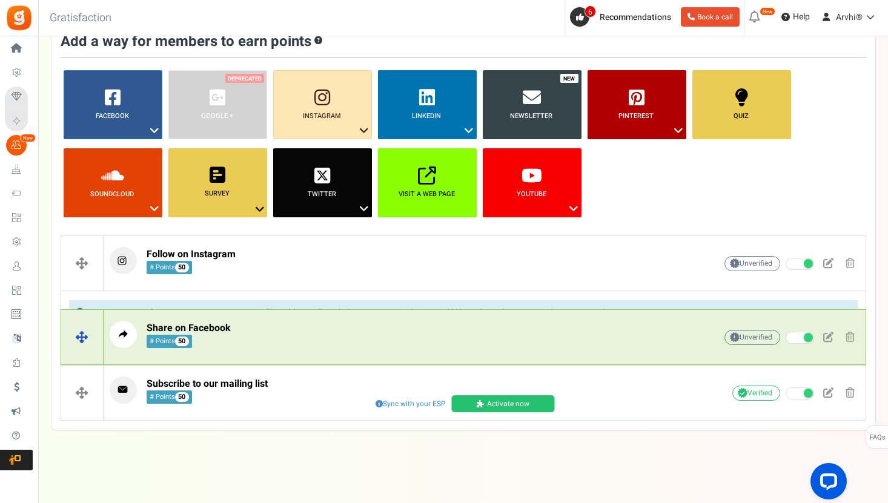
scroll to position [73, 0]
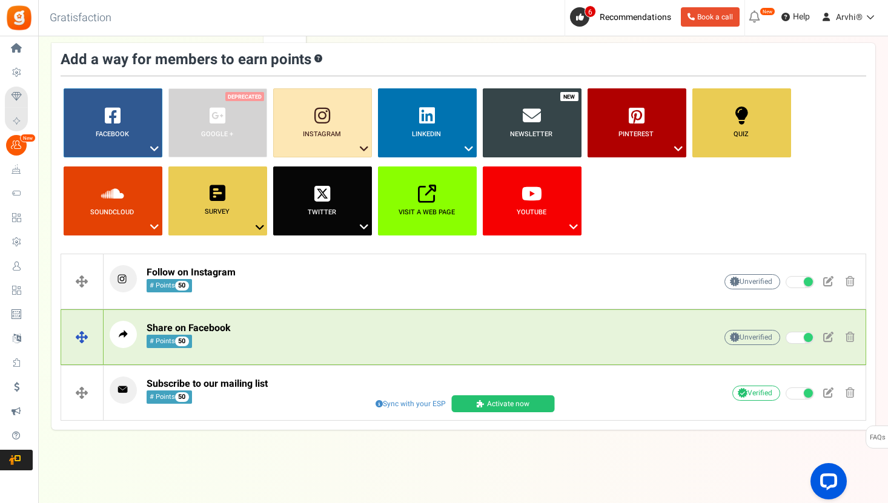
click at [354, 339] on p "Share on Facebook # Points 50" at bounding box center [394, 334] width 568 height 27
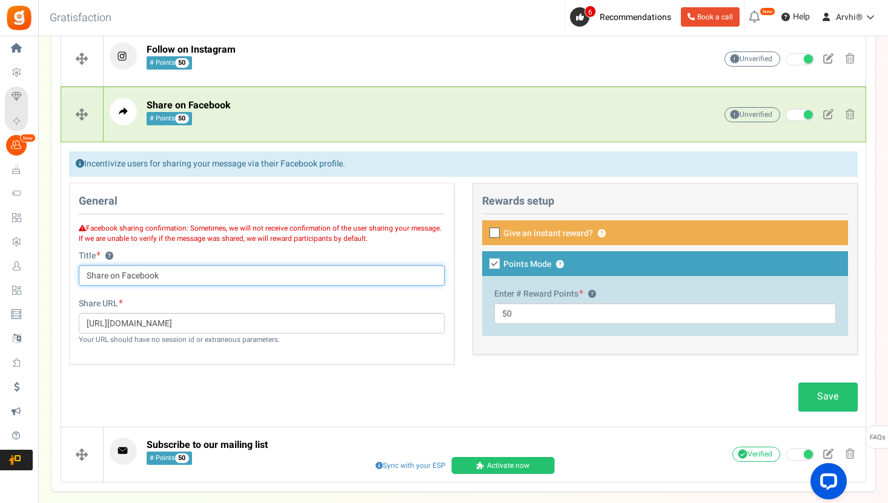
scroll to position [324, 0]
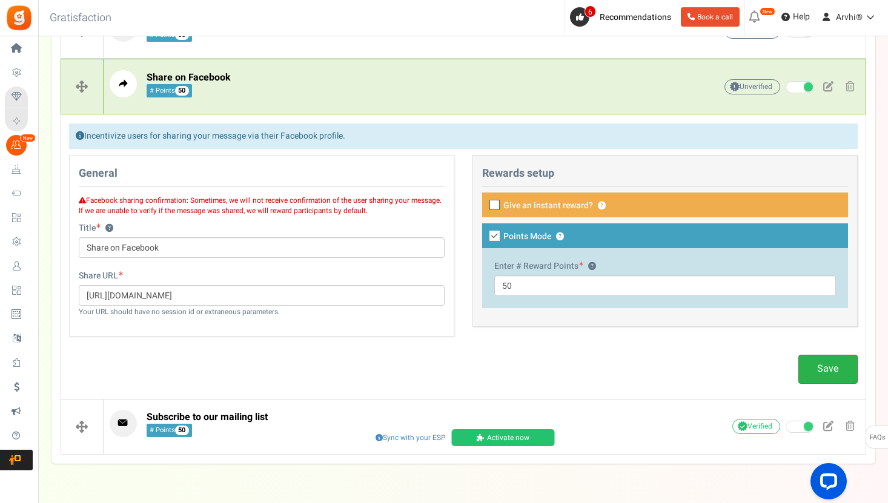
click at [812, 366] on link "Save" at bounding box center [827, 369] width 59 height 28
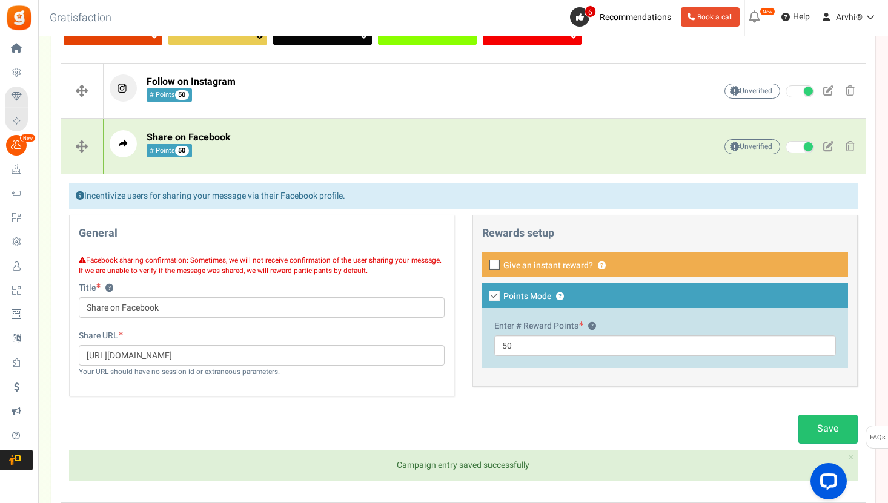
scroll to position [244, 0]
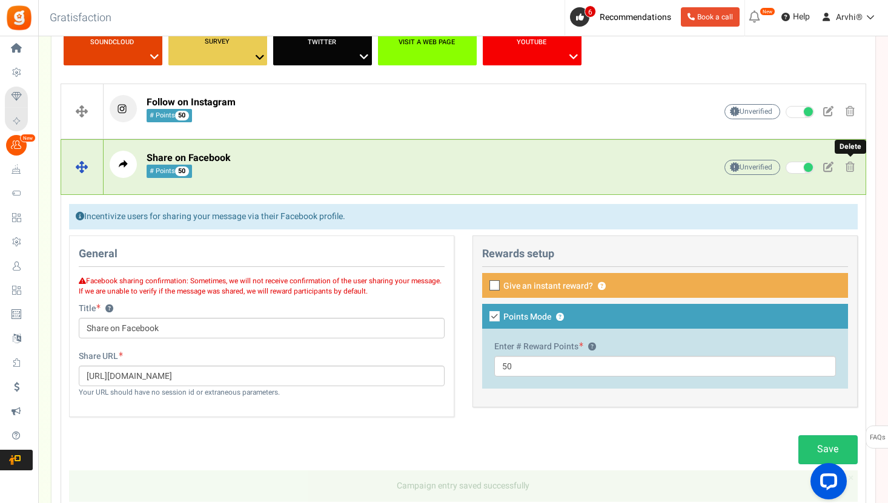
click at [848, 162] on span at bounding box center [850, 167] width 9 height 10
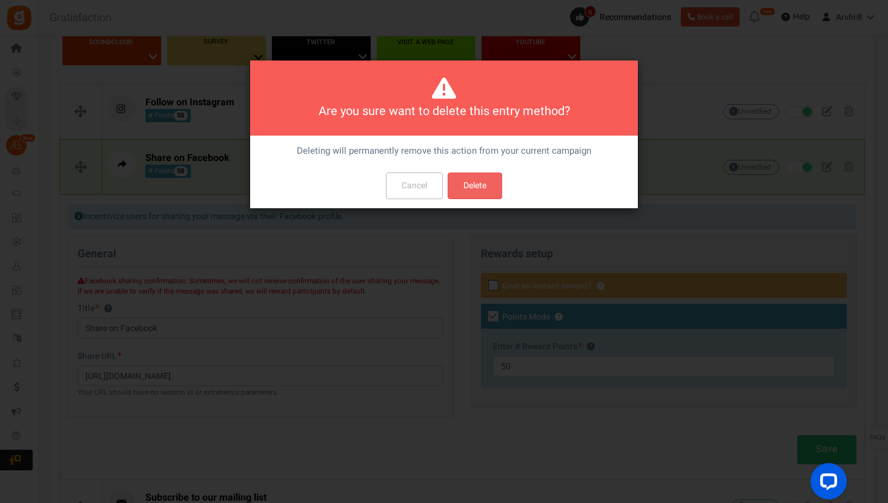
scroll to position [0, 0]
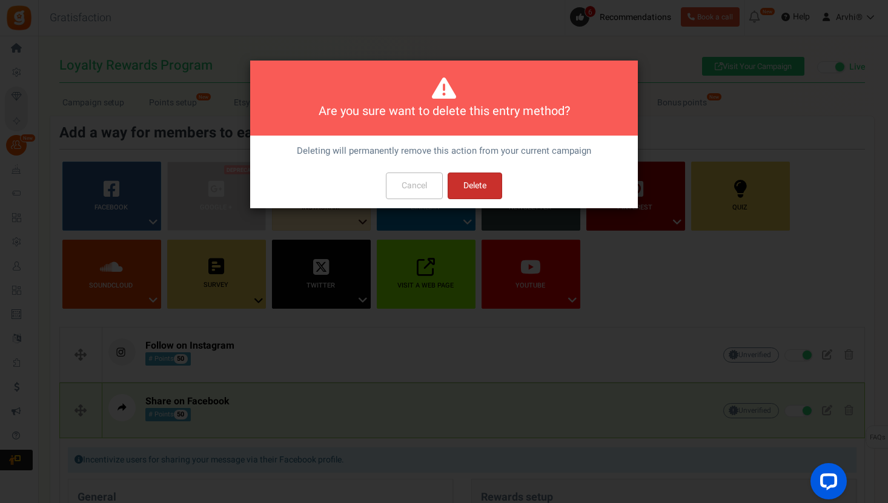
click at [489, 182] on button "Delete" at bounding box center [475, 186] width 55 height 27
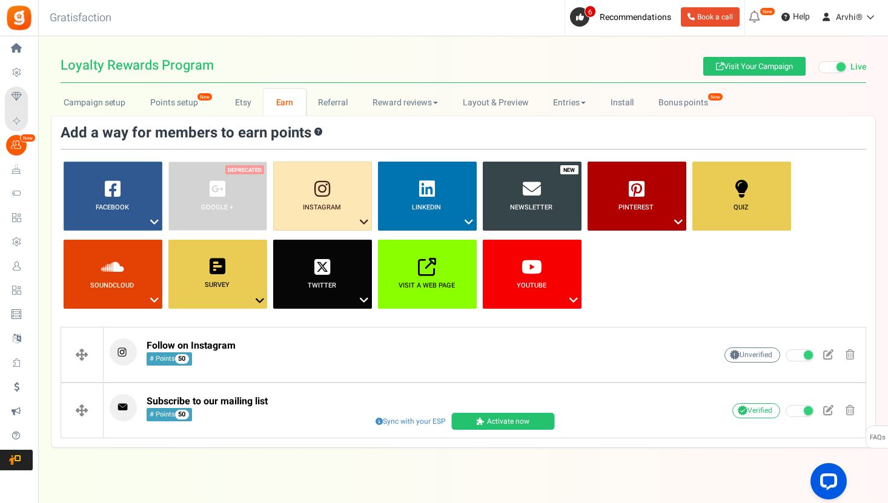
scroll to position [18, 0]
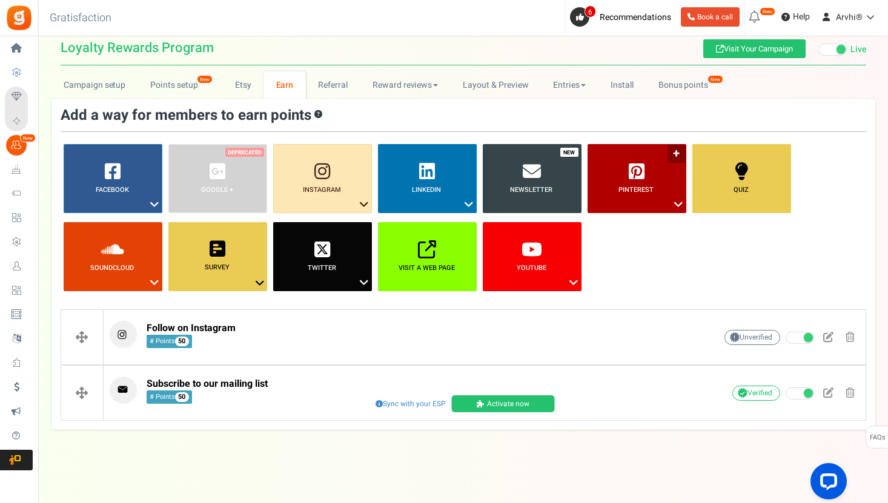
click at [678, 157] on link "Pinterest ?" at bounding box center [637, 178] width 99 height 69
click at [622, 235] on link "Follow on Pinterest" at bounding box center [633, 241] width 97 height 15
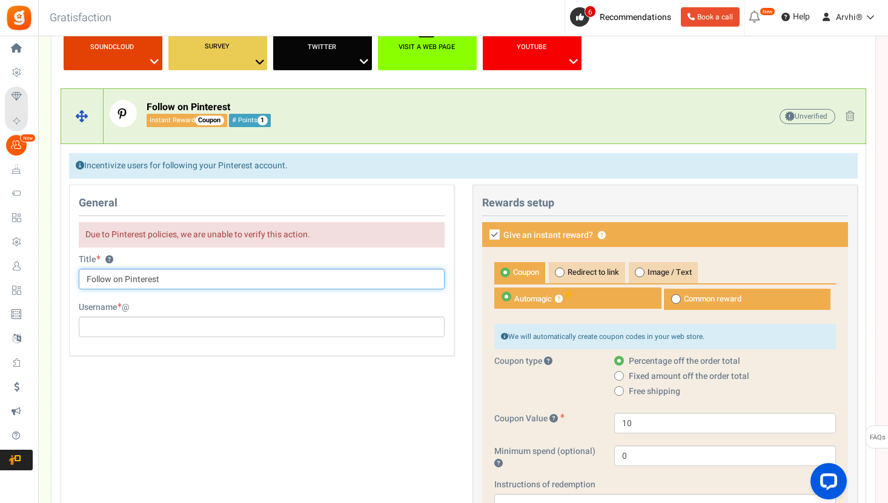
scroll to position [241, 0]
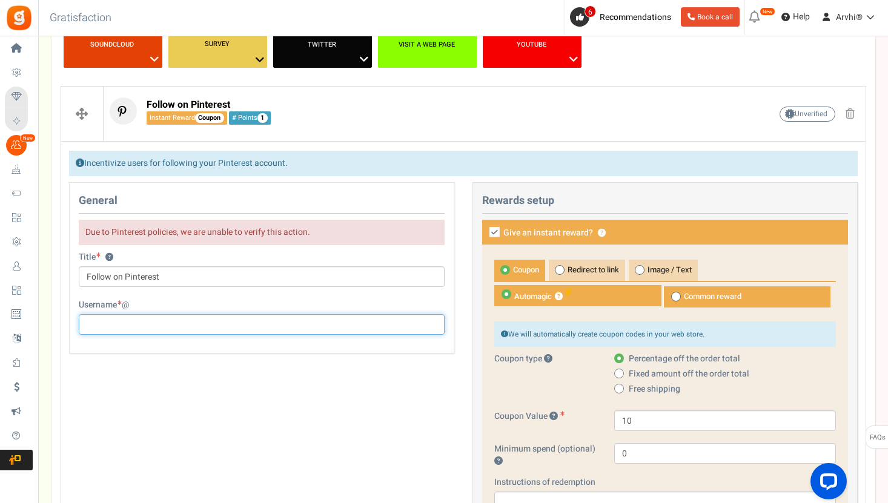
click at [211, 319] on input "text" at bounding box center [262, 324] width 366 height 21
paste input "[URL][DOMAIN_NAME]"
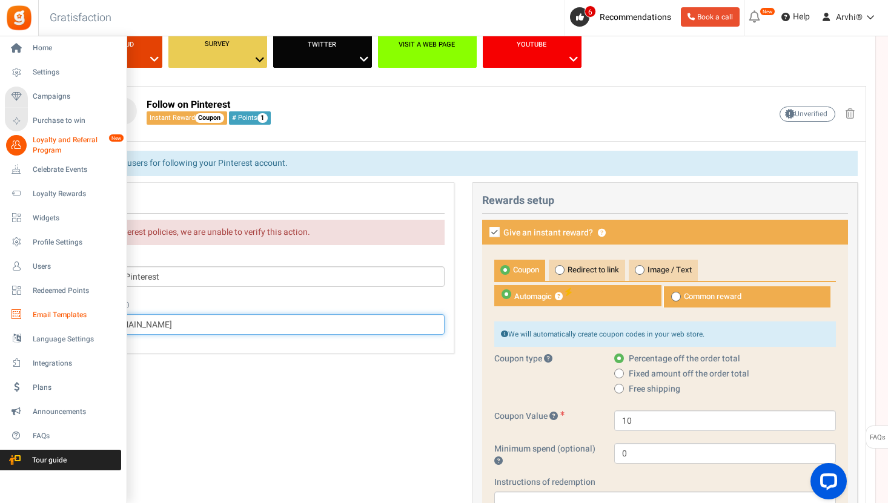
drag, startPoint x: 188, startPoint y: 320, endPoint x: 10, endPoint y: 318, distance: 178.7
click at [10, 318] on div "Home Settings Campaigns Purchase to win Loyalty and Referral Program New Celebr…" at bounding box center [444, 470] width 888 height 1351
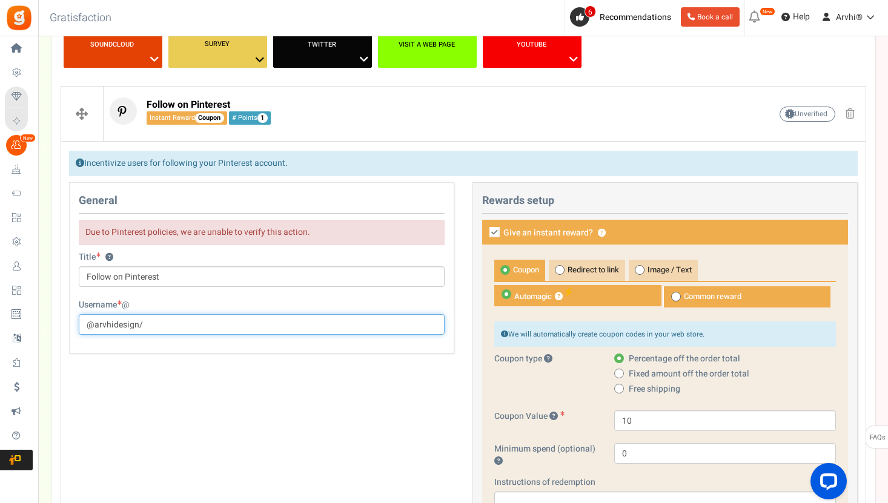
click at [151, 320] on input "@arvhidesign/" at bounding box center [262, 324] width 366 height 21
type input "@arvhidesign"
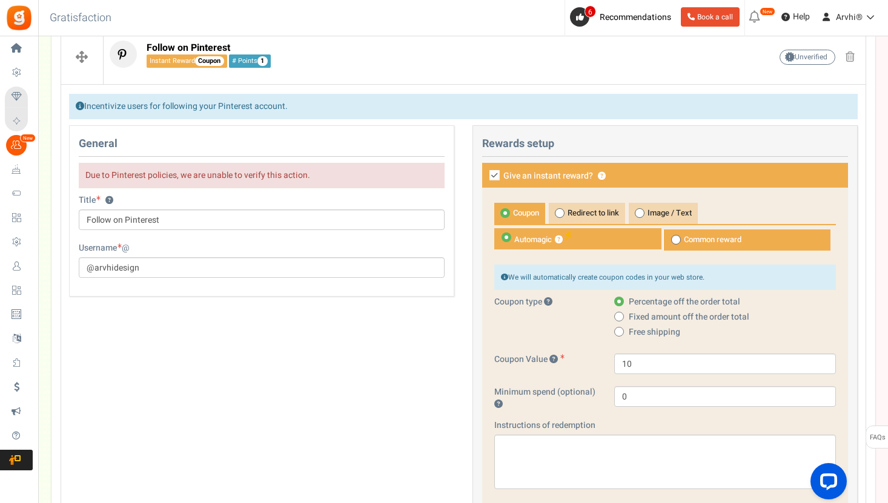
scroll to position [316, 0]
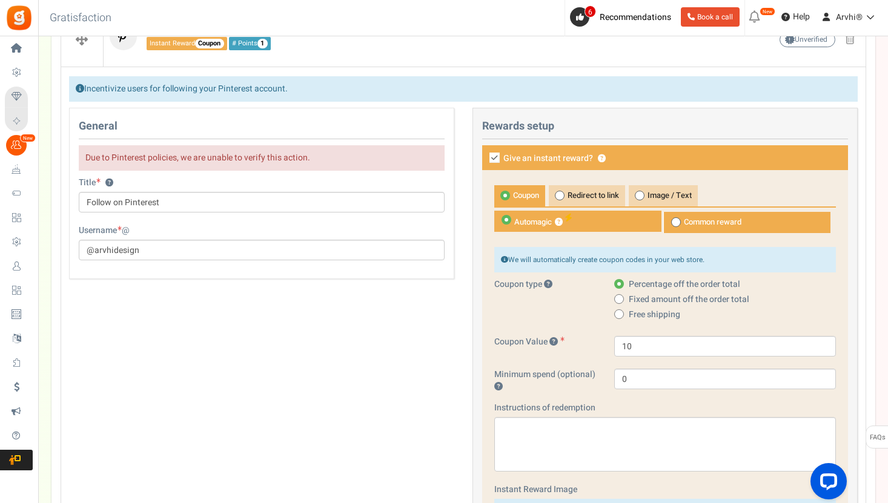
click at [494, 159] on icon at bounding box center [494, 158] width 10 height 10
click at [485, 159] on input "Give an instant reward? ?" at bounding box center [481, 159] width 8 height 8
checkbox input "false"
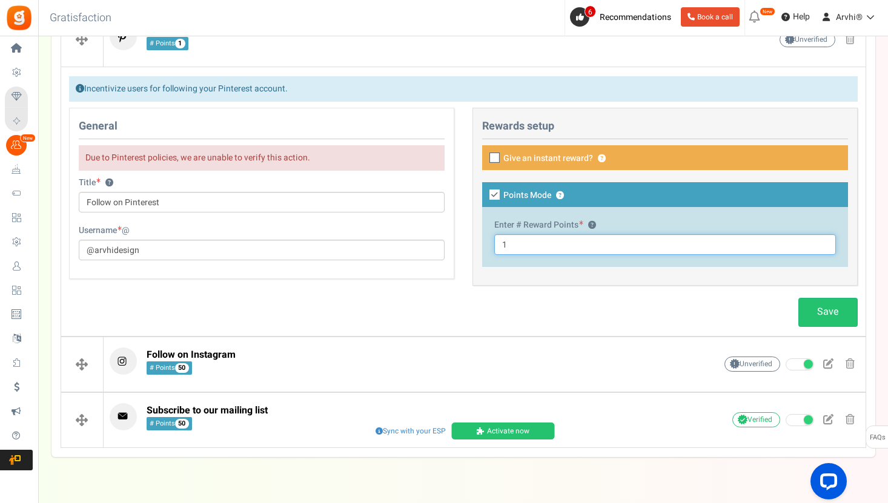
click at [540, 244] on input "1" at bounding box center [665, 244] width 342 height 21
type input "50"
click at [835, 315] on link "Save" at bounding box center [827, 312] width 59 height 28
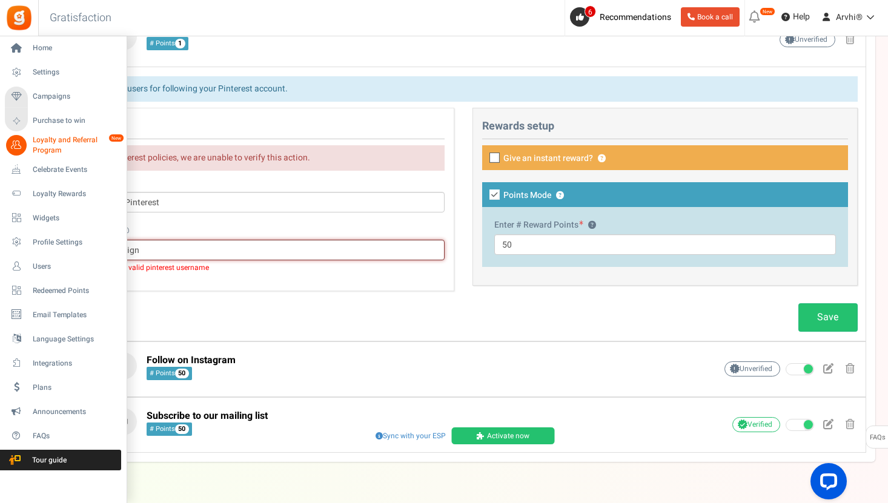
drag, startPoint x: 159, startPoint y: 250, endPoint x: 0, endPoint y: 232, distance: 160.3
click at [0, 233] on div "Home Settings Campaigns Purchase to win Loyalty and Referral Program New Celebr…" at bounding box center [444, 128] width 888 height 814
paste input "[URL][DOMAIN_NAME]"
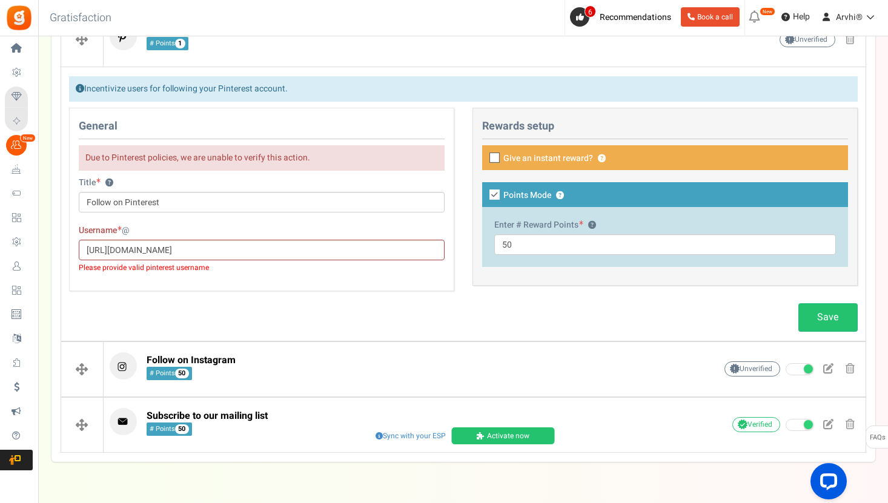
click at [212, 285] on div "General Due to Pinterest policies, we are unable to verify this action. Title ?…" at bounding box center [261, 199] width 385 height 183
click at [845, 327] on link "Save" at bounding box center [827, 317] width 59 height 28
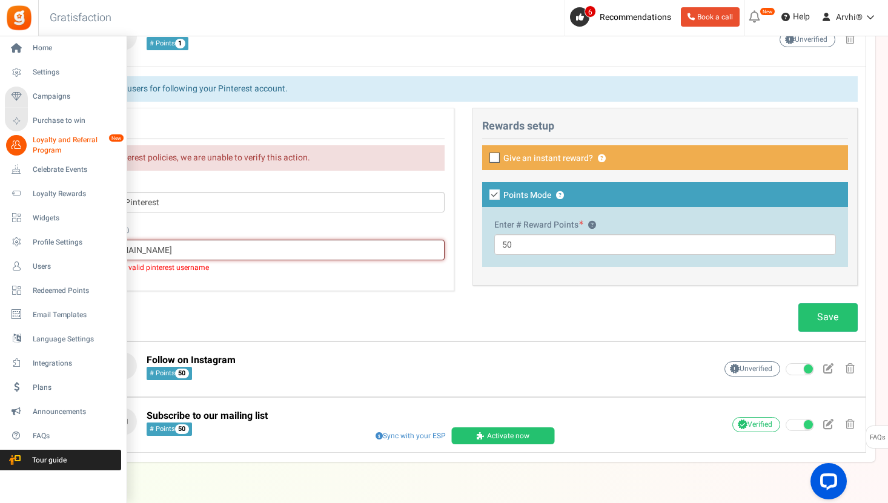
drag, startPoint x: 190, startPoint y: 250, endPoint x: 0, endPoint y: 250, distance: 189.6
click at [0, 250] on div "Home Settings Campaigns Purchase to win Loyalty and Referral Program New Celebr…" at bounding box center [444, 128] width 888 height 814
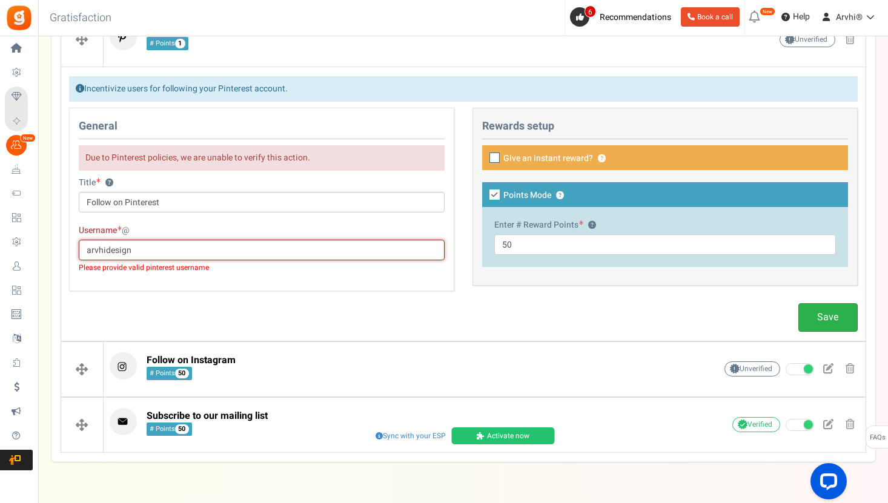
type input "arvhidesign"
click at [829, 311] on link "Save" at bounding box center [827, 317] width 59 height 28
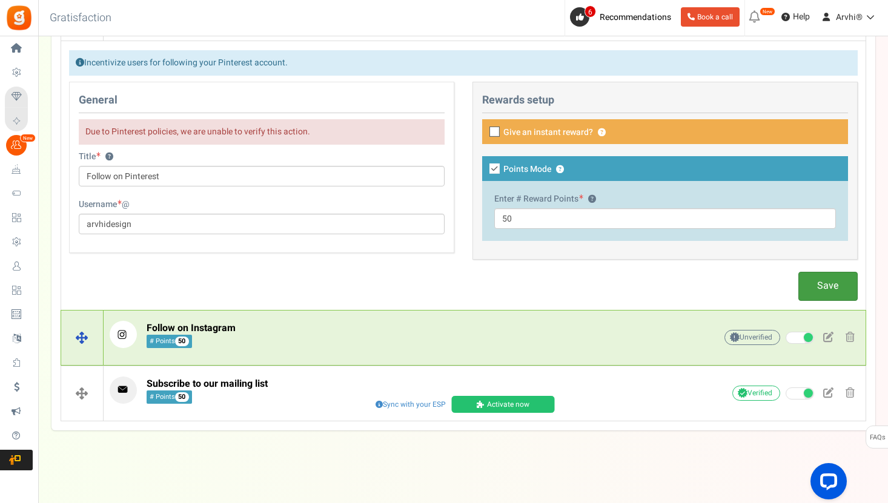
scroll to position [230, 0]
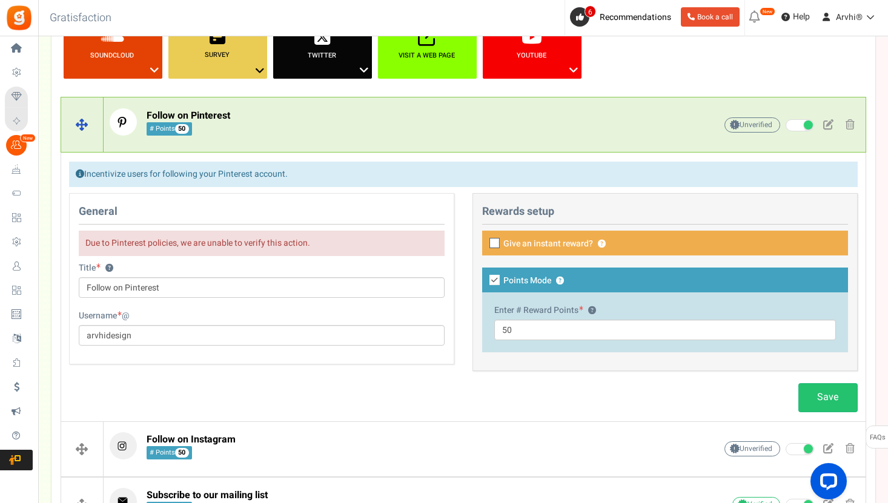
click at [496, 114] on p "Follow on Pinterest # Points 50" at bounding box center [394, 121] width 568 height 27
click at [279, 132] on p "Follow on Pinterest # Points 50" at bounding box center [394, 121] width 568 height 27
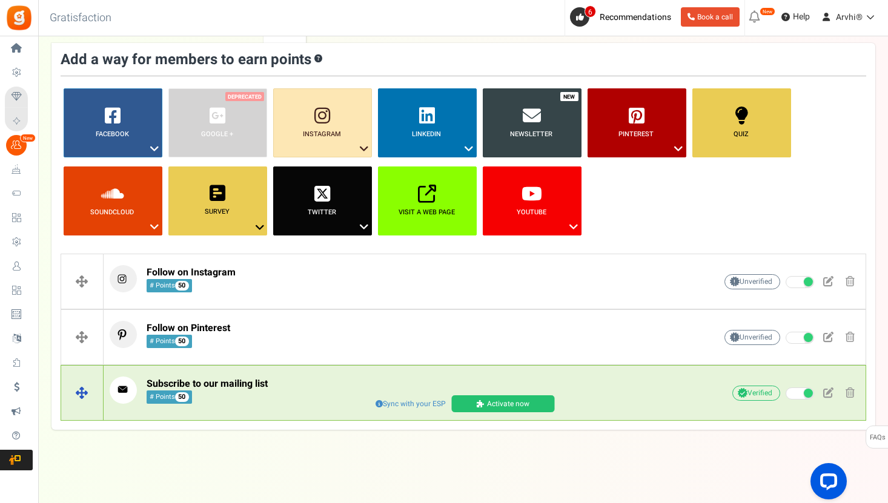
scroll to position [0, 0]
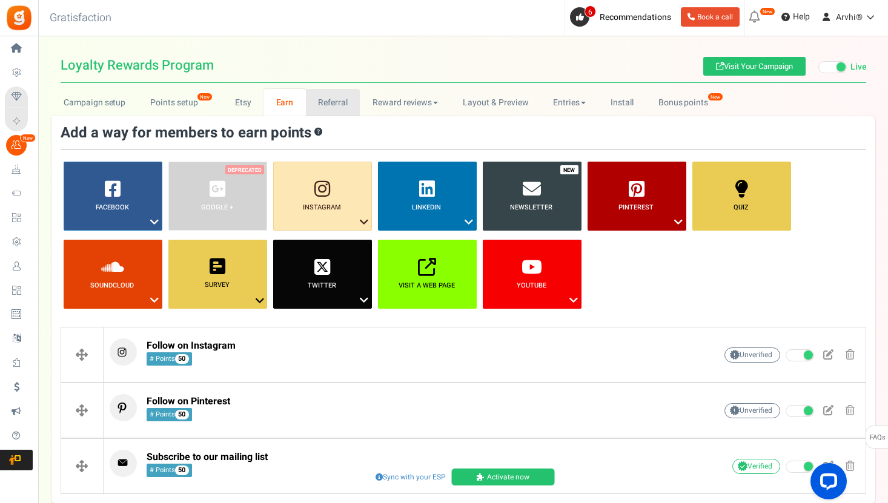
click at [336, 107] on link "Referral" at bounding box center [333, 102] width 55 height 27
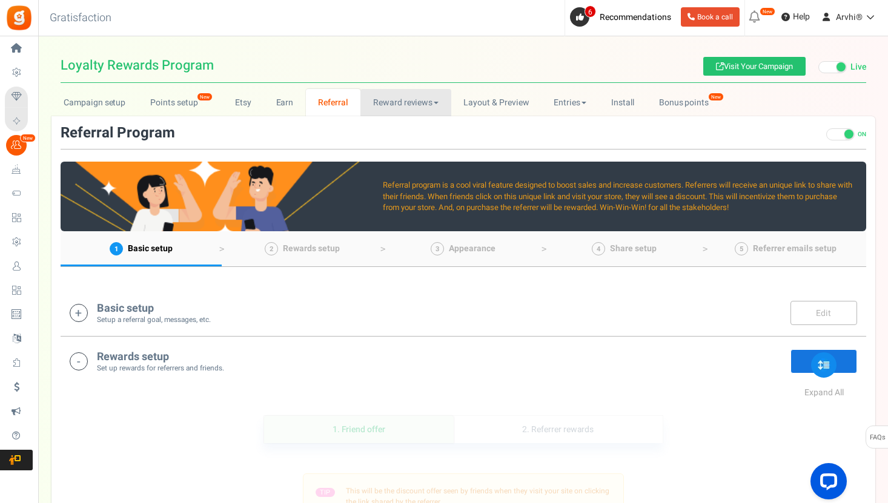
click at [398, 107] on link "Reward reviews" at bounding box center [405, 102] width 90 height 27
click at [397, 146] on link "[DOMAIN_NAME]" at bounding box center [408, 147] width 97 height 18
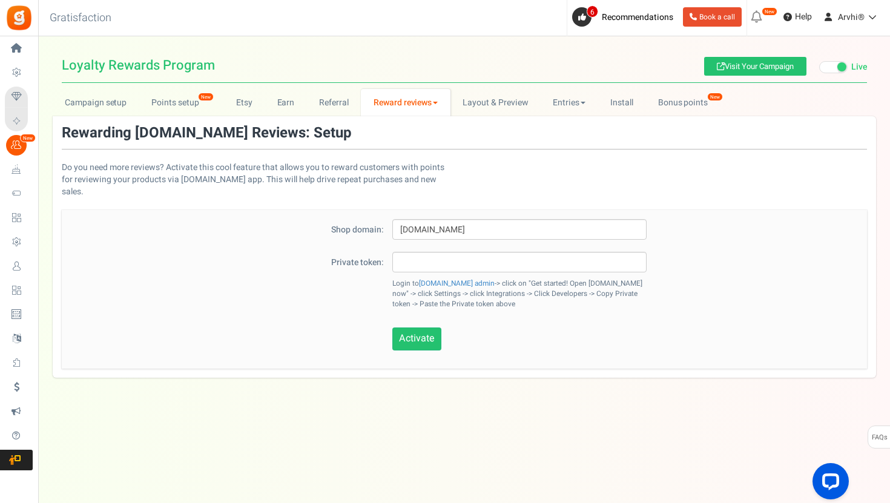
click at [391, 102] on link "Reward reviews" at bounding box center [405, 102] width 89 height 27
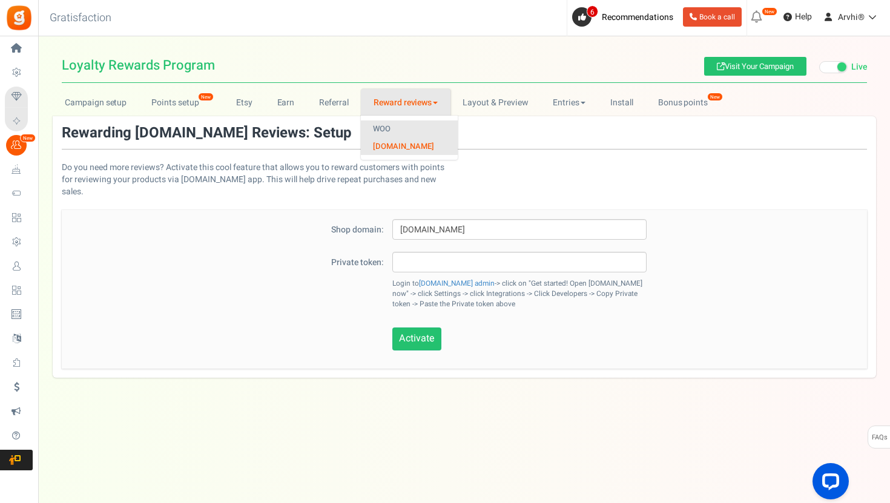
click at [386, 127] on link "WOO" at bounding box center [409, 130] width 97 height 18
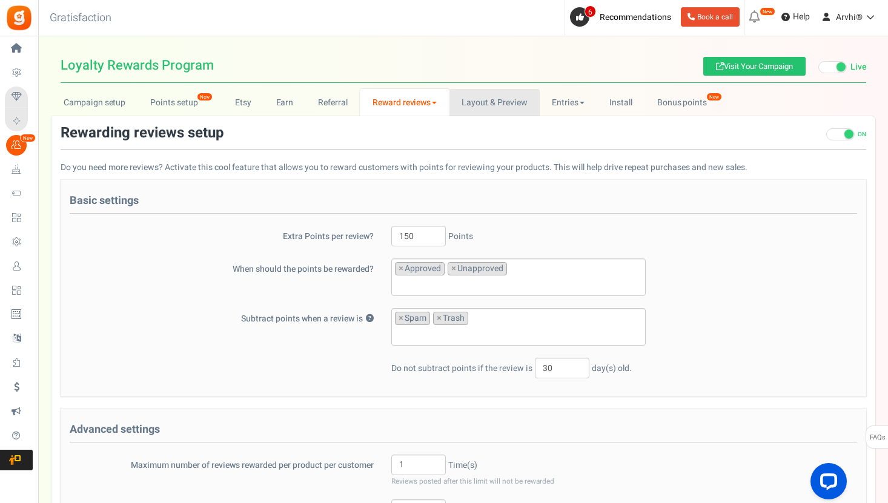
click at [488, 97] on link "Layout & Preview" at bounding box center [494, 102] width 90 height 27
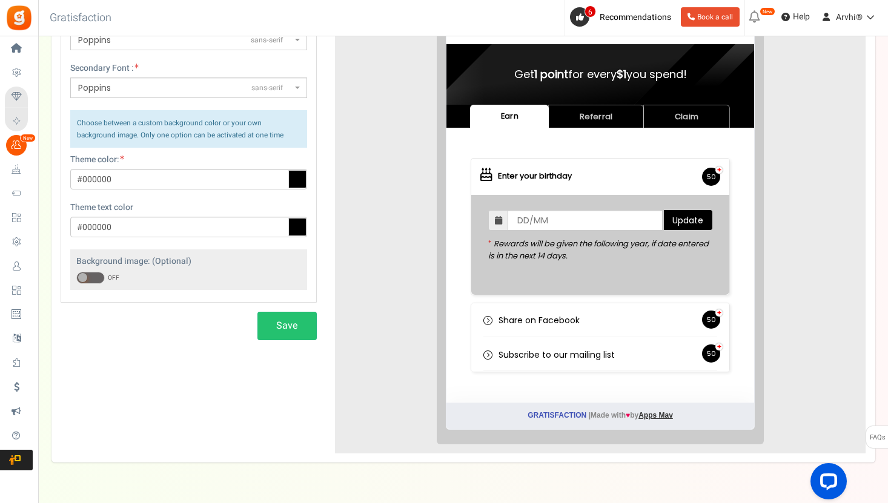
scroll to position [188, 0]
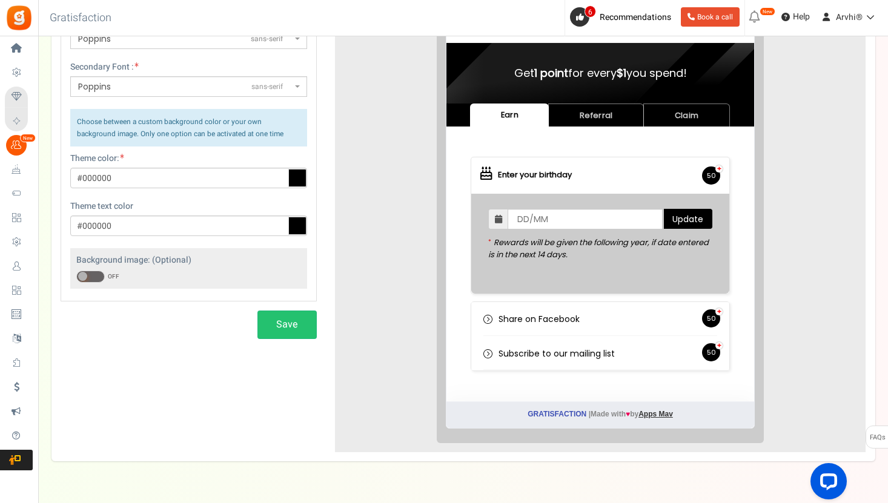
click at [587, 409] on p "Gratisfaction | Made with ♥ by Apps Mav" at bounding box center [591, 405] width 308 height 25
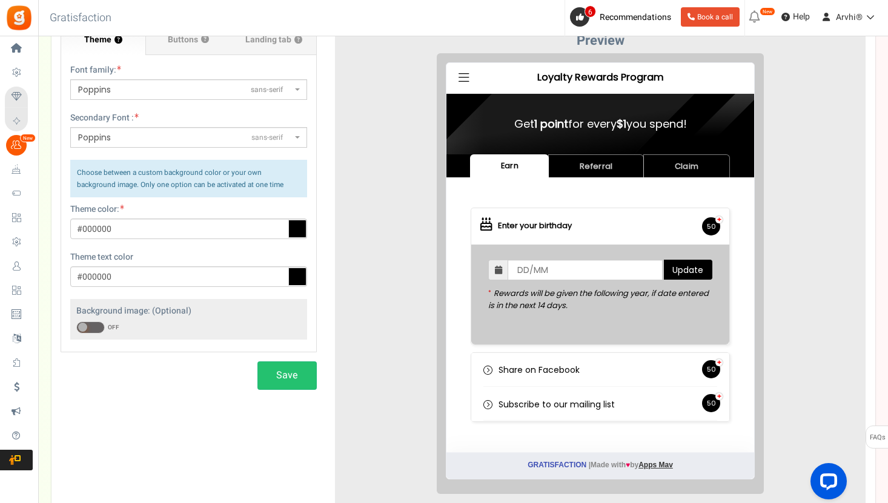
scroll to position [156, 0]
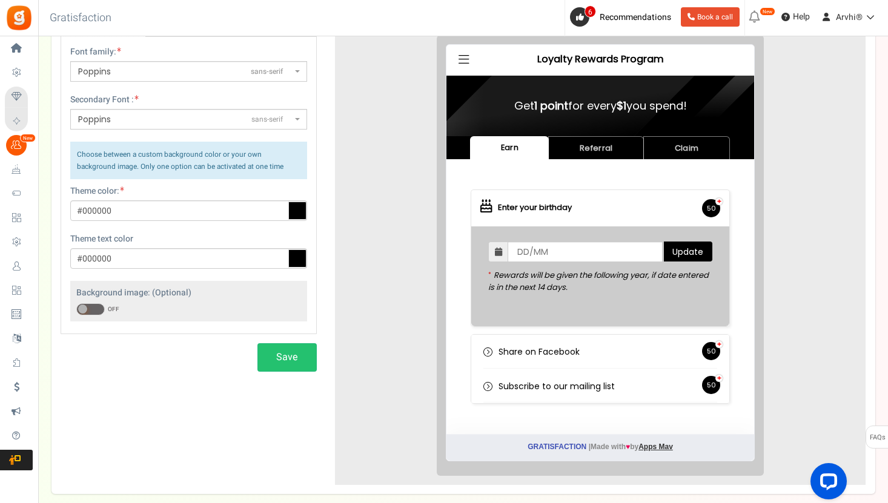
click at [89, 316] on div "Background image: (Optional) ON OFF Upload Image" at bounding box center [188, 301] width 237 height 40
click at [87, 314] on span at bounding box center [90, 309] width 28 height 12
click at [76, 314] on input "ON OFF" at bounding box center [76, 310] width 0 height 8
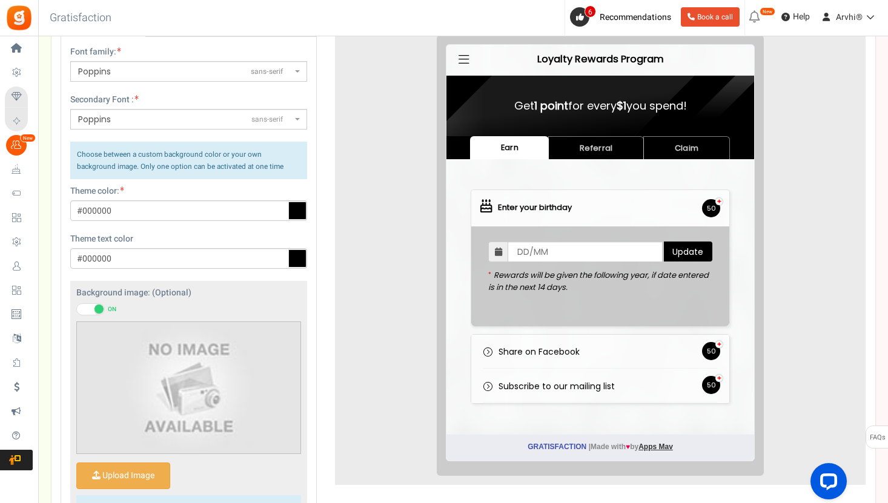
click at [146, 385] on img at bounding box center [188, 387] width 131 height 131
click at [199, 371] on img at bounding box center [188, 387] width 131 height 131
click at [137, 471] on input "Upload Image" at bounding box center [123, 475] width 93 height 25
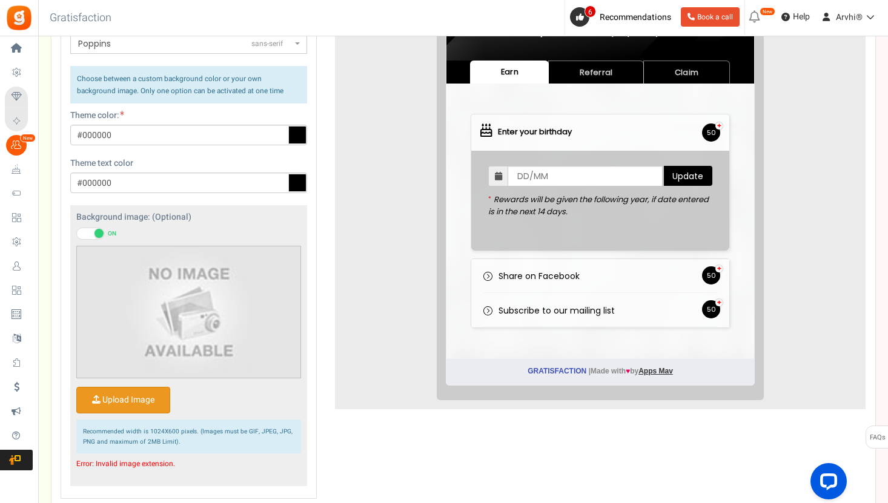
scroll to position [272, 0]
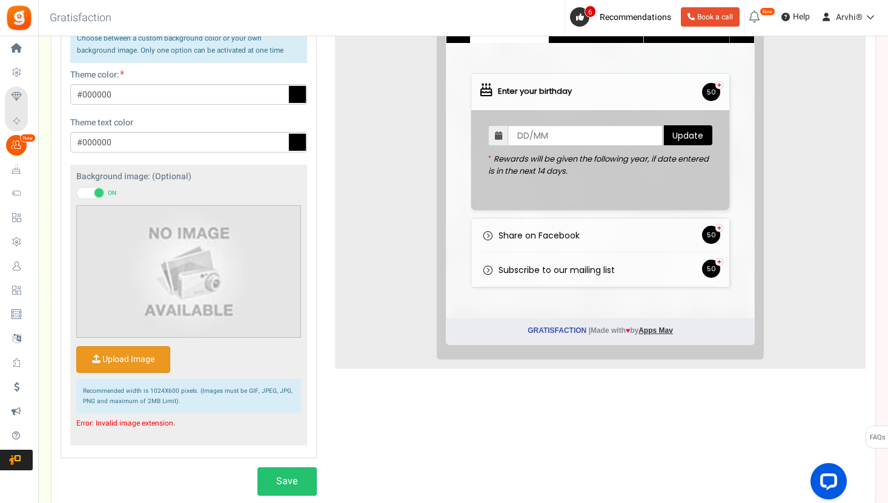
click at [139, 370] on input "Upload Image" at bounding box center [123, 359] width 93 height 25
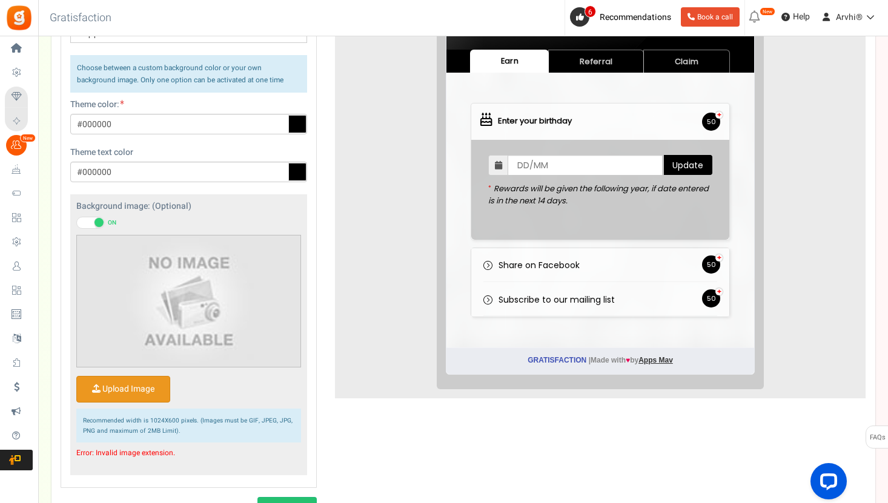
scroll to position [235, 0]
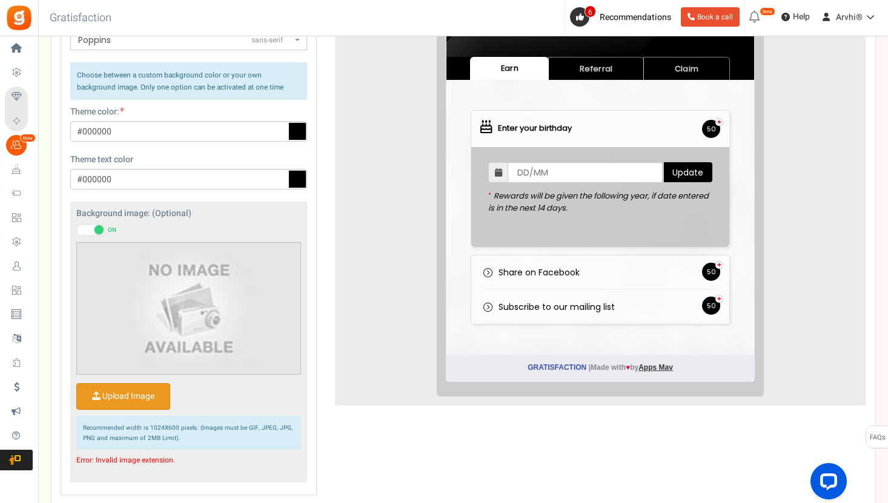
click at [118, 393] on input "Upload Image" at bounding box center [123, 396] width 93 height 25
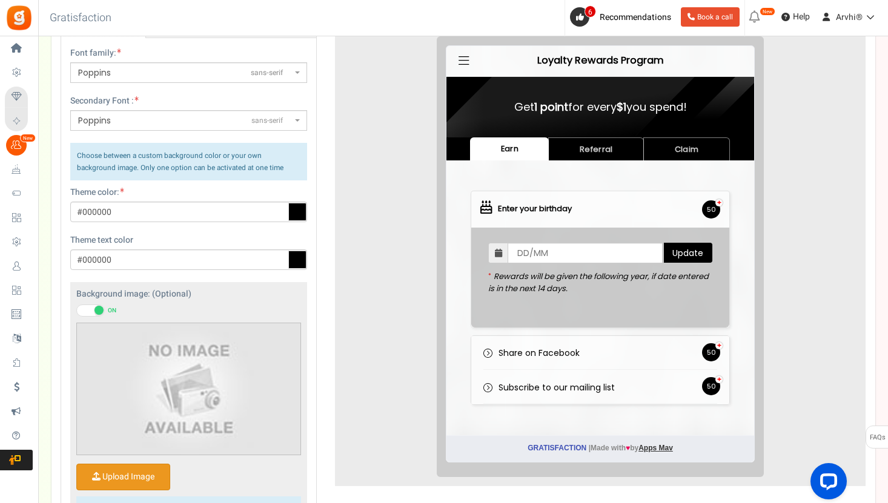
scroll to position [148, 0]
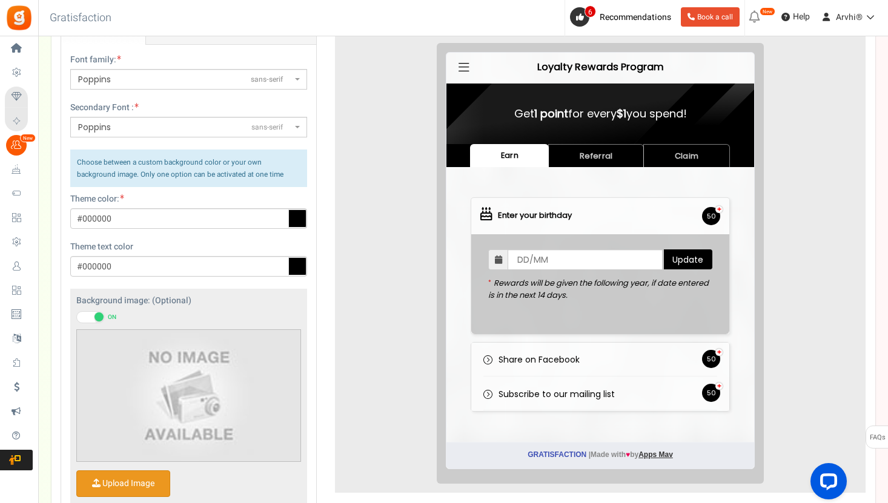
click at [140, 475] on input "Upload Image" at bounding box center [123, 483] width 93 height 25
click at [184, 371] on img at bounding box center [188, 395] width 131 height 131
click at [110, 475] on input "Upload Image" at bounding box center [123, 483] width 93 height 25
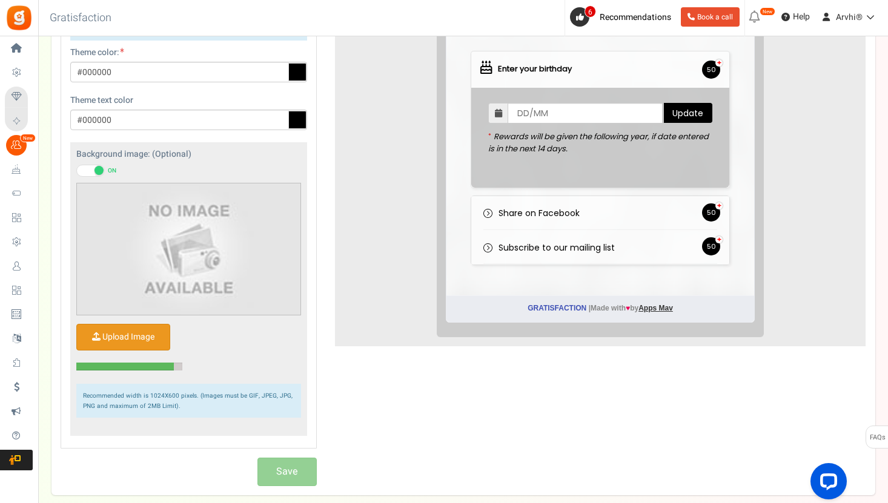
scroll to position [294, 0]
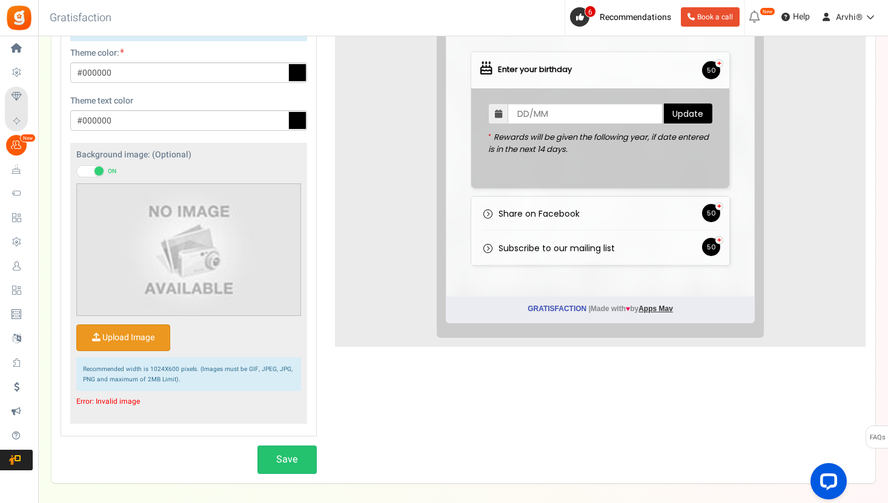
click at [217, 417] on div "Background image: (Optional) ON OFF Upload Image" at bounding box center [188, 283] width 237 height 281
click at [125, 338] on input "Upload Image" at bounding box center [123, 337] width 93 height 25
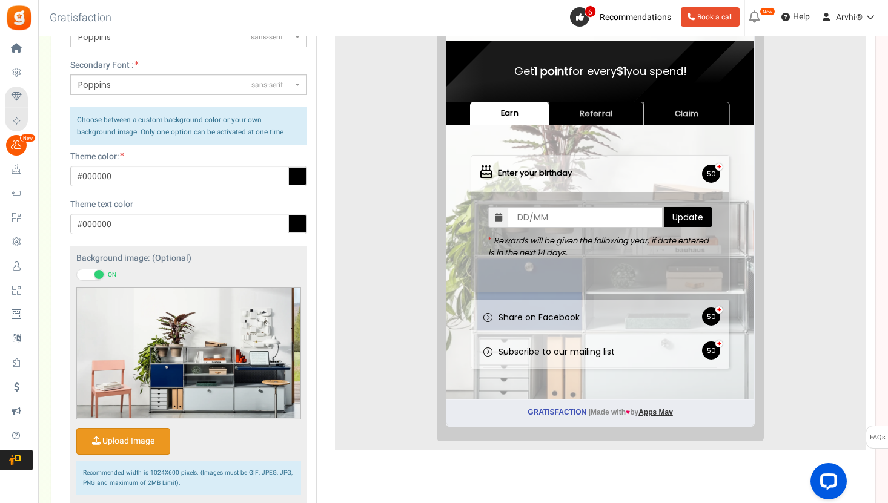
scroll to position [189, 0]
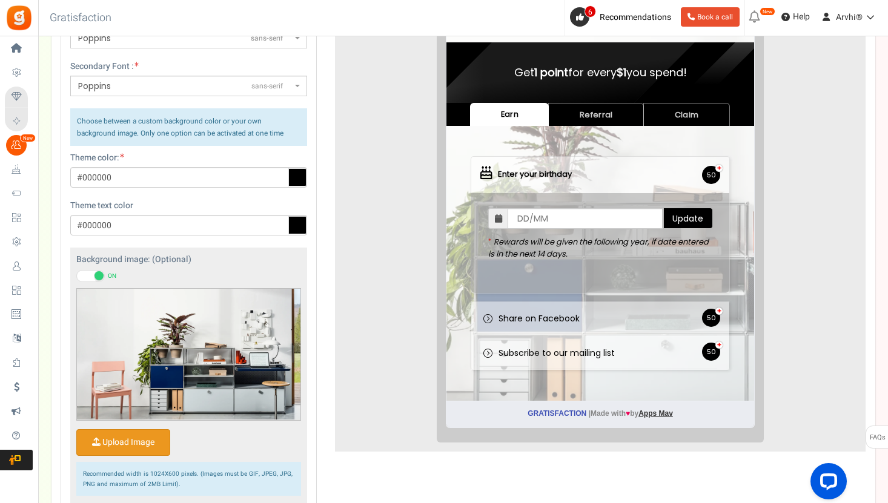
click at [99, 275] on span at bounding box center [98, 275] width 9 height 9
click at [76, 275] on input "ON OFF" at bounding box center [76, 277] width 0 height 8
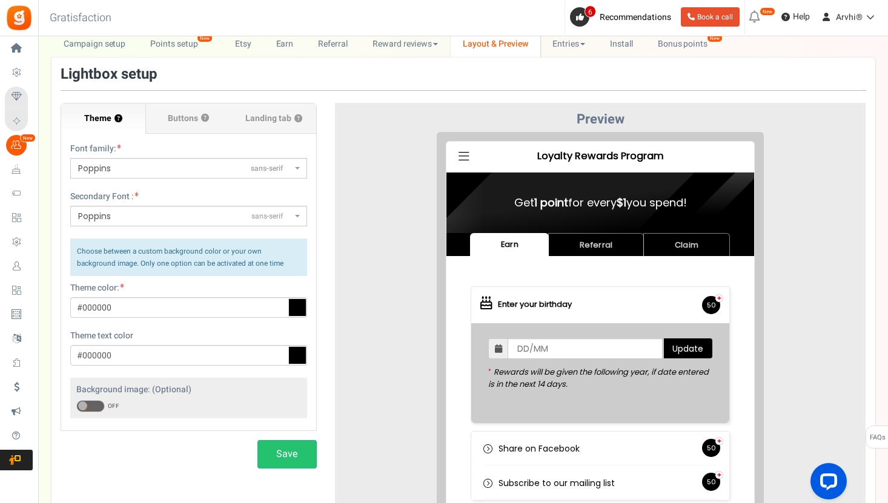
scroll to position [58, 0]
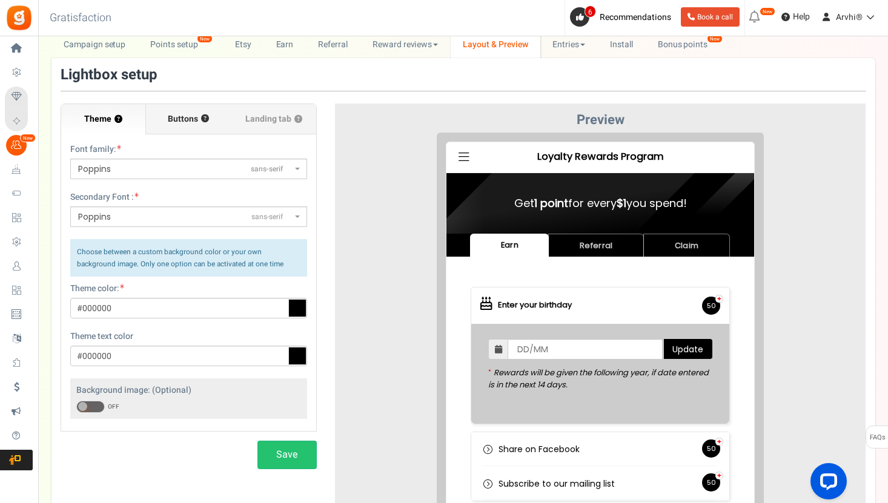
click at [186, 114] on span "Buttons" at bounding box center [183, 119] width 30 height 12
click at [0, 0] on input "Buttons ?" at bounding box center [0, 0] width 0 height 0
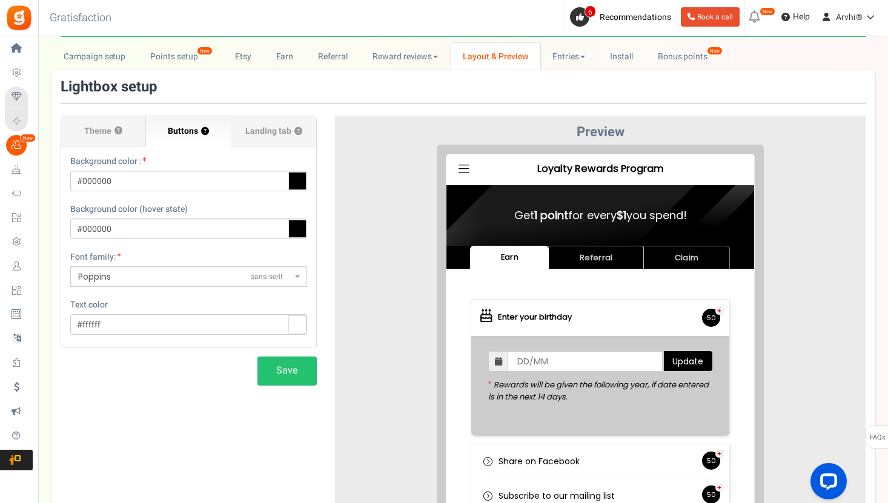
scroll to position [0, 0]
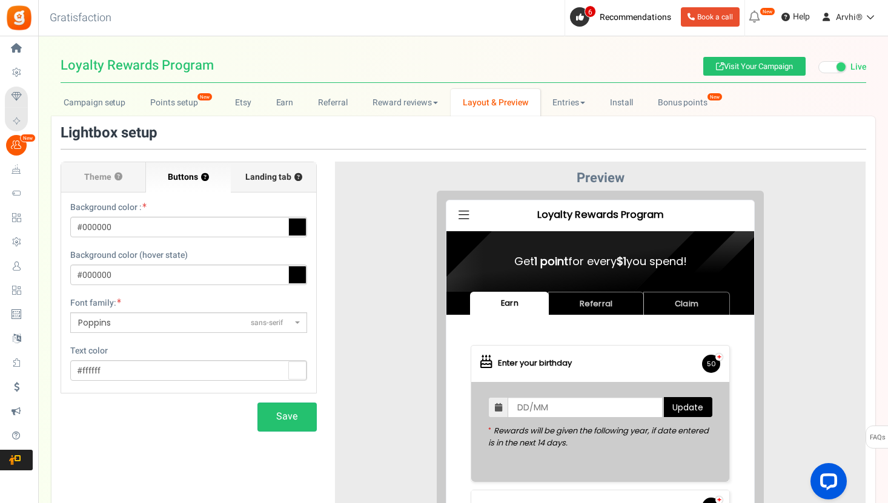
click at [260, 174] on span "Landing tab ?" at bounding box center [273, 177] width 57 height 12
click at [0, 0] on input "Landing tab ?" at bounding box center [0, 0] width 0 height 0
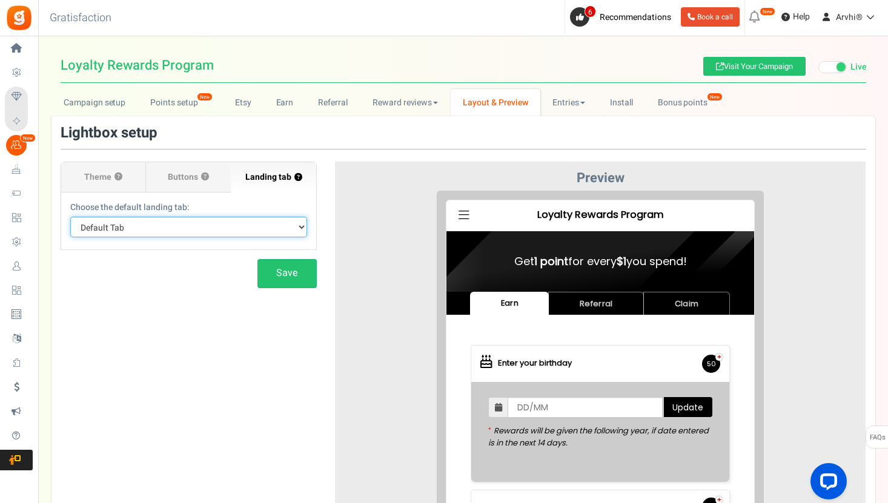
click at [205, 222] on select "Default Tab Earn Referral Claim" at bounding box center [188, 227] width 237 height 21
select select "earn"
click at [70, 217] on select "Default Tab Earn Referral Claim" at bounding box center [188, 227] width 237 height 21
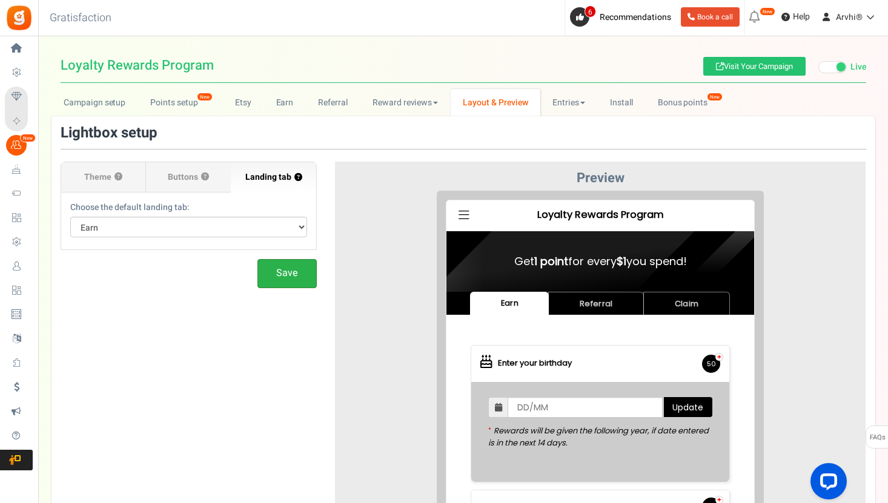
click at [281, 267] on button "Save" at bounding box center [286, 273] width 59 height 28
click at [193, 177] on span "Buttons" at bounding box center [183, 177] width 30 height 12
click at [0, 0] on input "Buttons ?" at bounding box center [0, 0] width 0 height 0
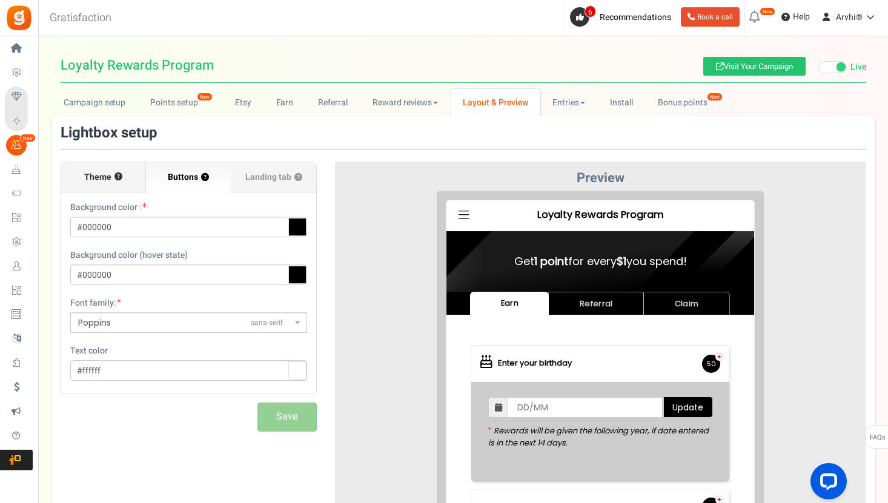
click at [78, 165] on label "Theme ?" at bounding box center [103, 177] width 85 height 30
click at [0, 0] on input "Theme ?" at bounding box center [0, 0] width 0 height 0
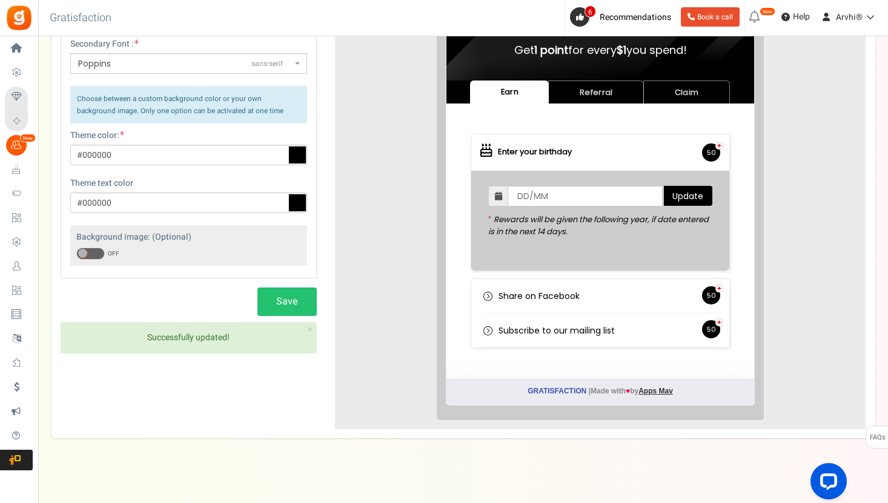
scroll to position [219, 0]
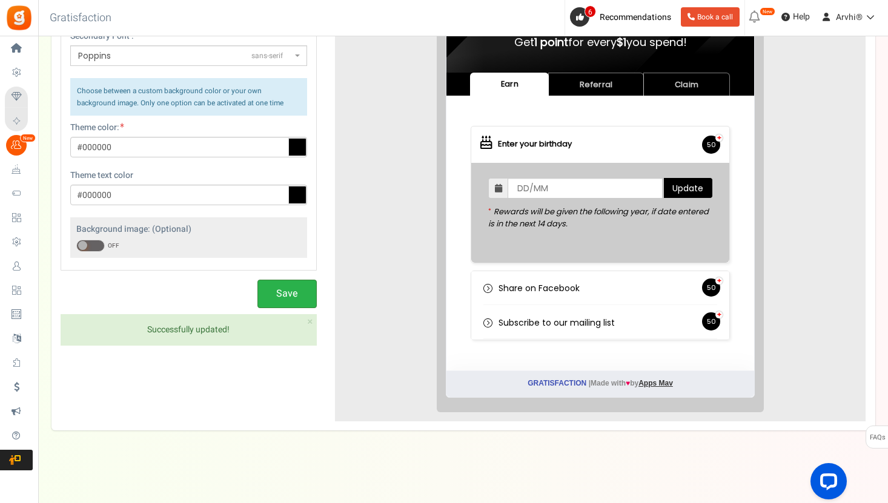
click at [294, 299] on button "Save" at bounding box center [286, 294] width 59 height 28
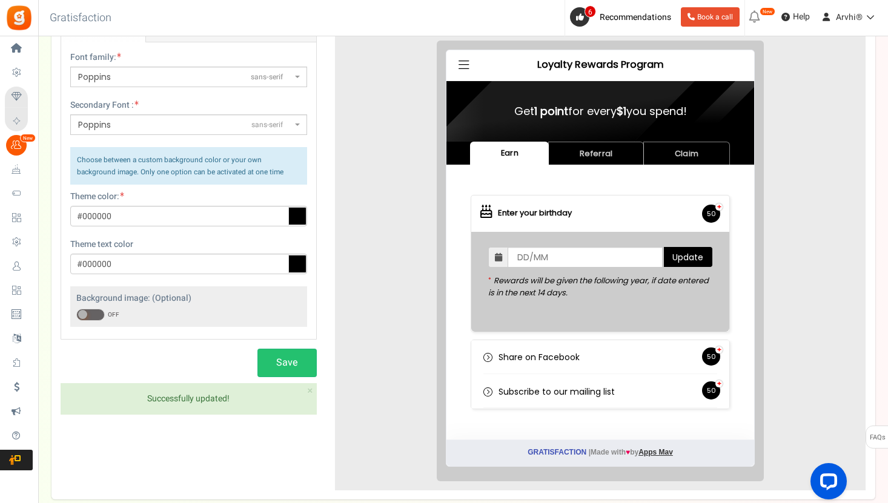
scroll to position [0, 0]
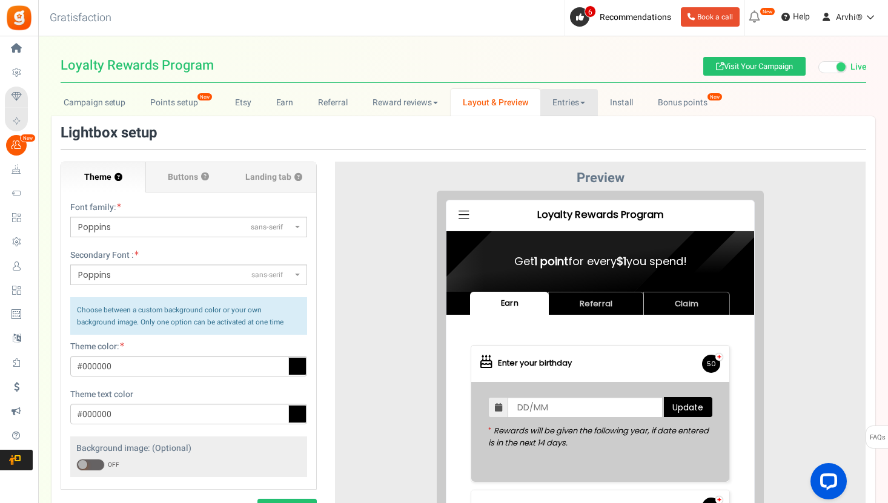
click at [579, 104] on link "Entries" at bounding box center [569, 102] width 58 height 27
click at [405, 96] on link "Reward reviews" at bounding box center [405, 102] width 90 height 27
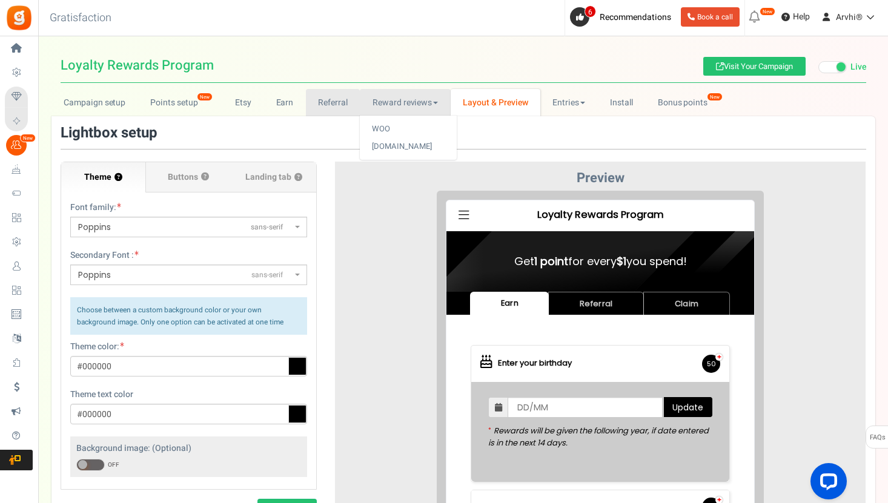
click at [333, 113] on link "Referral" at bounding box center [333, 102] width 55 height 27
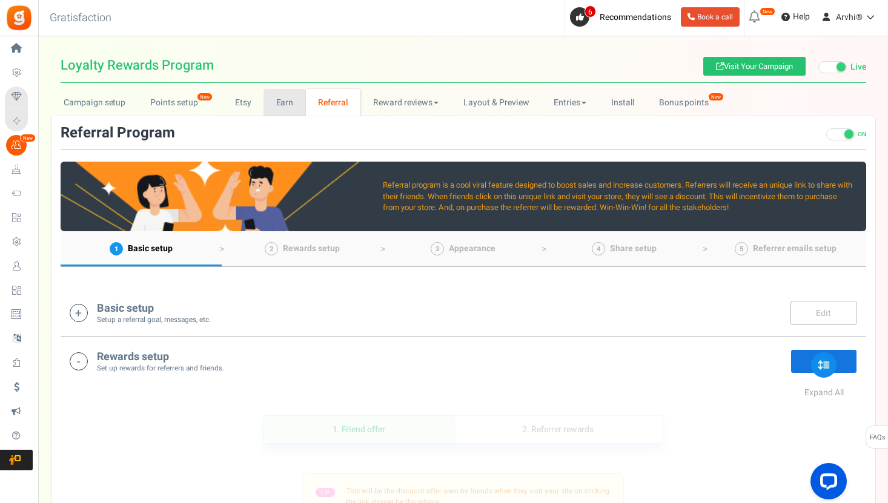
click at [268, 109] on link "Earn" at bounding box center [285, 102] width 42 height 27
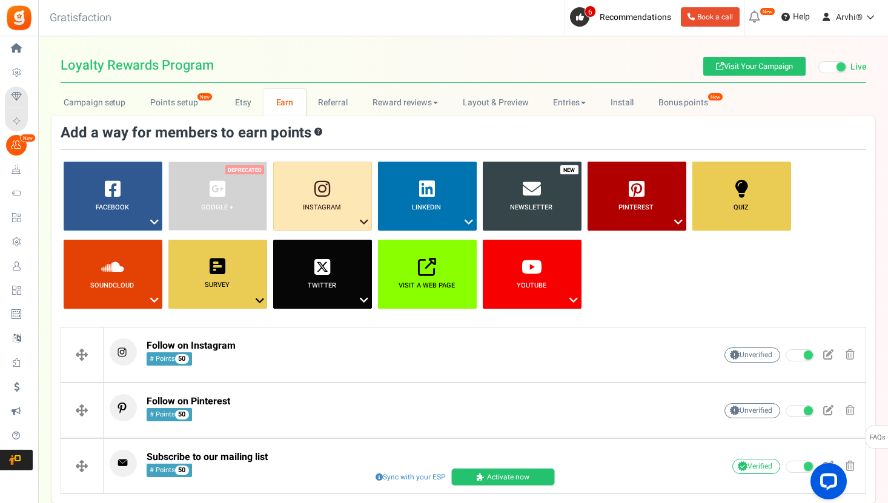
click at [240, 118] on div "Add a way for members to earn points ? Facebook ? Visit on Facebook Share on Fa…" at bounding box center [463, 309] width 824 height 387
click at [250, 111] on link "Etsy" at bounding box center [242, 102] width 41 height 27
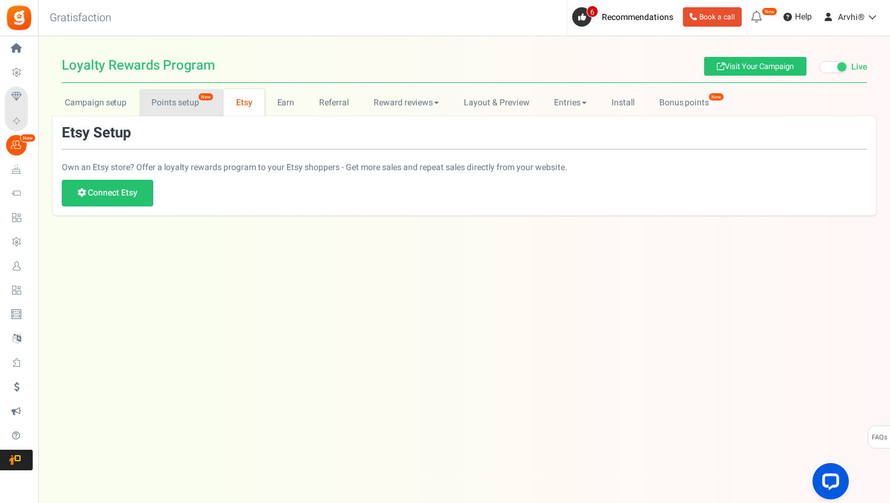
click at [189, 101] on link "Points setup New" at bounding box center [181, 102] width 84 height 27
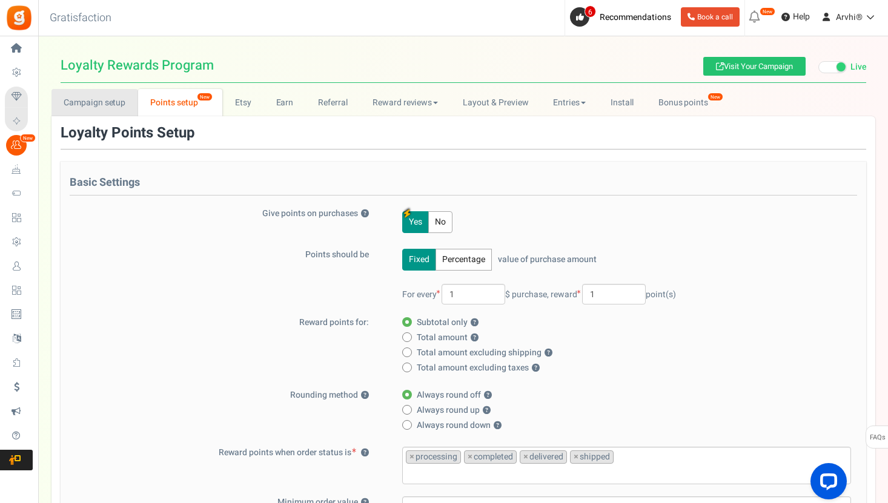
click at [82, 107] on link "Campaign setup" at bounding box center [94, 102] width 87 height 27
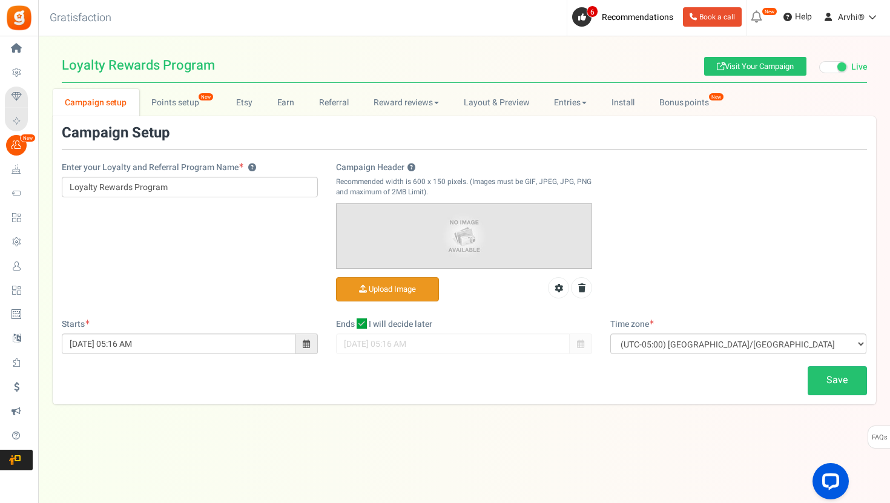
click at [365, 285] on input "Campaign Header ?" at bounding box center [388, 290] width 102 height 24
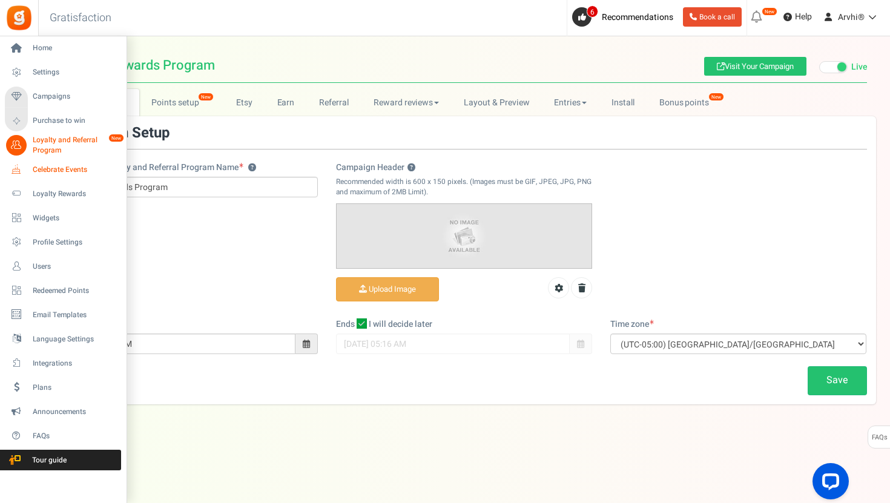
click at [49, 168] on span "Celebrate Events" at bounding box center [75, 170] width 85 height 10
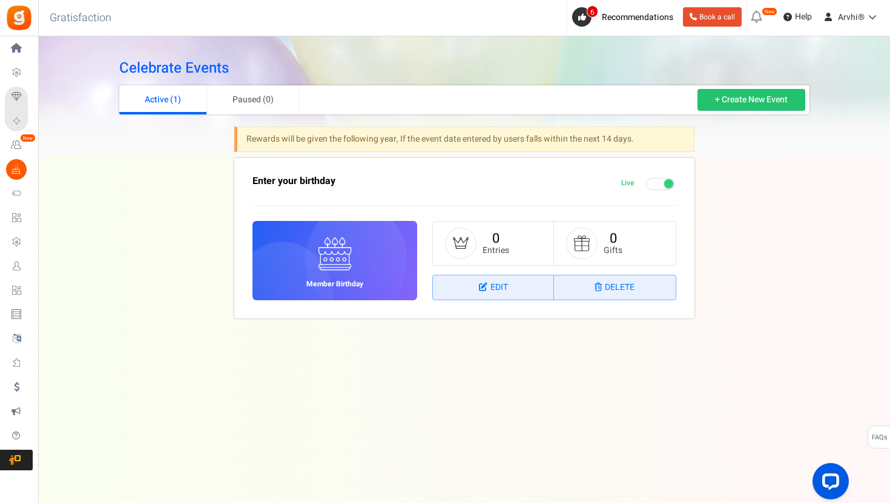
click at [746, 81] on div "Celebrate Events Active (1) Paused (0) + Create New Event Rewards will be given…" at bounding box center [464, 192] width 709 height 288
click at [743, 101] on link "+ Create New Event" at bounding box center [752, 100] width 108 height 22
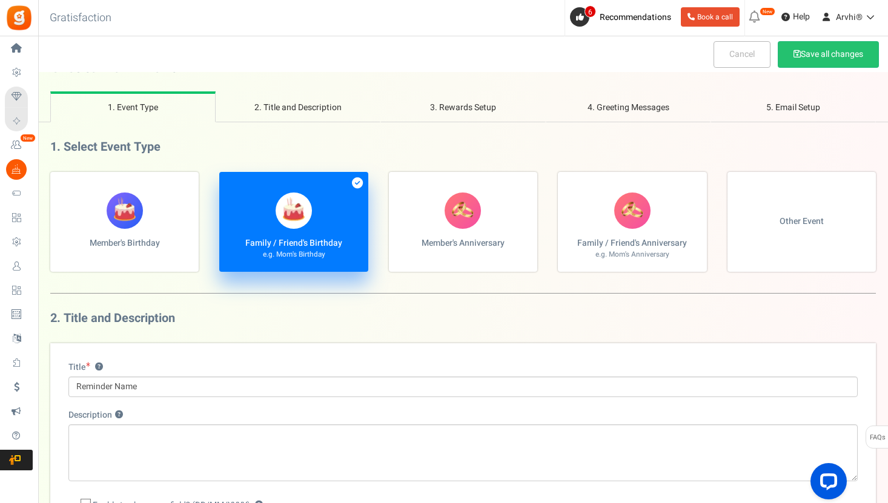
scroll to position [35, 0]
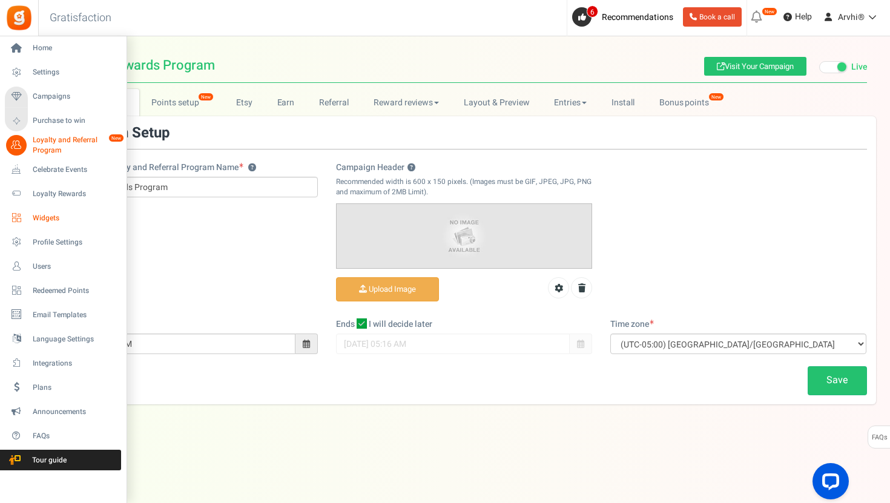
click at [52, 221] on span "Widgets" at bounding box center [75, 218] width 85 height 10
click at [33, 216] on span "Widgets" at bounding box center [75, 218] width 85 height 10
click at [19, 213] on icon at bounding box center [16, 218] width 21 height 21
click at [76, 288] on span "Redeemed Points" at bounding box center [75, 291] width 85 height 10
click at [77, 334] on span "Language Settings" at bounding box center [75, 339] width 85 height 10
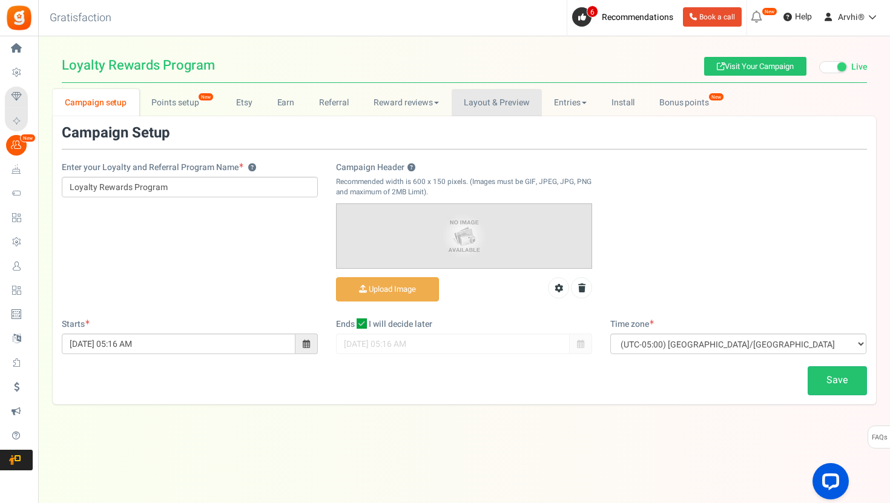
click at [516, 103] on link "Layout & Preview" at bounding box center [497, 102] width 90 height 27
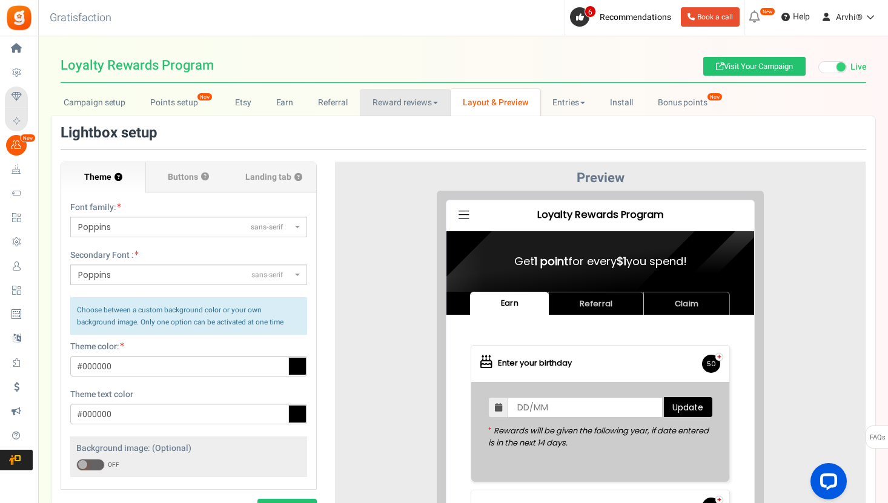
click at [399, 102] on link "Reward reviews" at bounding box center [405, 102] width 90 height 27
click at [185, 102] on link "Points setup New" at bounding box center [180, 102] width 84 height 27
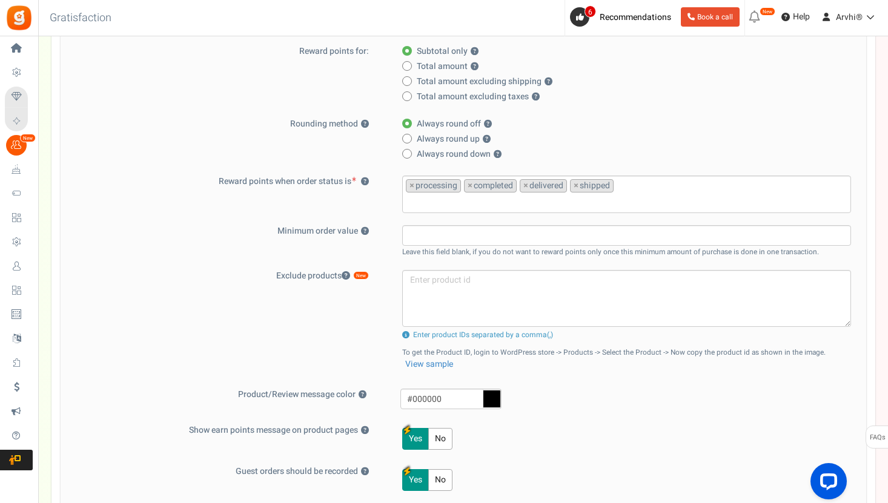
scroll to position [489, 0]
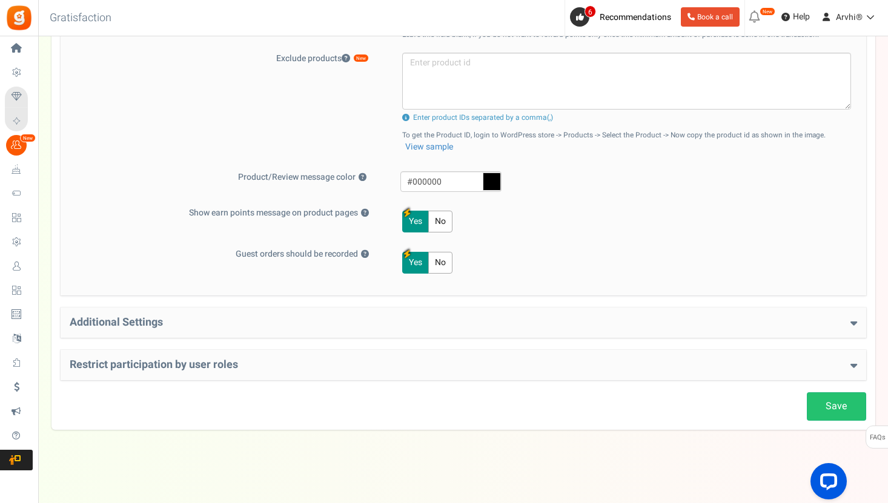
click at [245, 326] on h4 "Additional Settings" at bounding box center [463, 323] width 787 height 12
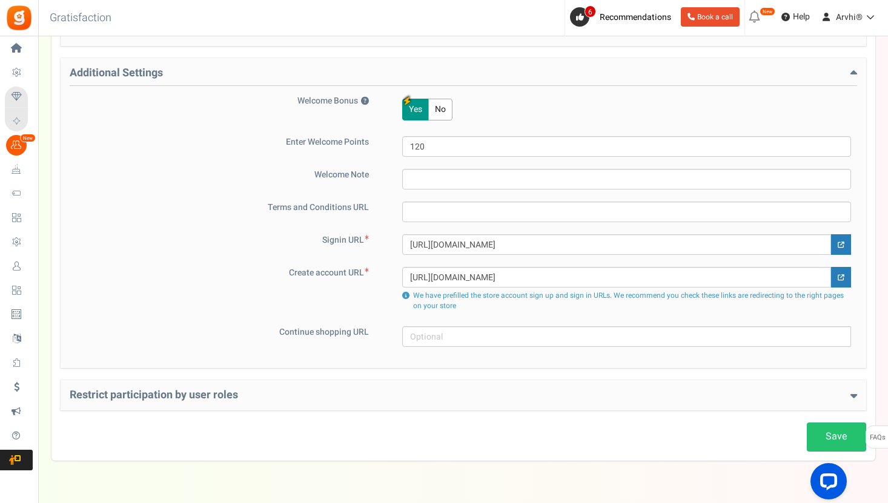
scroll to position [769, 0]
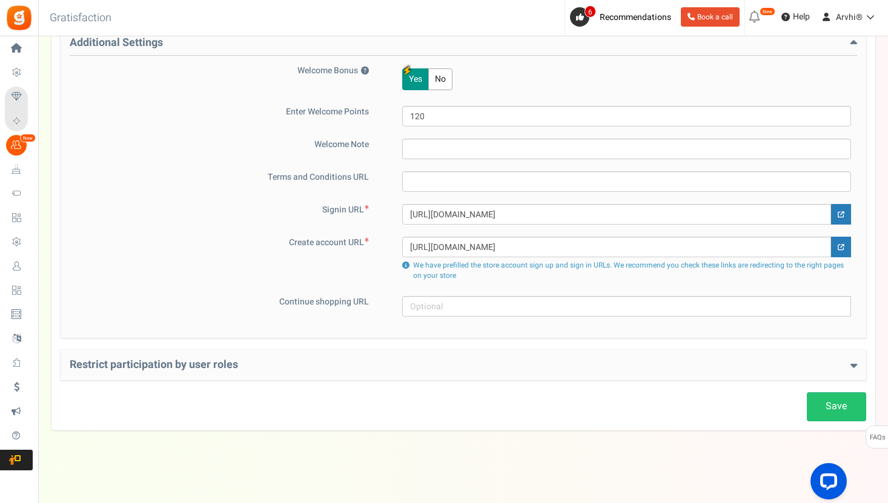
click at [391, 370] on h4 "Restrict participation by user roles" at bounding box center [463, 365] width 787 height 12
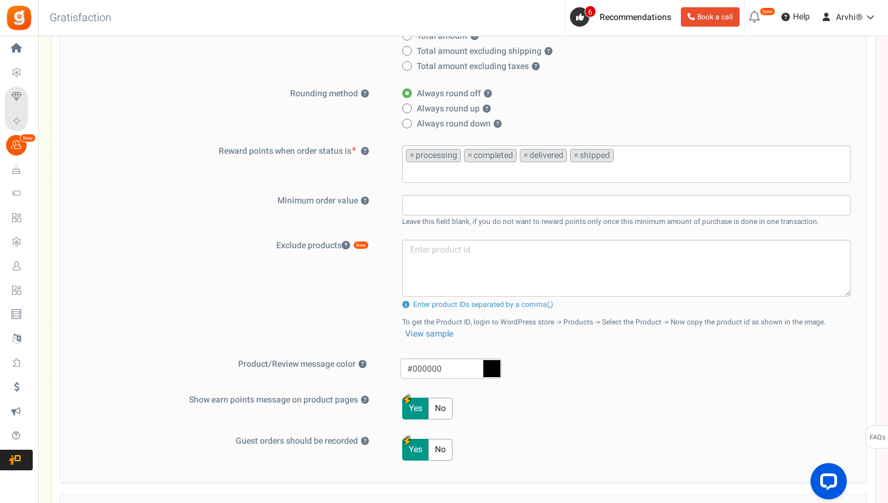
scroll to position [0, 0]
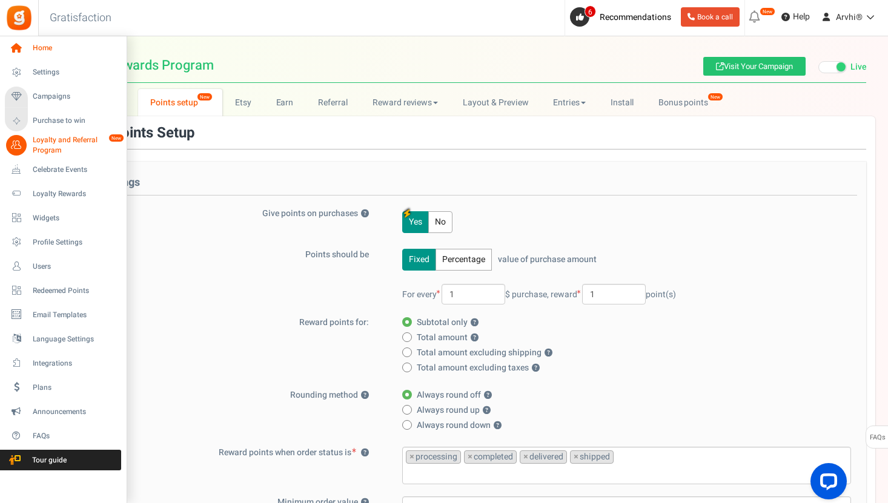
click at [28, 53] on link "Home" at bounding box center [63, 48] width 116 height 21
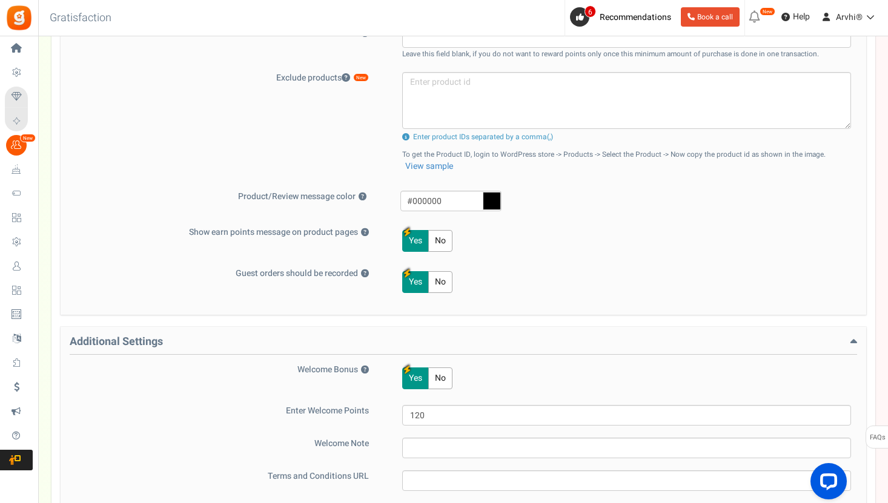
scroll to position [428, 0]
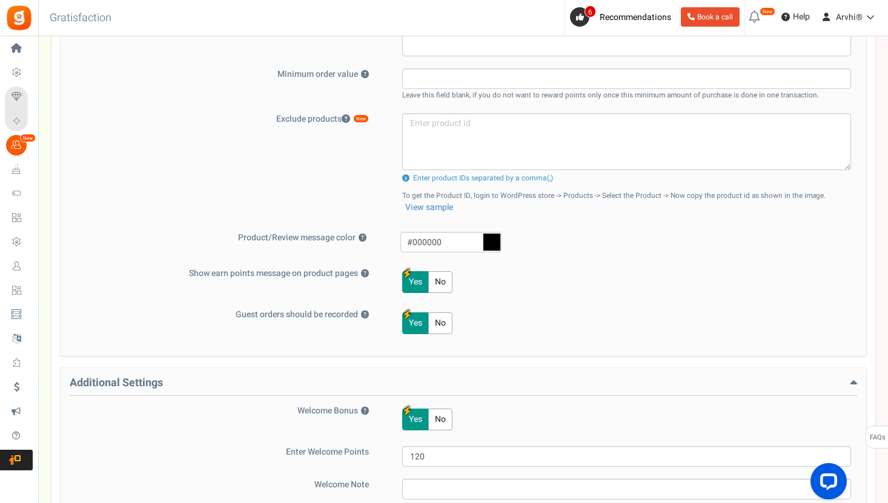
click at [448, 286] on button "No" at bounding box center [440, 282] width 24 height 22
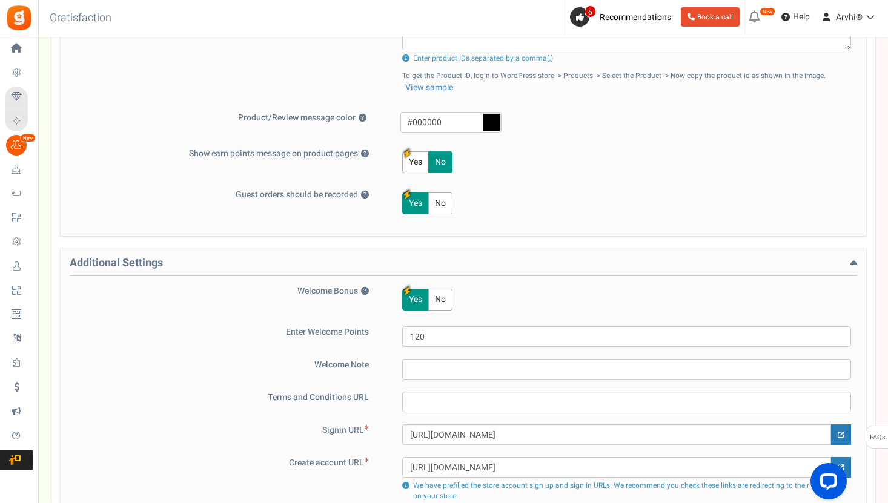
scroll to position [826, 0]
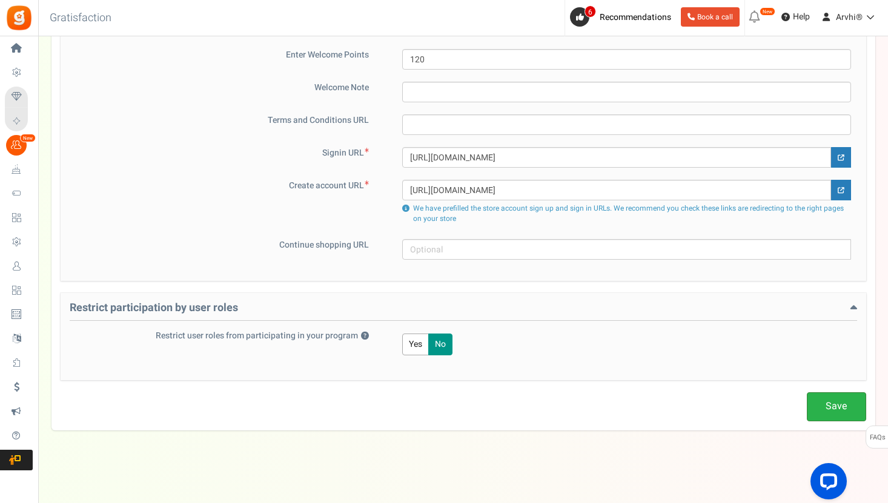
click at [851, 416] on link "Save" at bounding box center [836, 407] width 59 height 28
click at [840, 411] on link "Save" at bounding box center [836, 407] width 59 height 28
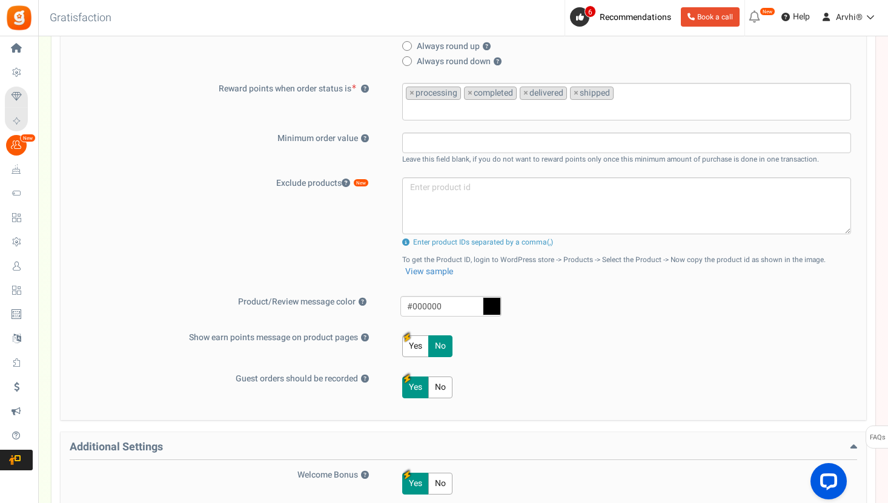
scroll to position [351, 0]
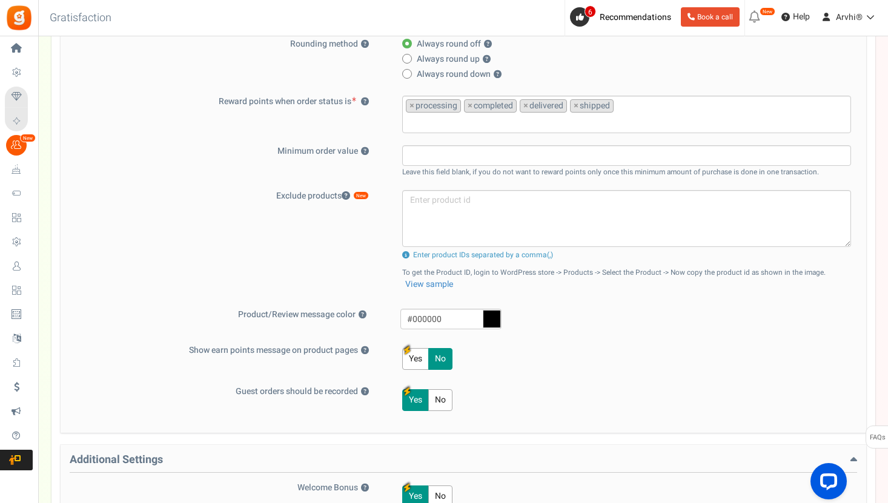
click at [775, 71] on label "Always round down ?" at bounding box center [623, 74] width 442 height 12
click at [410, 71] on input "Always round down ?" at bounding box center [406, 75] width 8 height 8
radio input "true"
radio input "false"
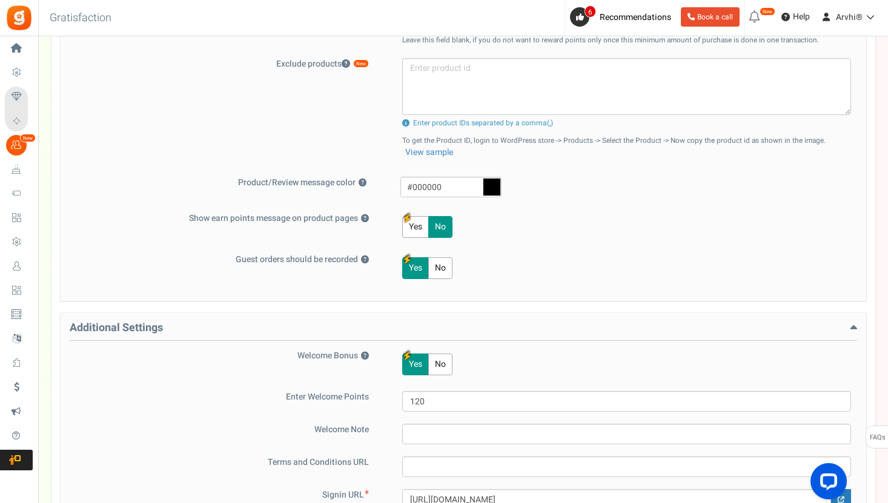
scroll to position [441, 0]
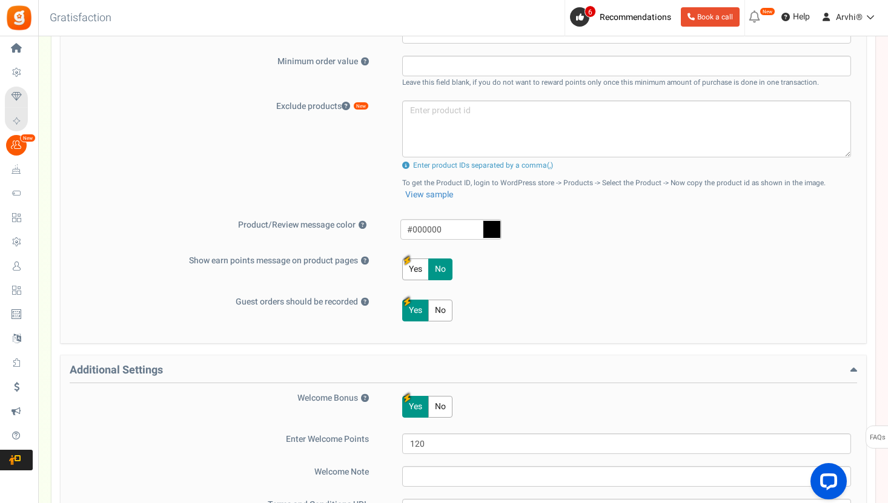
click at [689, 253] on div "Basic Settings Give points on purchases ? Yes No Points should be Fixed Percent…" at bounding box center [464, 32] width 806 height 623
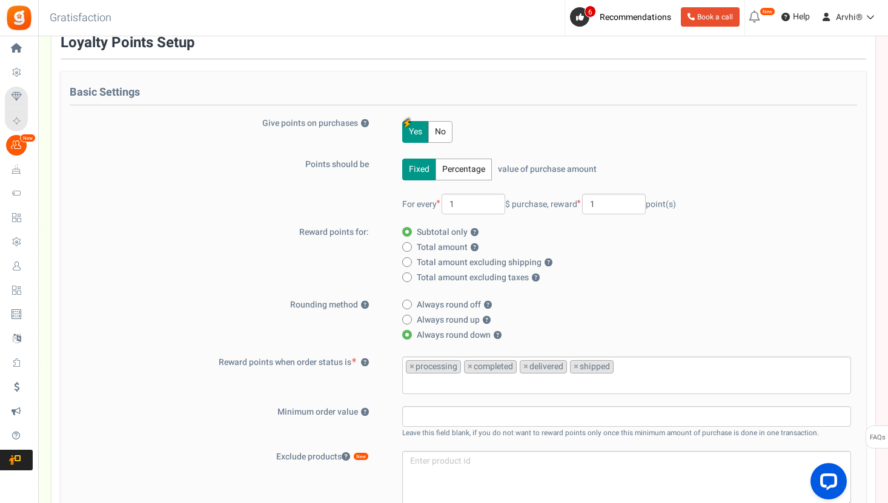
scroll to position [0, 0]
